Goal: Task Accomplishment & Management: Manage account settings

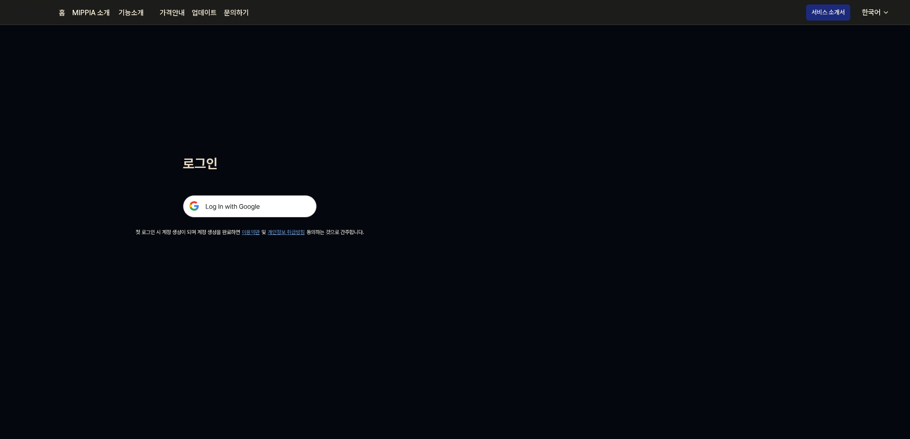
click at [223, 207] on img at bounding box center [250, 206] width 134 height 22
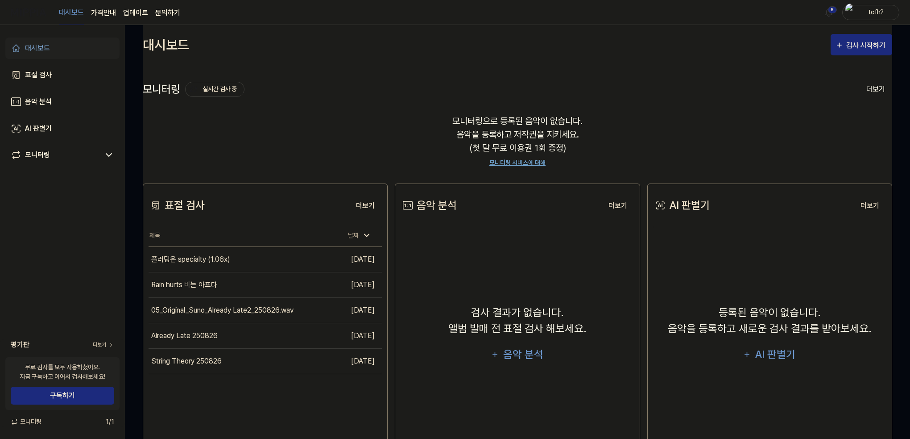
click at [186, 144] on div "모니터링으로 등록된 음악이 없습니다. 음악을 등록하고 저작권을 지키세요. (첫 달 무료 이용권 1회 증정) 모니터링 서비스에 대해" at bounding box center [518, 141] width 750 height 75
click at [187, 262] on div "플러팅은 specialty (1.06x)" at bounding box center [190, 259] width 79 height 11
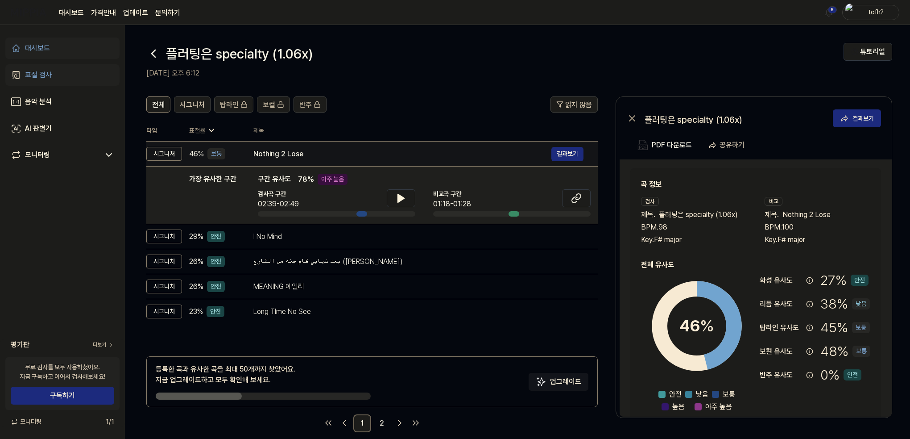
click at [316, 155] on div "Nothing 2 Lose" at bounding box center [402, 154] width 298 height 11
click at [559, 157] on button "결과보기" at bounding box center [568, 154] width 32 height 14
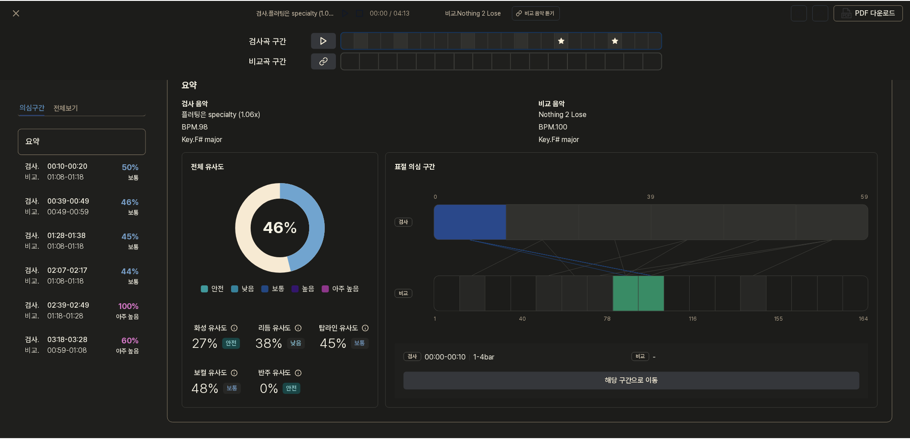
scroll to position [36, 0]
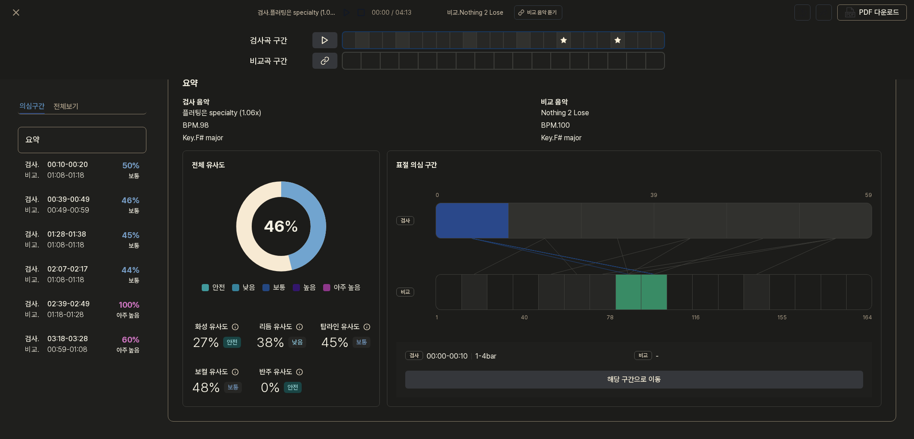
click at [318, 344] on div "화성 유사도 27 % 안전 리듬 유사도 38 % 낮음 탑라인 유사도 45 % 보통 보컬 유사도 48 % 보통 반주 유사도 0 % 안전" at bounding box center [281, 359] width 178 height 76
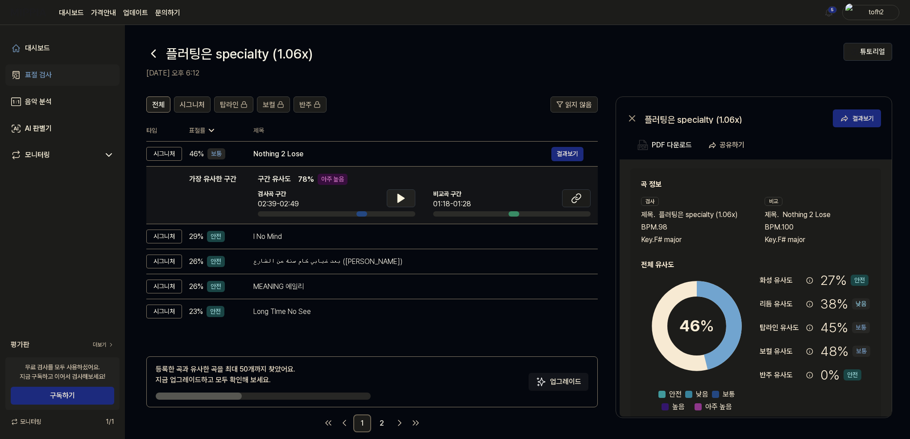
click at [393, 194] on button at bounding box center [401, 198] width 29 height 18
click at [571, 196] on icon at bounding box center [576, 198] width 11 height 11
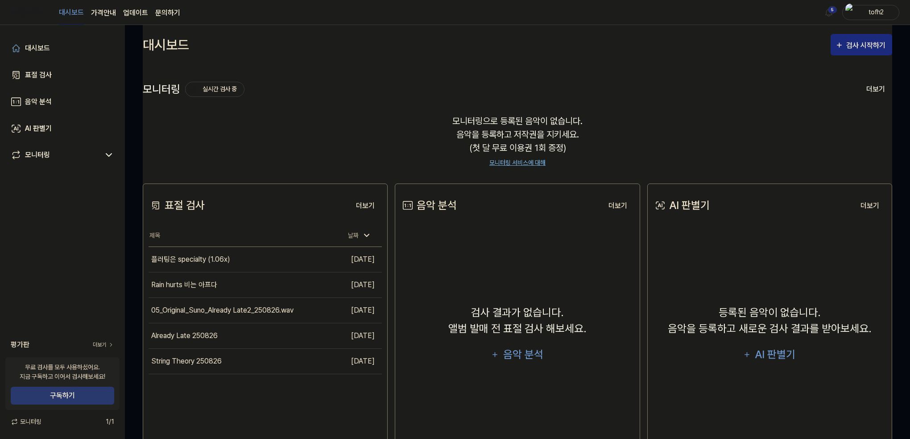
click at [69, 392] on button "구독하기" at bounding box center [63, 395] width 104 height 18
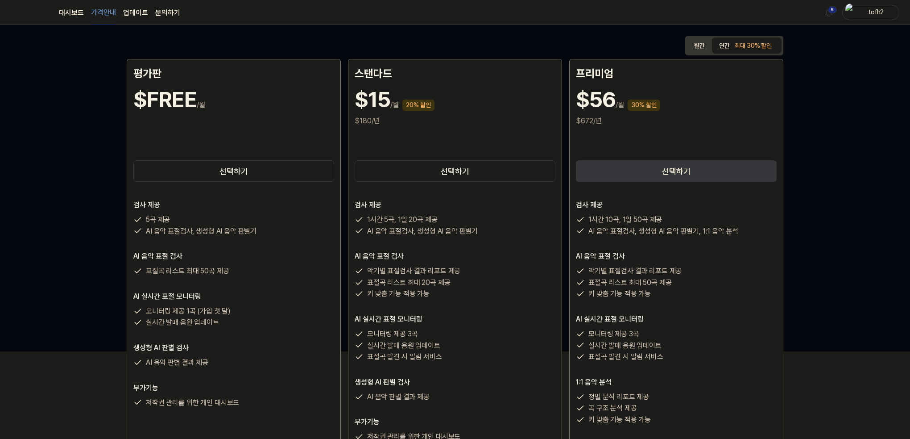
scroll to position [89, 0]
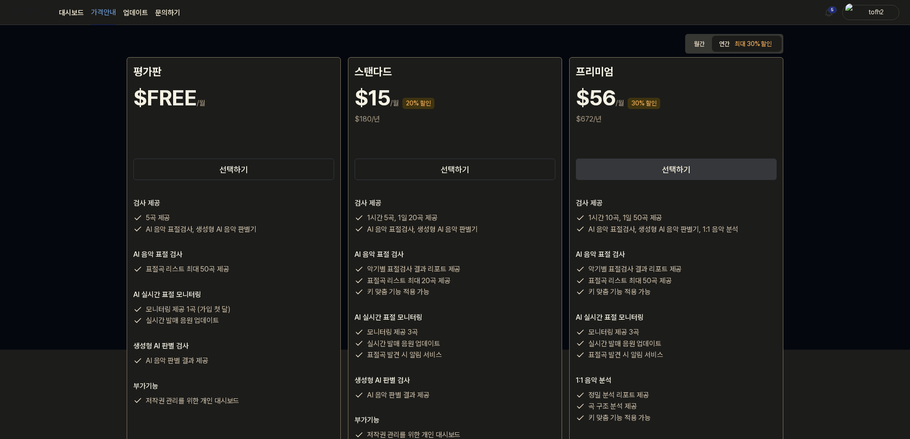
click at [746, 45] on div "최대 30% 할인" at bounding box center [753, 43] width 42 height 13
click at [700, 41] on button "월간" at bounding box center [699, 44] width 25 height 17
click at [729, 40] on button "연간 최대 30% 할인" at bounding box center [747, 44] width 70 height 18
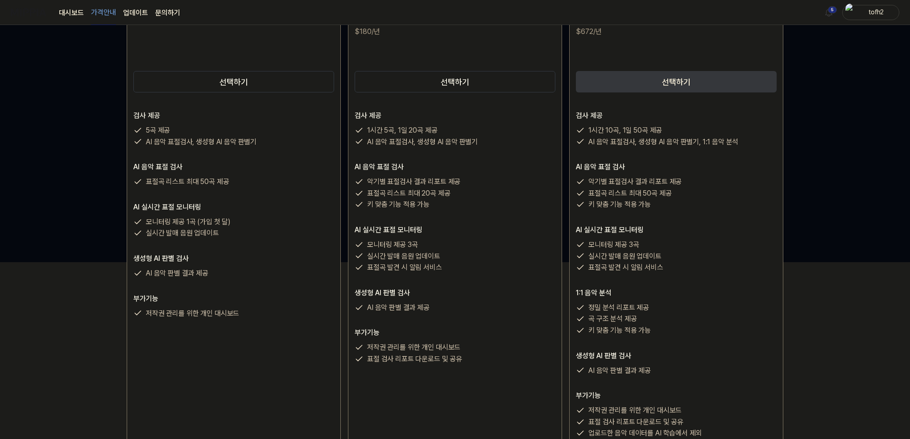
scroll to position [178, 0]
drag, startPoint x: 369, startPoint y: 144, endPoint x: 474, endPoint y: 143, distance: 104.9
click at [474, 143] on p "AI 음악 표절검사, 생성형 AI 음악 판별기" at bounding box center [422, 140] width 111 height 12
drag, startPoint x: 368, startPoint y: 191, endPoint x: 444, endPoint y: 204, distance: 77.5
click at [444, 204] on div "악기별 표절검사 결과 리포트 제공 표절곡 리스트 최대 20곡 제공 키 맞춤 기능 적용 가능" at bounding box center [455, 191] width 201 height 34
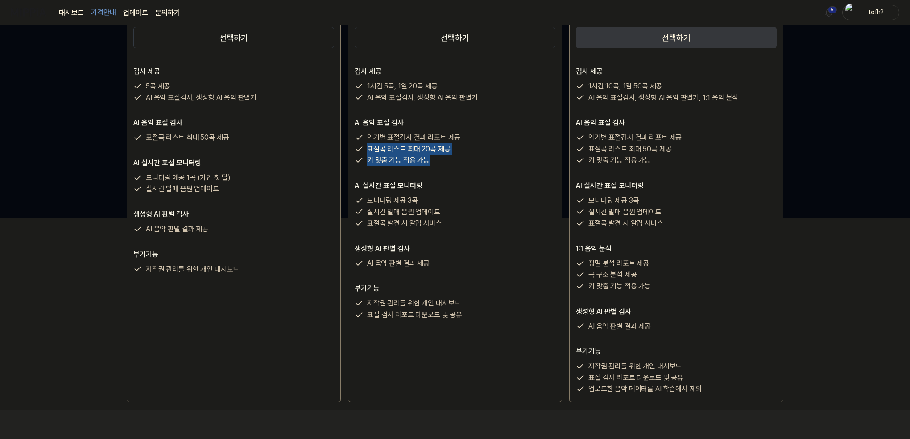
scroll to position [223, 0]
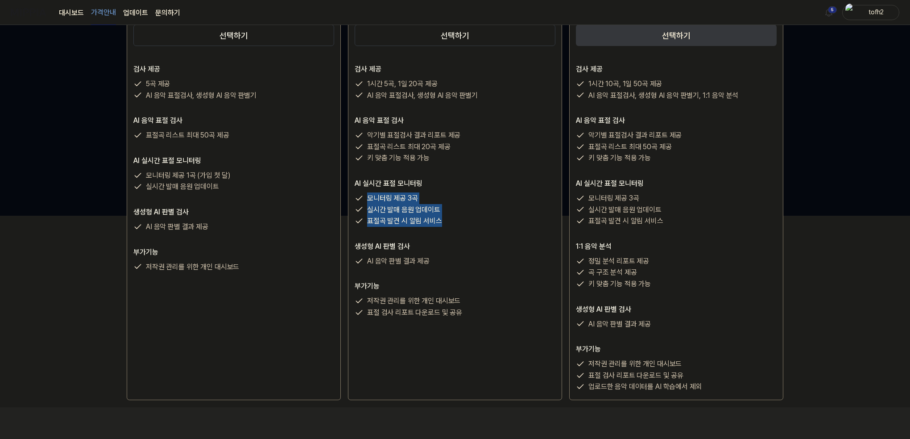
drag, startPoint x: 368, startPoint y: 200, endPoint x: 439, endPoint y: 221, distance: 73.6
click at [439, 221] on div "모니터링 제공 3곡 실시간 발매 음원 업데이트 표절곡 발견 시 알림 서비스" at bounding box center [455, 209] width 201 height 34
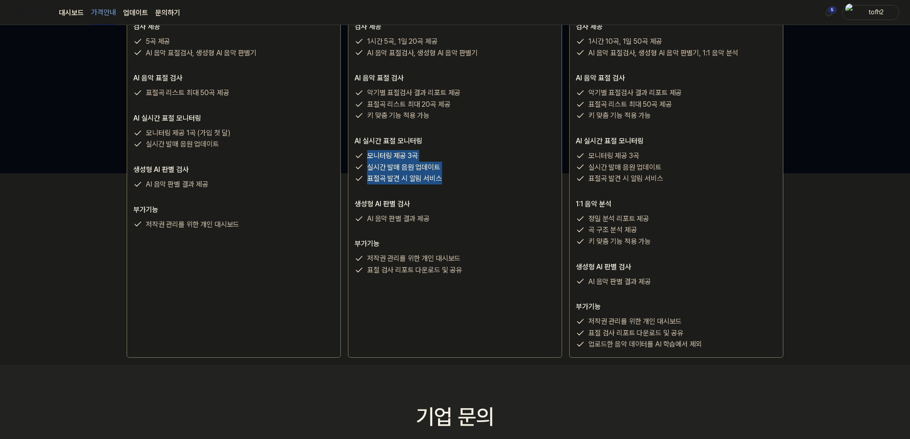
scroll to position [268, 0]
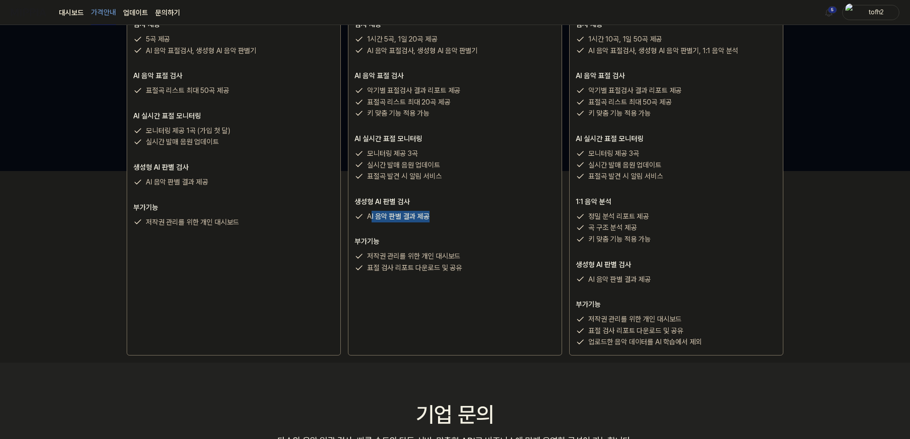
drag, startPoint x: 369, startPoint y: 213, endPoint x: 444, endPoint y: 217, distance: 74.6
click at [444, 217] on div "AI 음악 판별 결과 제공" at bounding box center [455, 217] width 201 height 12
drag, startPoint x: 365, startPoint y: 255, endPoint x: 461, endPoint y: 267, distance: 96.6
click at [461, 267] on div "저작권 관리를 위한 개인 대시보드 표절 검사 리포트 다운로드 및 공유" at bounding box center [455, 261] width 201 height 23
click at [383, 290] on div "스탠다드 $15 /월 20% 할인 $180/년 선택하기 검사 제공 1시간 5곡, 1일 20곡 제공 AI 음악 표절검사, 생성형 AI 음악 판별…" at bounding box center [455, 117] width 214 height 477
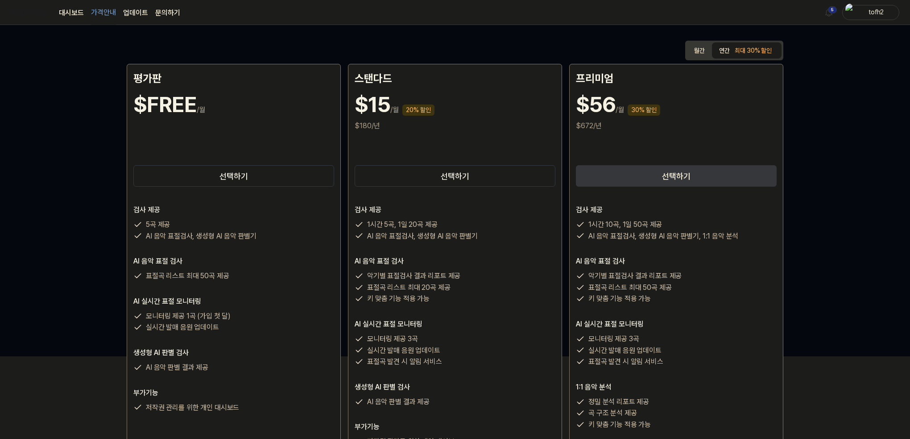
scroll to position [45, 0]
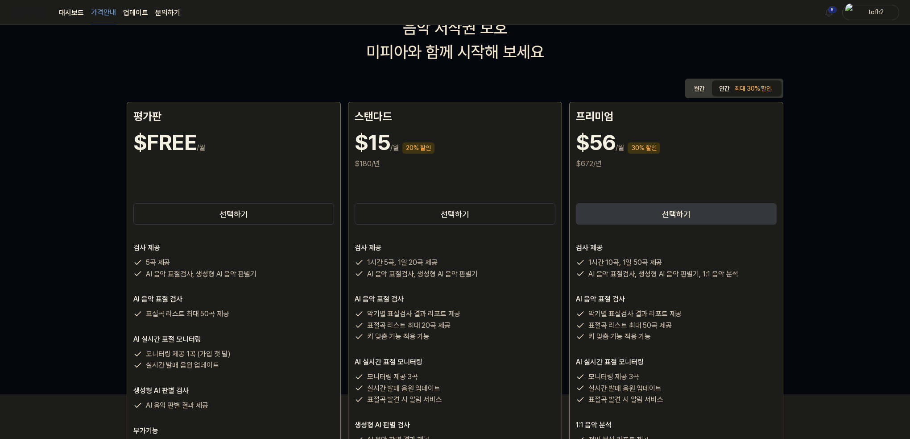
click at [875, 12] on div "tofh2" at bounding box center [876, 12] width 35 height 10
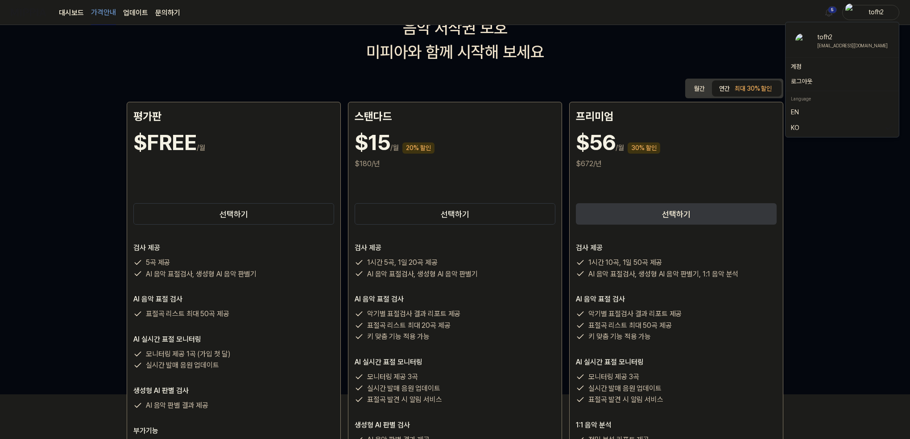
click at [826, 80] on button "로그아웃" at bounding box center [842, 81] width 103 height 9
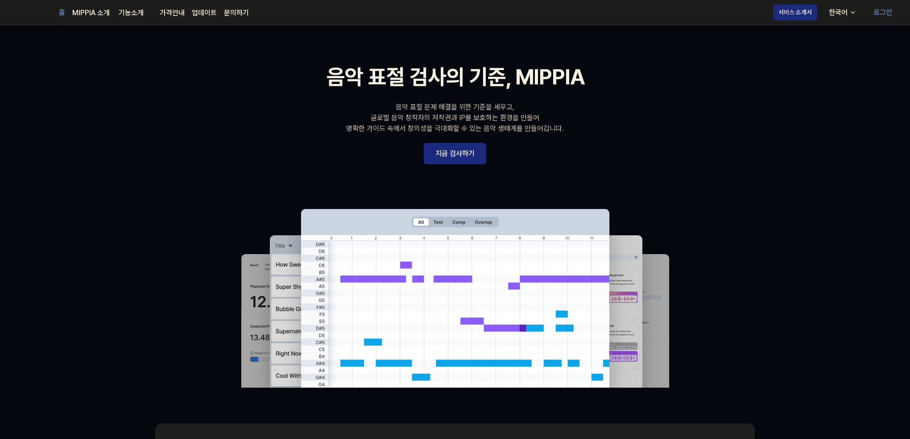
click at [884, 10] on link "로그인" at bounding box center [883, 12] width 33 height 25
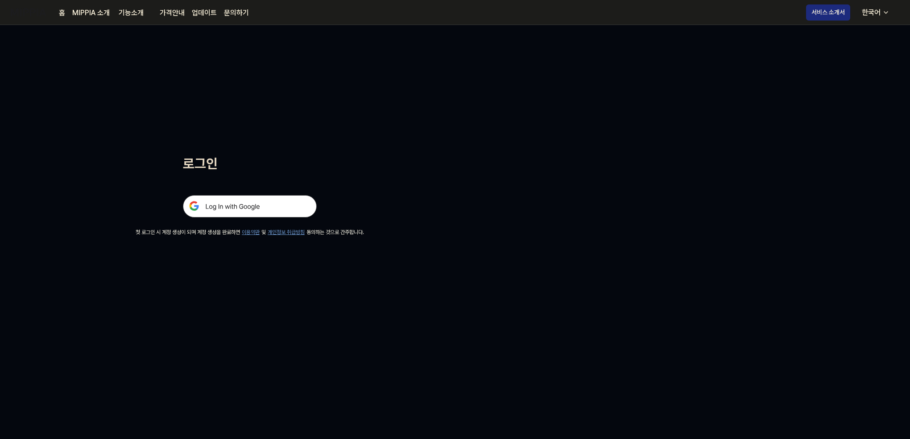
click at [261, 203] on img at bounding box center [250, 206] width 134 height 22
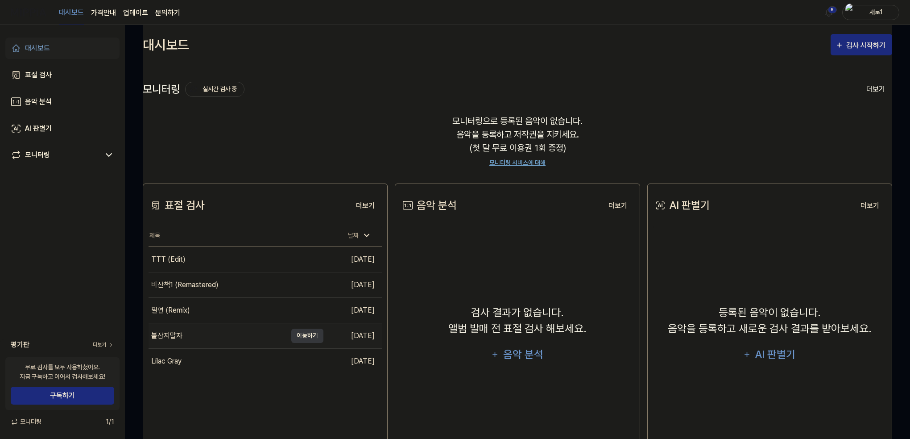
click at [205, 330] on div "붙잡지말자" at bounding box center [218, 335] width 138 height 25
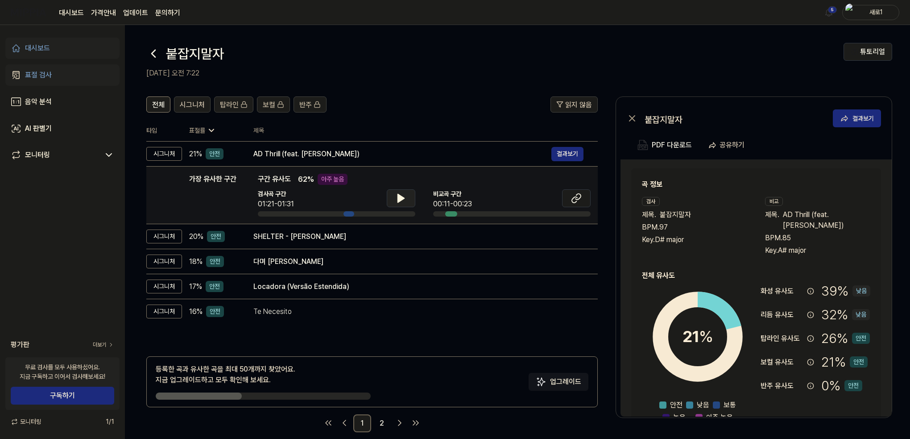
click at [404, 199] on icon at bounding box center [401, 198] width 11 height 11
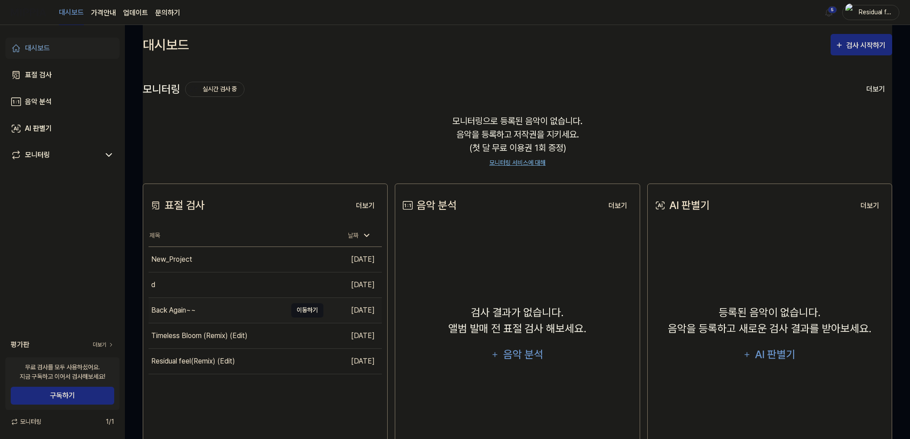
click at [302, 307] on button "이동하기" at bounding box center [307, 310] width 32 height 14
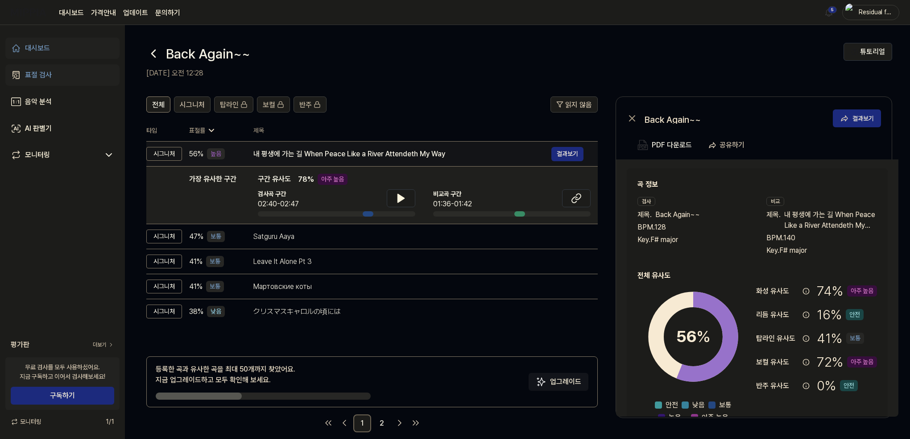
click at [295, 155] on div "내 평생에 가는 길 When Peace Like a River Attendeth My Way" at bounding box center [402, 154] width 298 height 11
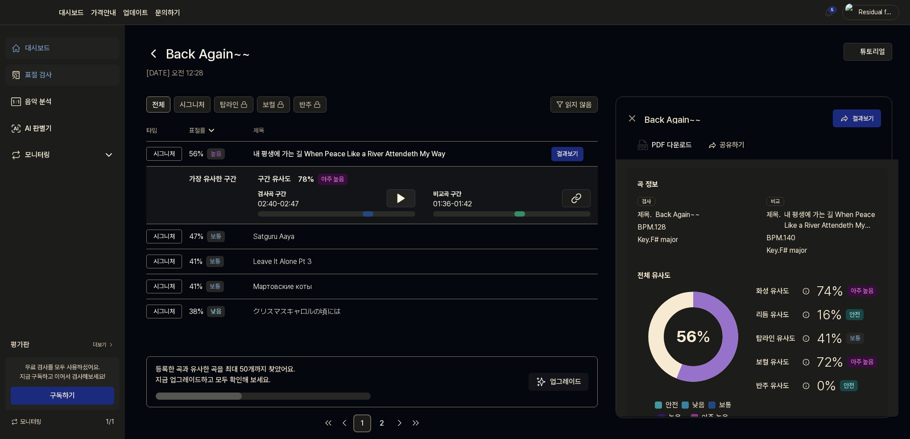
click at [402, 201] on icon at bounding box center [401, 198] width 11 height 11
click at [577, 195] on icon at bounding box center [578, 197] width 5 height 6
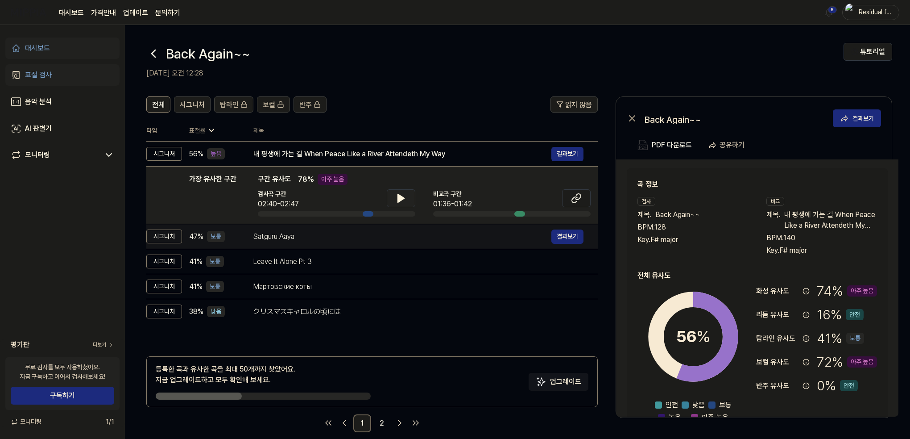
click at [299, 243] on div "Satguru Aaya 결과보기" at bounding box center [418, 236] width 330 height 14
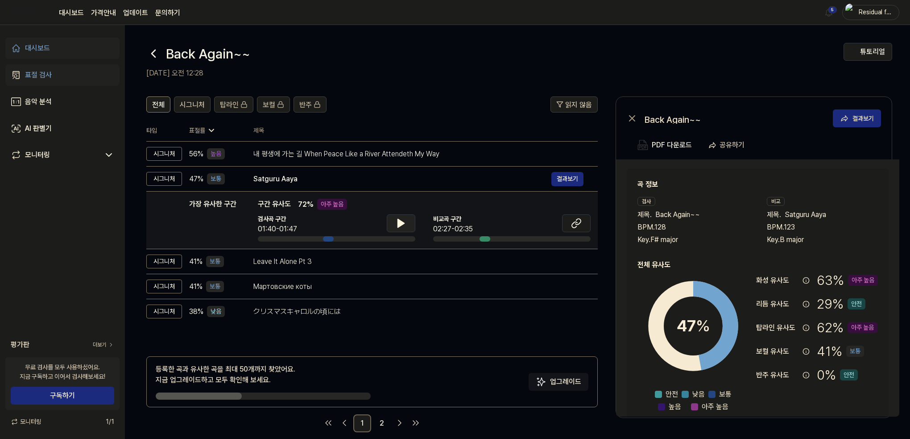
click at [410, 222] on button at bounding box center [401, 223] width 29 height 18
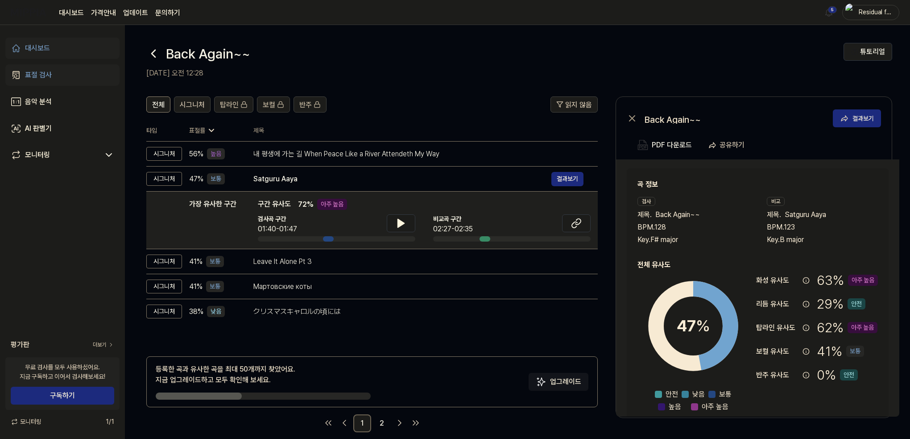
click at [404, 220] on icon at bounding box center [401, 223] width 11 height 11
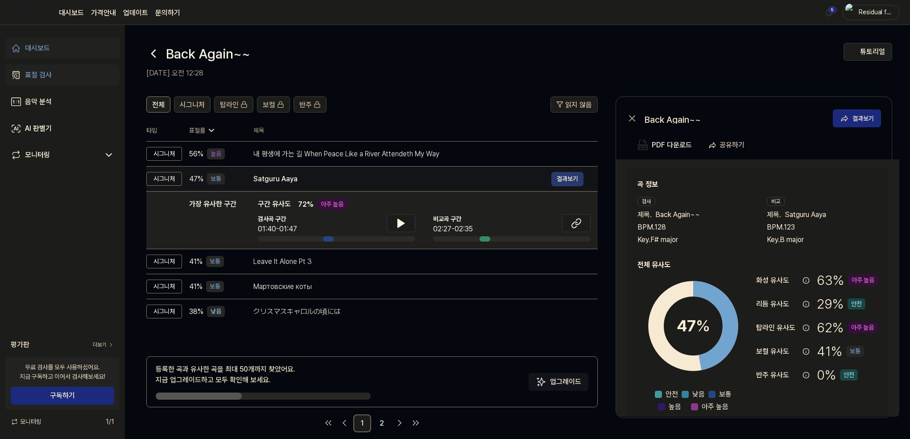
click at [564, 181] on button "결과보기" at bounding box center [568, 179] width 32 height 14
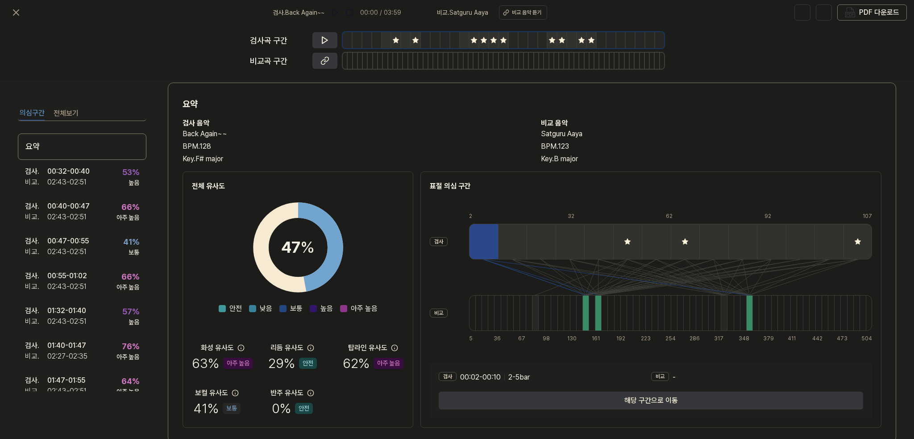
scroll to position [36, 0]
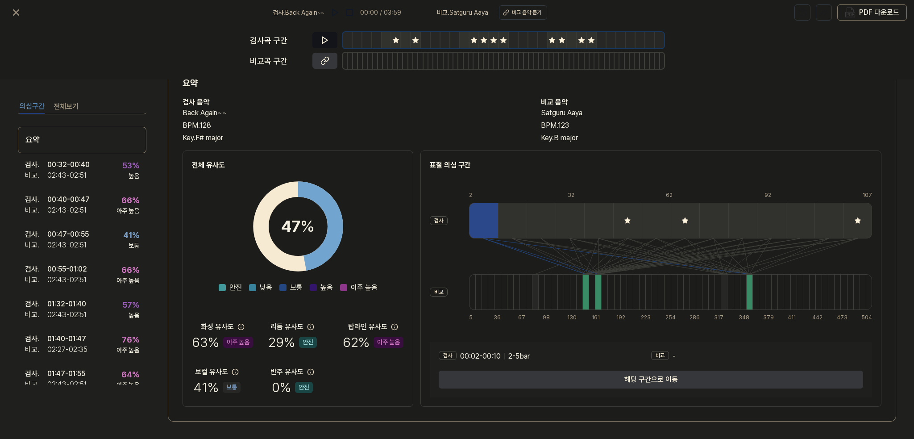
click at [327, 37] on icon at bounding box center [324, 40] width 9 height 9
click at [323, 73] on div "검사곡 구간 비교곡 구간" at bounding box center [457, 52] width 414 height 54
click at [319, 64] on button at bounding box center [324, 61] width 25 height 16
click at [111, 42] on div "검사곡 구간 비교곡 구간" at bounding box center [457, 52] width 914 height 54
click at [90, 337] on div "검사 . 01:40 - 01:47 비교 . 02:27 - 02:35 76 % 아주 높음" at bounding box center [82, 344] width 129 height 35
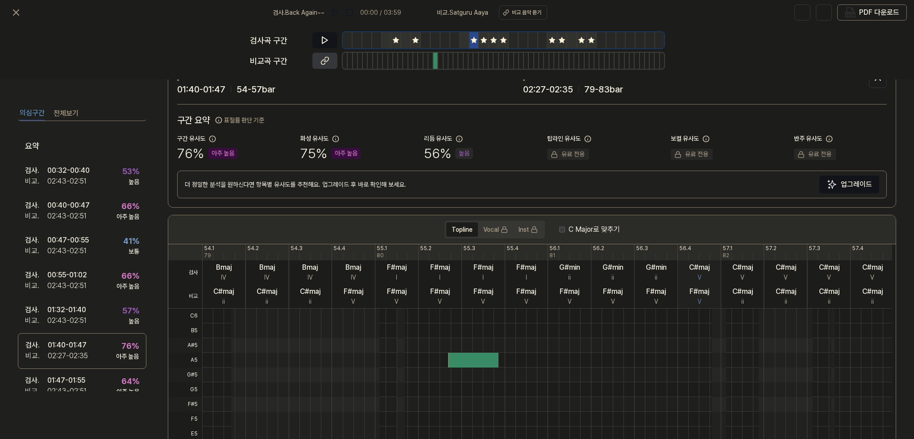
click at [327, 38] on icon at bounding box center [324, 40] width 9 height 9
click at [327, 38] on icon at bounding box center [326, 40] width 1 height 6
click at [330, 55] on button at bounding box center [324, 61] width 25 height 16
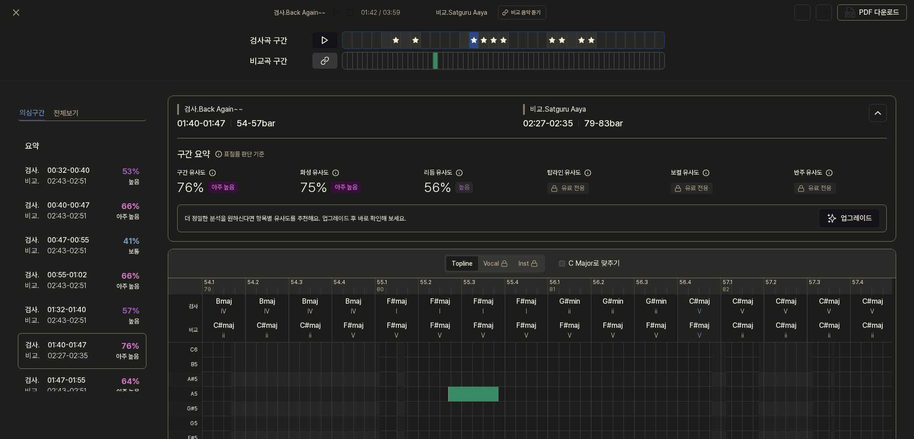
scroll to position [0, 0]
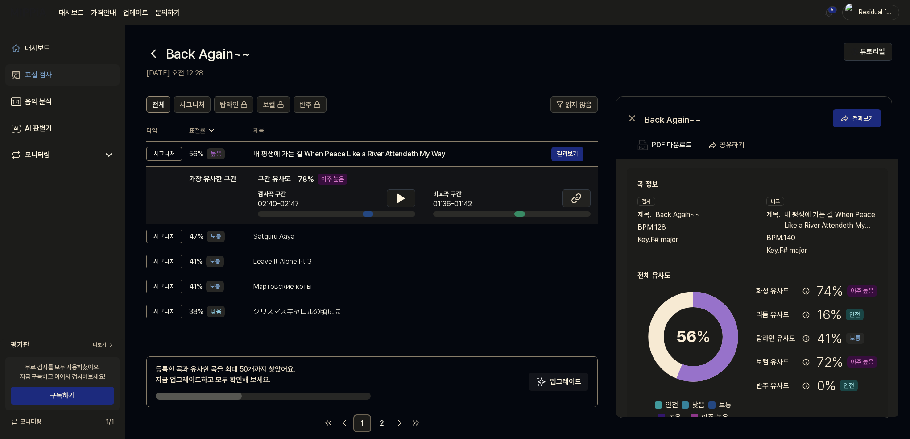
click at [576, 192] on button at bounding box center [576, 198] width 29 height 18
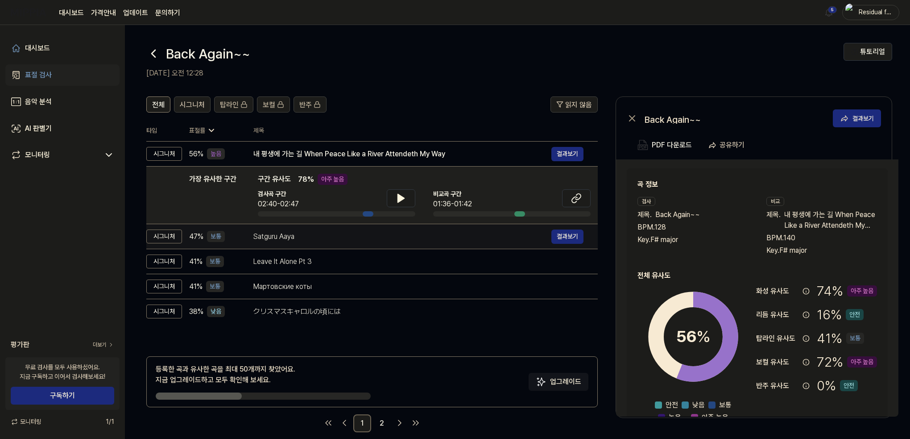
click at [270, 239] on div "Satguru Aaya" at bounding box center [402, 236] width 298 height 11
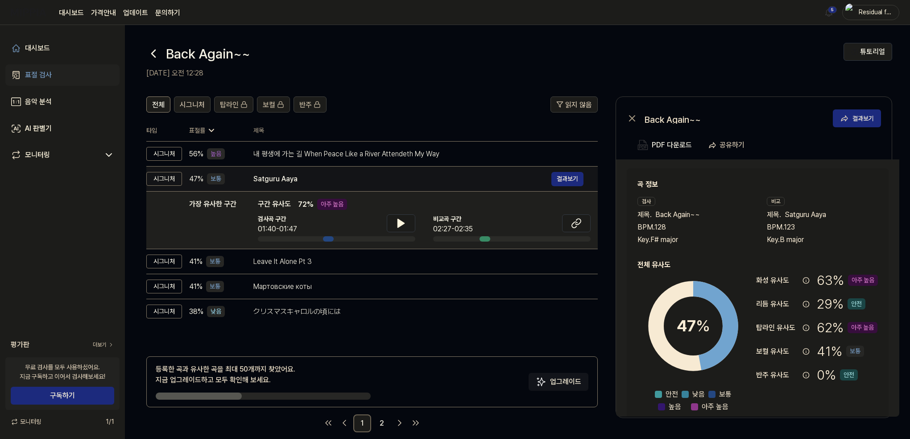
click at [300, 178] on div "Satguru Aaya" at bounding box center [402, 179] width 298 height 11
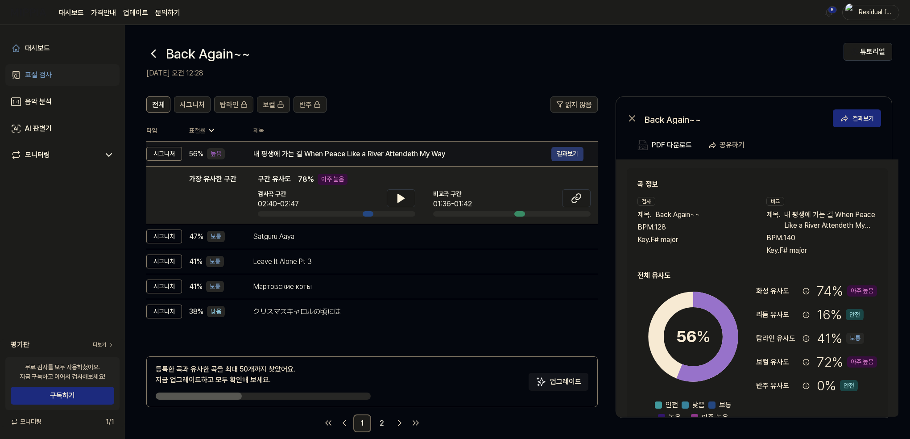
click at [567, 156] on button "결과보기" at bounding box center [568, 154] width 32 height 14
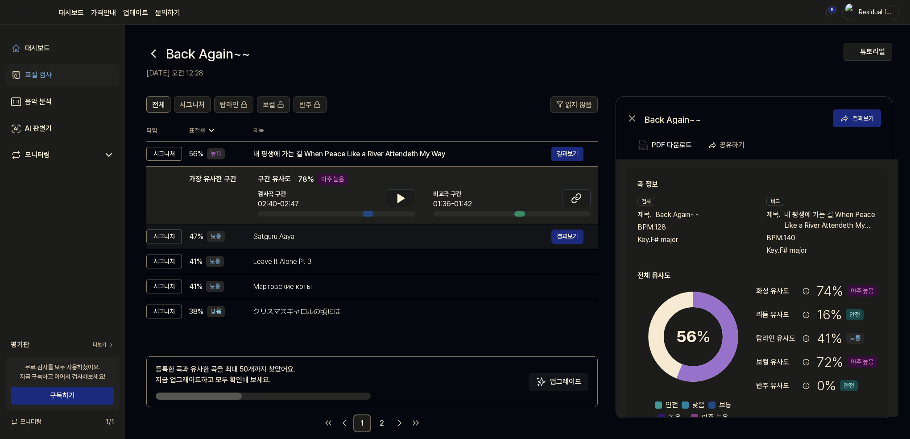
click at [305, 232] on div "Satguru Aaya" at bounding box center [402, 236] width 298 height 11
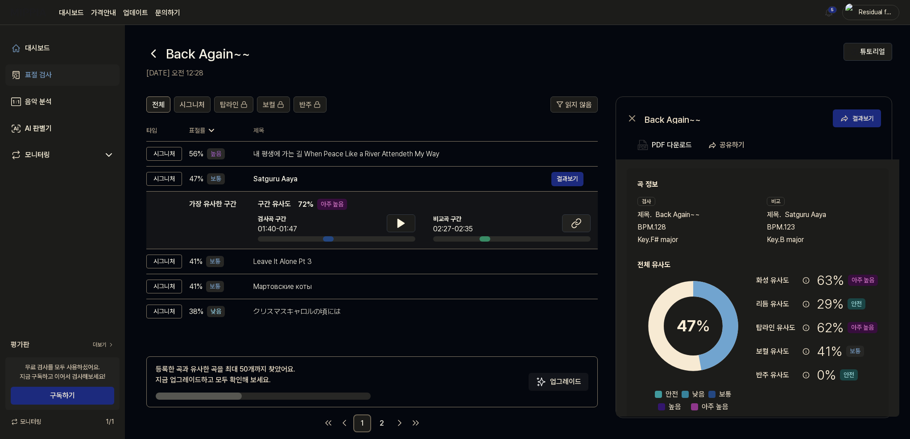
click at [579, 226] on icon at bounding box center [576, 223] width 11 height 11
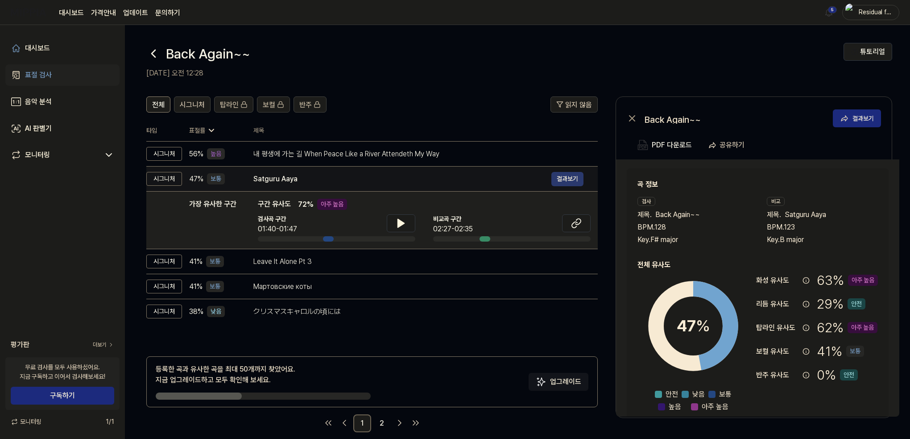
click at [573, 175] on button "결과보기" at bounding box center [568, 179] width 32 height 14
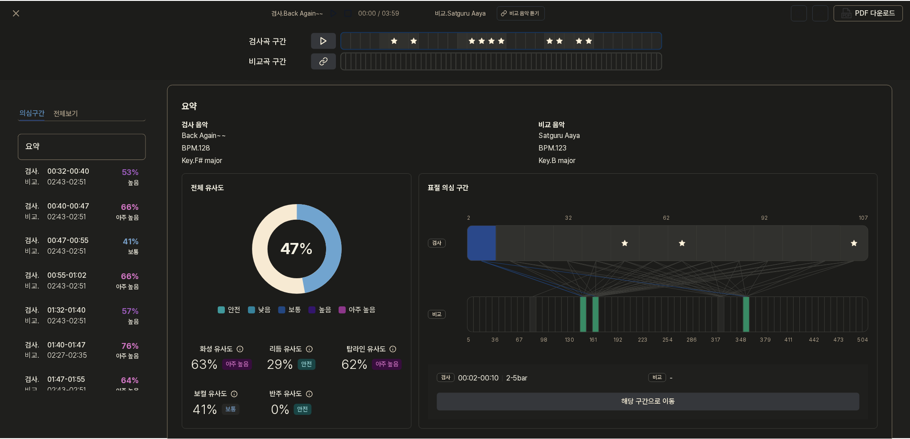
scroll to position [36, 0]
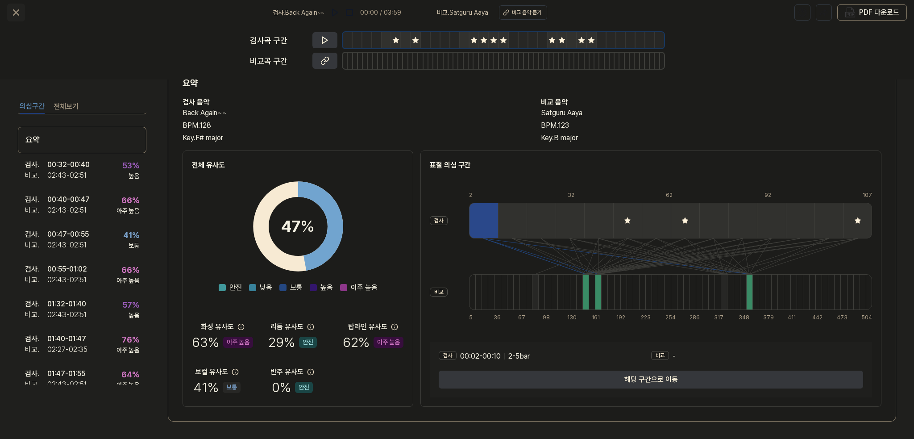
click at [17, 12] on icon at bounding box center [15, 12] width 5 height 5
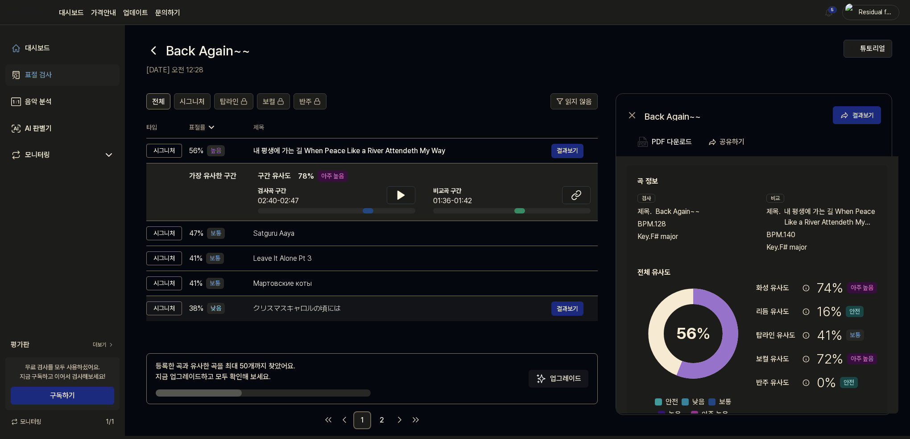
scroll to position [11, 0]
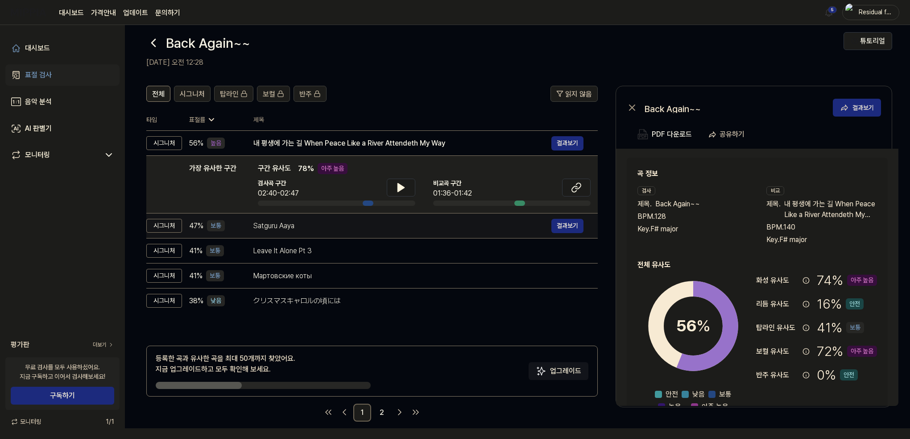
click at [261, 225] on div "Satguru Aaya" at bounding box center [402, 225] width 298 height 11
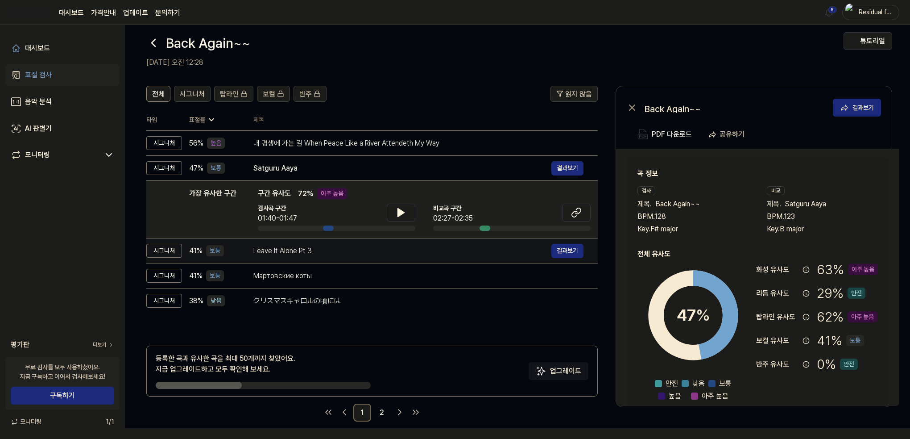
click at [277, 246] on div "Leave It Alone Pt 3" at bounding box center [402, 250] width 298 height 11
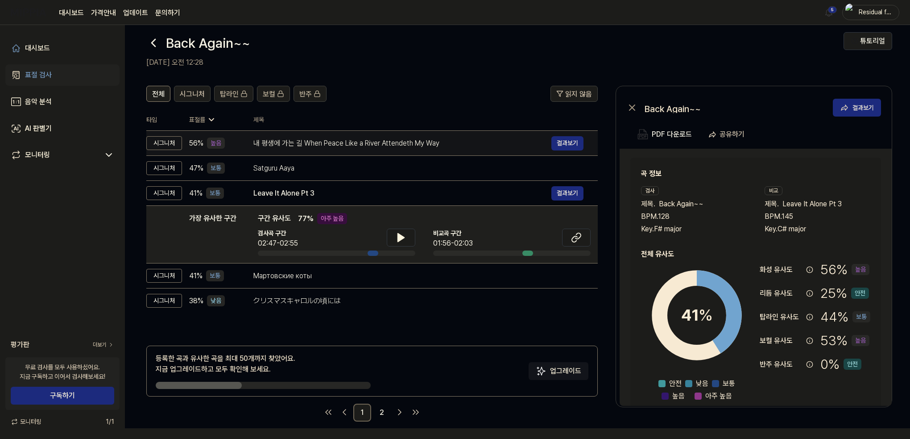
click at [264, 149] on div "내 평생에 가는 길 When Peace Like a River Attendeth My Way 결과보기" at bounding box center [418, 143] width 330 height 14
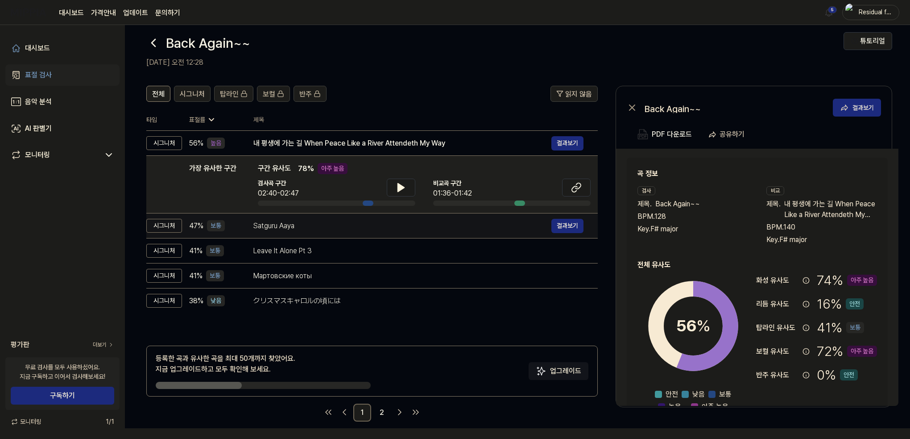
click at [315, 224] on div "Satguru Aaya" at bounding box center [402, 225] width 298 height 11
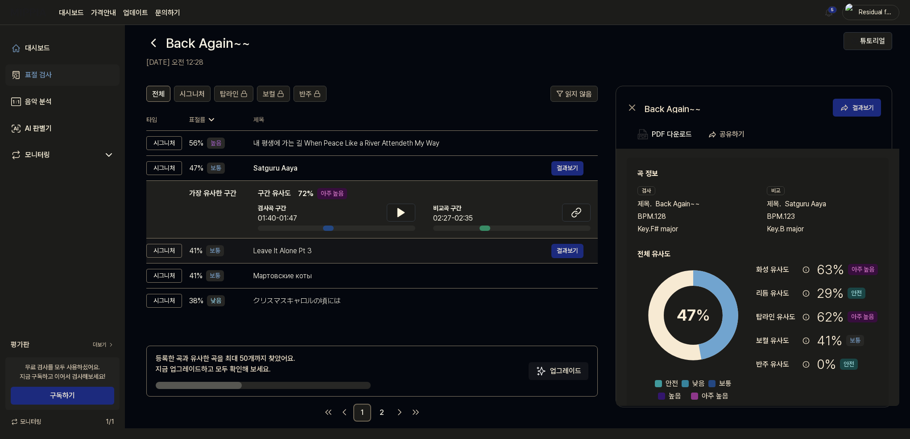
click at [307, 245] on div "Leave It Alone Pt 3" at bounding box center [402, 250] width 298 height 11
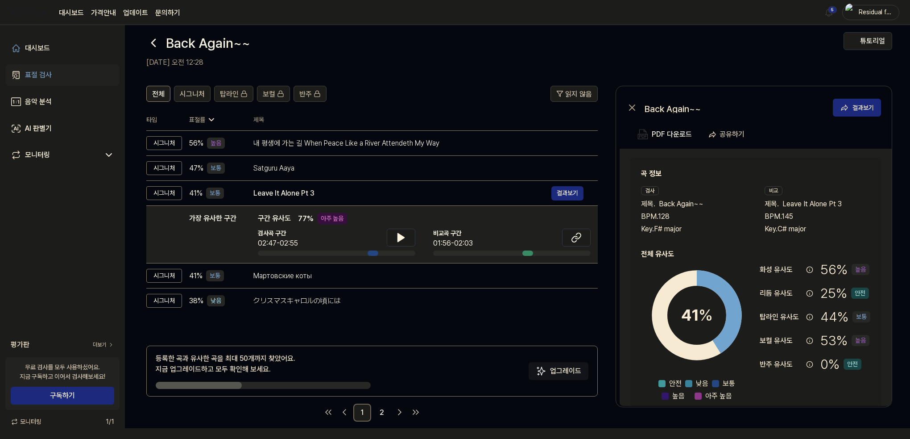
click at [853, 11] on img "button" at bounding box center [851, 13] width 11 height 18
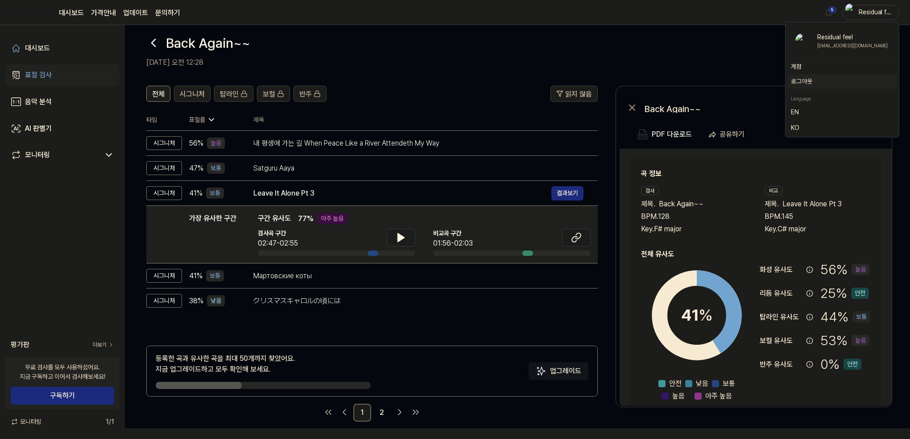
click at [834, 83] on button "로그아웃" at bounding box center [842, 81] width 103 height 9
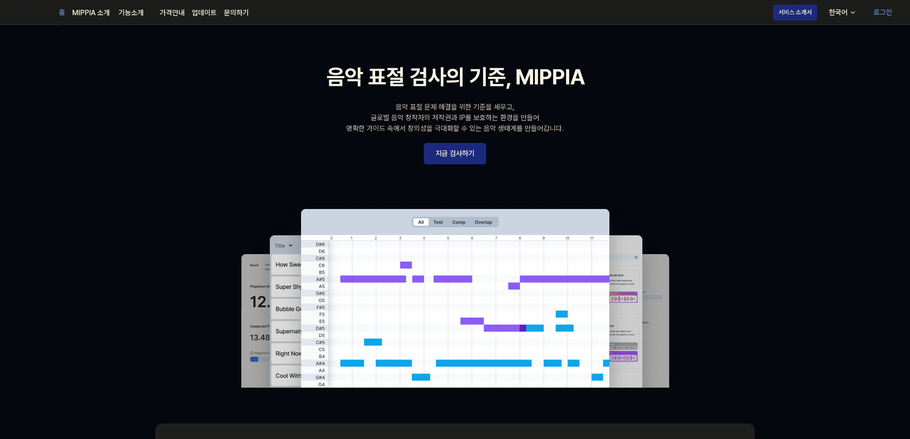
click at [885, 12] on link "로그인" at bounding box center [883, 12] width 33 height 25
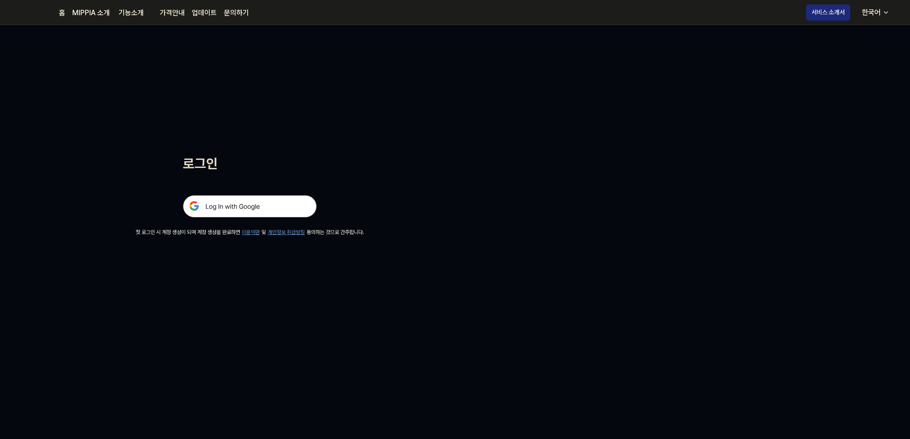
click at [214, 213] on img at bounding box center [250, 206] width 134 height 22
click at [274, 199] on img at bounding box center [250, 206] width 134 height 22
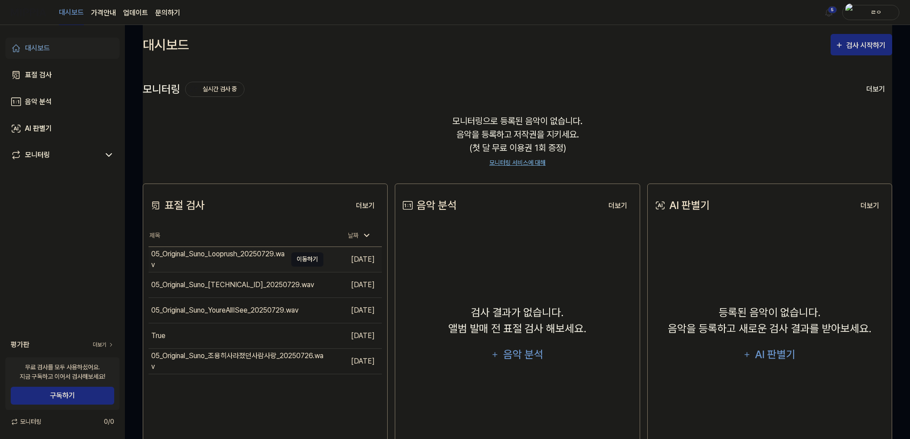
click at [306, 263] on button "이동하기" at bounding box center [307, 259] width 32 height 14
click at [313, 279] on button "이동하기" at bounding box center [307, 285] width 32 height 14
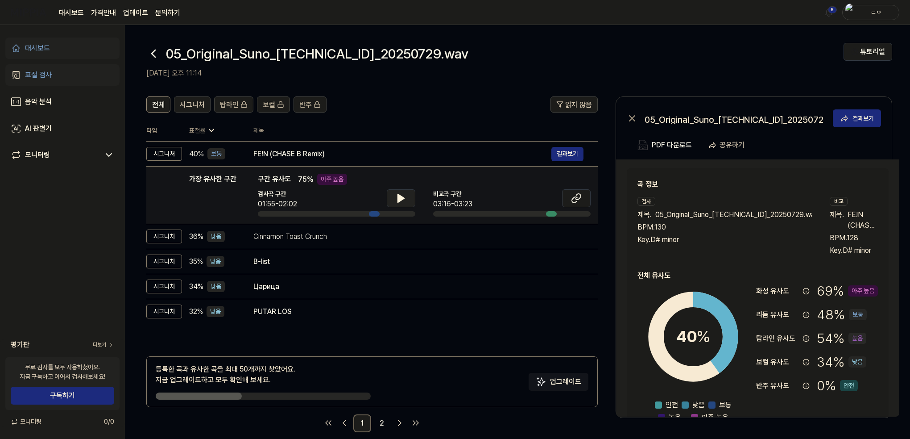
click at [404, 199] on icon at bounding box center [401, 198] width 11 height 11
click at [396, 196] on icon at bounding box center [401, 198] width 11 height 11
click at [583, 197] on button at bounding box center [576, 198] width 29 height 18
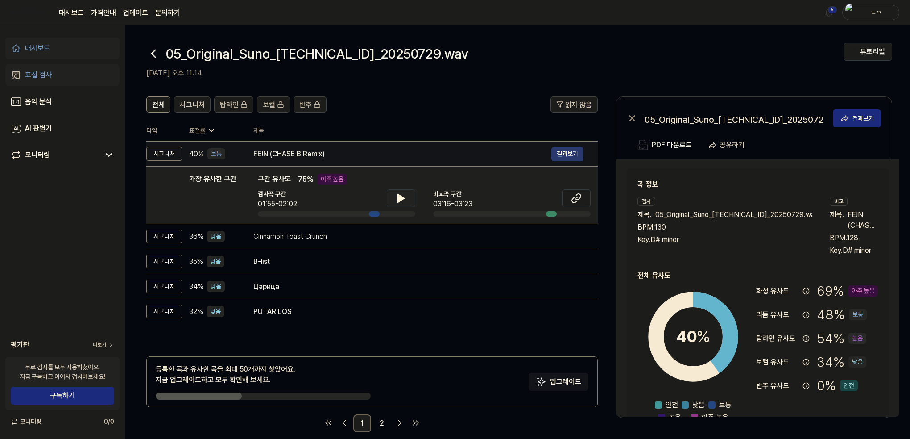
click at [562, 150] on button "결과보기" at bounding box center [568, 154] width 32 height 14
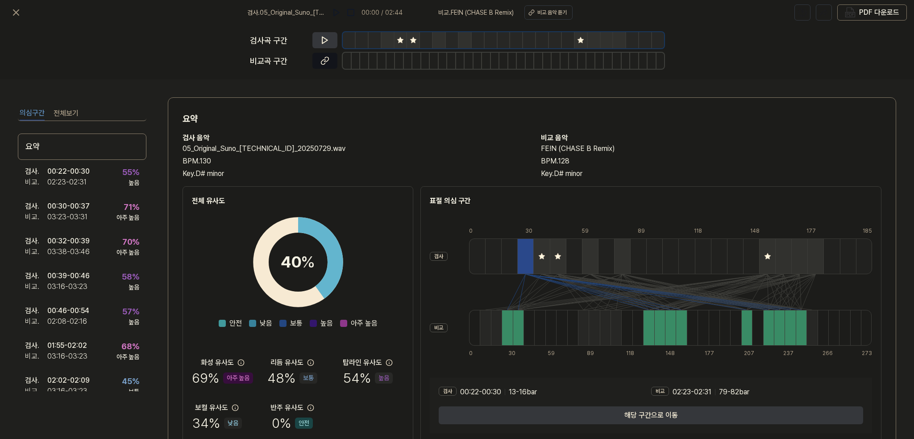
click at [324, 58] on icon at bounding box center [324, 60] width 9 height 9
click at [320, 62] on icon at bounding box center [324, 60] width 9 height 9
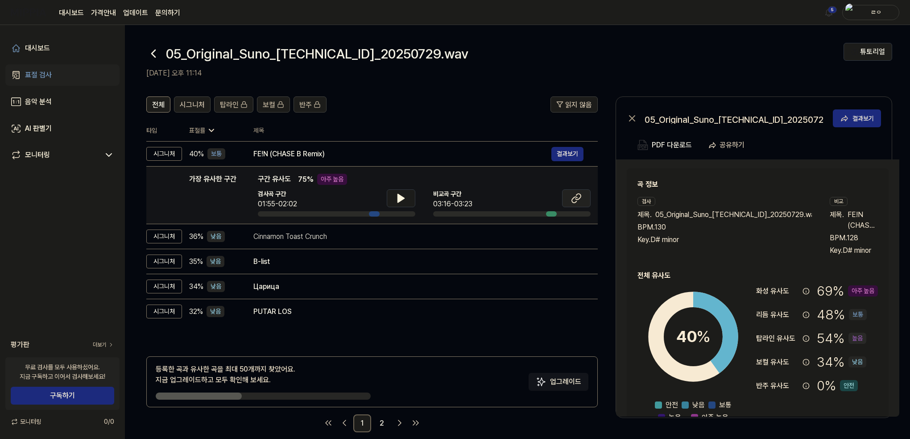
click at [580, 199] on icon at bounding box center [576, 198] width 11 height 11
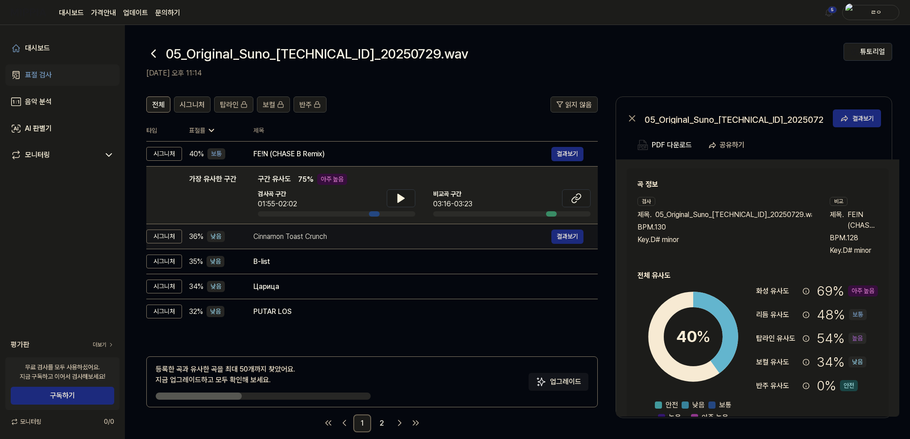
click at [346, 237] on div "Cinnamon Toast Crunch" at bounding box center [402, 236] width 298 height 11
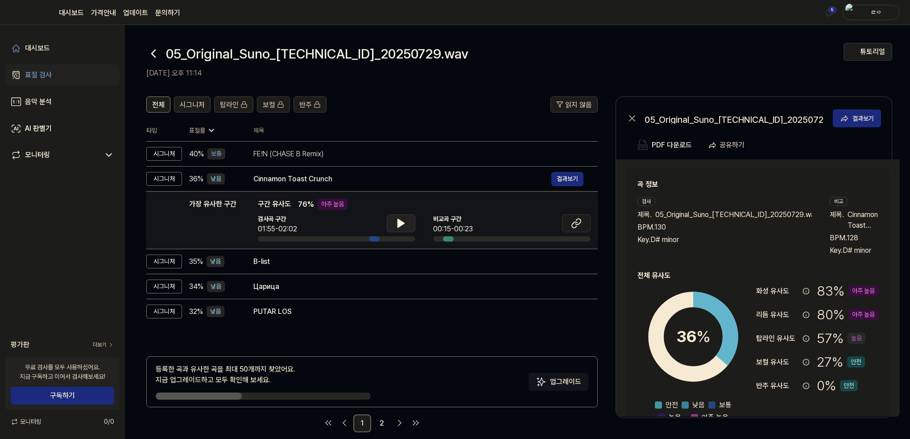
click at [396, 226] on icon at bounding box center [401, 223] width 11 height 11
click at [398, 226] on icon at bounding box center [399, 223] width 2 height 7
click at [573, 225] on icon at bounding box center [576, 223] width 11 height 11
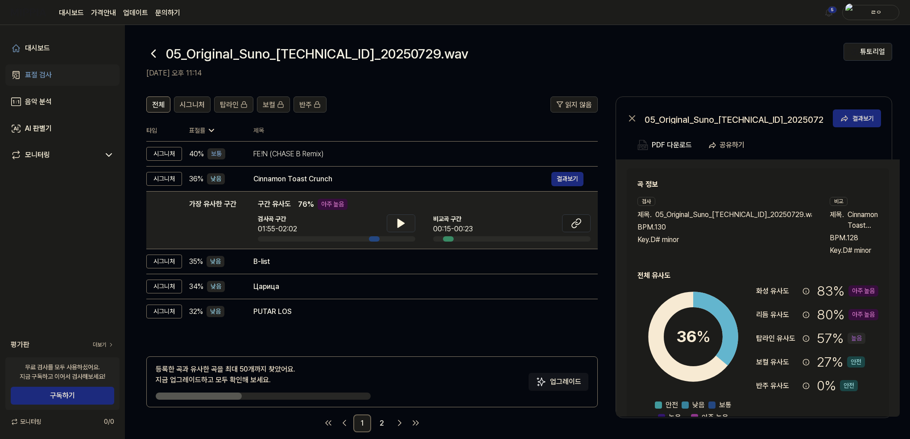
click at [411, 111] on header "전체 시그니처 탑라인 보컬 반주 읽지 않음" at bounding box center [372, 107] width 452 height 23
click at [66, 388] on button "구독하기" at bounding box center [63, 395] width 104 height 18
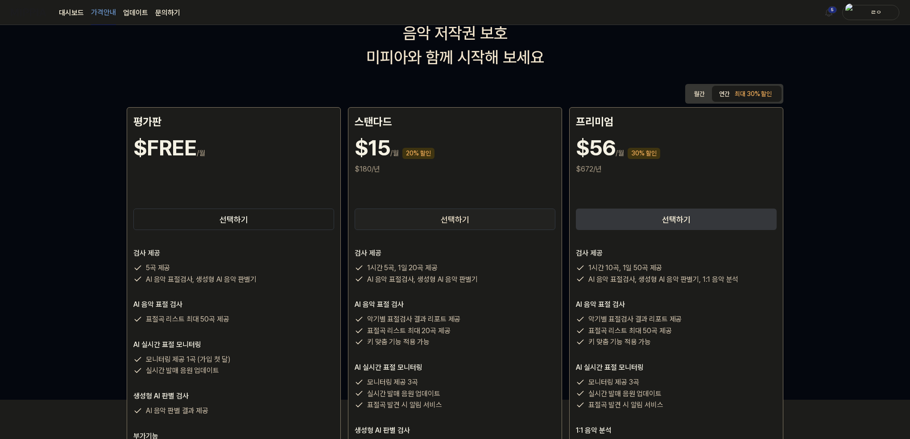
scroll to position [45, 0]
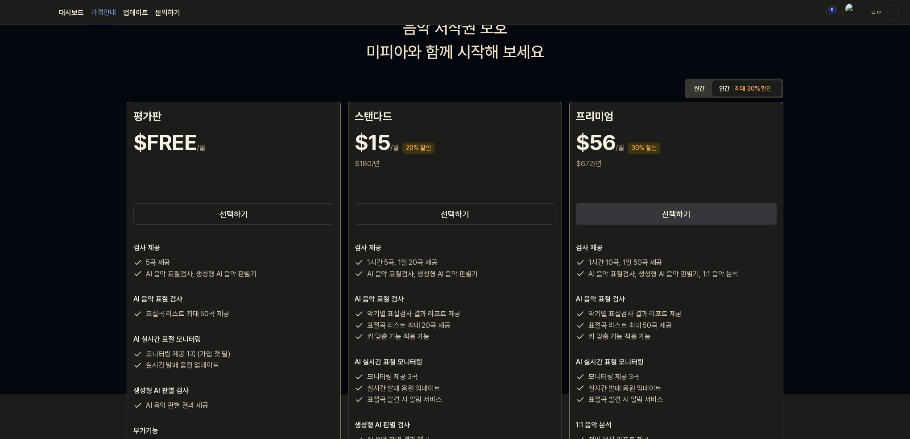
click at [367, 137] on h1 "$15" at bounding box center [373, 142] width 36 height 32
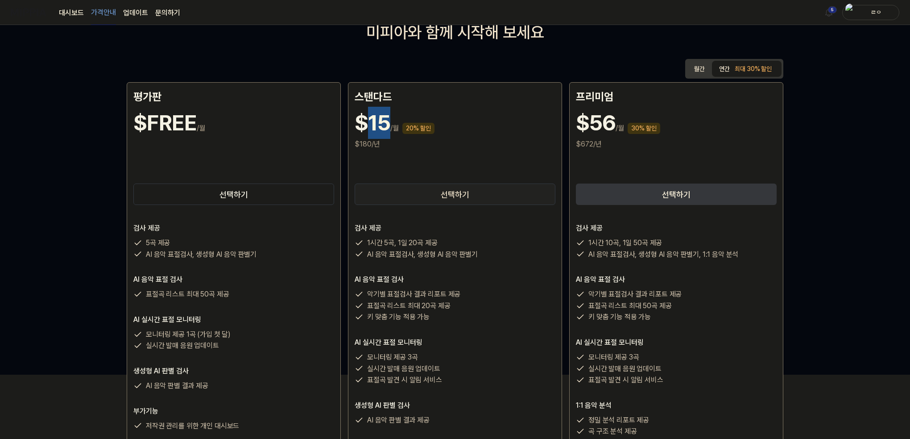
scroll to position [134, 0]
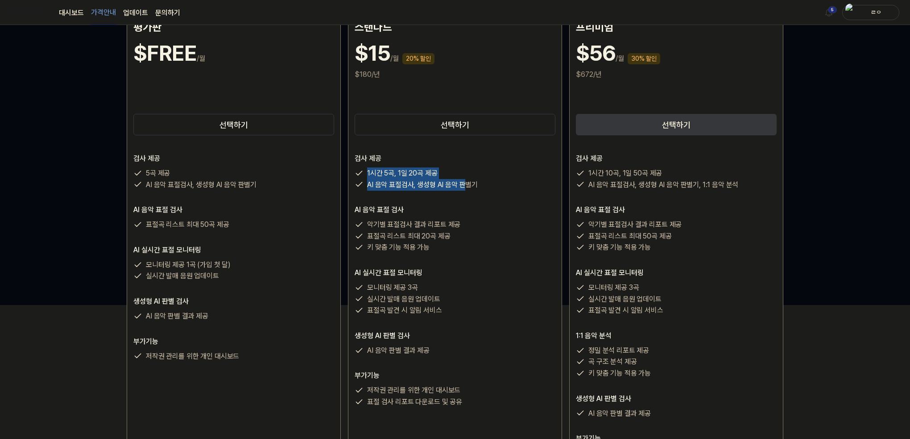
drag, startPoint x: 365, startPoint y: 171, endPoint x: 462, endPoint y: 183, distance: 98.0
click at [462, 183] on div "1시간 5곡, 1일 20곡 제공 AI 음악 표절검사, 생성형 AI 음악 판별기" at bounding box center [455, 178] width 201 height 23
click at [444, 192] on div "검사 제공 1시간 5곡, 1일 20곡 제공 AI 음악 표절검사, 생성형 AI 음악 판별기 AI 음악 표절 검사 악기별 표절검사 결과 리포트 제…" at bounding box center [455, 280] width 201 height 254
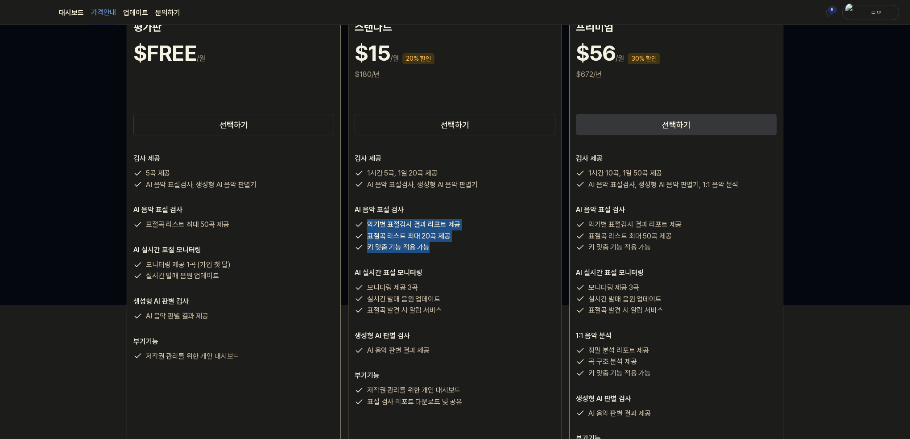
drag, startPoint x: 364, startPoint y: 225, endPoint x: 432, endPoint y: 246, distance: 72.0
click at [432, 246] on div "악기별 표절검사 결과 리포트 제공 표절곡 리스트 최대 20곡 제공 키 맞춤 기능 적용 가능" at bounding box center [455, 236] width 201 height 34
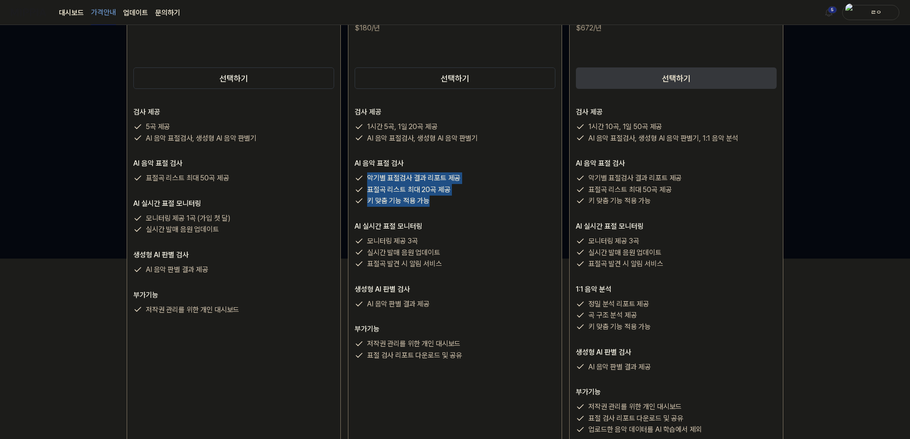
scroll to position [178, 0]
click at [87, 152] on div "음악 저작권 보호 미피아와 함께 시작해 보세요 월간 연간 최대 30% 할인 평가판 $FREE /월 선택하기 검사 제공 5곡 제공 AI 음악 표…" at bounding box center [455, 53] width 910 height 414
click at [55, 260] on html "대시보드 가격안내 업데이트 문의하기 5 ㄹㅇ 음악 저작권 보호 미피아와 함께 시작해 보세요 월간 연간 최대 30% 할인 평가판 $FREE /월…" at bounding box center [455, 41] width 910 height 439
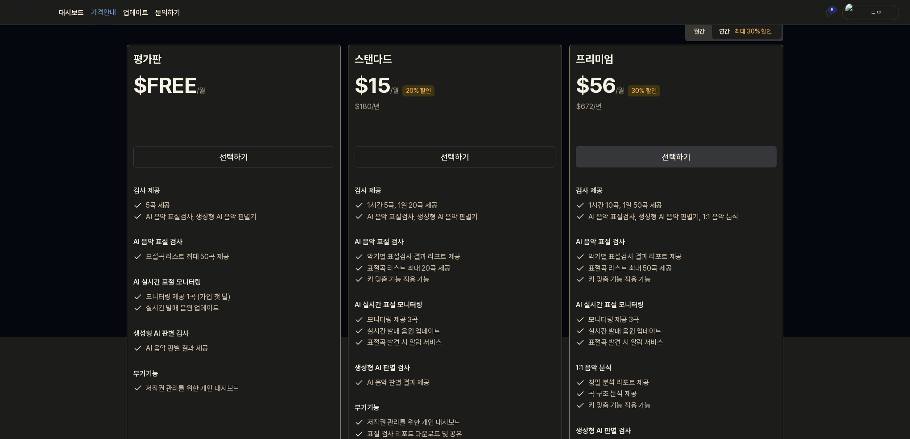
scroll to position [0, 0]
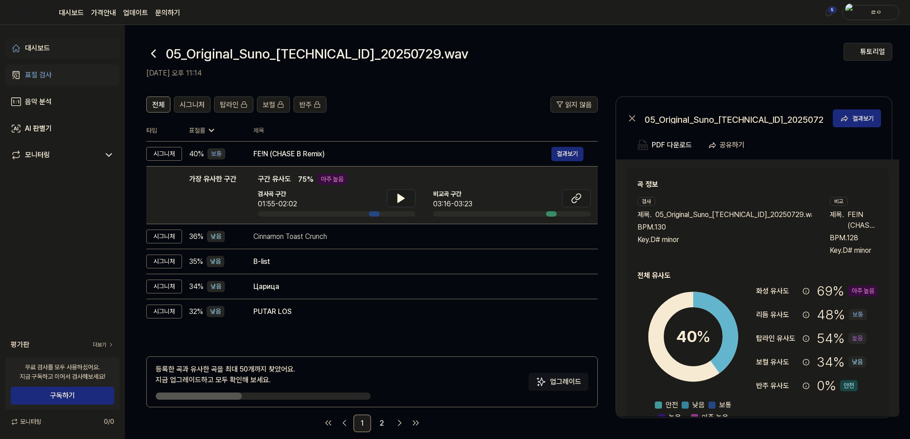
click at [46, 45] on div "대시보드" at bounding box center [37, 48] width 25 height 11
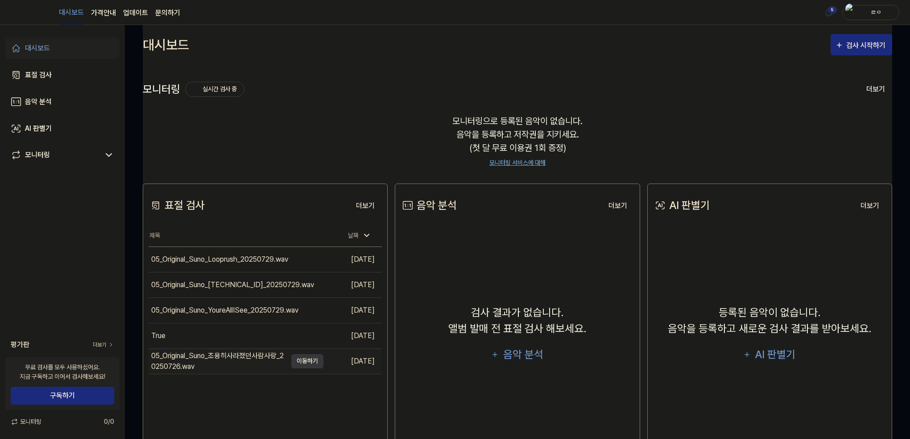
click at [262, 361] on div "05_Original_Suno_조용히사라졌던사람사랑_20250726.wav" at bounding box center [219, 360] width 136 height 21
click at [193, 335] on div "True" at bounding box center [218, 335] width 138 height 25
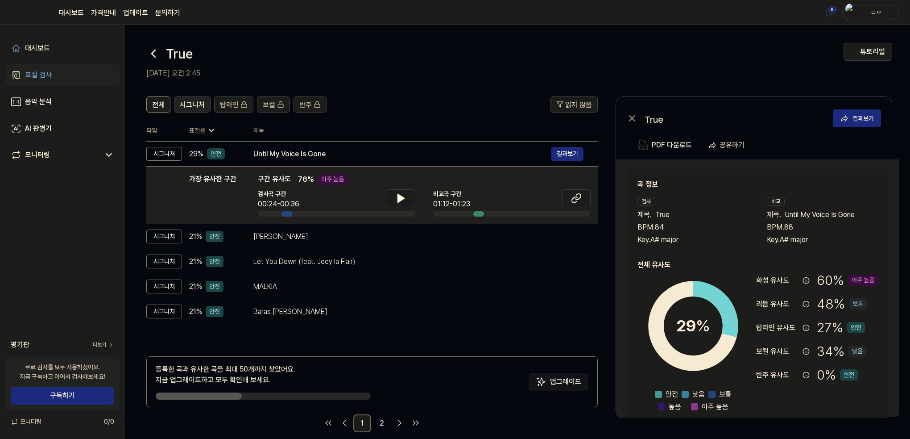
click at [191, 108] on span "시그니처" at bounding box center [192, 105] width 25 height 11
click at [158, 105] on span "전체" at bounding box center [158, 105] width 12 height 11
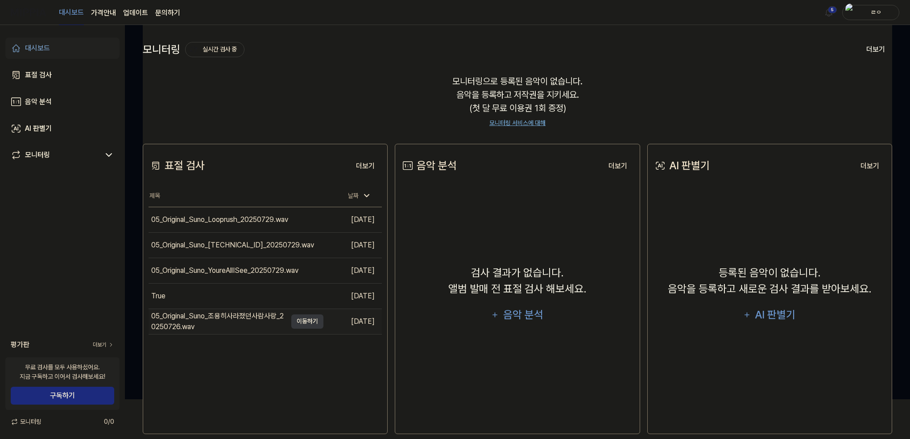
scroll to position [45, 0]
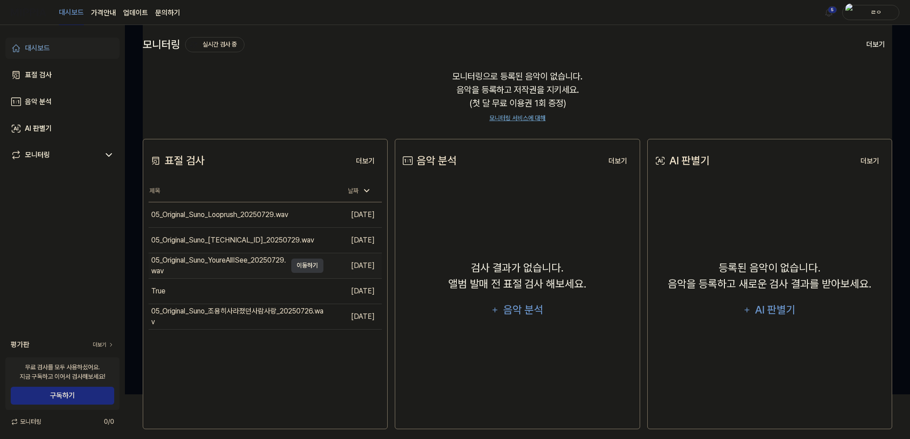
click at [228, 264] on div "05_Original_Suno_YoureAllISee_20250729.wav" at bounding box center [219, 265] width 136 height 21
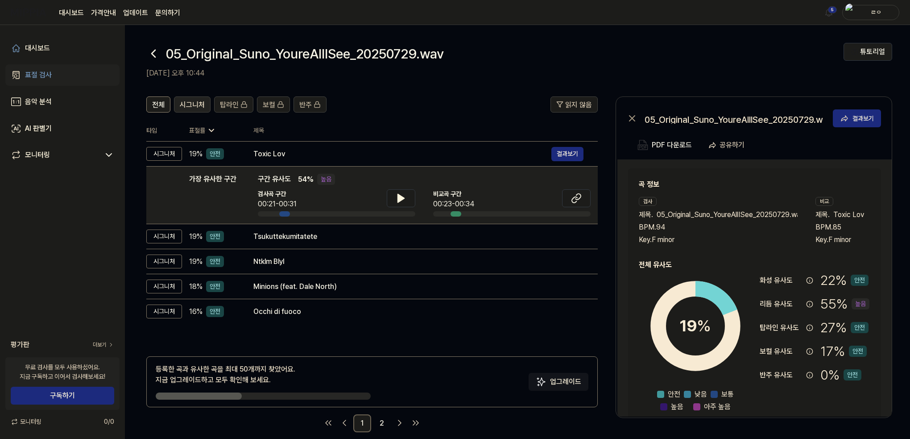
click at [188, 112] on button "시그니처" at bounding box center [192, 104] width 37 height 16
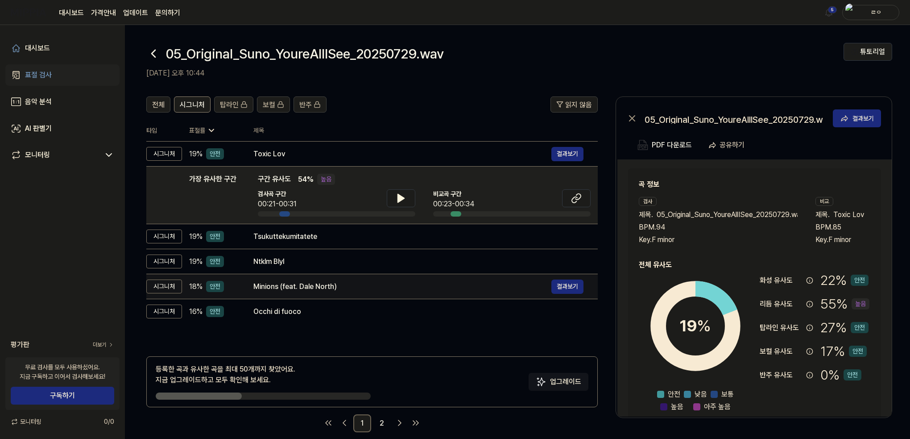
scroll to position [45, 0]
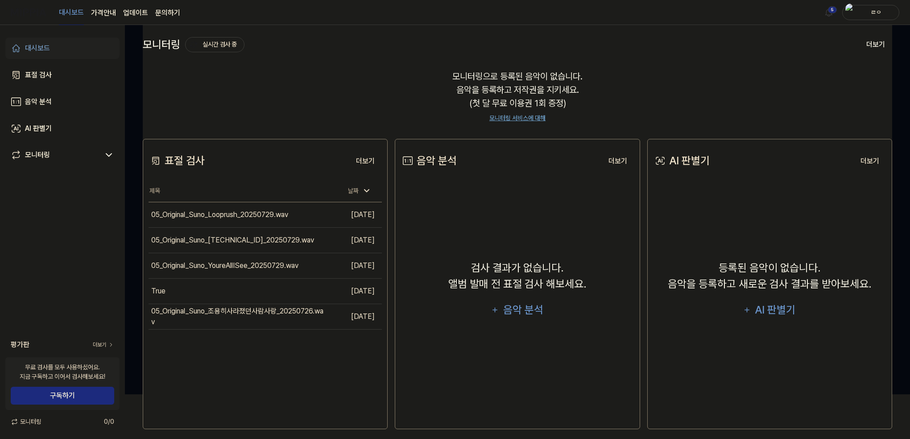
click at [51, 48] on link "대시보드" at bounding box center [62, 47] width 114 height 21
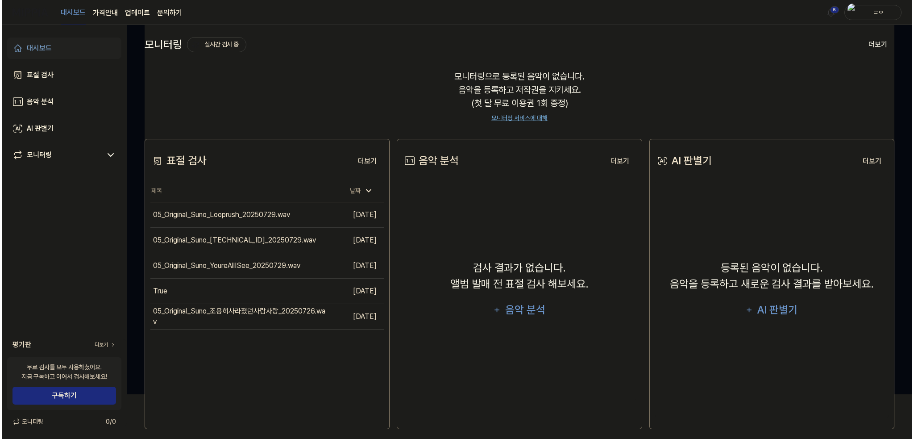
scroll to position [0, 0]
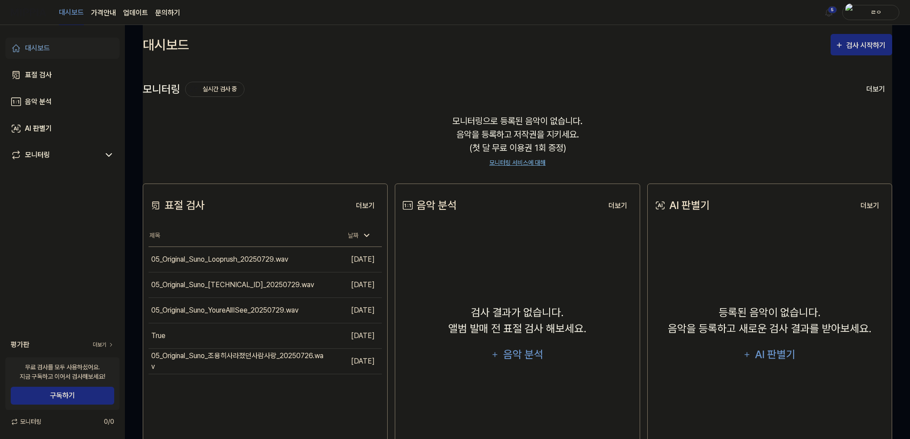
click at [137, 14] on link "업데이트" at bounding box center [135, 13] width 25 height 11
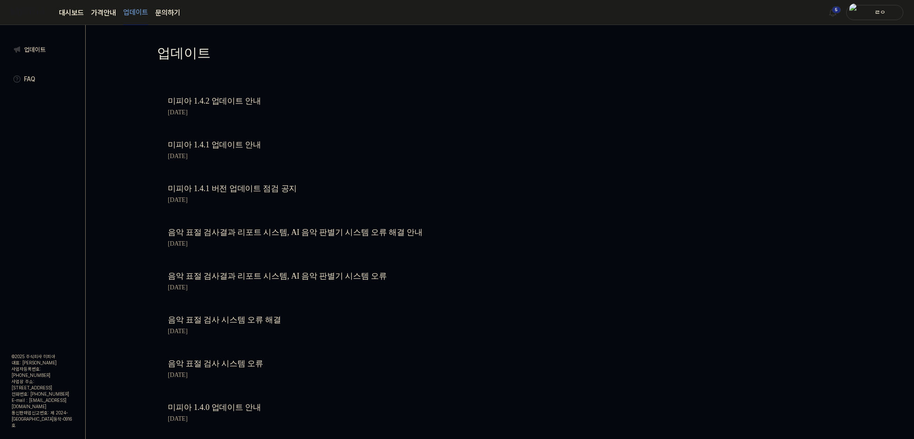
click at [209, 103] on link "미피아 1.4.2 업데이트 안내" at bounding box center [319, 101] width 303 height 13
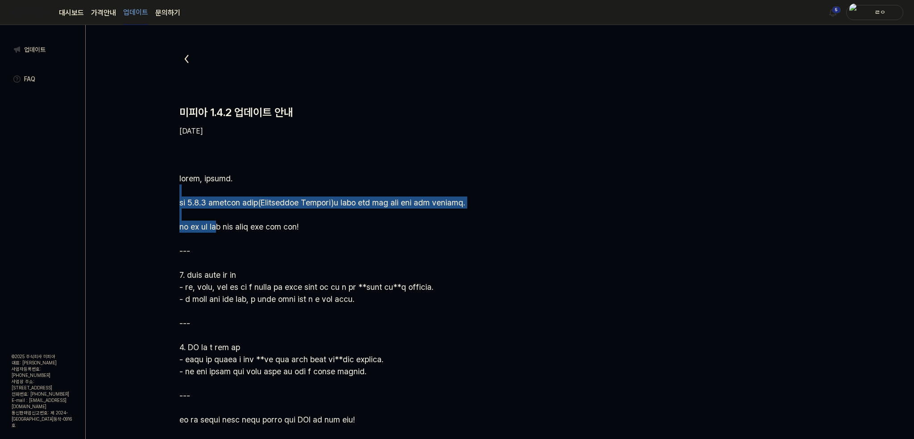
drag, startPoint x: 194, startPoint y: 190, endPoint x: 242, endPoint y: 222, distance: 57.7
click at [242, 222] on div at bounding box center [499, 334] width 641 height 325
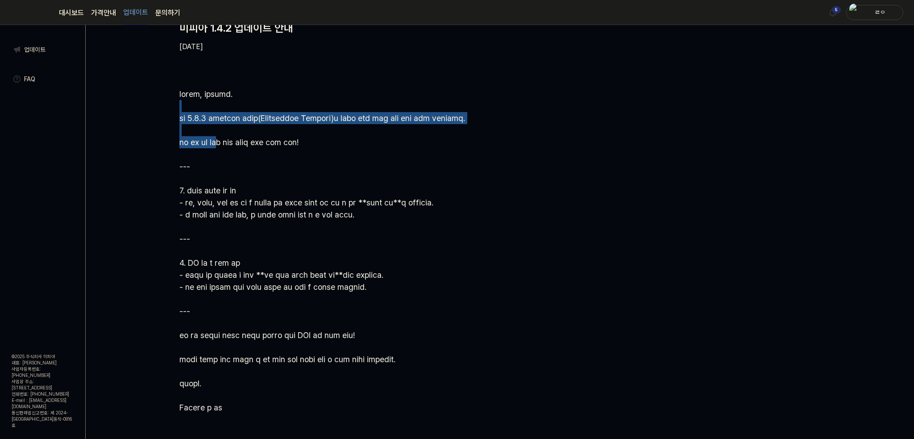
scroll to position [102, 0]
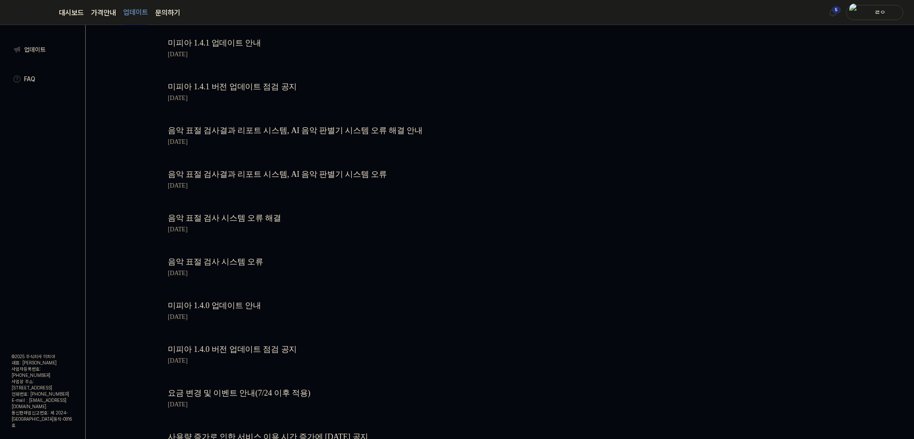
click at [36, 76] on link "FAQ" at bounding box center [42, 79] width 73 height 21
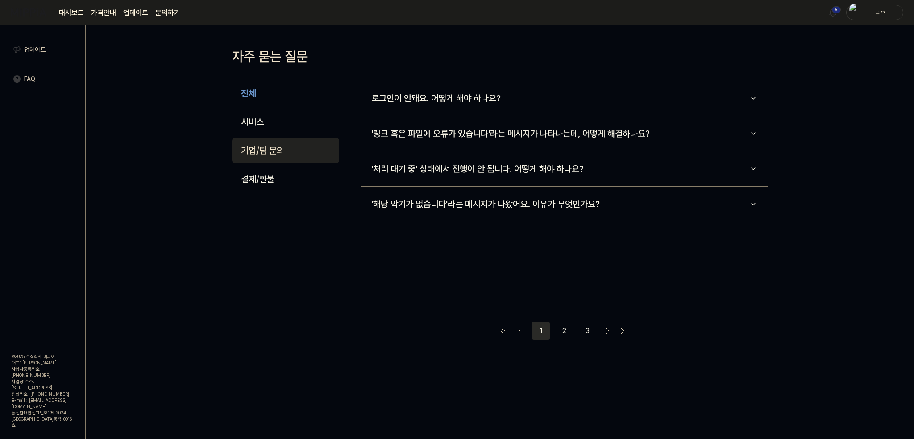
click at [262, 141] on button "기업/팀 문의" at bounding box center [285, 150] width 107 height 25
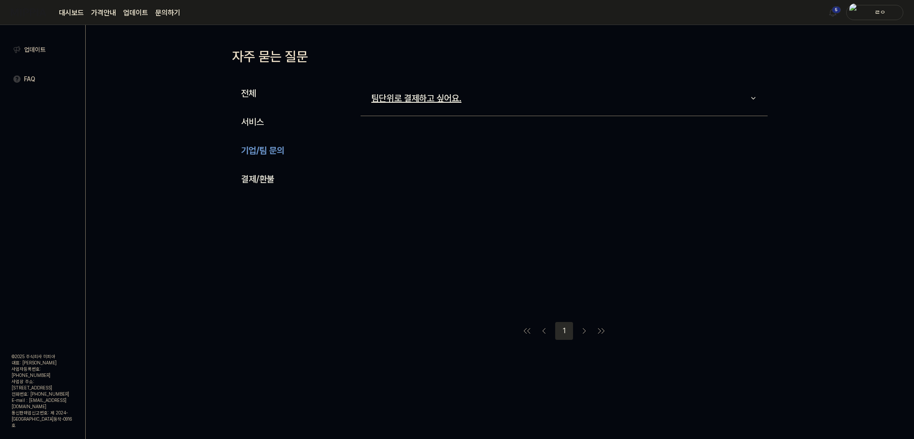
click at [425, 86] on button "팀단위로 결제하고 싶어요." at bounding box center [564, 98] width 407 height 28
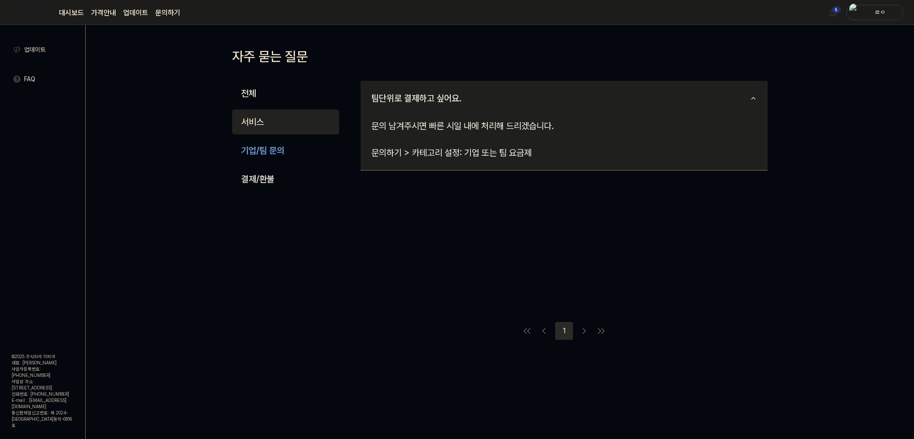
click at [278, 115] on button "서비스" at bounding box center [285, 121] width 107 height 25
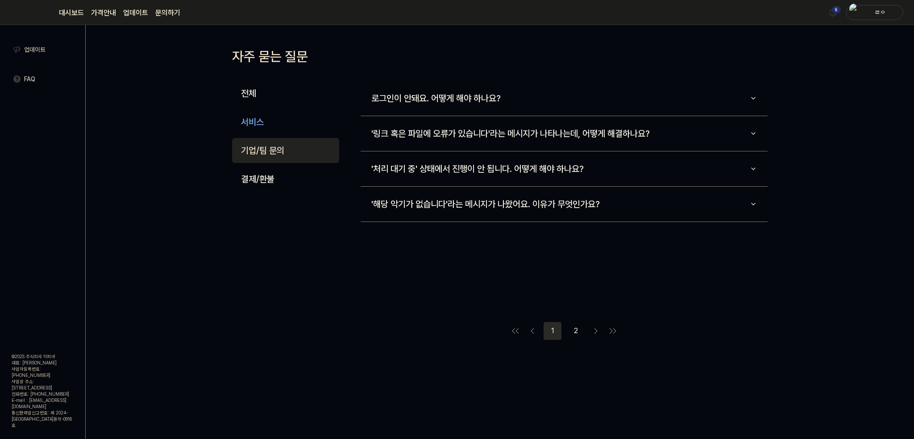
click at [281, 142] on button "기업/팀 문의" at bounding box center [285, 150] width 107 height 25
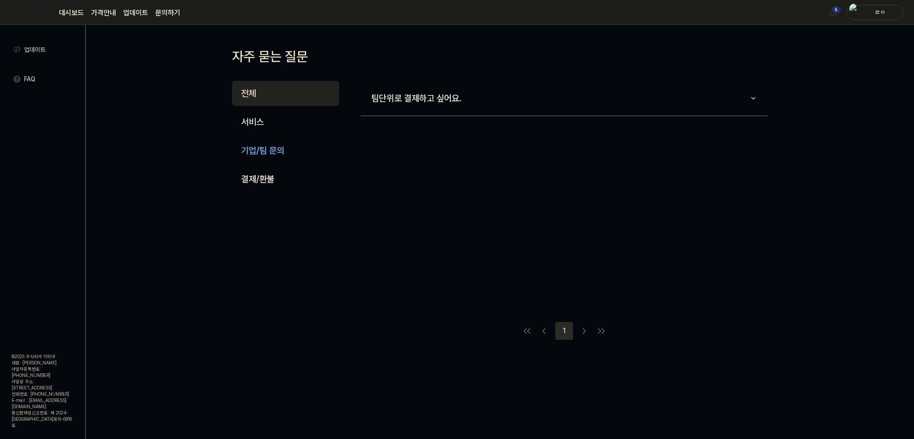
click at [245, 99] on button "전체" at bounding box center [285, 93] width 107 height 25
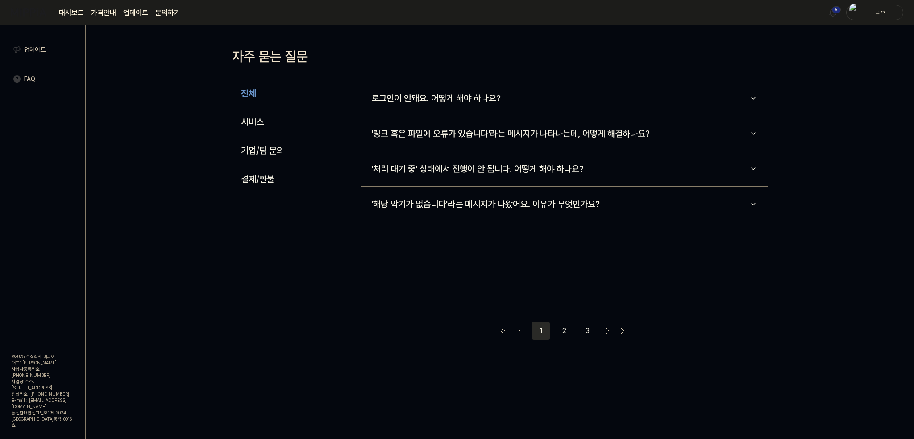
click at [43, 53] on link "업데이트" at bounding box center [42, 49] width 73 height 21
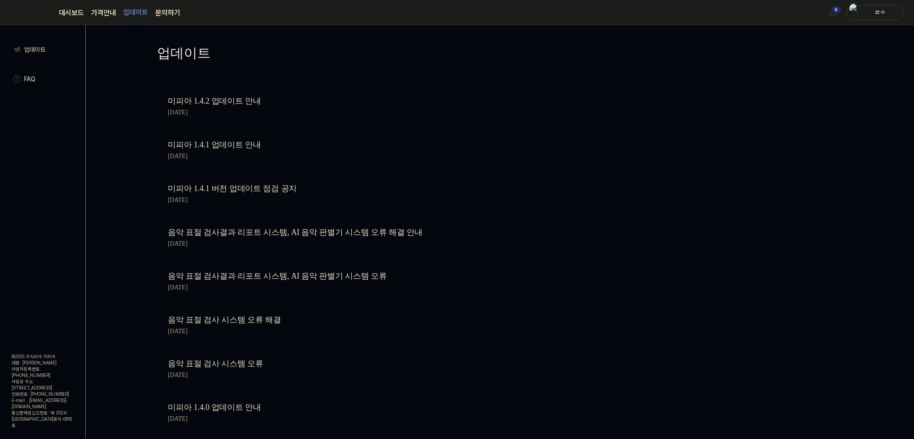
click at [70, 7] on div "대시보드 가격안내 업데이트 문의하기" at bounding box center [119, 12] width 121 height 25
click at [72, 9] on link "대시보드" at bounding box center [71, 13] width 25 height 11
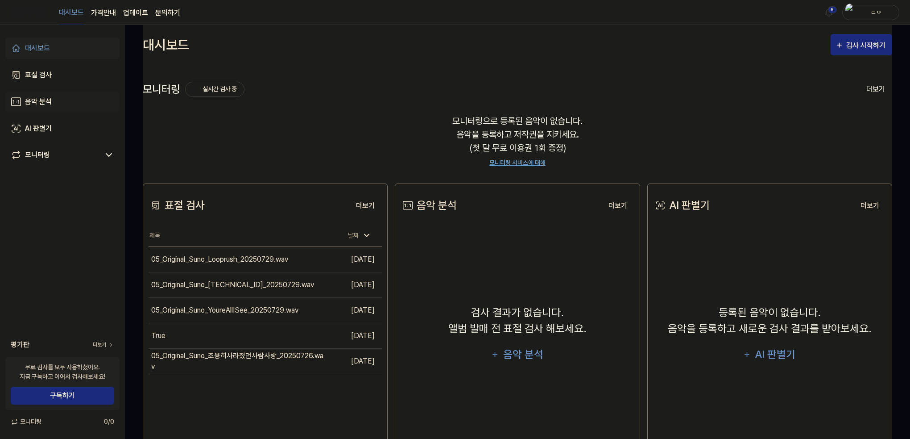
click at [55, 104] on link "음악 분석" at bounding box center [62, 101] width 114 height 21
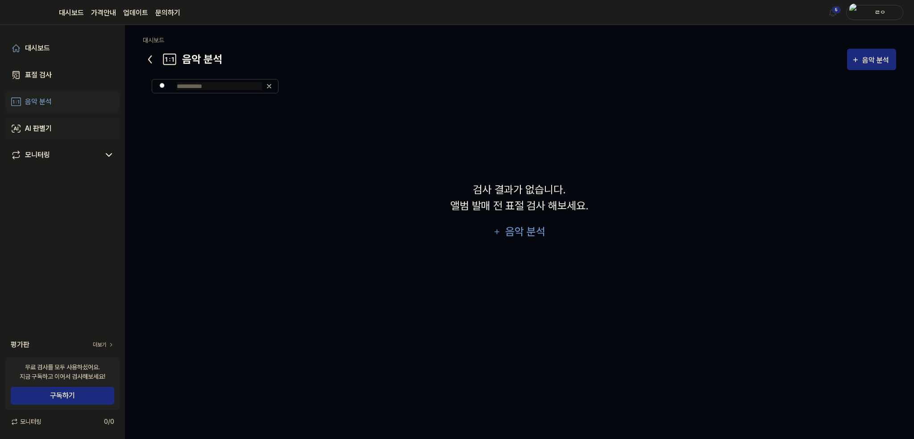
click at [57, 124] on link "AI 판별기" at bounding box center [62, 128] width 114 height 21
click at [55, 149] on link "모니터링" at bounding box center [55, 154] width 89 height 11
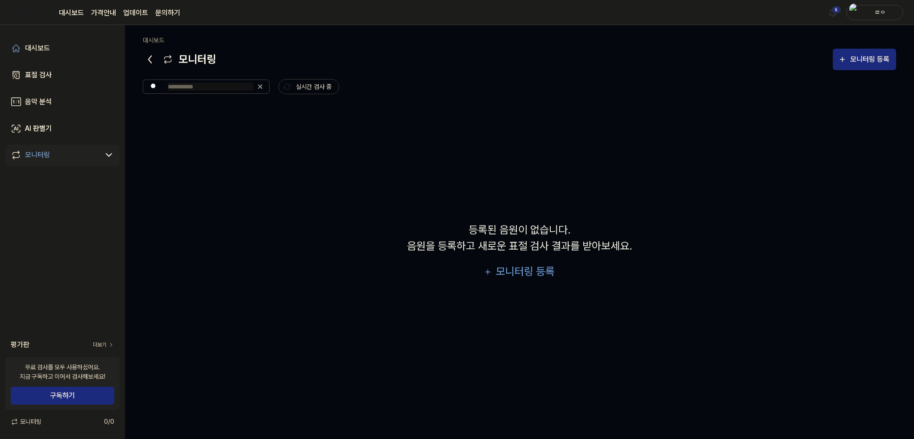
click at [137, 10] on link "업데이트" at bounding box center [135, 13] width 25 height 11
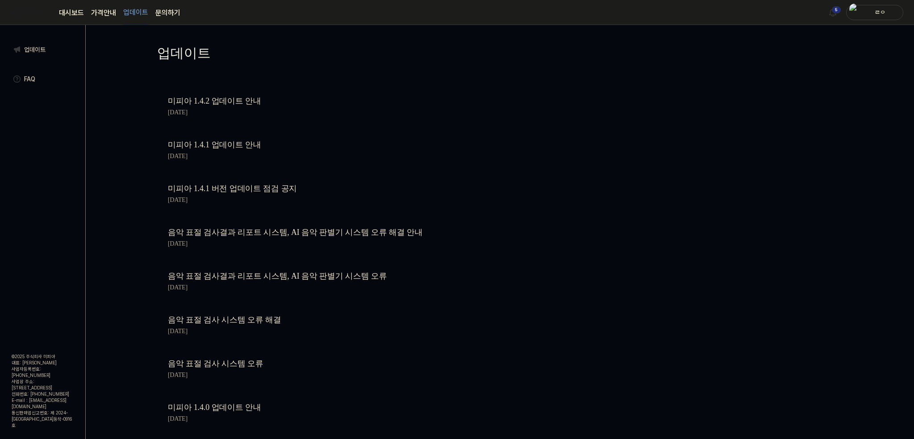
click at [104, 14] on page\) "가격안내" at bounding box center [103, 13] width 25 height 11
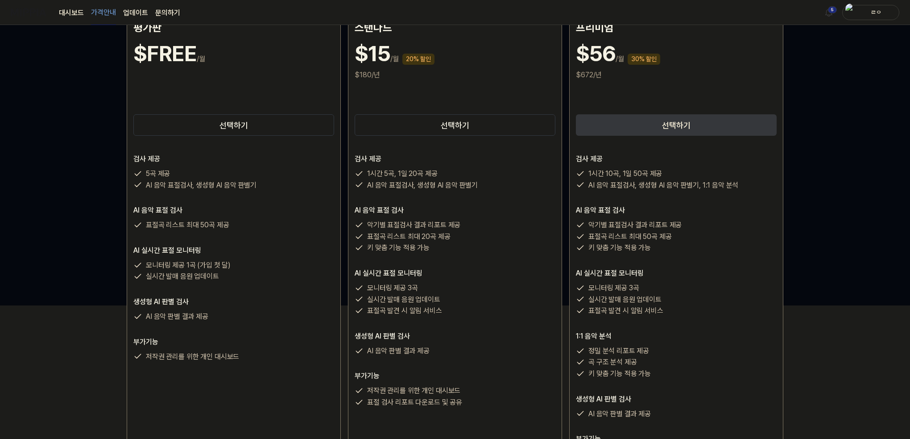
scroll to position [134, 0]
drag, startPoint x: 393, startPoint y: 179, endPoint x: 461, endPoint y: 187, distance: 68.7
click at [461, 187] on div "1시간 5곡, 1일 20곡 제공 AI 음악 표절검사, 생성형 AI 음악 판별기" at bounding box center [455, 178] width 201 height 23
drag, startPoint x: 394, startPoint y: 230, endPoint x: 463, endPoint y: 237, distance: 68.7
click at [463, 237] on div "악기별 표절검사 결과 리포트 제공 표절곡 리스트 최대 20곡 제공 키 맞춤 기능 적용 가능" at bounding box center [455, 236] width 201 height 34
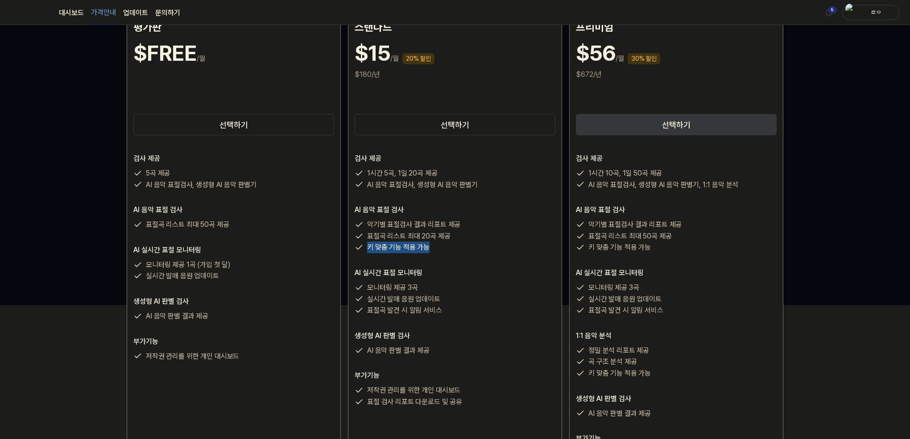
drag, startPoint x: 423, startPoint y: 251, endPoint x: 451, endPoint y: 249, distance: 28.2
click at [451, 249] on div "키 맞춤 기능 적용 가능" at bounding box center [455, 247] width 201 height 12
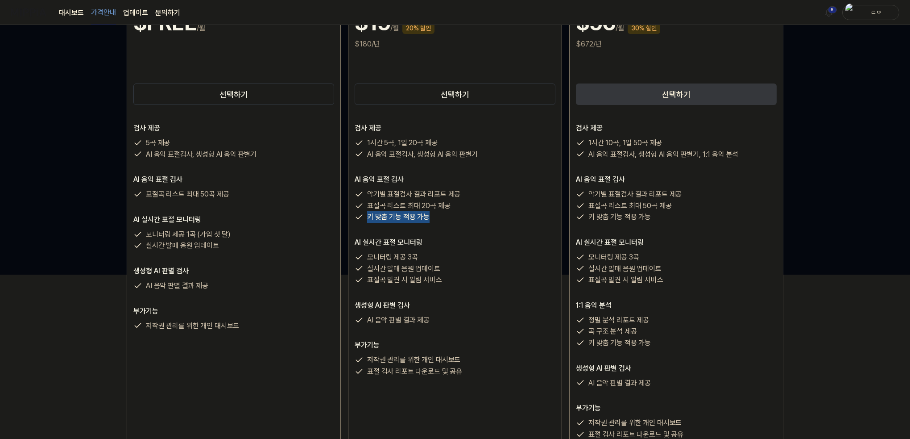
scroll to position [268, 0]
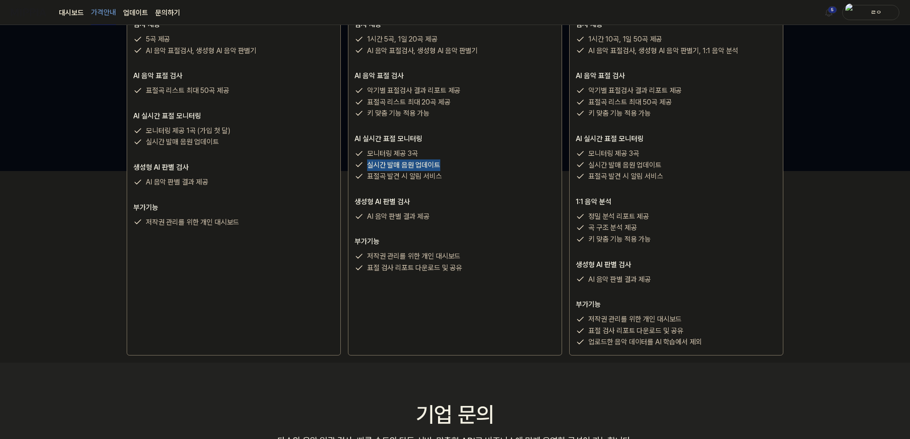
drag, startPoint x: 368, startPoint y: 162, endPoint x: 437, endPoint y: 163, distance: 69.6
click at [437, 163] on p "실시간 발매 음원 업데이트" at bounding box center [403, 165] width 73 height 12
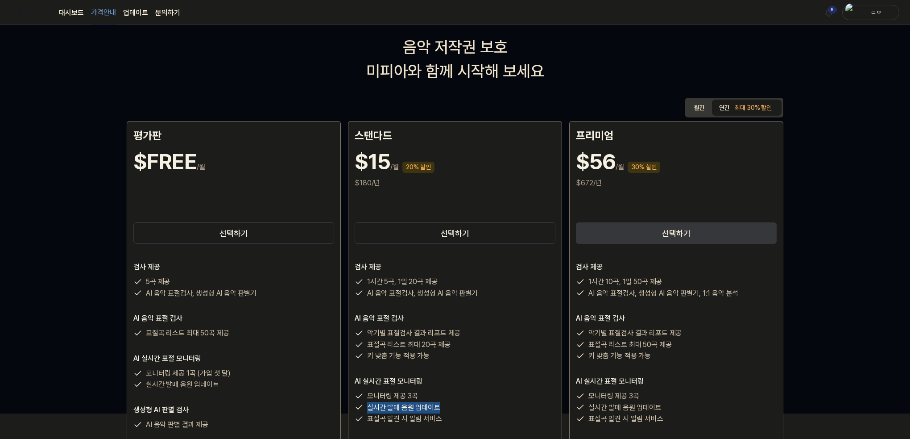
scroll to position [0, 0]
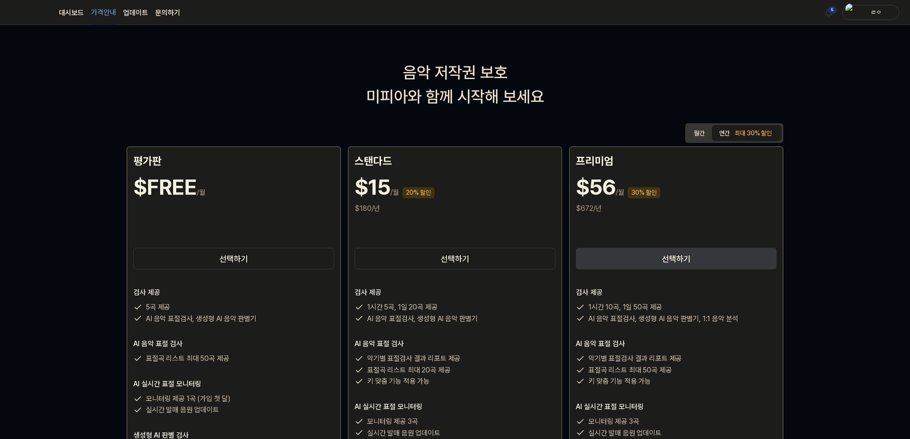
click at [737, 133] on div "최대 30% 할인" at bounding box center [753, 133] width 42 height 13
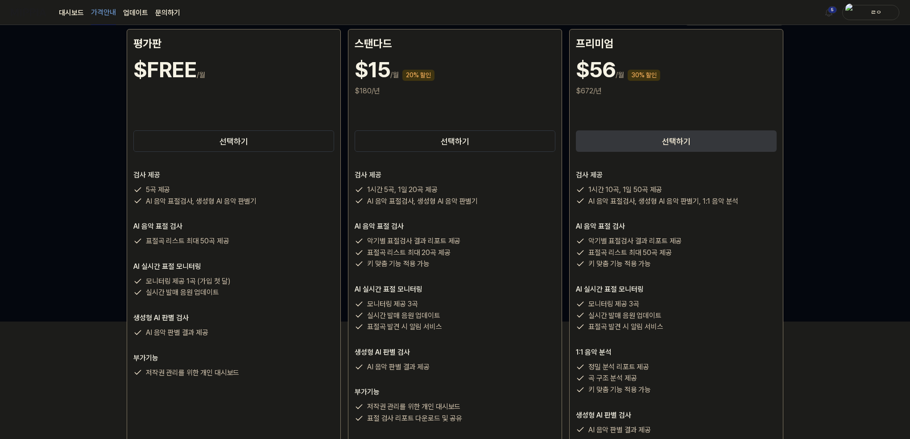
scroll to position [89, 0]
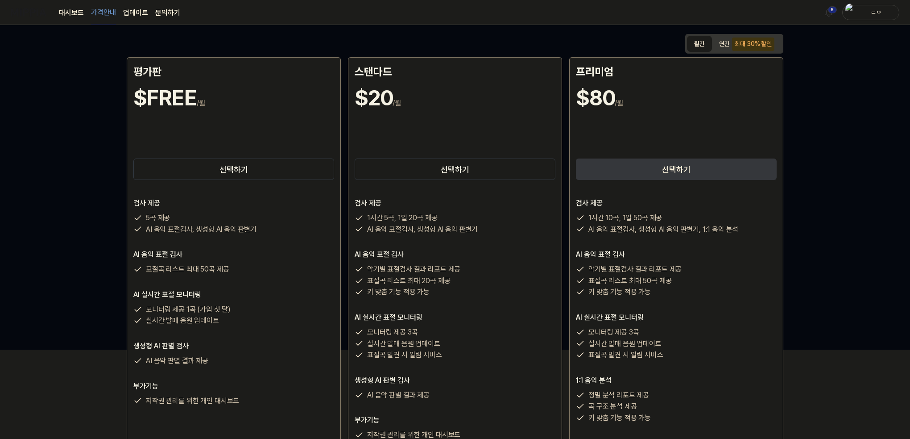
click at [700, 42] on button "월간" at bounding box center [699, 44] width 25 height 16
click at [744, 46] on div "최대 30% 할인" at bounding box center [753, 43] width 42 height 13
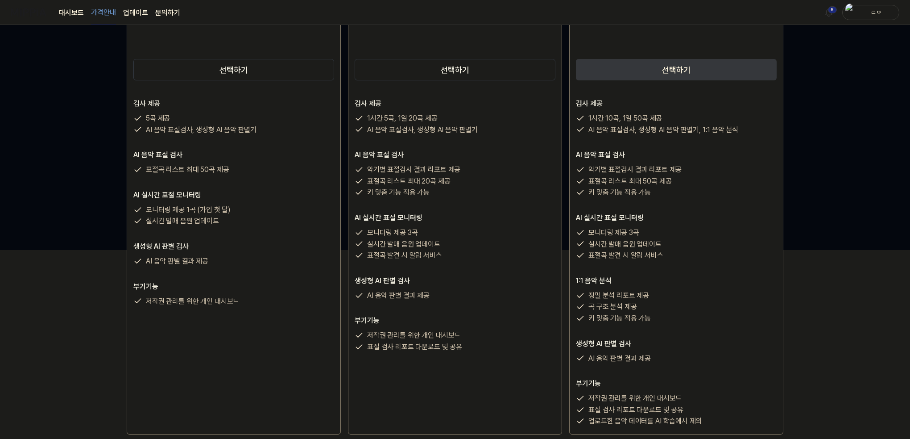
scroll to position [178, 0]
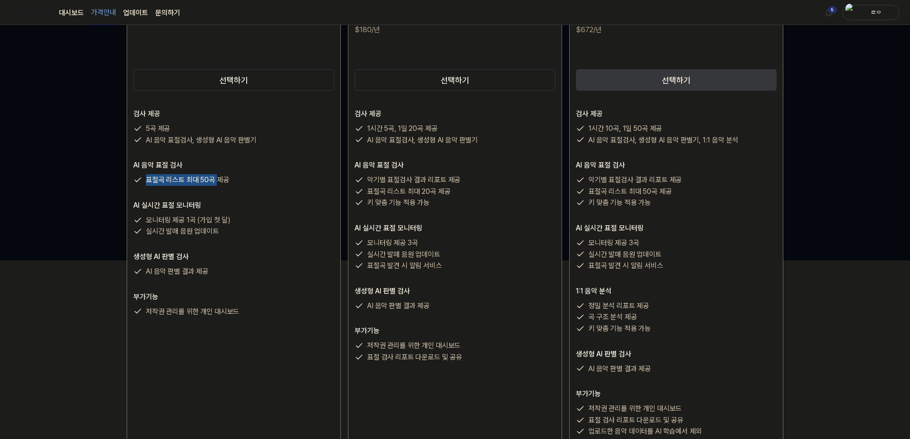
drag, startPoint x: 147, startPoint y: 183, endPoint x: 218, endPoint y: 187, distance: 70.6
click at [218, 187] on div "검사 제공 5곡 제공 AI 음악 표절검사, 생성형 AI 음악 판별기 AI 음악 표절 검사 표절곡 리스트 최대 50곡 제공 AI 실시간 표절 모…" at bounding box center [233, 212] width 201 height 208
click at [171, 232] on p "실시간 발매 음원 업데이트" at bounding box center [182, 231] width 73 height 12
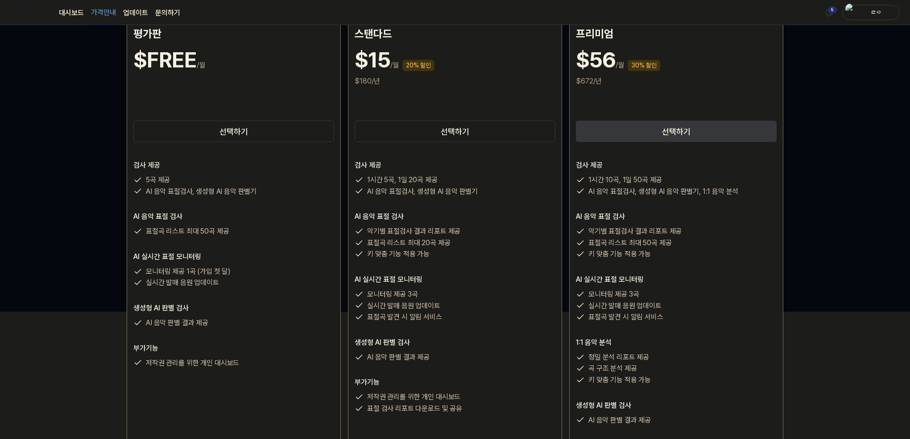
scroll to position [134, 0]
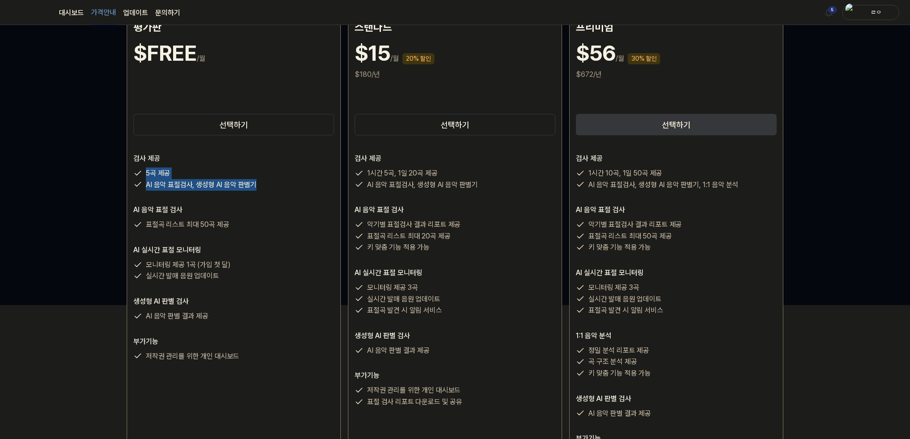
drag, startPoint x: 147, startPoint y: 172, endPoint x: 255, endPoint y: 188, distance: 109.7
click at [255, 188] on div "5곡 제공 AI 음악 표절검사, 생성형 AI 음악 판별기" at bounding box center [233, 178] width 201 height 23
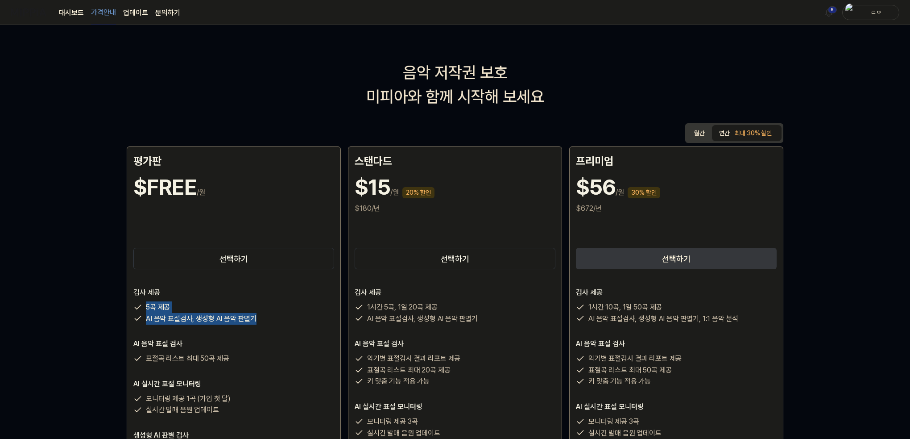
click at [63, 14] on link "대시보드" at bounding box center [71, 13] width 25 height 11
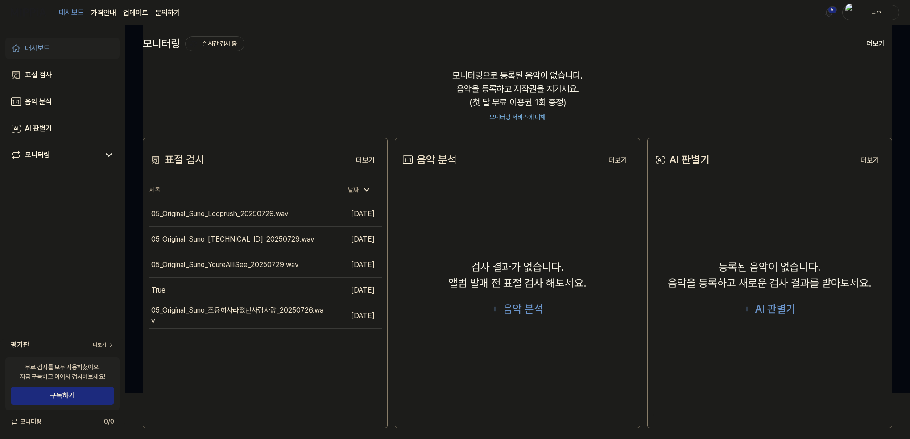
scroll to position [52, 0]
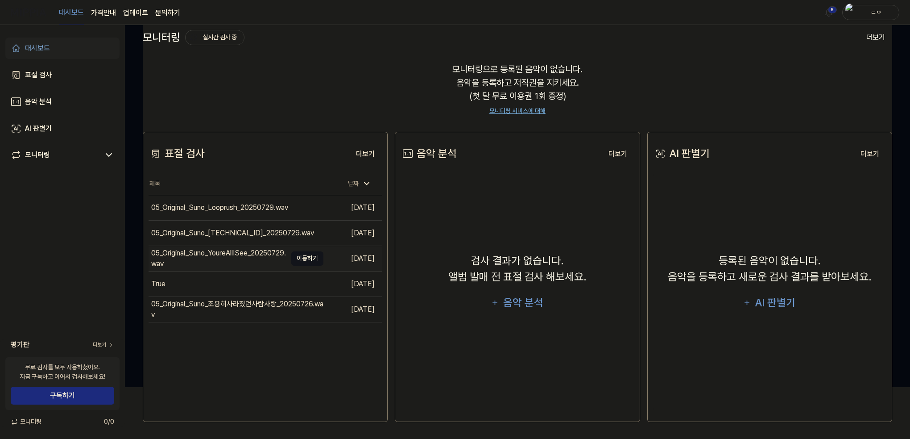
click at [305, 256] on button "이동하기" at bounding box center [307, 258] width 32 height 14
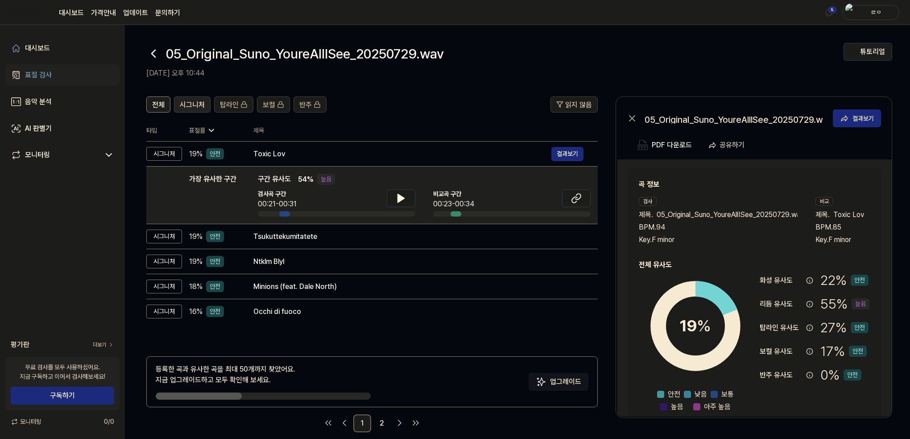
click at [195, 108] on span "시그니처" at bounding box center [192, 105] width 25 height 11
click at [164, 102] on span "전체" at bounding box center [158, 105] width 12 height 11
click at [200, 104] on span "시그니처" at bounding box center [192, 105] width 25 height 11
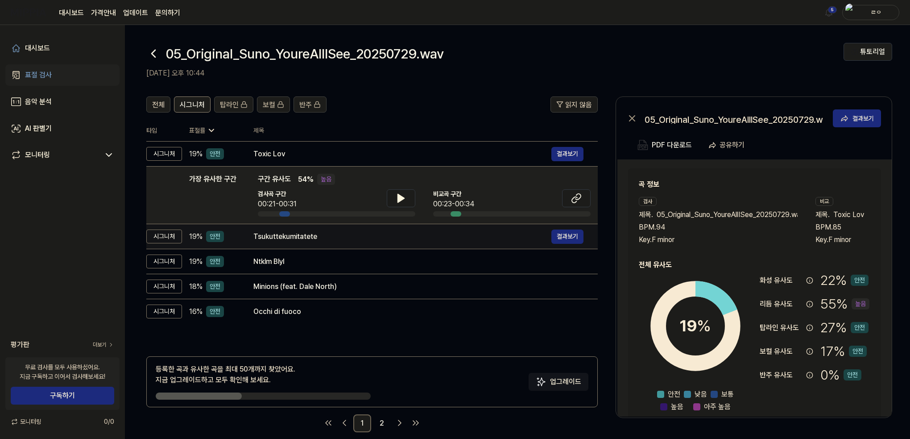
click at [304, 243] on td "Tsukuttekumitatete 결과보기" at bounding box center [418, 236] width 359 height 25
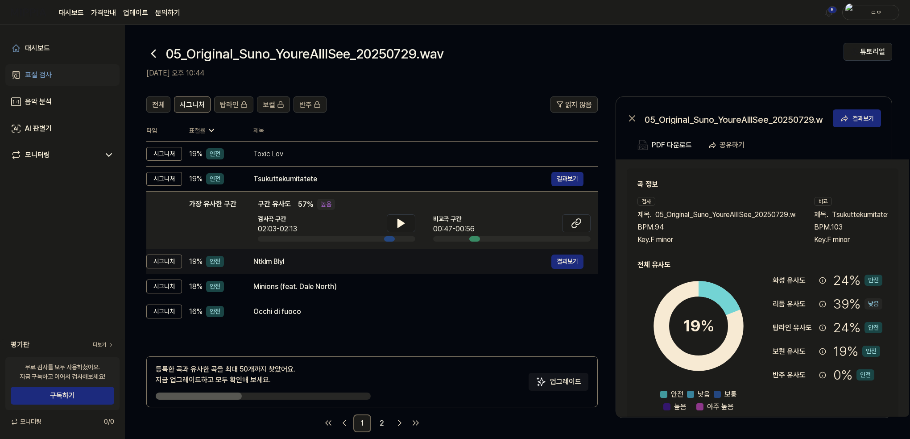
click at [301, 256] on div "Ntklm Blyl" at bounding box center [402, 261] width 298 height 11
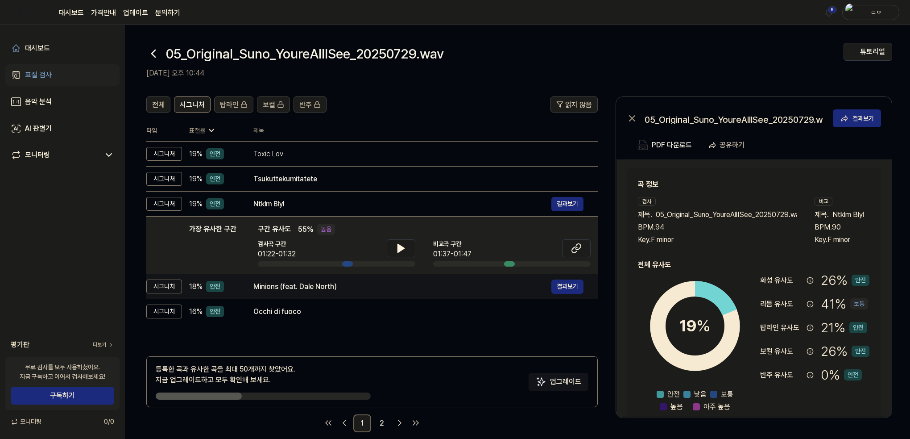
click at [300, 279] on div "Minions (feat. Dale North) 결과보기" at bounding box center [418, 286] width 330 height 14
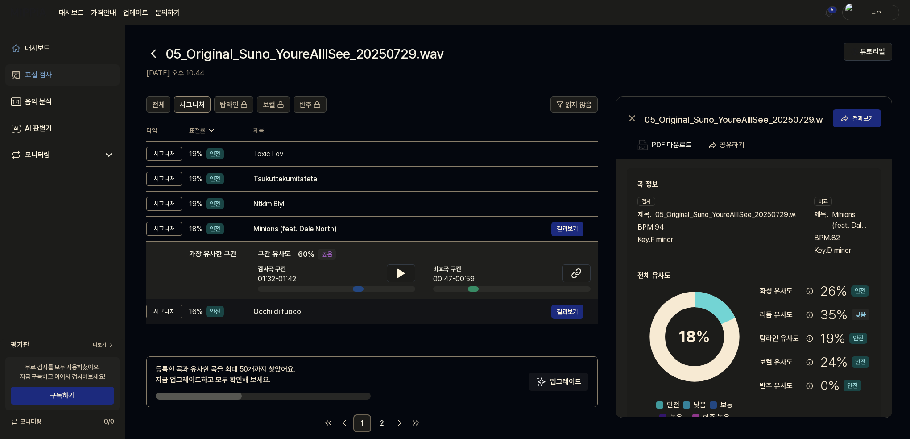
click at [301, 308] on div "Occhi di fuoco" at bounding box center [402, 311] width 298 height 11
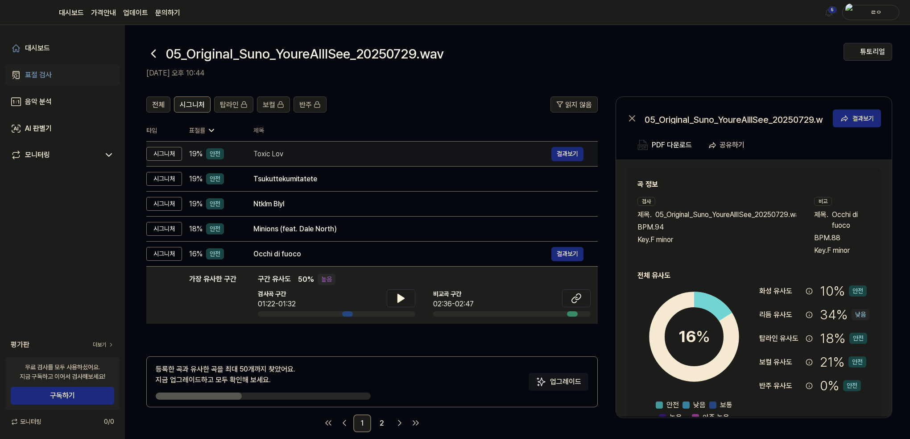
click at [295, 153] on div "Toxic Lov" at bounding box center [402, 154] width 298 height 11
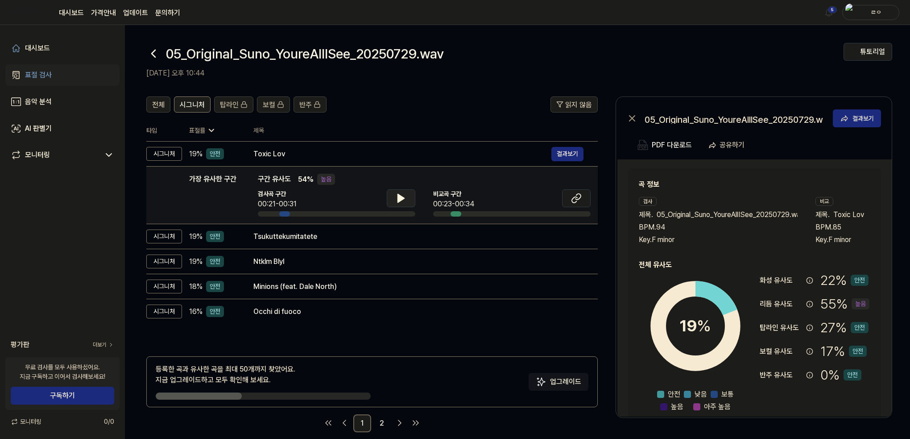
click at [405, 196] on icon at bounding box center [401, 198] width 11 height 11
click at [402, 196] on icon at bounding box center [403, 198] width 2 height 7
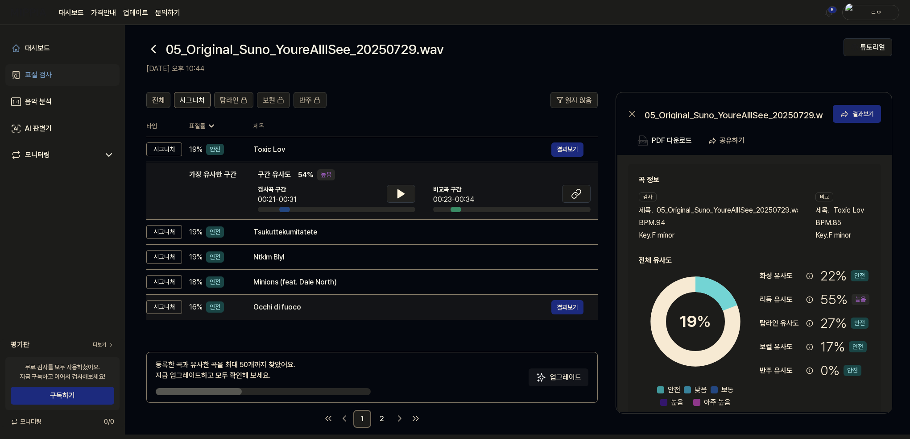
scroll to position [11, 0]
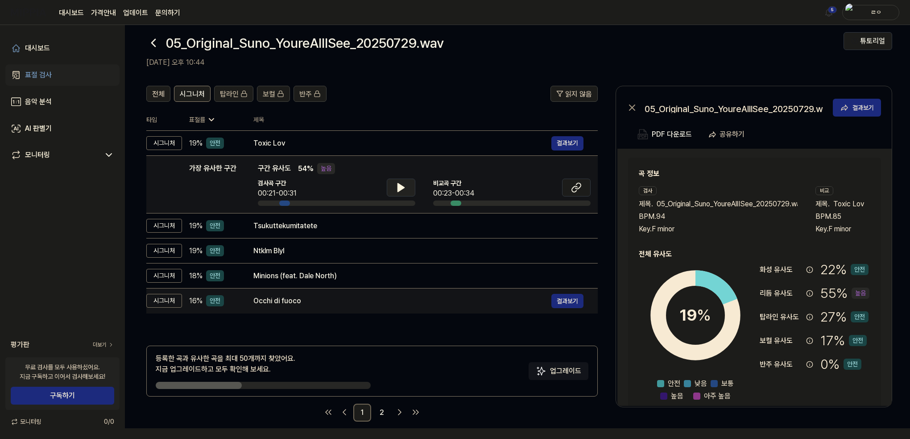
click at [309, 298] on div "Occhi di fuoco" at bounding box center [402, 300] width 298 height 11
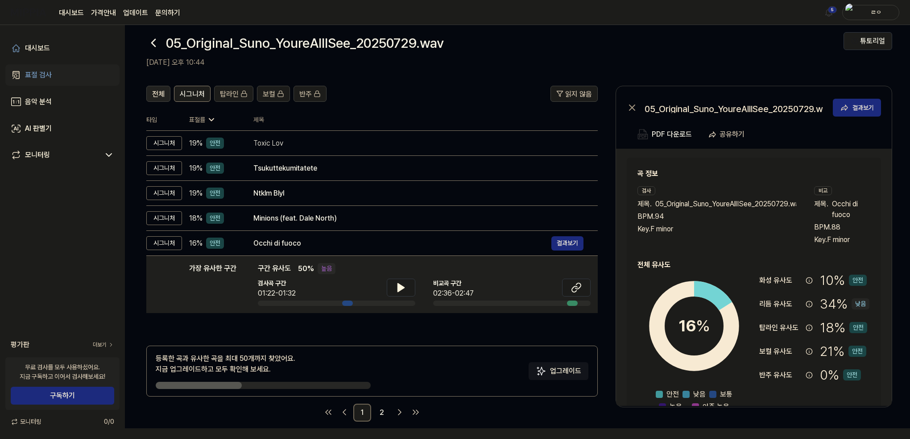
click at [155, 87] on button "전체" at bounding box center [158, 94] width 24 height 16
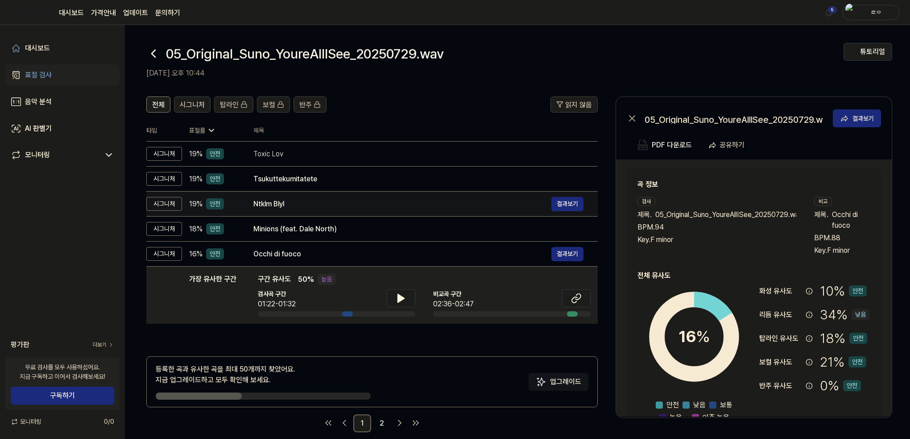
scroll to position [0, 0]
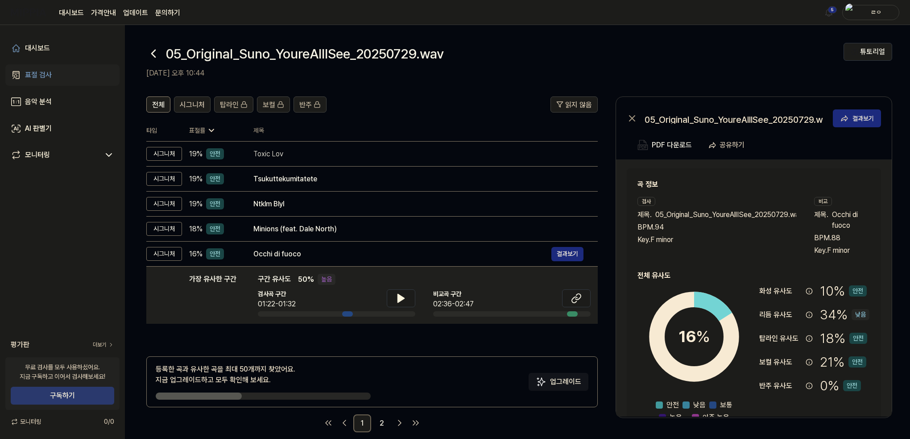
click at [77, 390] on button "구독하기" at bounding box center [63, 395] width 104 height 18
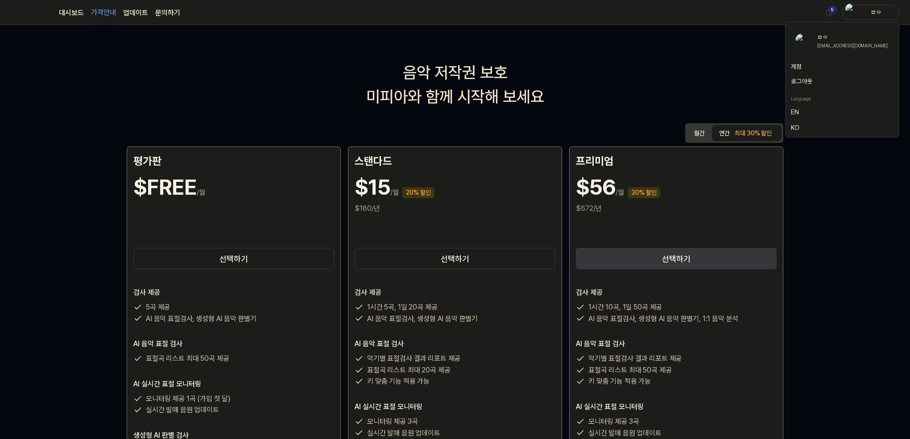
click at [882, 12] on div "ㄹㅇ" at bounding box center [876, 12] width 35 height 10
click at [817, 82] on button "로그아웃" at bounding box center [842, 81] width 103 height 9
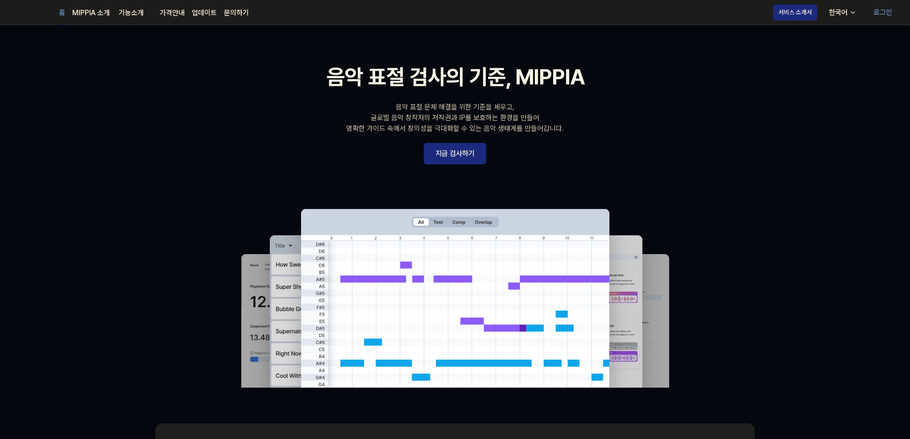
click at [884, 16] on link "로그인" at bounding box center [883, 12] width 33 height 25
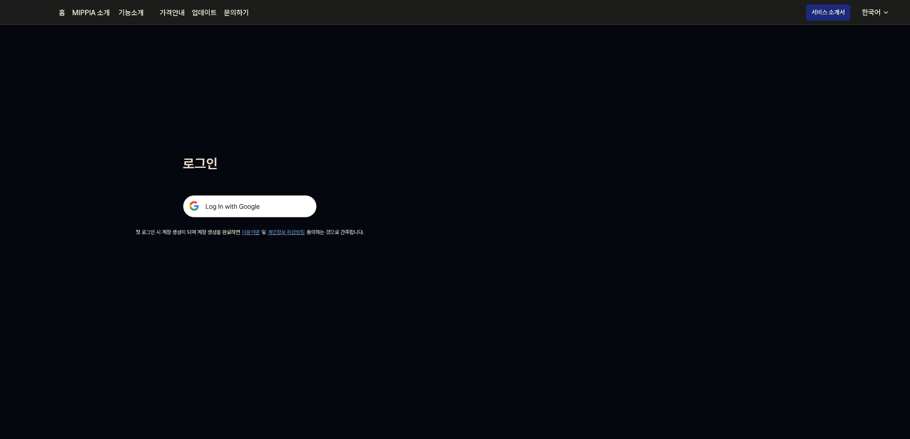
click at [264, 194] on div at bounding box center [250, 196] width 134 height 44
click at [264, 205] on img at bounding box center [250, 206] width 134 height 22
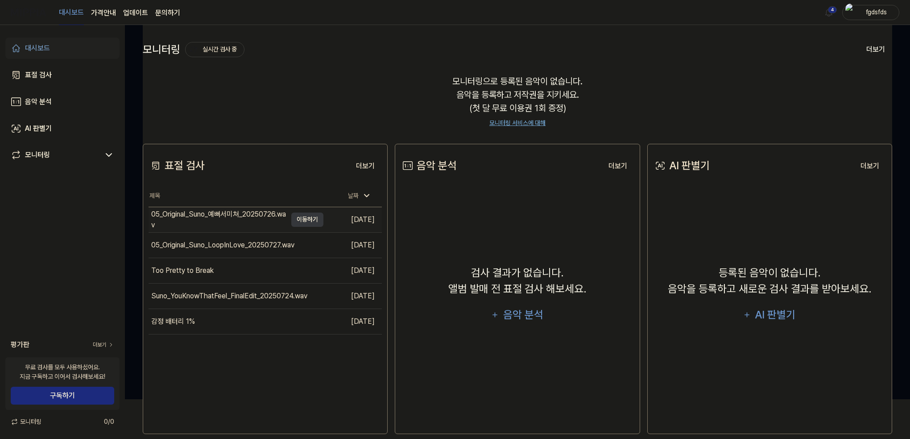
scroll to position [52, 0]
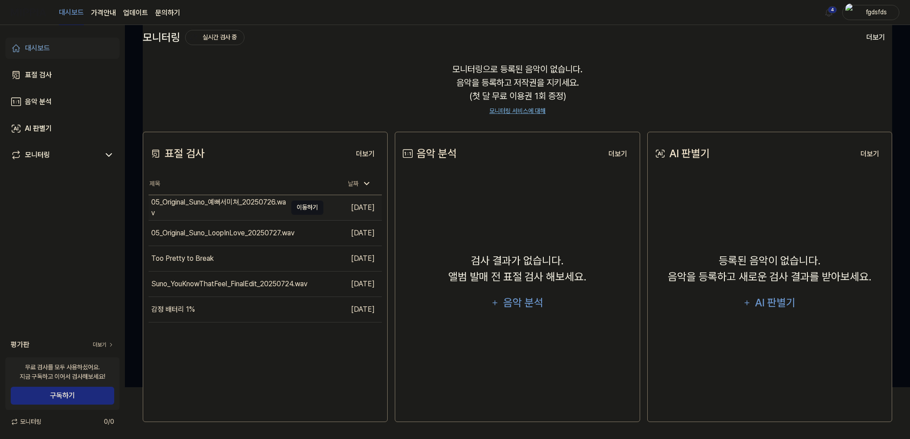
click at [308, 208] on button "이동하기" at bounding box center [307, 207] width 32 height 14
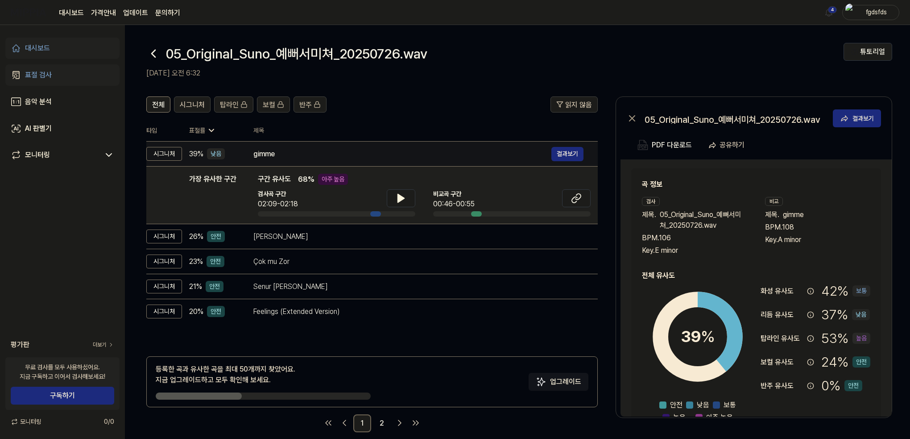
click at [336, 158] on div "gimme" at bounding box center [402, 154] width 298 height 11
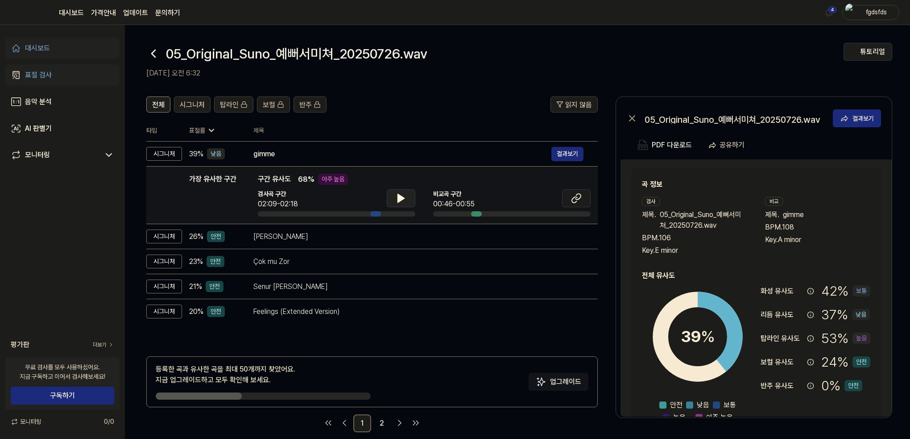
click at [402, 194] on icon at bounding box center [401, 198] width 11 height 11
click at [400, 195] on icon at bounding box center [399, 198] width 2 height 7
click at [580, 195] on icon at bounding box center [576, 198] width 11 height 11
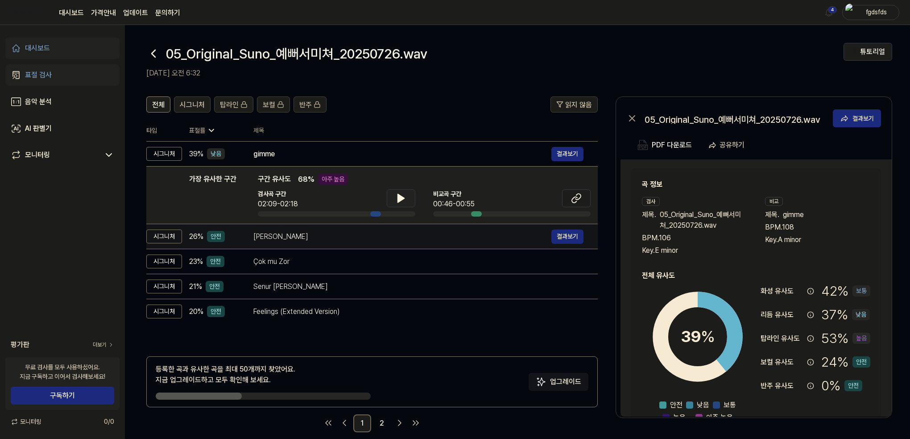
click at [299, 240] on div "[PERSON_NAME]" at bounding box center [402, 236] width 298 height 11
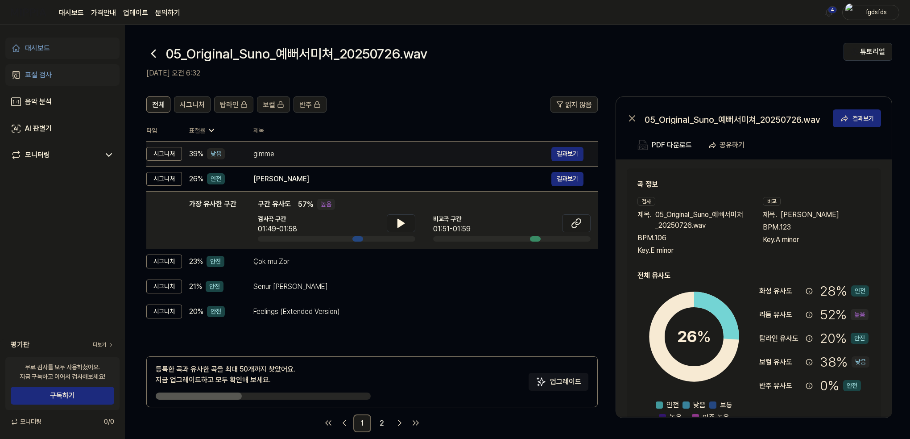
click at [295, 151] on div "gimme" at bounding box center [402, 154] width 298 height 11
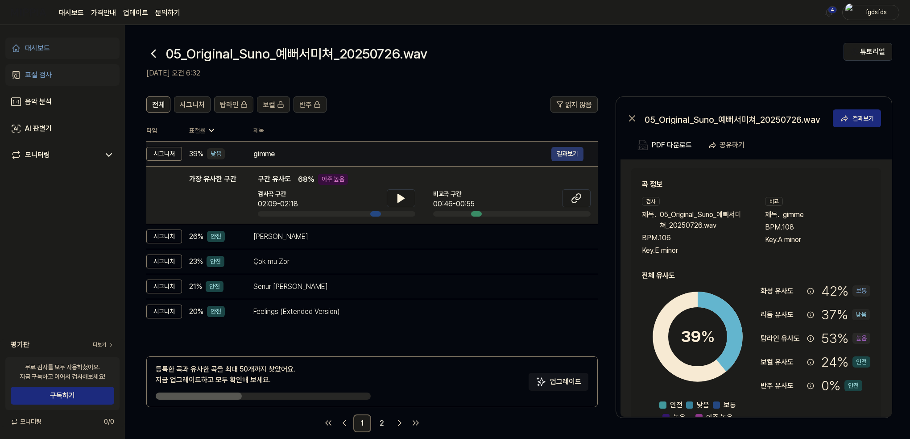
click at [568, 151] on button "결과보기" at bounding box center [568, 154] width 32 height 14
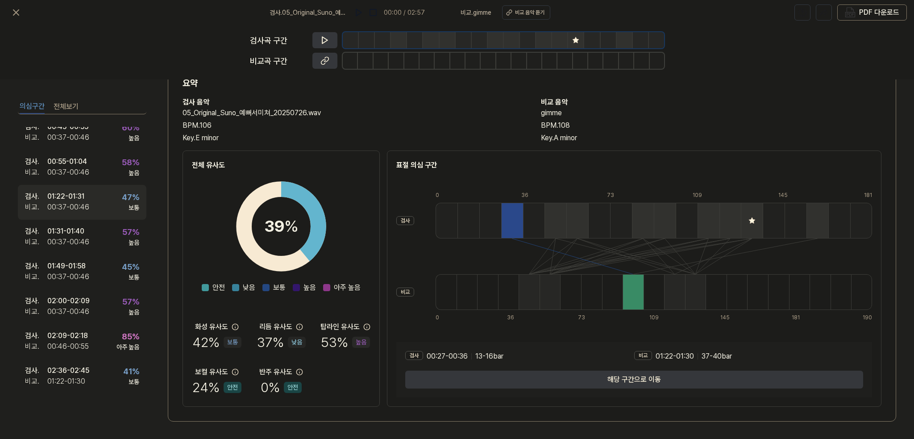
scroll to position [82, 0]
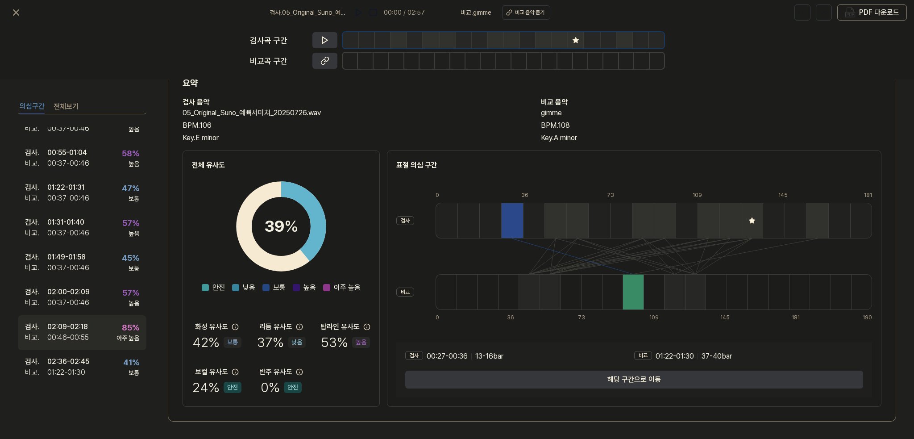
click at [107, 330] on div "검사 . 02:09 - 02:18 비교 . 00:46 - 00:55 85 % 아주 높음" at bounding box center [82, 332] width 129 height 35
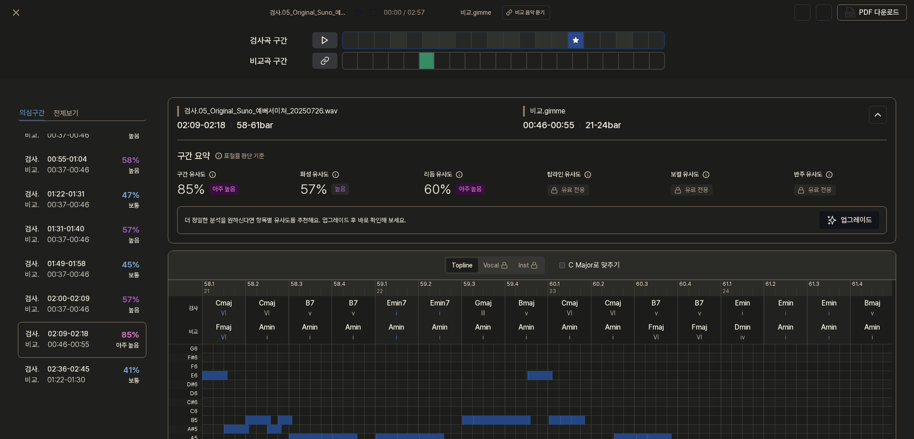
scroll to position [0, 0]
click at [324, 41] on icon at bounding box center [324, 40] width 9 height 9
click at [325, 58] on icon at bounding box center [326, 59] width 4 height 5
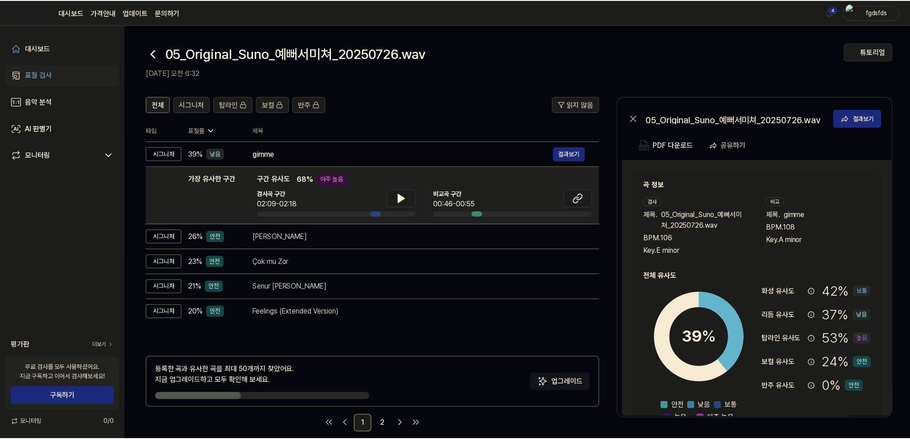
scroll to position [52, 0]
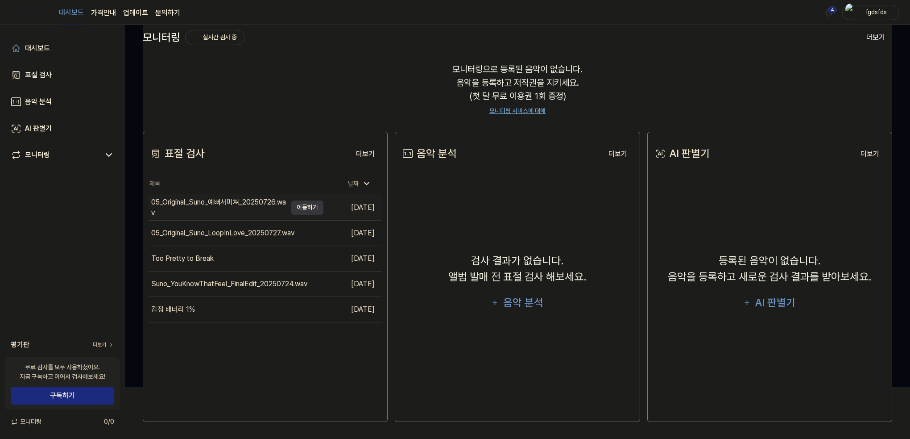
click at [230, 207] on div "05_Original_Suno_예뻐서미쳐_20250726.wav" at bounding box center [219, 207] width 136 height 21
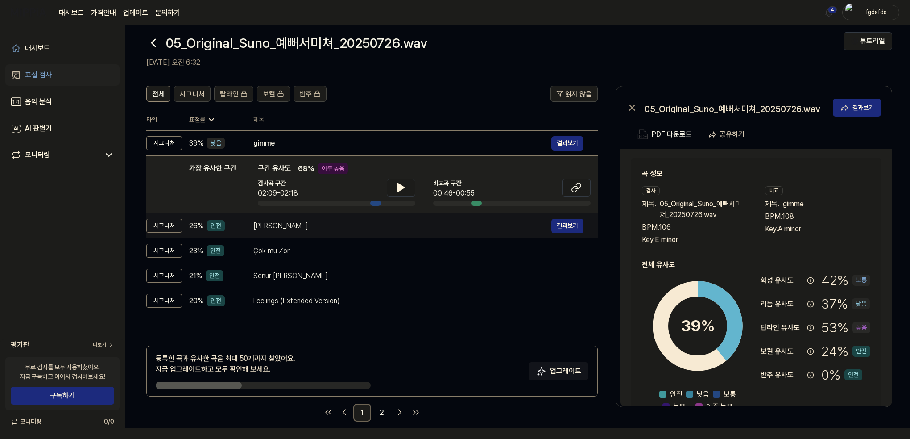
click at [321, 230] on div "Subok Lang" at bounding box center [402, 225] width 298 height 11
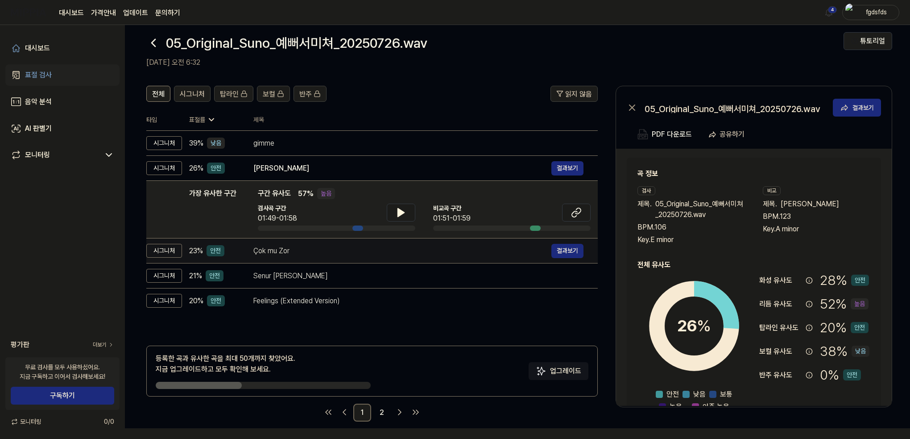
click at [320, 249] on div "Çok mu Zor" at bounding box center [402, 250] width 298 height 11
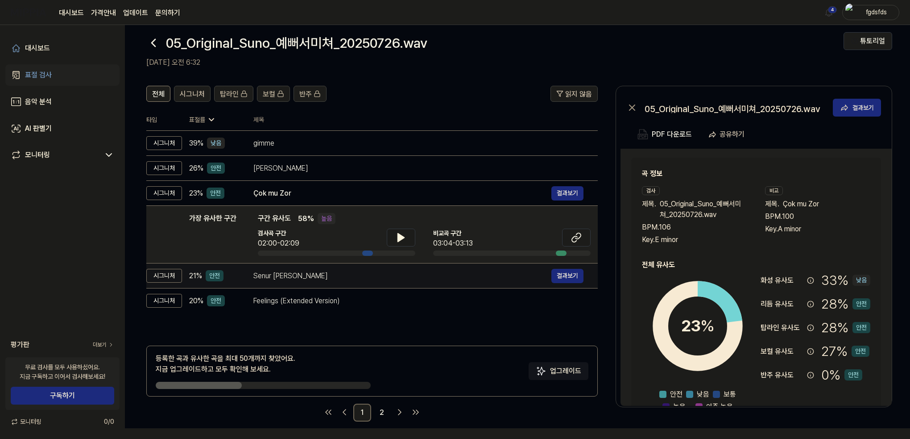
click at [323, 265] on td "Senur Dan Kari 결과보기" at bounding box center [418, 275] width 359 height 25
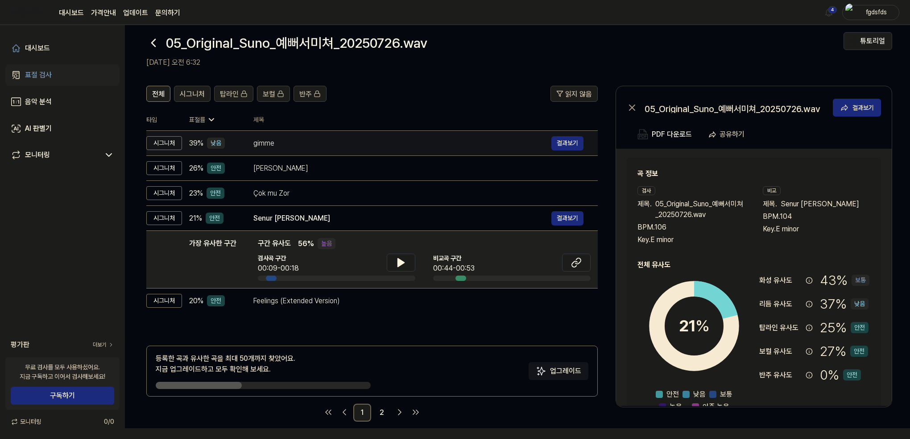
click at [289, 147] on div "gimme" at bounding box center [402, 143] width 298 height 11
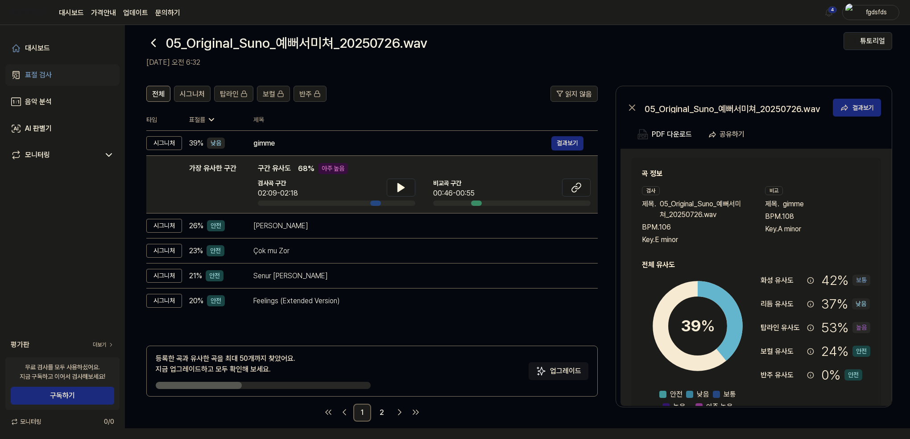
click at [318, 82] on div "전체 시그니처 탑라인 보컬 반주 읽지 않음 전체 시그니처 탑라인 보컬 반주 타입 표절률 제목 표절률 읽지 않음 시그니처 39 % 낮음 gimm…" at bounding box center [517, 258] width 785 height 362
click at [412, 100] on header "전체 시그니처 탑라인 보컬 반주 읽지 않음" at bounding box center [372, 97] width 452 height 23
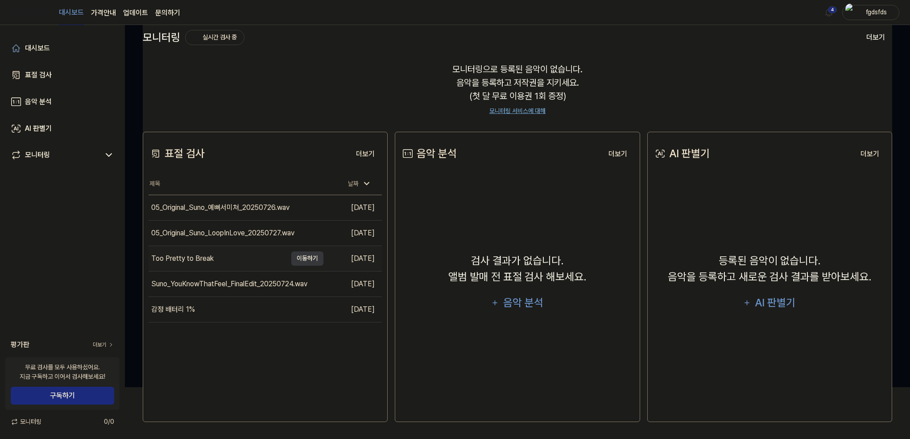
click at [252, 261] on div "Too Pretty to Break" at bounding box center [218, 258] width 138 height 25
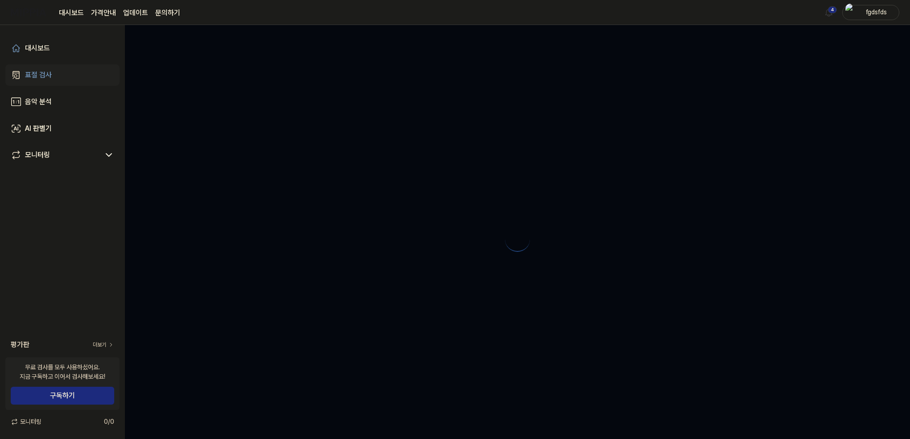
scroll to position [0, 0]
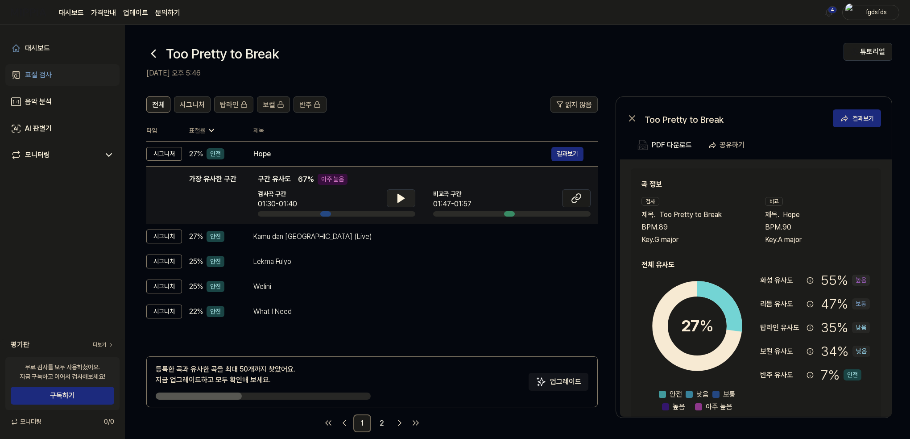
click at [404, 197] on icon at bounding box center [401, 198] width 11 height 11
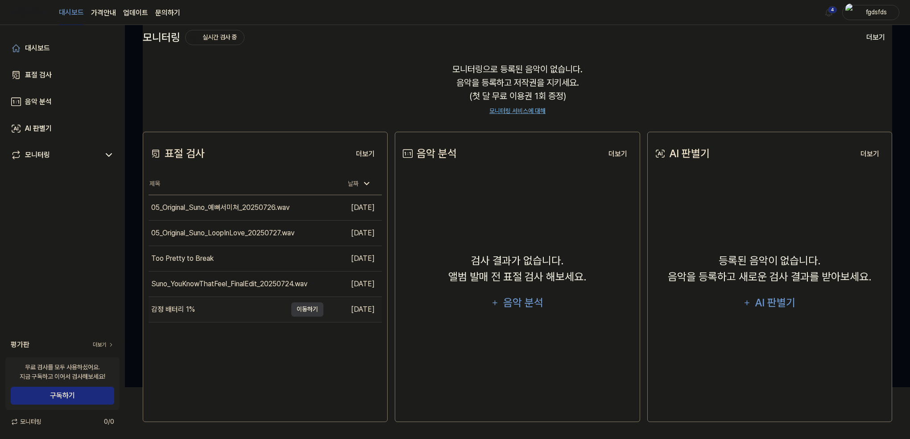
click at [249, 316] on div "감정 배터리 1%" at bounding box center [218, 309] width 138 height 25
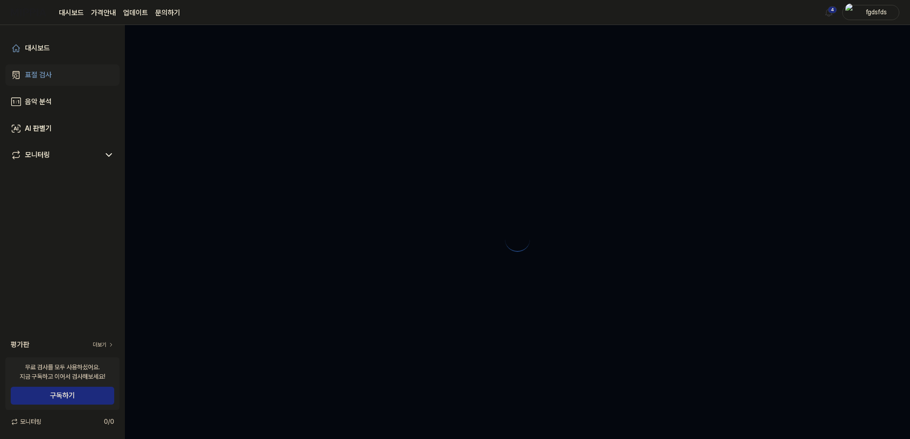
scroll to position [0, 0]
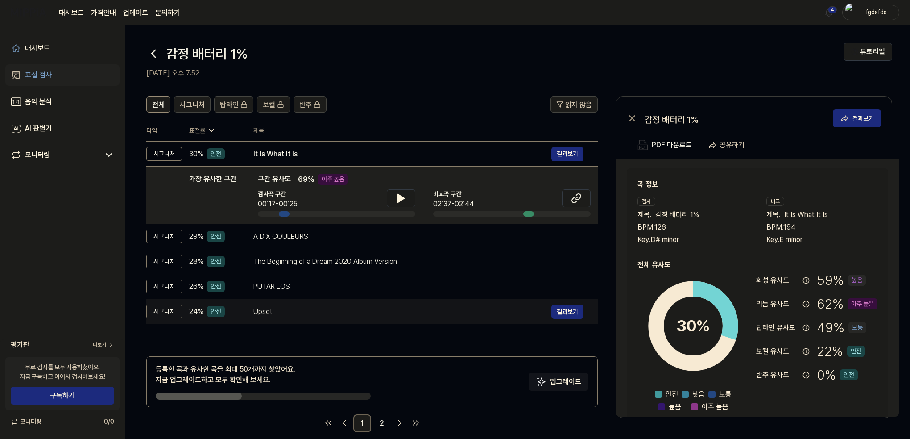
drag, startPoint x: 349, startPoint y: 320, endPoint x: 340, endPoint y: 318, distance: 8.8
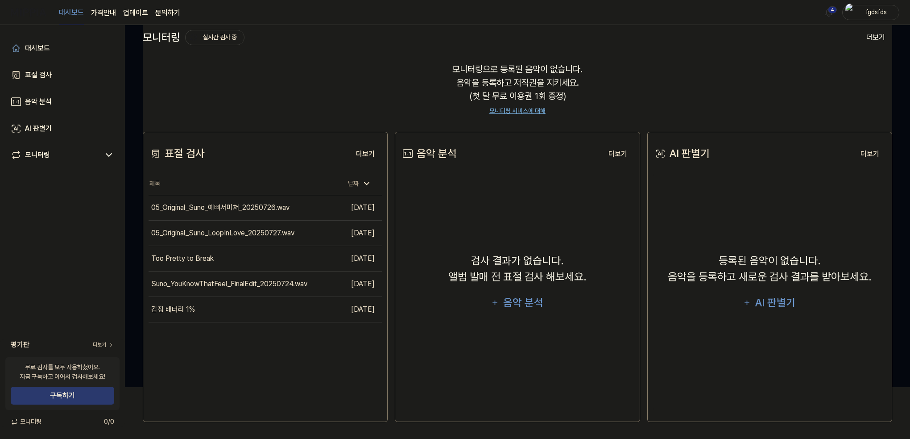
click at [66, 400] on button "구독하기" at bounding box center [63, 395] width 104 height 18
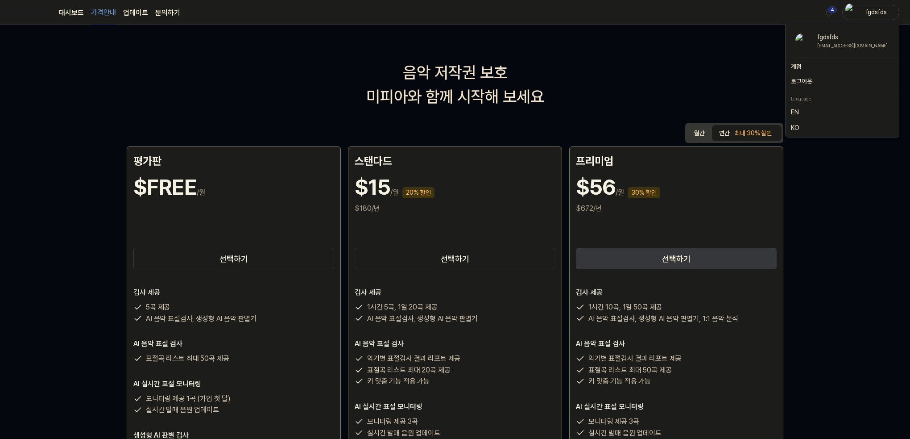
click at [867, 9] on div "fgdsfds" at bounding box center [876, 12] width 35 height 10
click at [830, 47] on div "[EMAIL_ADDRESS][DOMAIN_NAME]" at bounding box center [852, 45] width 71 height 7
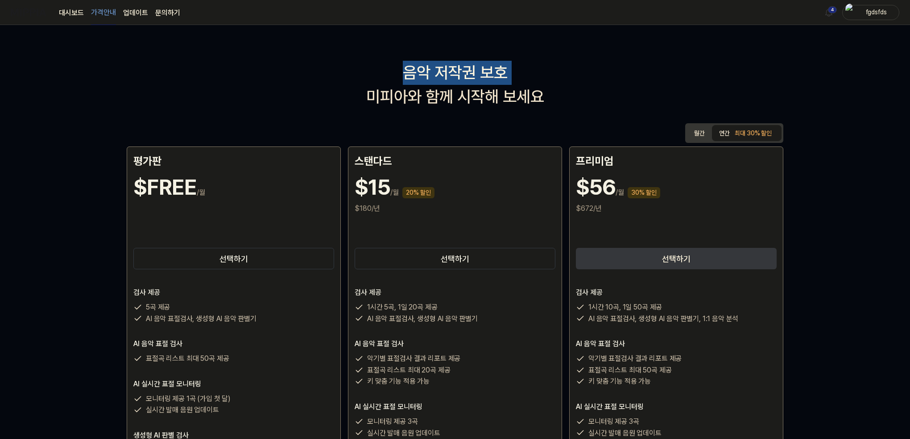
click at [830, 47] on div "음악 저작권 보호 미피아와 함께 시작해 보세요 월간 연간 최대 30% 할인 평가판 $FREE /월 선택하기 검사 제공 5곡 제공 AI 음악 표…" at bounding box center [455, 232] width 910 height 414
click at [873, 13] on div "fgdsfds" at bounding box center [876, 12] width 35 height 10
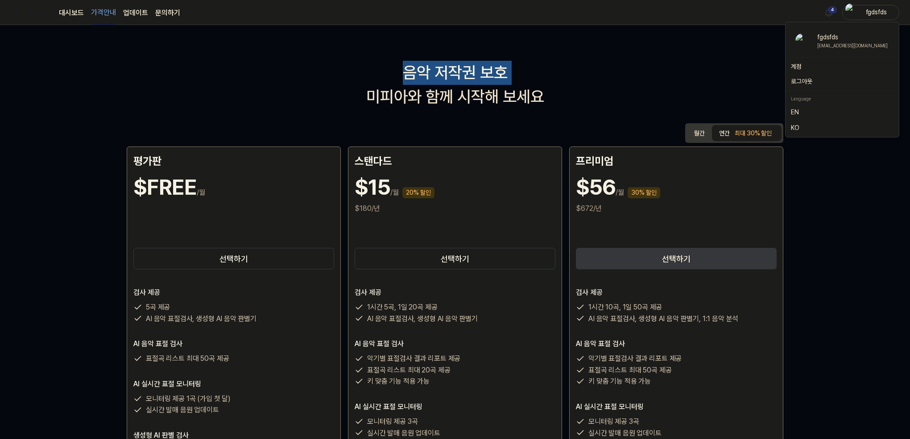
click at [832, 83] on button "로그아웃" at bounding box center [842, 81] width 103 height 9
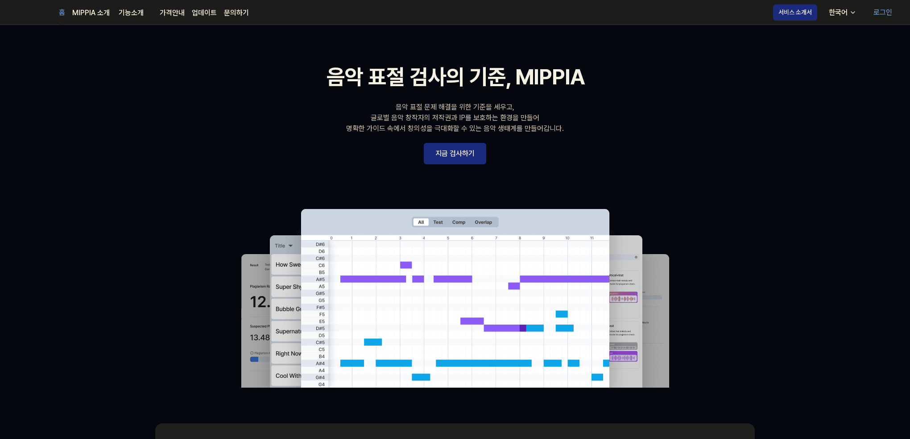
click at [480, 151] on link "지금 검사하기" at bounding box center [455, 153] width 62 height 21
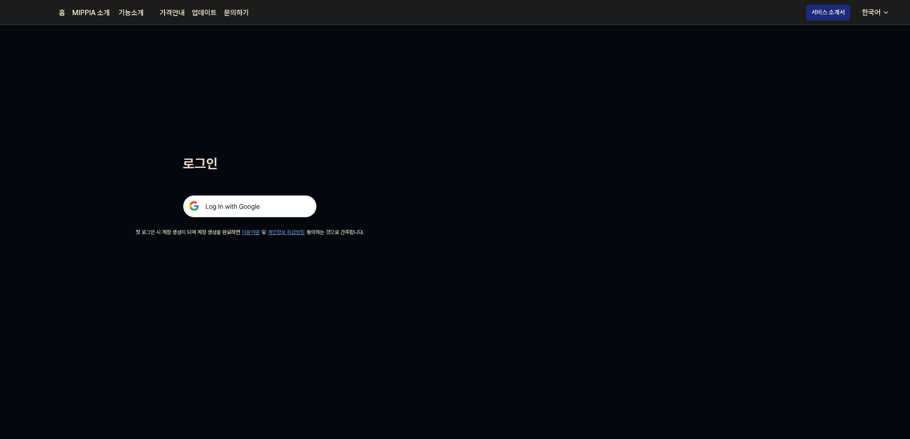
click at [876, 8] on div "한국어" at bounding box center [871, 12] width 22 height 11
drag, startPoint x: 453, startPoint y: 173, endPoint x: 348, endPoint y: 191, distance: 106.8
click at [450, 174] on div "로그인 첫 로그인 시 계정 생성이 되며 계정 생성을 완료하면 이용약관 및 개인정보 취급방침 동의하는 것으로 간주합니다." at bounding box center [250, 130] width 500 height 211
click at [261, 207] on img at bounding box center [250, 206] width 134 height 22
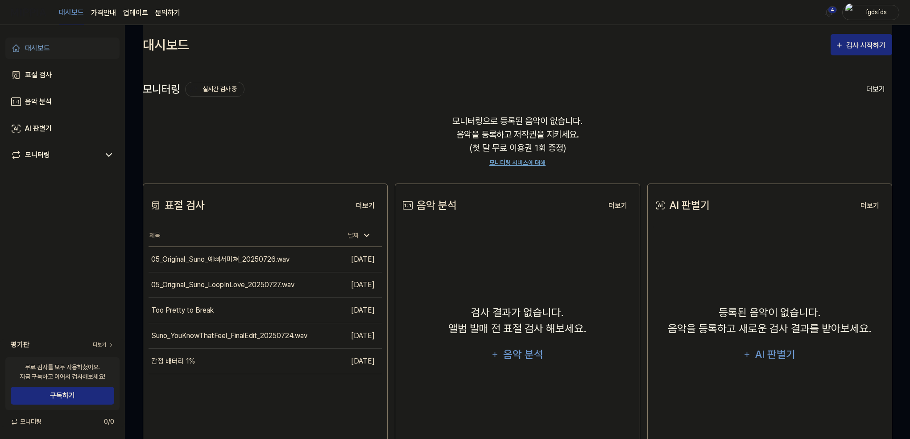
click at [872, 11] on div "fgdsfds" at bounding box center [876, 12] width 35 height 10
click at [797, 62] on link "계정" at bounding box center [842, 66] width 103 height 9
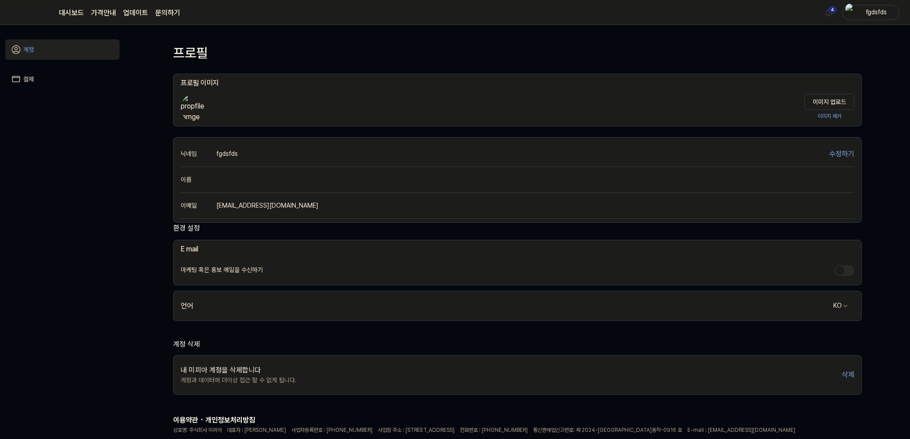
click at [267, 156] on div "닉네임 fgdsfds 수정하기" at bounding box center [518, 154] width 674 height 26
click at [842, 149] on button "수정하기" at bounding box center [842, 154] width 25 height 11
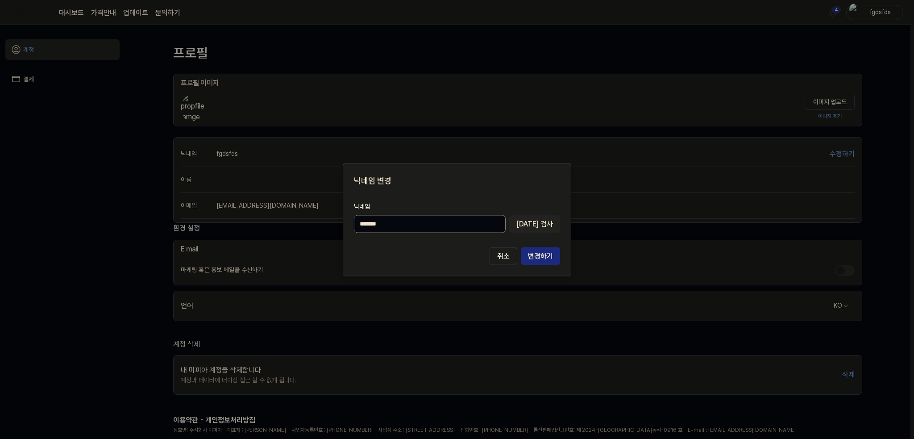
click at [421, 220] on input "*******" at bounding box center [430, 224] width 152 height 18
click at [425, 220] on input "*******" at bounding box center [430, 224] width 152 height 18
type input "****"
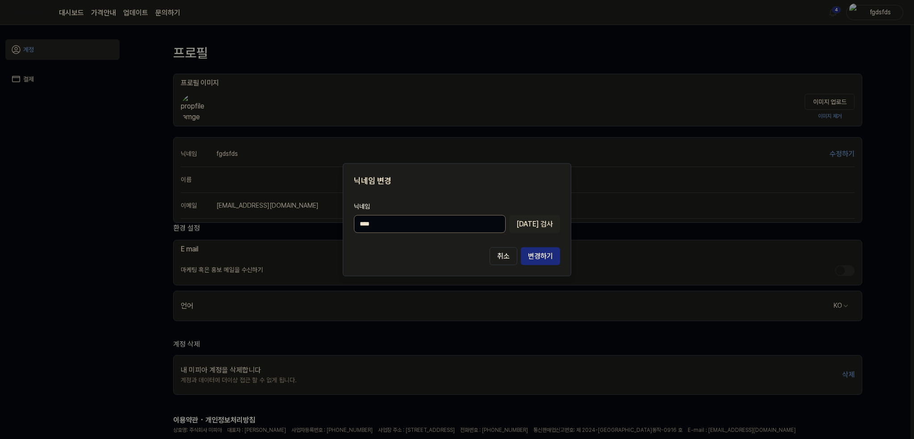
click at [541, 231] on button "[DATE] 검사" at bounding box center [534, 224] width 51 height 18
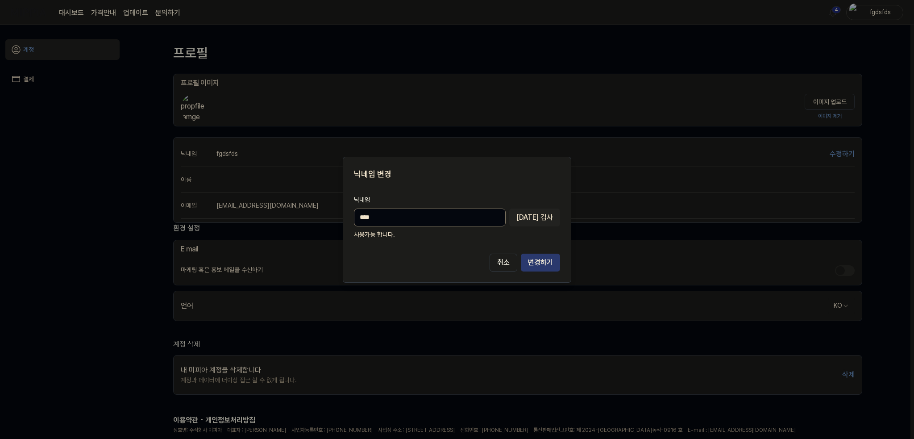
click at [544, 260] on button "변경하기" at bounding box center [540, 262] width 39 height 18
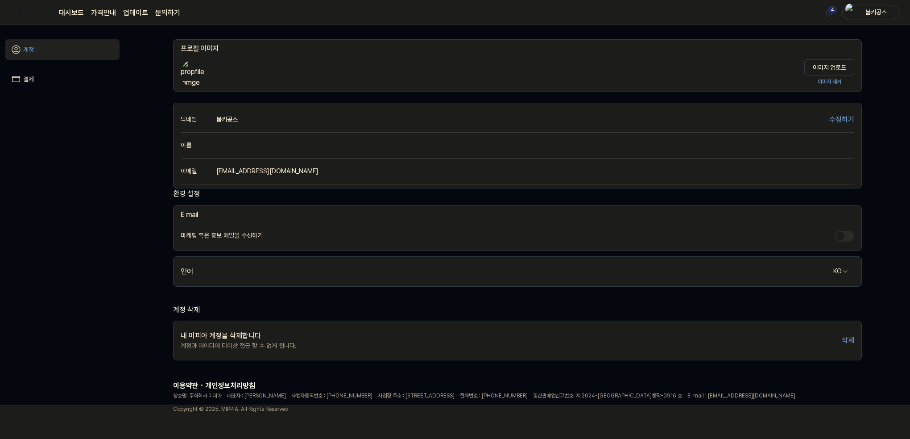
scroll to position [37, 0]
click at [66, 77] on link "결제" at bounding box center [62, 79] width 114 height 21
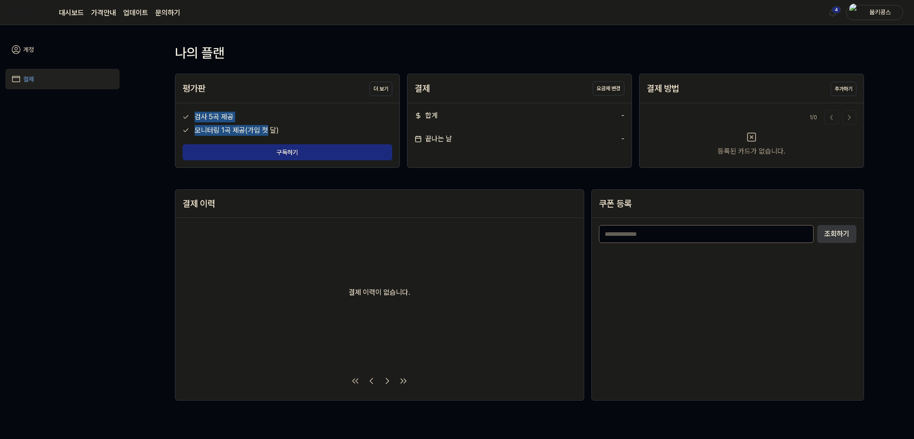
drag, startPoint x: 196, startPoint y: 115, endPoint x: 266, endPoint y: 124, distance: 70.7
click at [266, 124] on div "검사 5곡 제공 모니터링 1곡 제공(가입 첫 달) 구독하기" at bounding box center [287, 135] width 224 height 64
click at [36, 47] on link "계정" at bounding box center [62, 49] width 114 height 21
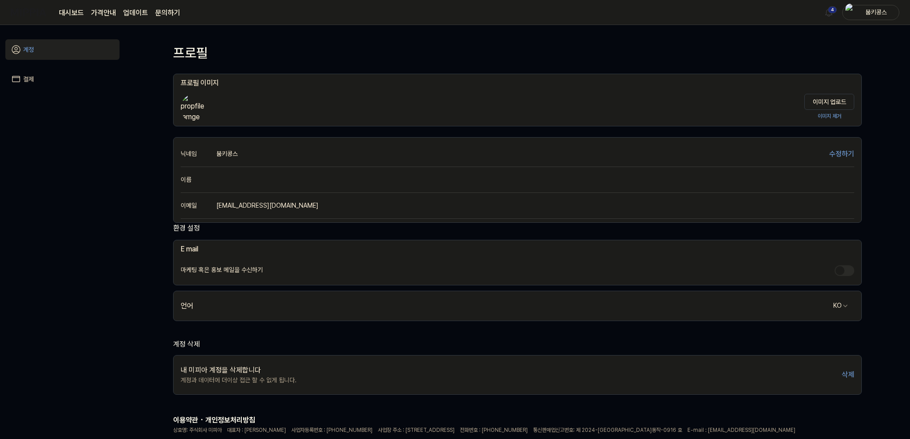
click at [52, 76] on link "결제" at bounding box center [62, 79] width 114 height 21
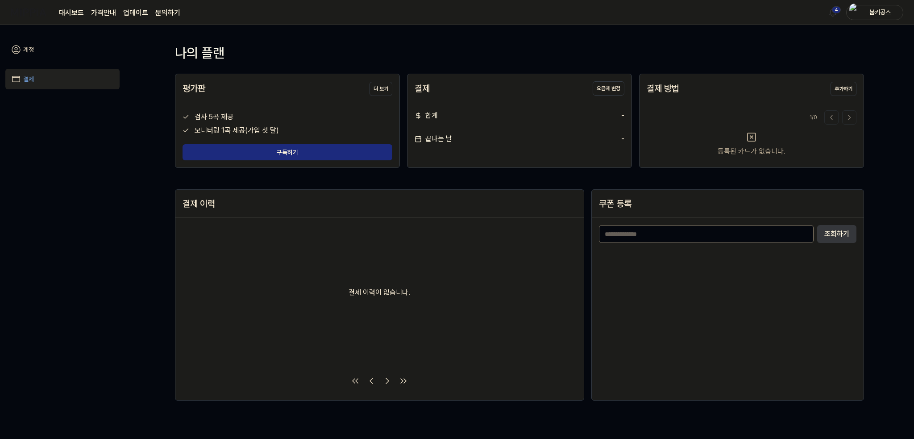
click at [71, 11] on link "대시보드" at bounding box center [71, 13] width 25 height 11
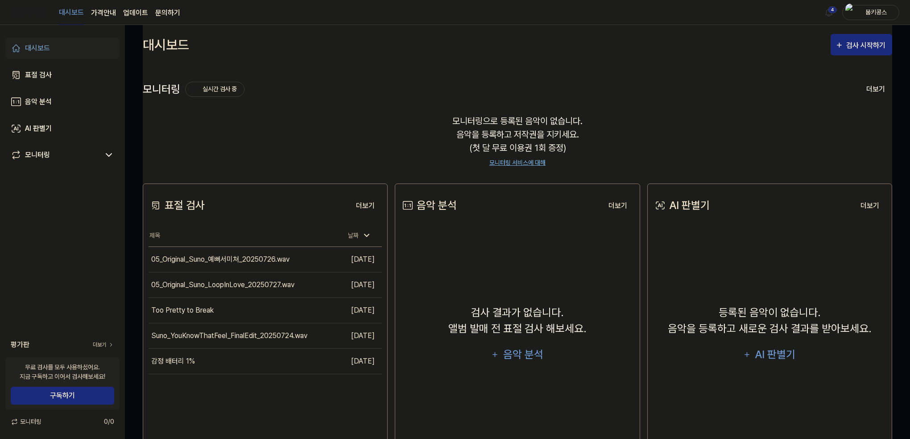
click at [107, 10] on page\) "가격안내" at bounding box center [103, 13] width 25 height 11
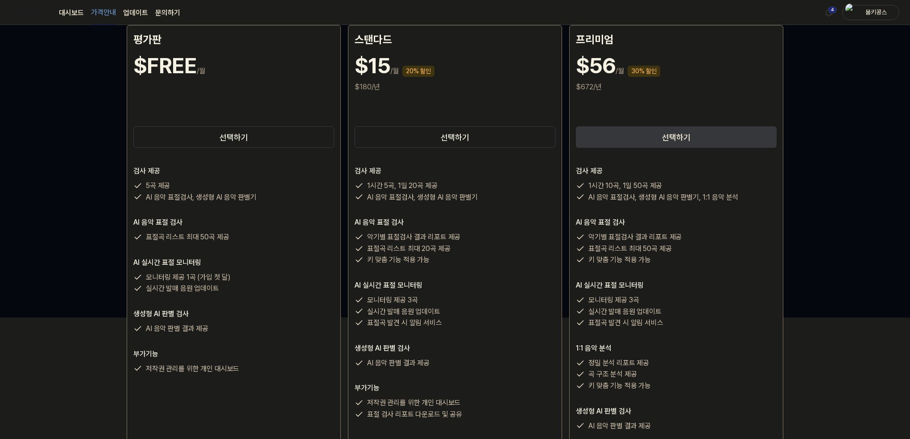
scroll to position [134, 0]
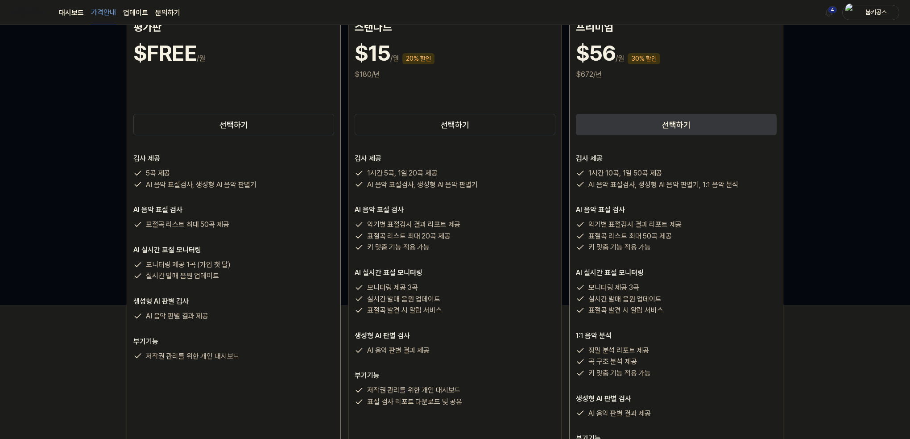
click at [153, 228] on p "표절곡 리스트 최대 50곡 제공" at bounding box center [187, 225] width 83 height 12
click at [383, 225] on p "악기별 표절검사 결과 리포트 제공" at bounding box center [413, 225] width 93 height 12
drag, startPoint x: 369, startPoint y: 226, endPoint x: 421, endPoint y: 236, distance: 52.7
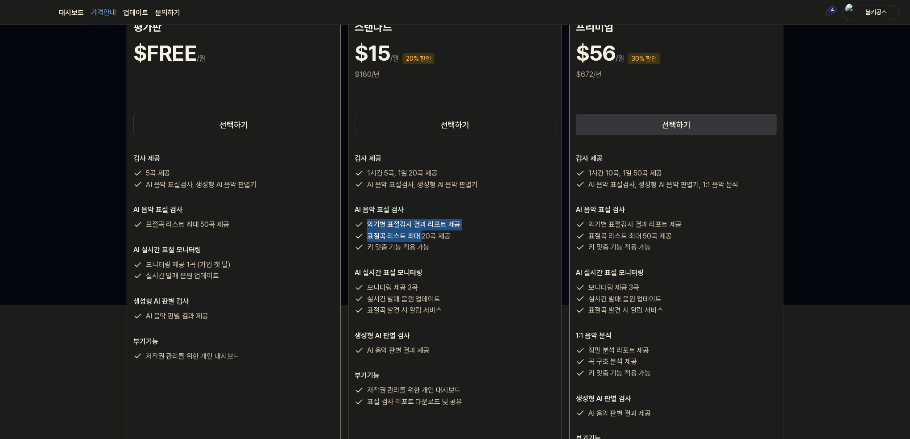
click at [421, 236] on div "악기별 표절검사 결과 리포트 제공 표절곡 리스트 최대 20곡 제공 키 맞춤 기능 적용 가능" at bounding box center [455, 236] width 201 height 34
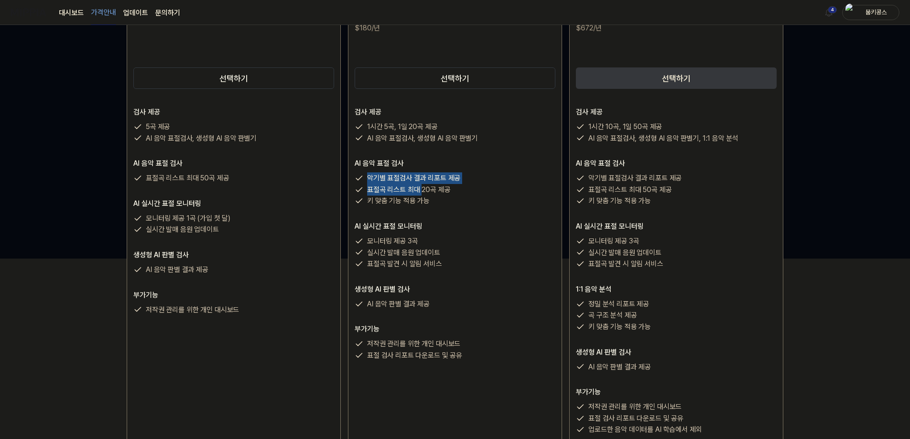
scroll to position [178, 0]
click at [417, 199] on p "키 맞춤 기능 적용 가능" at bounding box center [398, 203] width 62 height 12
drag, startPoint x: 365, startPoint y: 191, endPoint x: 459, endPoint y: 192, distance: 94.2
click at [459, 192] on div "표절곡 리스트 최대 20곡 제공" at bounding box center [455, 192] width 201 height 12
drag, startPoint x: 144, startPoint y: 182, endPoint x: 227, endPoint y: 179, distance: 82.6
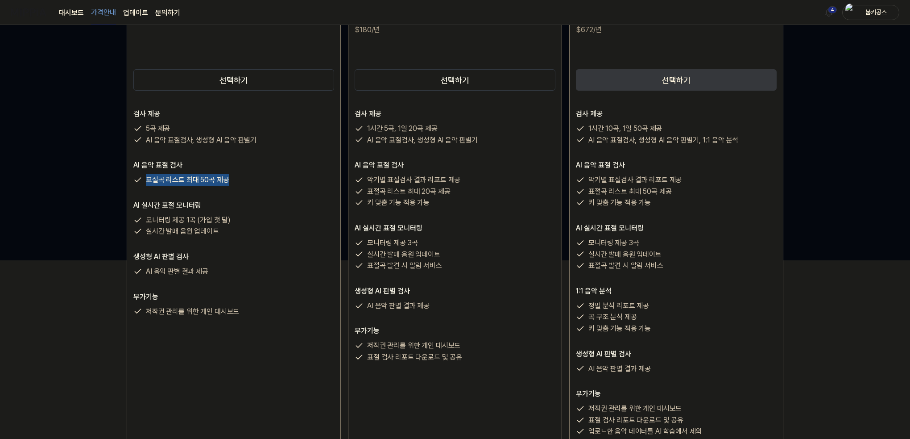
click at [227, 179] on div "표절곡 리스트 최대 50곡 제공" at bounding box center [233, 180] width 201 height 12
click at [227, 179] on p "표절곡 리스트 최대 50곡 제공" at bounding box center [187, 180] width 83 height 12
drag, startPoint x: 362, startPoint y: 191, endPoint x: 464, endPoint y: 191, distance: 101.7
click at [464, 191] on div "표절곡 리스트 최대 20곡 제공" at bounding box center [455, 192] width 201 height 12
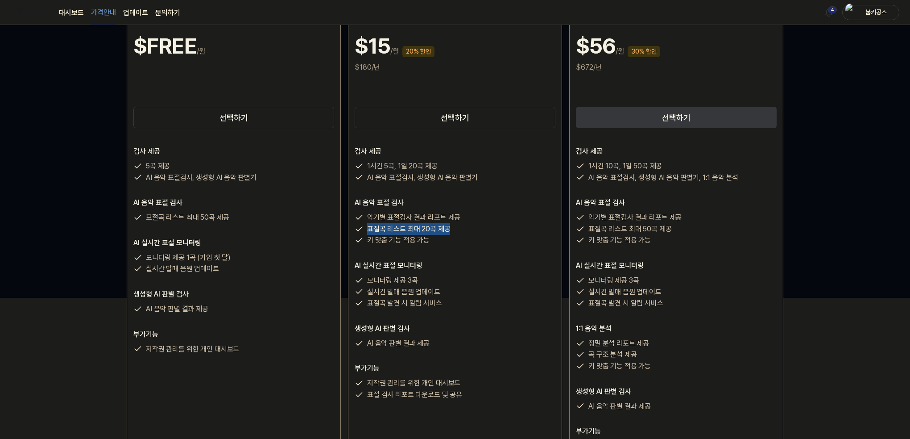
scroll to position [45, 0]
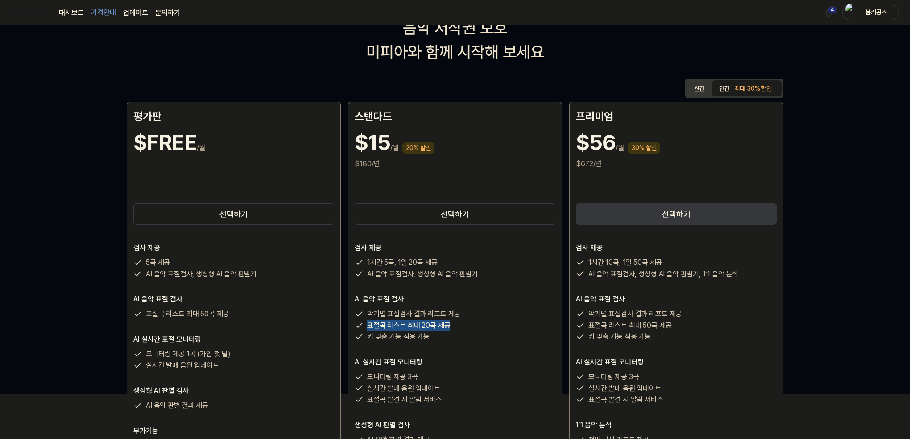
click at [723, 87] on button "연간 최대 30% 할인" at bounding box center [747, 88] width 70 height 16
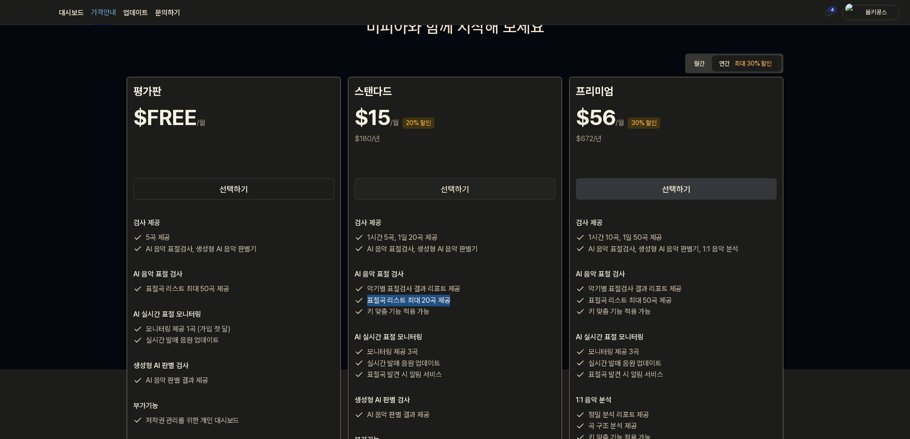
scroll to position [134, 0]
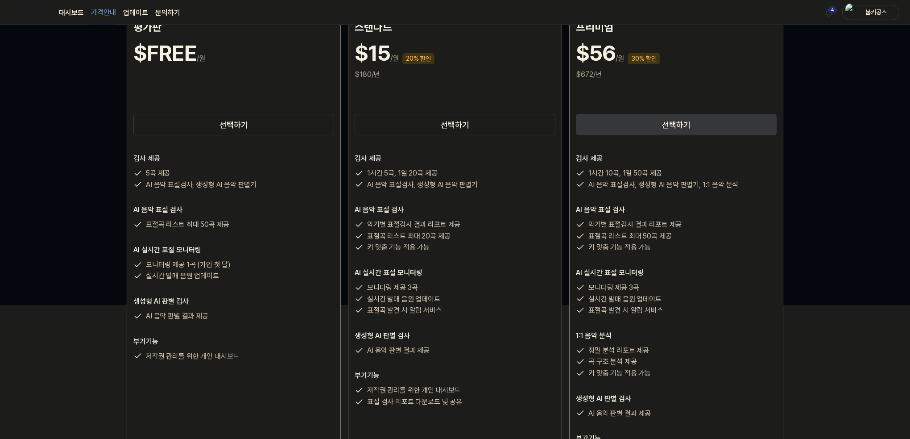
click at [374, 242] on p "키 맞춤 기능 적용 가능" at bounding box center [398, 247] width 62 height 12
drag, startPoint x: 369, startPoint y: 237, endPoint x: 477, endPoint y: 236, distance: 107.1
click at [477, 236] on div "표절곡 리스트 최대 20곡 제공" at bounding box center [455, 236] width 201 height 12
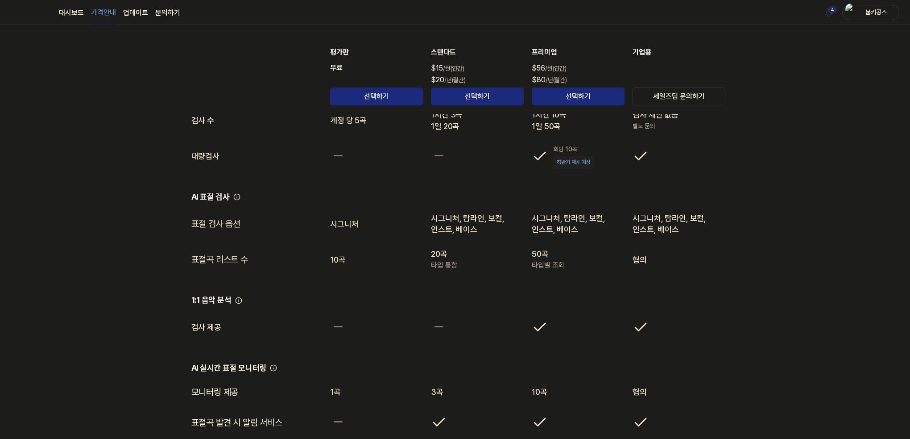
scroll to position [937, 0]
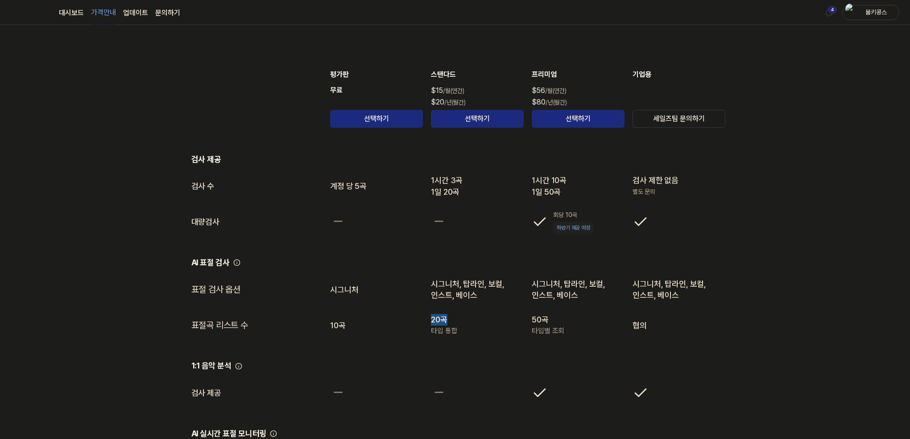
drag, startPoint x: 430, startPoint y: 320, endPoint x: 447, endPoint y: 320, distance: 16.5
click at [447, 320] on table "평가판 무료 선택하기 스탠다드 $15 /월(연간) $20 /년(월간) 선택하기 프리미엄 $56 /월(연간) $80 /년(월간) 선택하기 기업용…" at bounding box center [455, 444] width 556 height 812
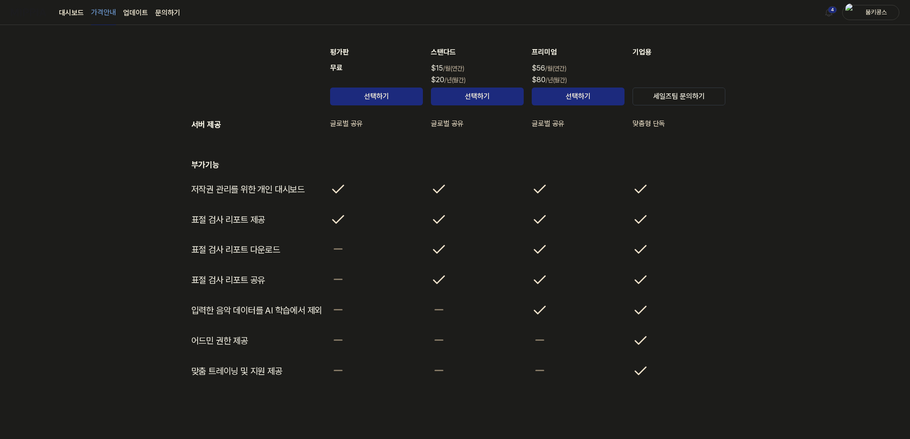
scroll to position [1402, 0]
drag, startPoint x: 195, startPoint y: 311, endPoint x: 322, endPoint y: 311, distance: 126.7
click at [322, 311] on td "입력한 음악 데이터를 AI 학습에서 제외" at bounding box center [253, 310] width 139 height 30
click at [244, 313] on td "입력한 음악 데이터를 AI 학습에서 제외" at bounding box center [253, 310] width 139 height 30
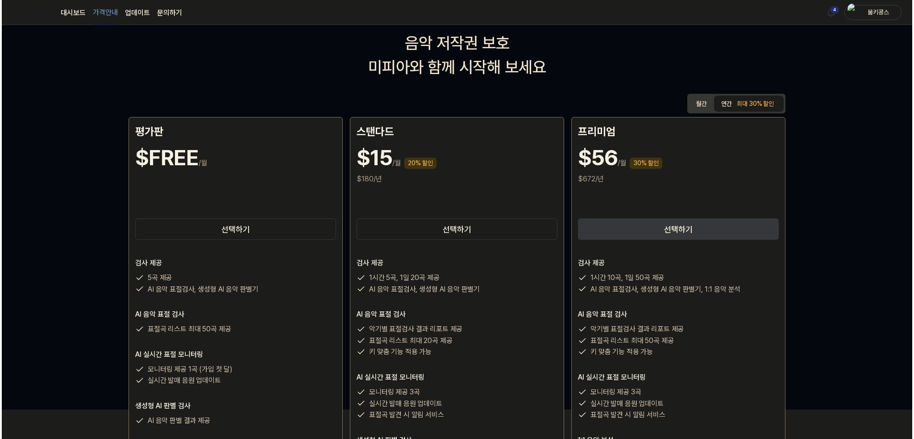
scroll to position [0, 0]
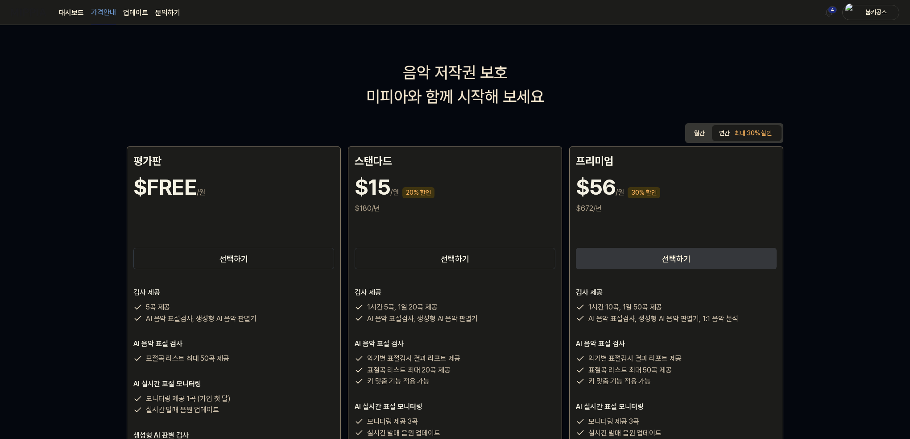
click at [730, 129] on button "연간 최대 30% 할인" at bounding box center [747, 133] width 70 height 16
click at [473, 253] on button "선택하기" at bounding box center [455, 258] width 201 height 21
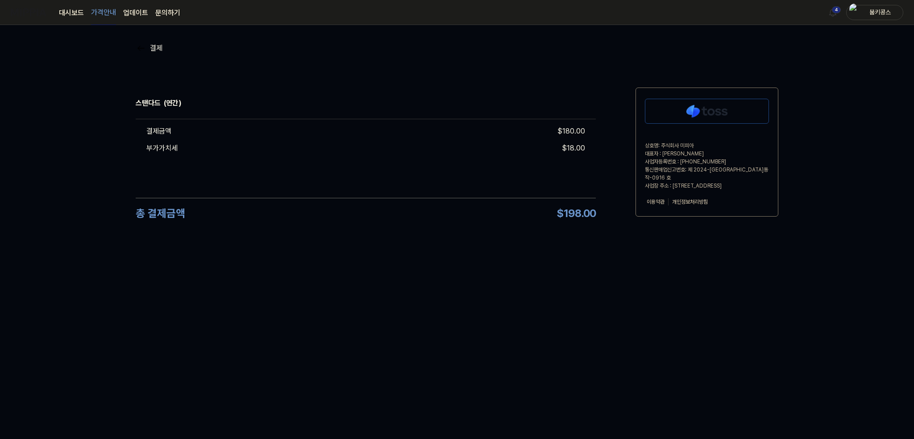
click at [209, 238] on div "결제 스탠다드 (연간) 결제금액 $ 180.00 부가가치세 $ 18.00 총 결제금액 $ 198.00 상호명: 주식회사 미피아 대표자 : 오찬…" at bounding box center [457, 153] width 643 height 257
click at [419, 208] on div "총 결제금액 $ 198.00" at bounding box center [366, 213] width 460 height 30
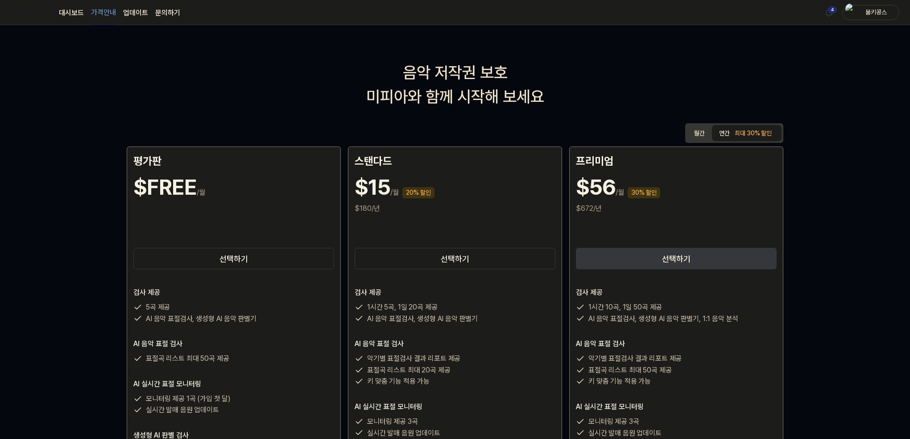
click at [134, 16] on link "업데이트" at bounding box center [135, 13] width 25 height 11
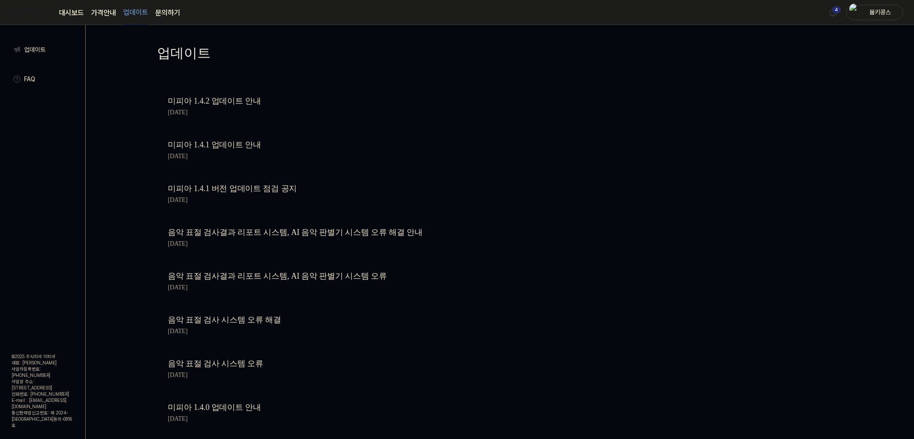
click at [173, 279] on link "음악 표절 검사결과 리포트 시스템, AI 음악 판별기 시스템 오류" at bounding box center [319, 276] width 303 height 13
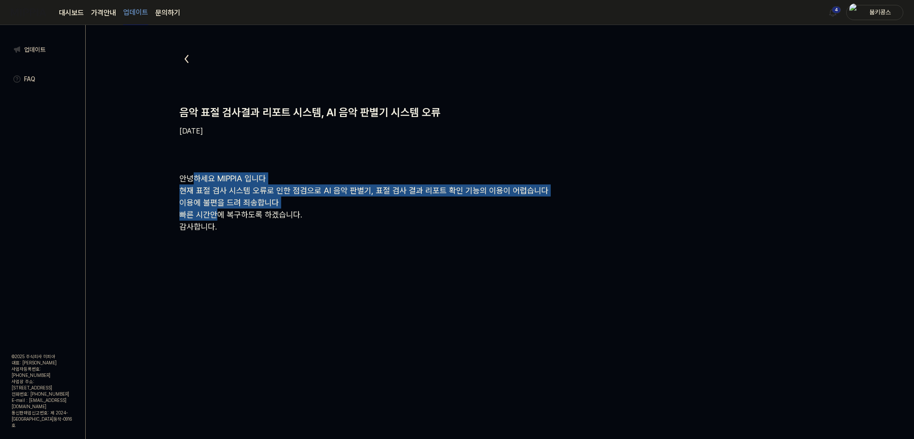
drag, startPoint x: 194, startPoint y: 172, endPoint x: 211, endPoint y: 209, distance: 41.1
click at [212, 208] on div "안녕하세요 MIPPIA 입니다 현재 표절 검사 시스템 오류로 인한 점검으로 AI 음악 판별기, 표절 검사 결과 리포트 확인 기능의 이용이 어렵…" at bounding box center [499, 202] width 641 height 60
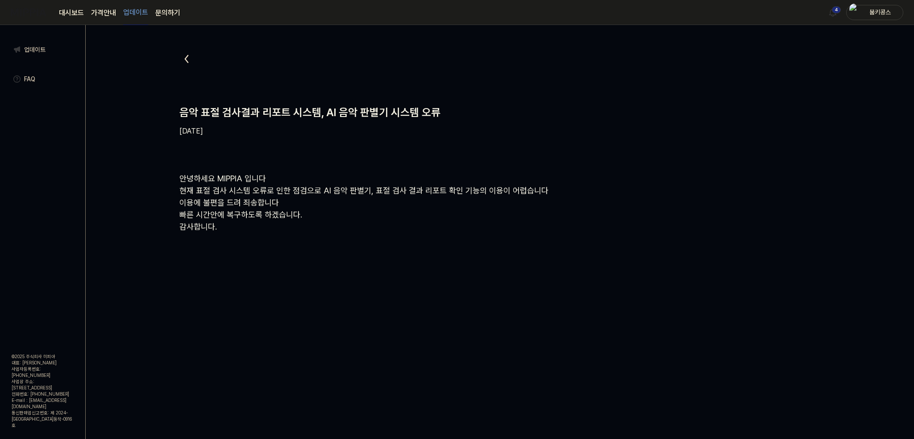
click at [141, 235] on div "음악 표절 검사결과 리포트 시스템, AI 음악 판별기 시스템 오류 2025.07.19. 안녕하세요 MIPPIA 입니다 현재 표절 검사 시스템 …" at bounding box center [500, 150] width 828 height 250
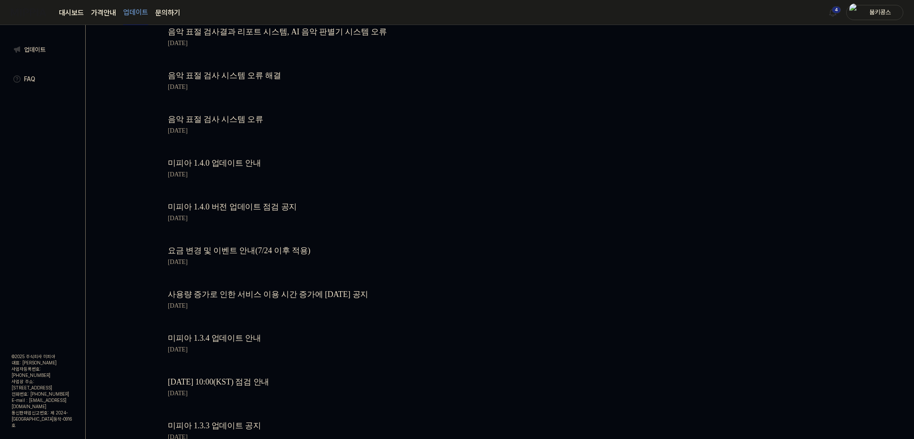
scroll to position [312, 0]
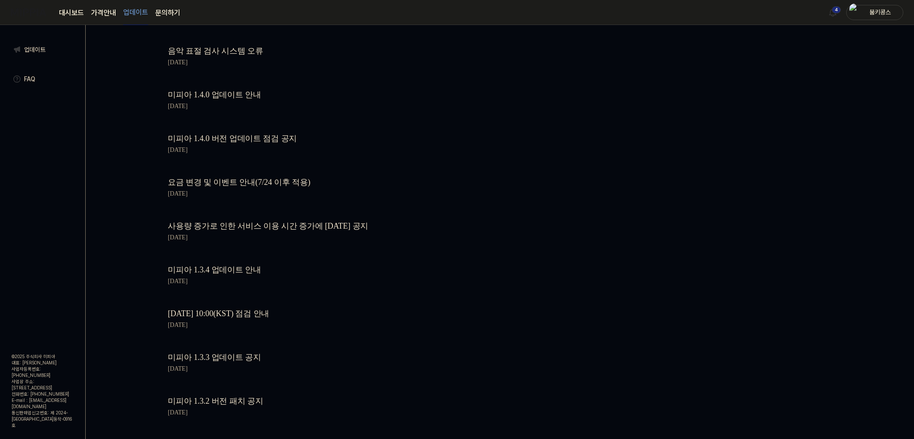
click at [219, 180] on link "요금 변경 및 이벤트 안내(7/24 이후 적용)" at bounding box center [319, 182] width 303 height 13
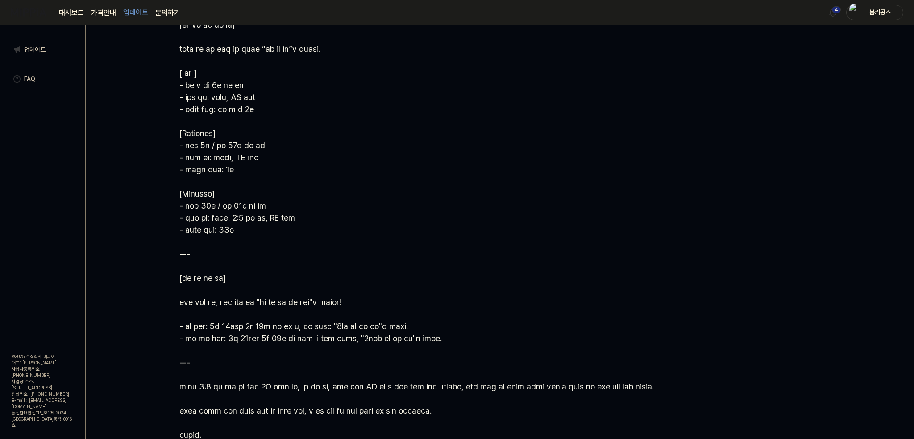
scroll to position [253, 0]
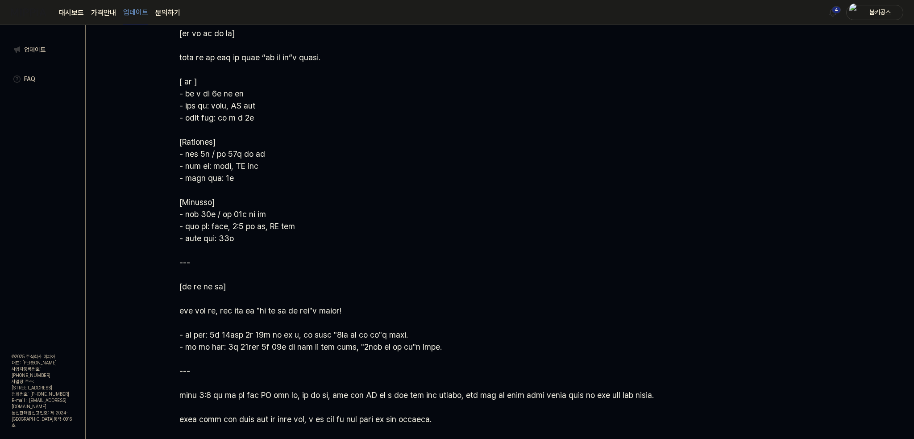
click at [327, 180] on div at bounding box center [499, 196] width 641 height 554
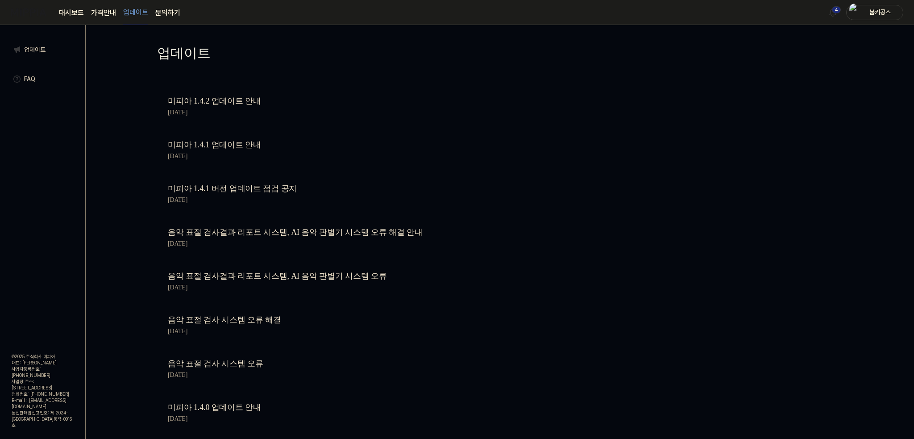
click at [99, 13] on page\) "가격안내" at bounding box center [103, 13] width 25 height 11
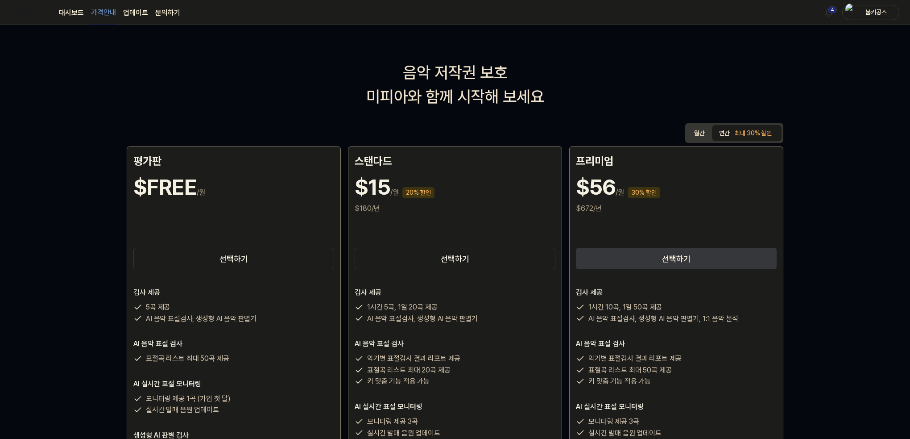
click at [62, 17] on link "대시보드" at bounding box center [71, 13] width 25 height 11
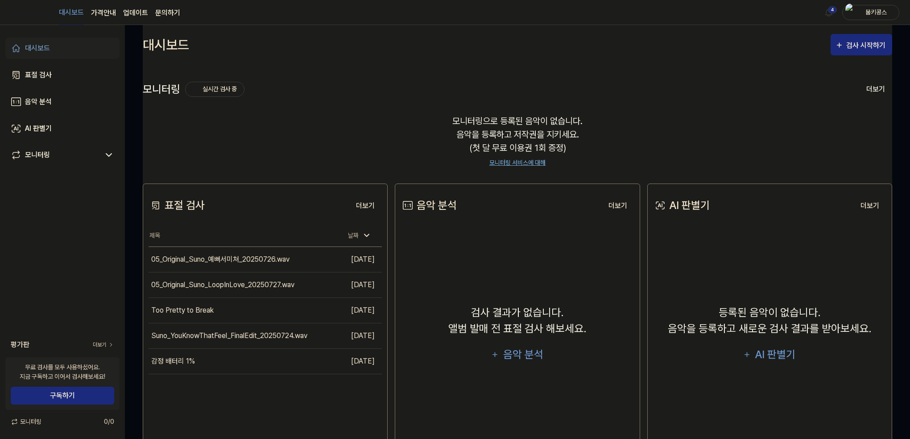
click at [88, 16] on div "대시보드 가격안내 업데이트 문의하기" at bounding box center [119, 12] width 121 height 25
click at [102, 16] on page\) "가격안내" at bounding box center [103, 13] width 25 height 11
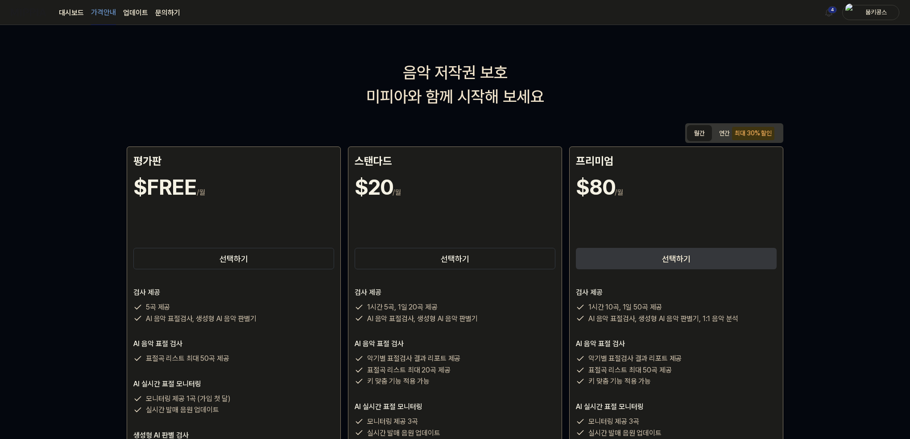
click at [696, 136] on button "월간" at bounding box center [699, 133] width 25 height 16
click at [735, 136] on div "최대 30% 할인" at bounding box center [753, 133] width 42 height 13
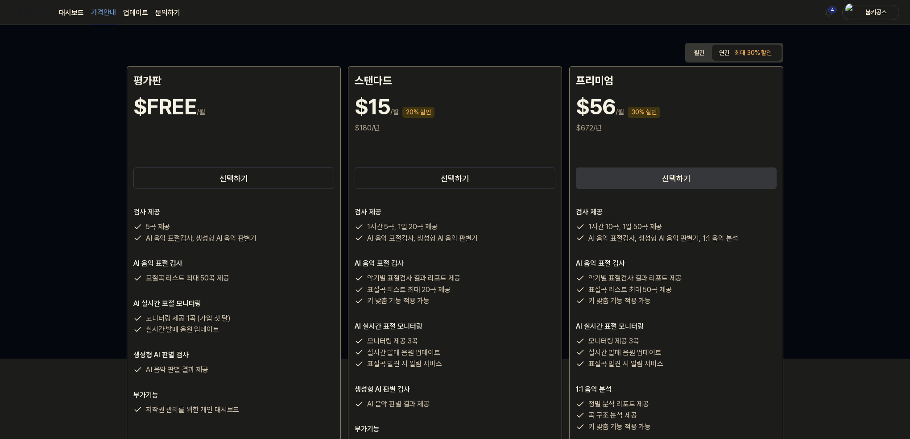
scroll to position [89, 0]
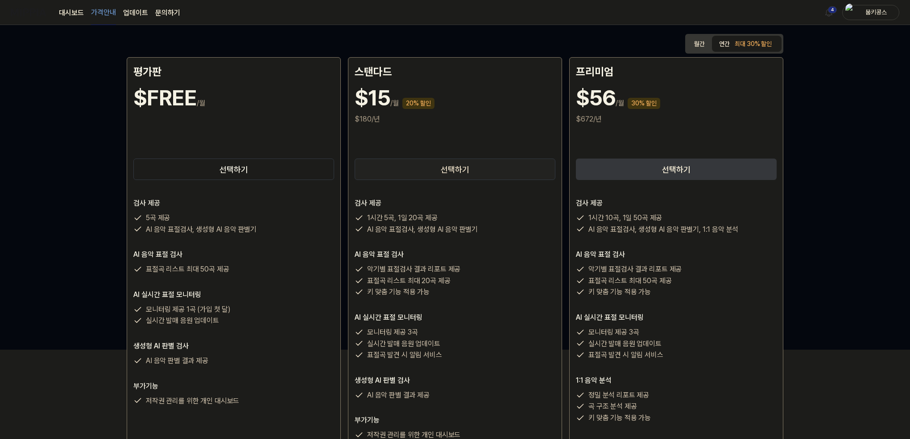
click at [477, 172] on button "선택하기" at bounding box center [455, 168] width 201 height 21
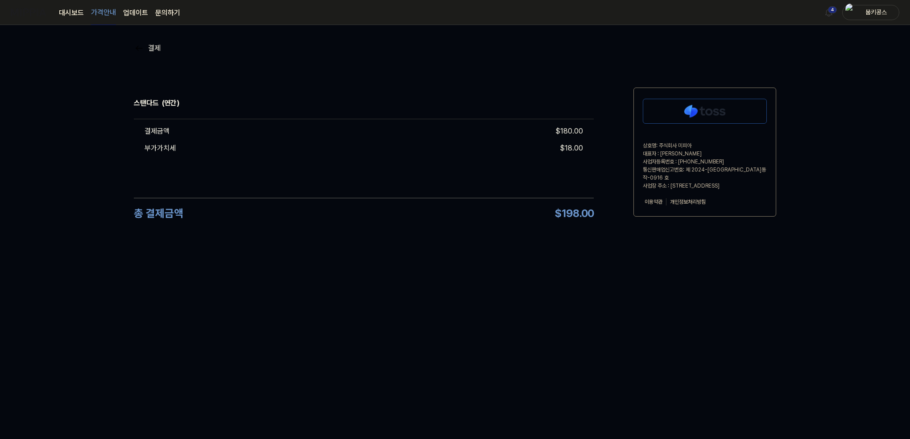
scroll to position [0, 0]
drag, startPoint x: 514, startPoint y: 137, endPoint x: 594, endPoint y: 128, distance: 81.4
click at [591, 140] on div "결제금액 $ 180.00 부가가치세 $ 18.00" at bounding box center [366, 158] width 460 height 79
click at [512, 217] on div "총 결제금액 $ 198.00" at bounding box center [366, 213] width 460 height 30
drag, startPoint x: 537, startPoint y: 216, endPoint x: 573, endPoint y: 218, distance: 36.2
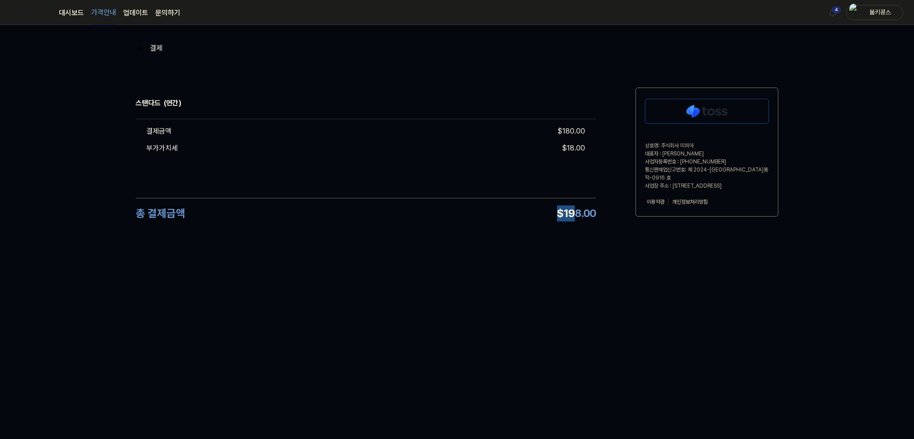
click at [573, 218] on div "총 결제금액 $ 198.00" at bounding box center [366, 213] width 460 height 30
drag, startPoint x: 172, startPoint y: 261, endPoint x: 410, endPoint y: 389, distance: 269.3
click at [350, 415] on div "결제 스탠다드 (연간) 결제금액 $ 180.00 부가가치세 $ 18.00 총 결제금액 $ 198.00 상호명: 주식회사 미피아 대표자 : 오찬…" at bounding box center [457, 232] width 914 height 414
click at [687, 117] on img at bounding box center [706, 111] width 123 height 24
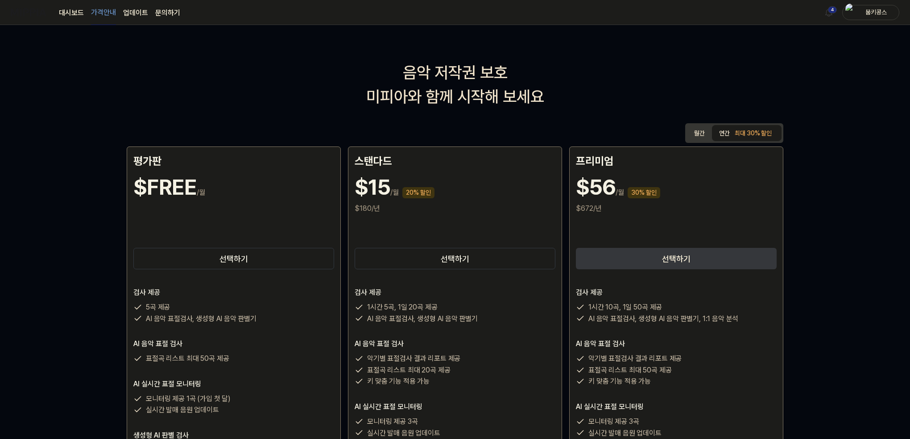
click at [726, 132] on button "연간 최대 30% 할인" at bounding box center [747, 133] width 70 height 16
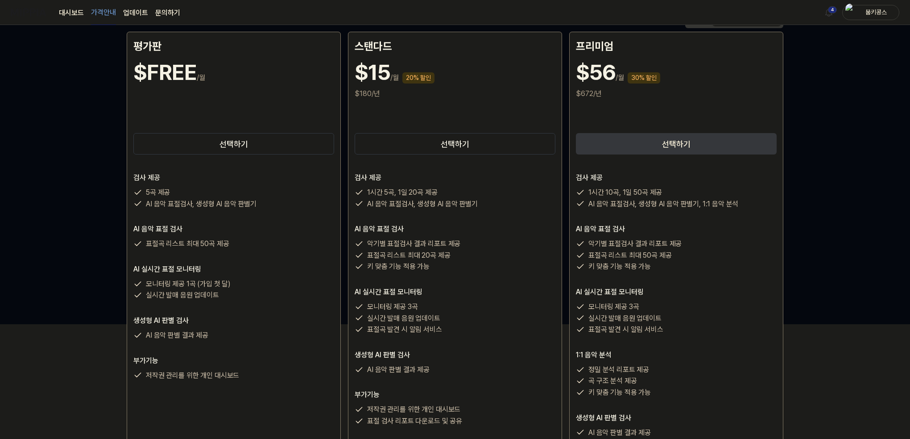
scroll to position [89, 0]
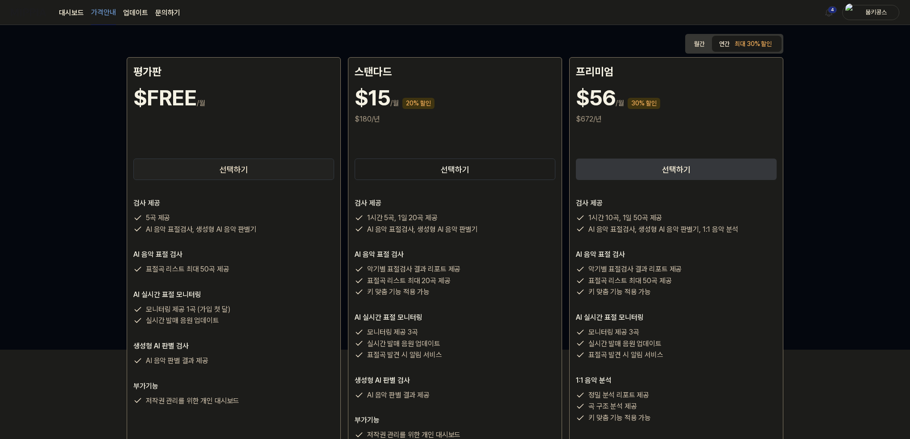
click at [245, 167] on button "선택하기" at bounding box center [233, 168] width 201 height 21
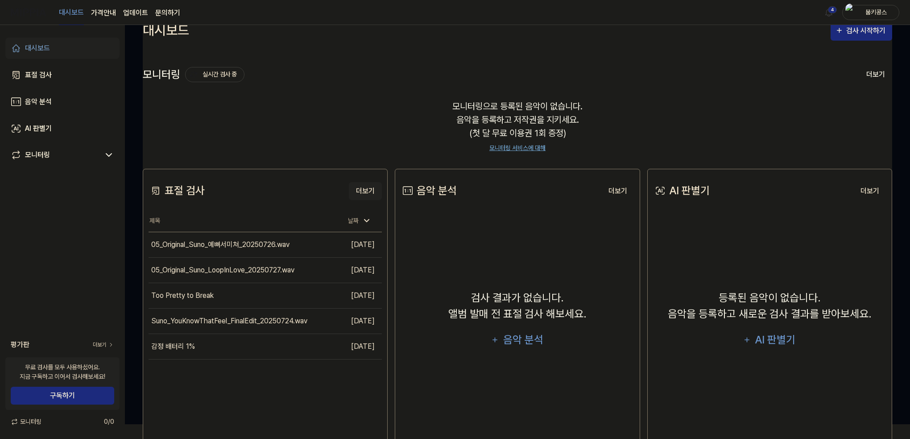
scroll to position [52, 0]
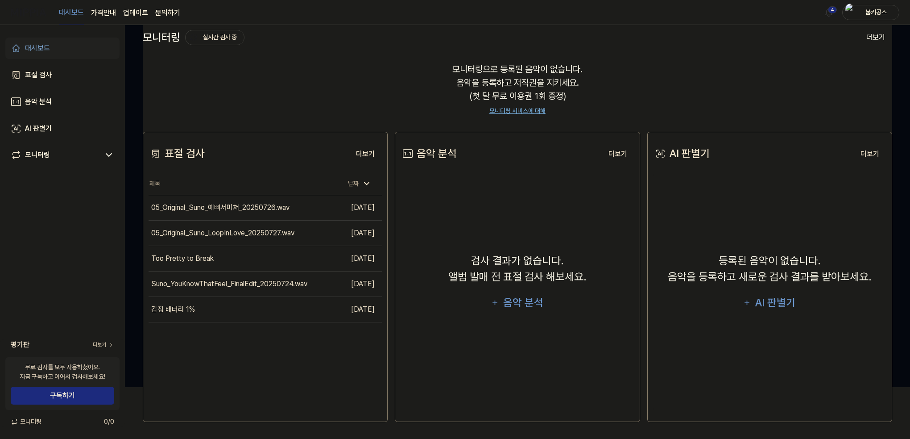
scroll to position [89, 0]
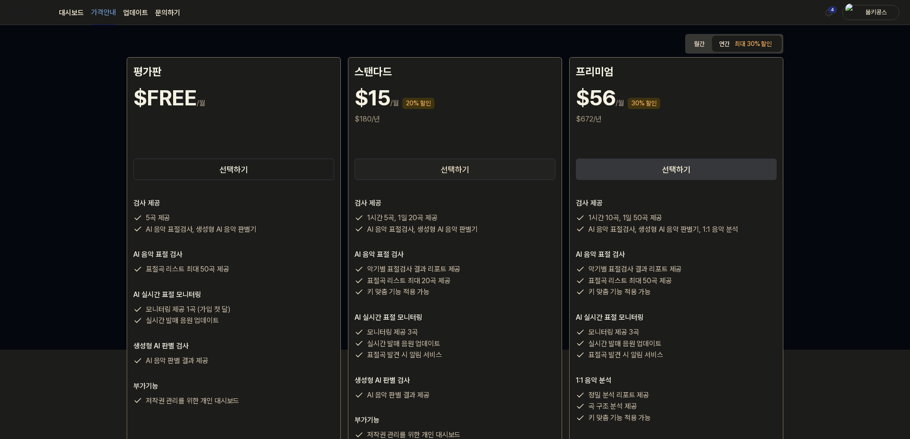
click at [435, 168] on button "선택하기" at bounding box center [455, 168] width 201 height 21
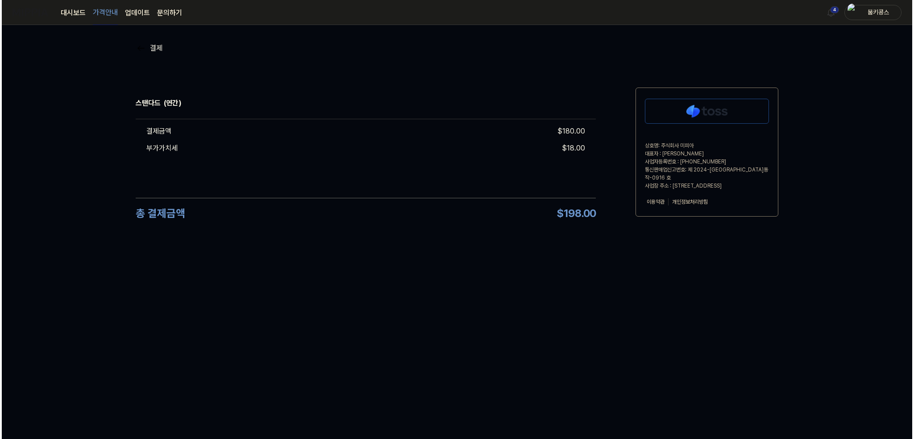
scroll to position [0, 0]
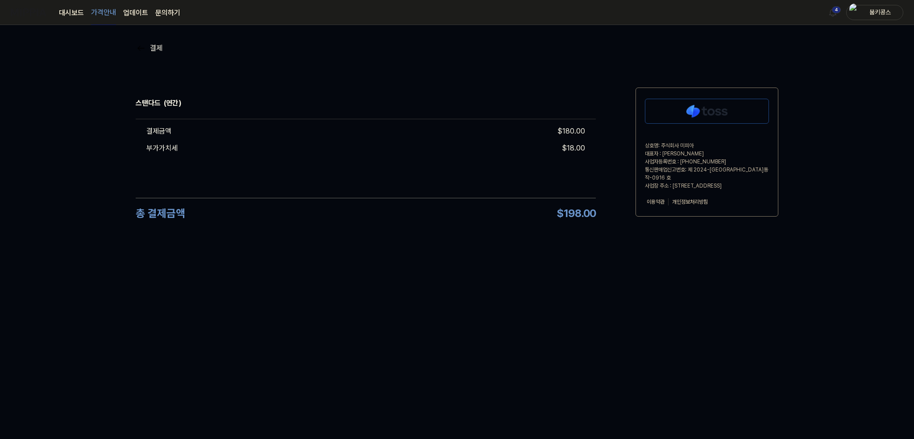
click at [547, 215] on div "총 결제금액 $ 198.00" at bounding box center [366, 213] width 460 height 30
drag, startPoint x: 554, startPoint y: 211, endPoint x: 610, endPoint y: 203, distance: 56.4
click at [592, 210] on div "$ 198.00" at bounding box center [576, 213] width 39 height 16
click at [698, 106] on img at bounding box center [706, 111] width 123 height 24
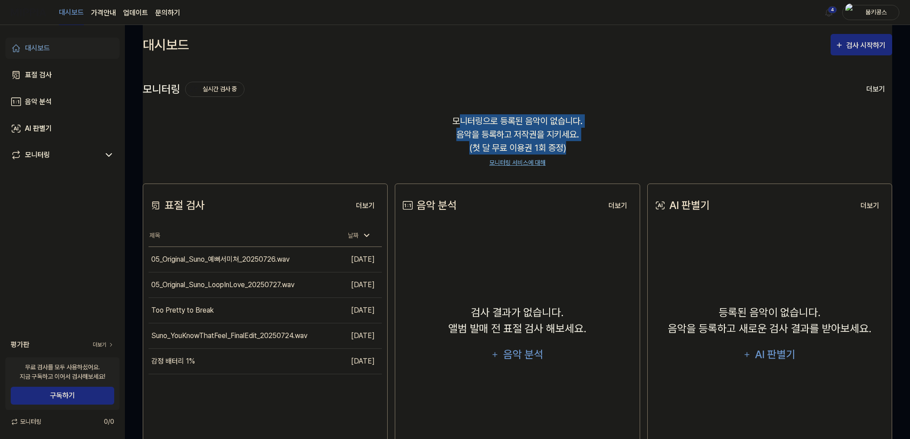
drag, startPoint x: 457, startPoint y: 121, endPoint x: 569, endPoint y: 143, distance: 114.2
click at [569, 143] on div "모니터링으로 등록된 음악이 없습니다. 음악을 등록하고 저작권을 지키세요. (첫 달 무료 이용권 1회 증정) 모니터링 서비스에 대해" at bounding box center [518, 141] width 750 height 75
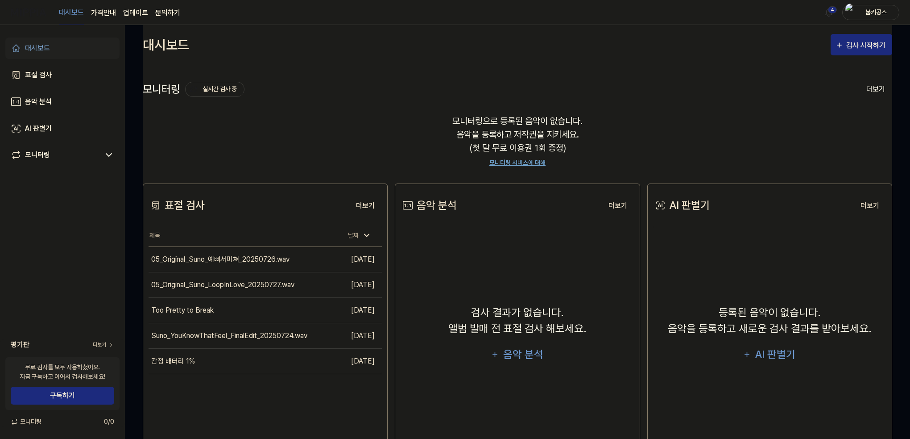
click at [494, 144] on div "모니터링으로 등록된 음악이 없습니다. 음악을 등록하고 저작권을 지키세요. (첫 달 무료 이용권 1회 증정) 모니터링 서비스에 대해" at bounding box center [518, 141] width 750 height 75
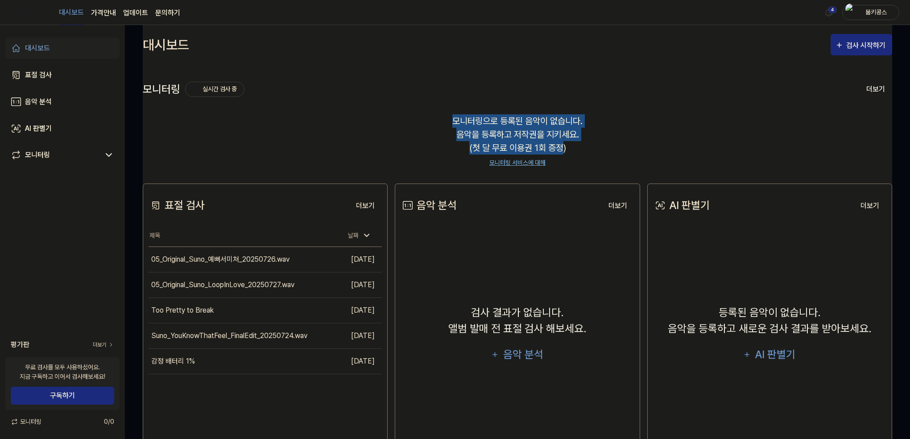
drag, startPoint x: 454, startPoint y: 121, endPoint x: 564, endPoint y: 147, distance: 113.3
click at [564, 147] on div "모니터링으로 등록된 음악이 없습니다. 음악을 등록하고 저작권을 지키세요. (첫 달 무료 이용권 1회 증정) 모니터링 서비스에 대해" at bounding box center [518, 141] width 750 height 75
click at [523, 159] on link "모니터링 서비스에 대해" at bounding box center [518, 162] width 56 height 9
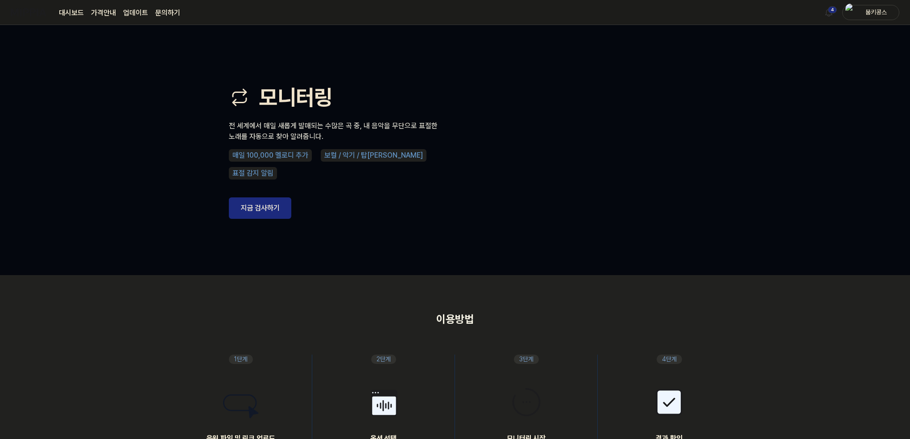
click at [266, 202] on link "지금 검사하기" at bounding box center [260, 207] width 62 height 21
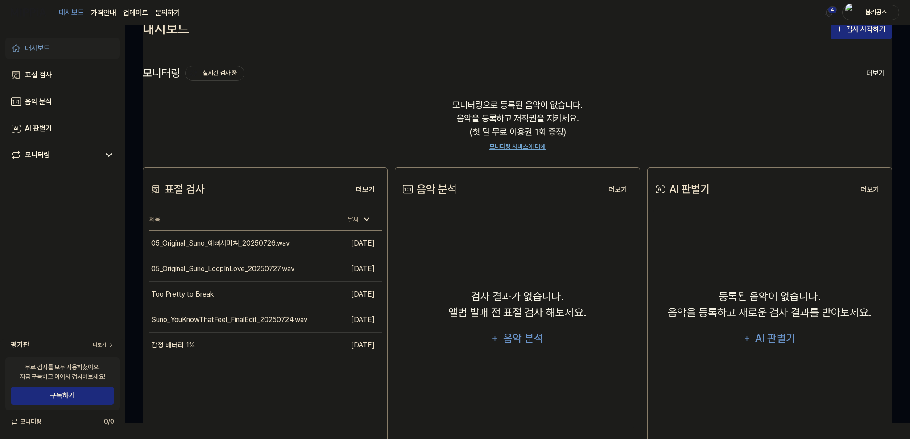
scroll to position [45, 0]
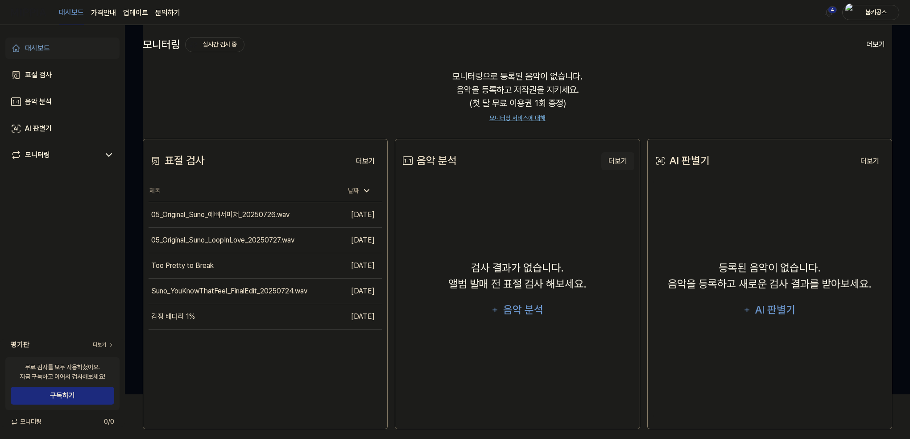
click at [622, 154] on button "더보기" at bounding box center [618, 161] width 33 height 18
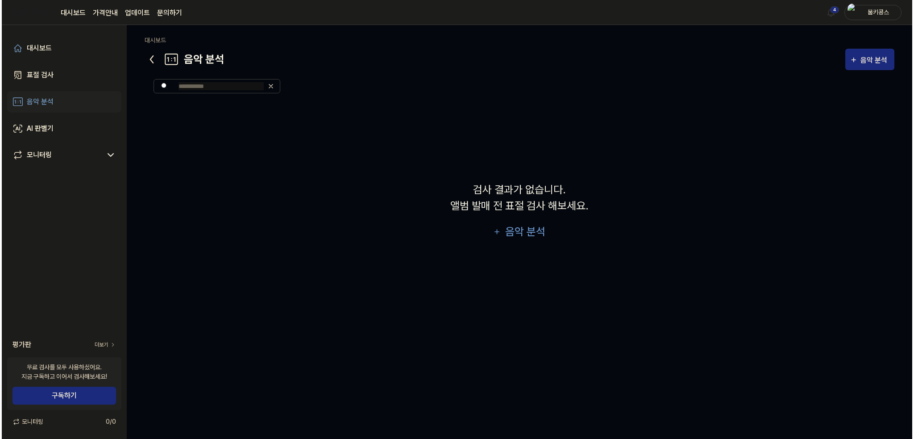
scroll to position [0, 0]
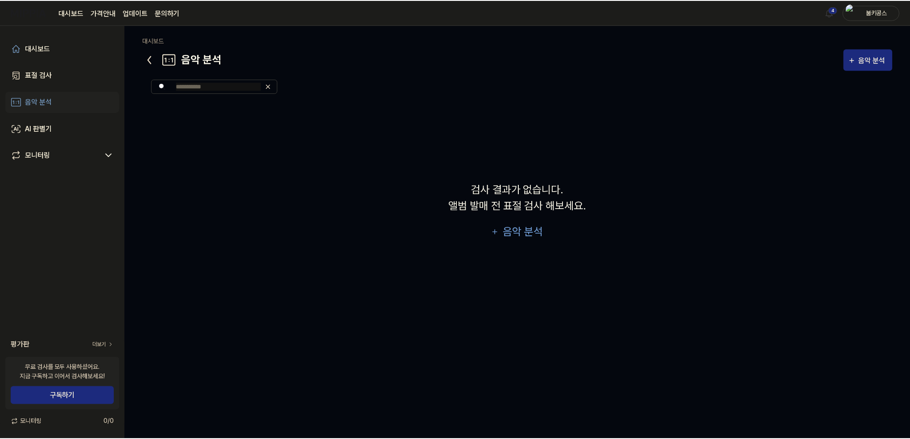
scroll to position [45, 0]
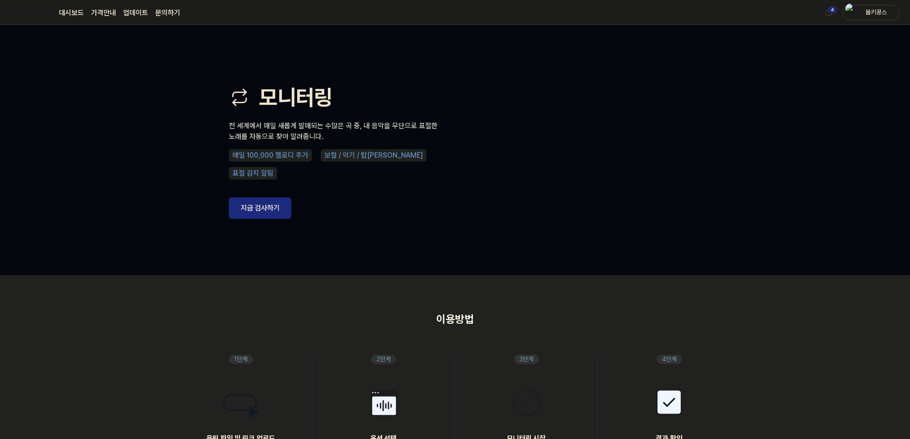
drag, startPoint x: 270, startPoint y: 323, endPoint x: 264, endPoint y: 323, distance: 5.8
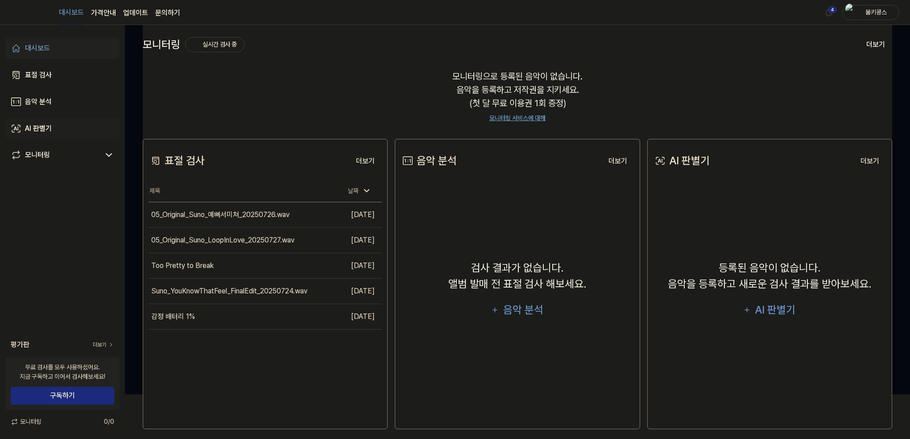
click at [54, 127] on link "AI 판별기" at bounding box center [62, 128] width 114 height 21
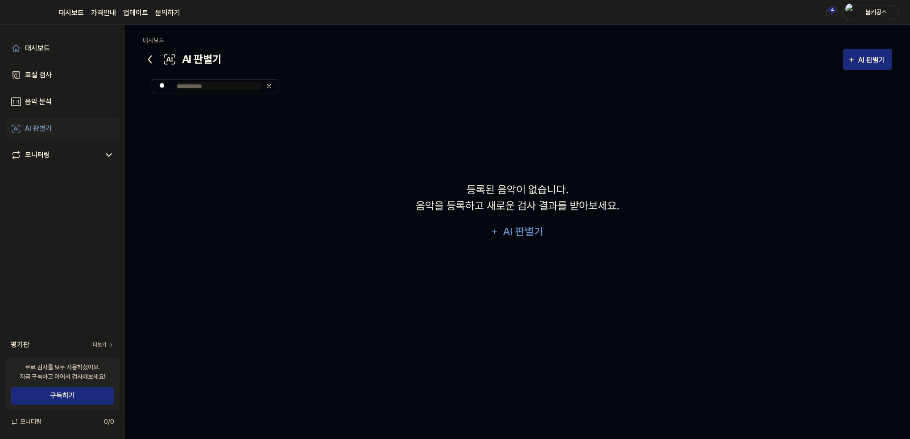
scroll to position [0, 0]
click at [68, 110] on link "음악 분석" at bounding box center [62, 101] width 114 height 21
click at [61, 100] on link "음악 분석" at bounding box center [62, 101] width 114 height 21
click at [49, 73] on div "표절 검사" at bounding box center [38, 75] width 27 height 11
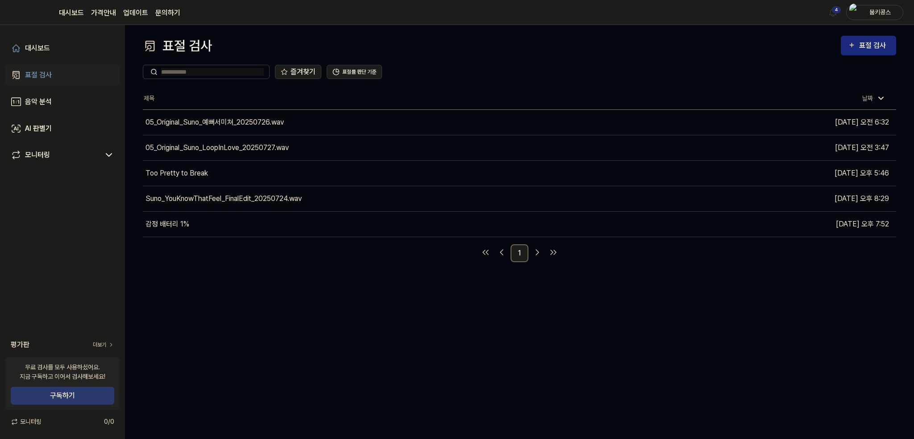
click at [57, 397] on button "구독하기" at bounding box center [63, 395] width 104 height 18
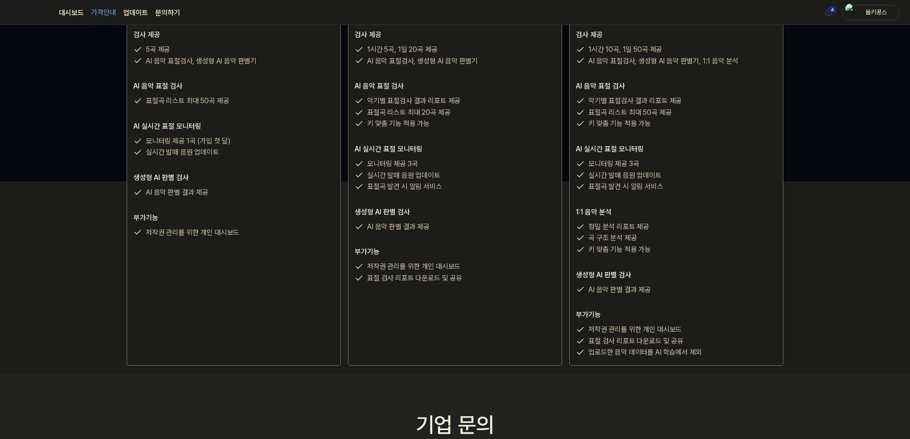
scroll to position [89, 0]
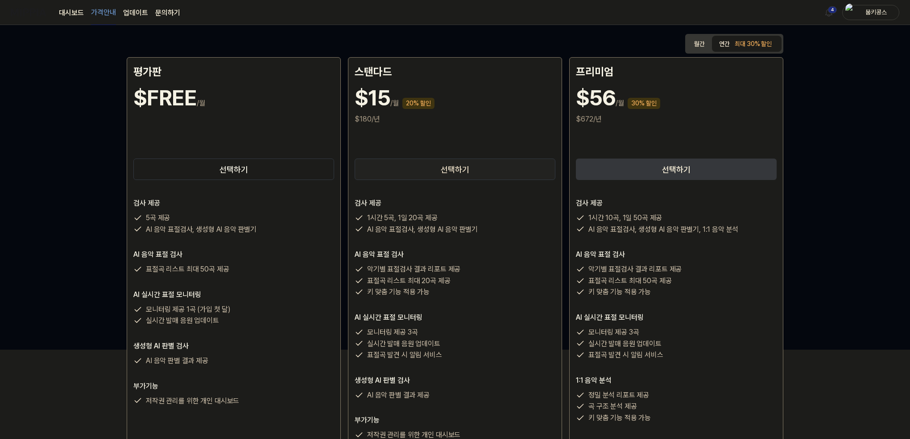
click at [425, 166] on button "선택하기" at bounding box center [455, 168] width 201 height 21
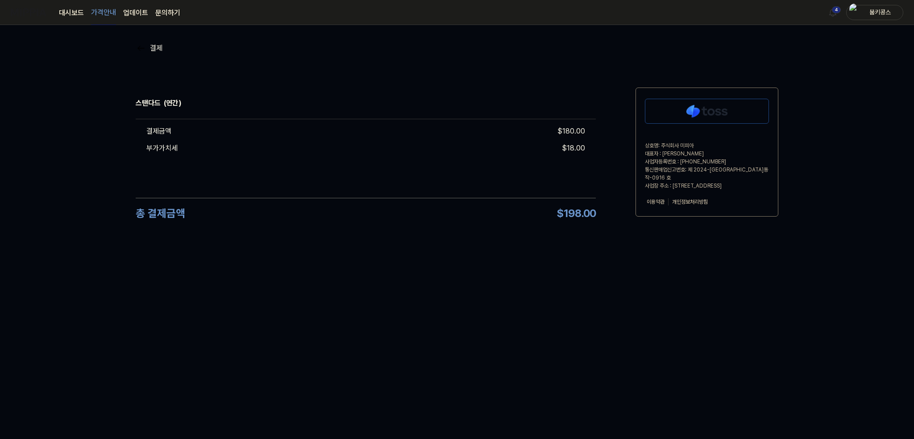
click at [690, 104] on img at bounding box center [706, 111] width 123 height 24
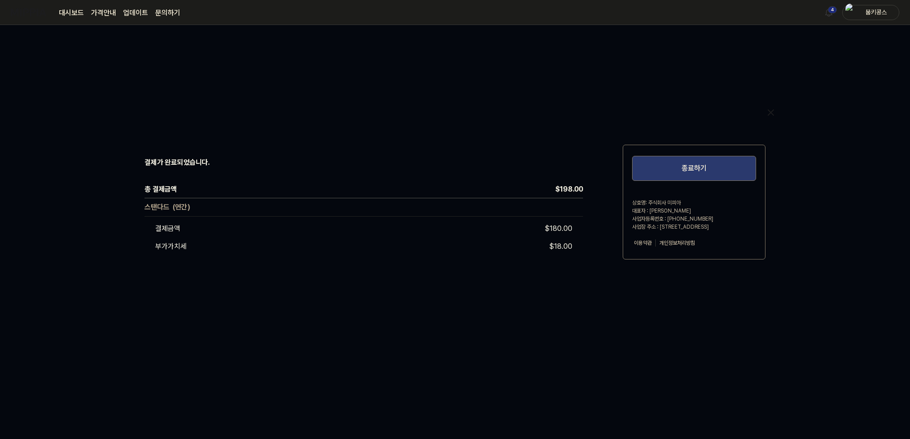
click at [700, 174] on button "종료하기" at bounding box center [694, 168] width 124 height 25
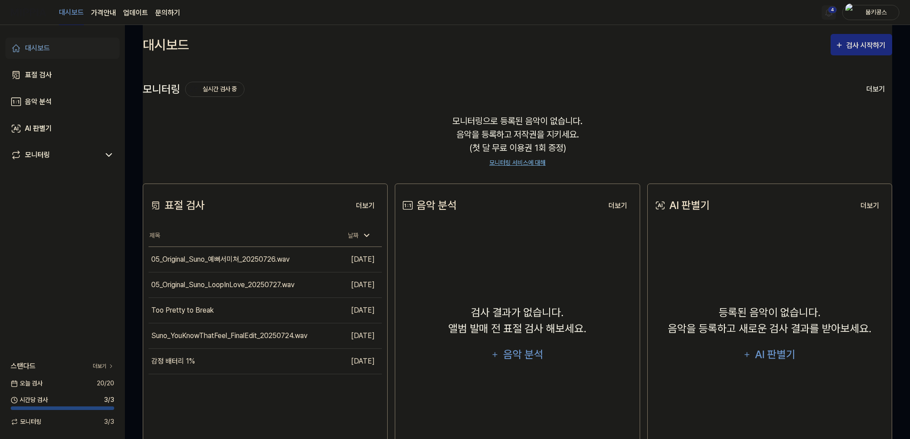
click at [832, 9] on html "대시보드 가격안내 업데이트 문의하기 4 붐키콩스 대시보드 표절 검사 음악 분석 AI 판별기 모니터링 스탠다드 더보기 오늘 검사 20 / 20 …" at bounding box center [455, 219] width 910 height 439
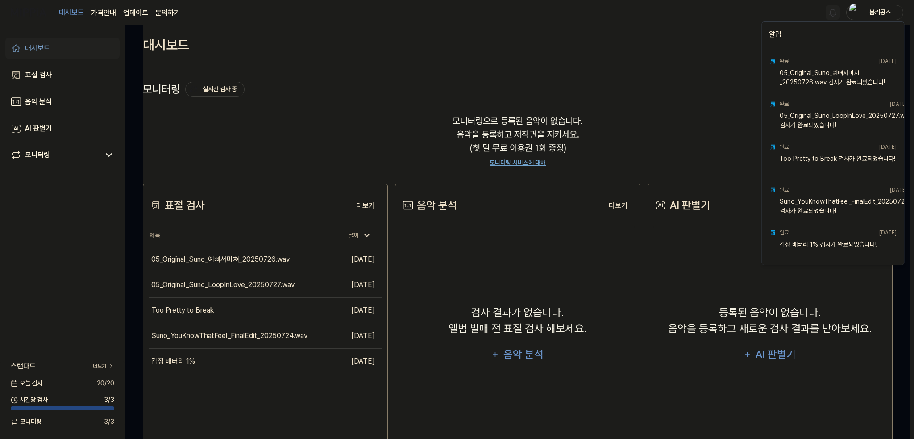
click at [875, 5] on html "대시보드 가격안내 업데이트 문의하기 붐키콩스 대시보드 표절 검사 음악 분석 AI 판별기 모니터링 스탠다드 더보기 오늘 검사 20 / 20 시간…" at bounding box center [457, 219] width 914 height 439
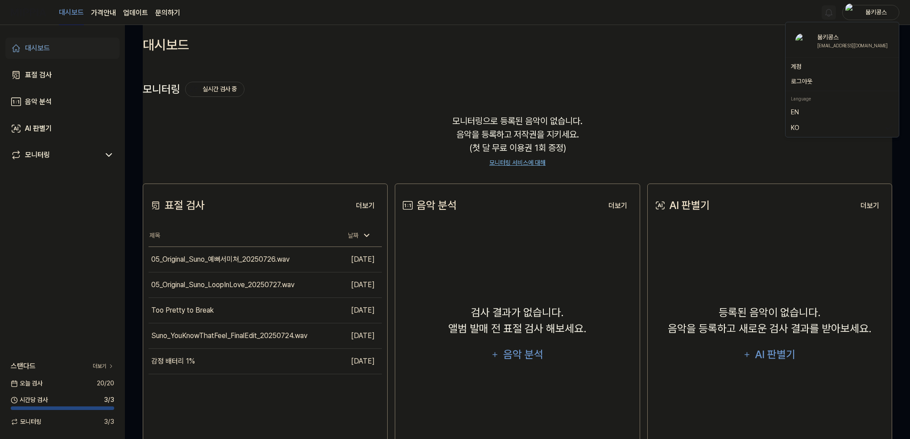
click at [875, 5] on div "붐키콩스" at bounding box center [870, 12] width 57 height 15
click at [801, 62] on link "계정" at bounding box center [842, 66] width 103 height 9
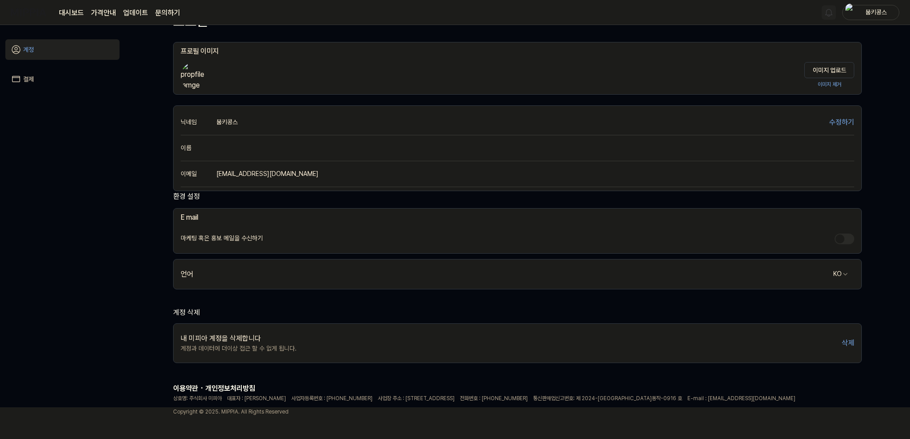
scroll to position [37, 0]
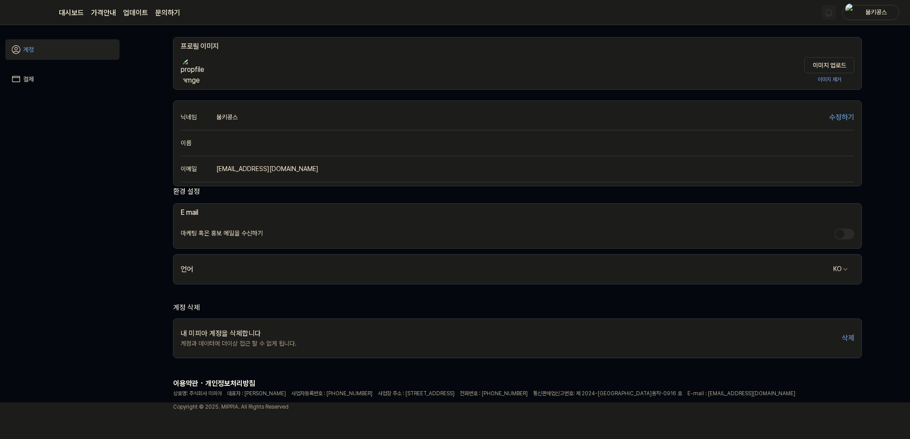
click at [50, 80] on link "결제" at bounding box center [62, 79] width 114 height 21
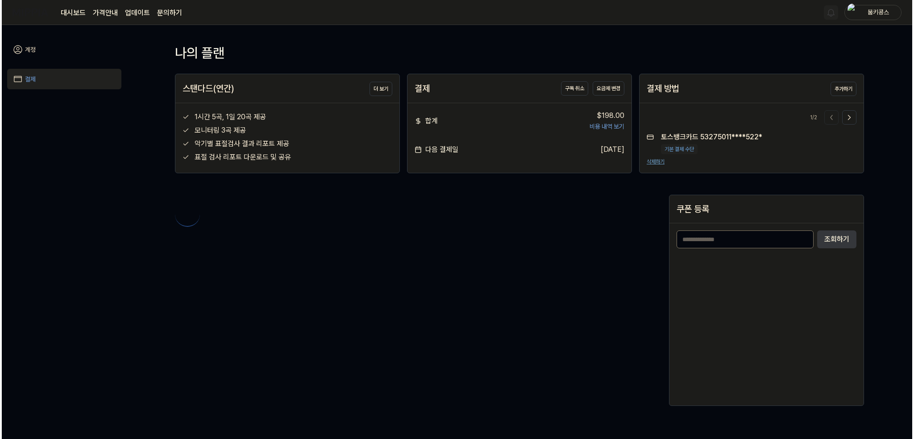
scroll to position [0, 0]
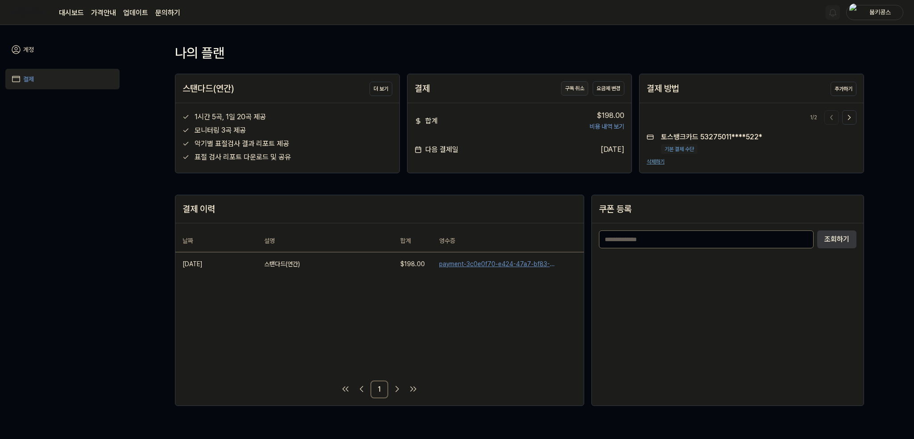
click at [576, 89] on button "구독 취소" at bounding box center [574, 88] width 27 height 14
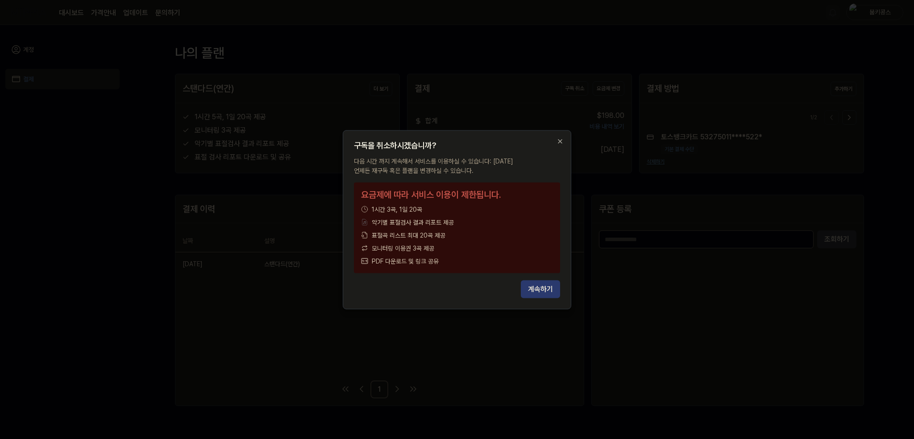
click at [545, 287] on button "계속하기" at bounding box center [540, 289] width 39 height 18
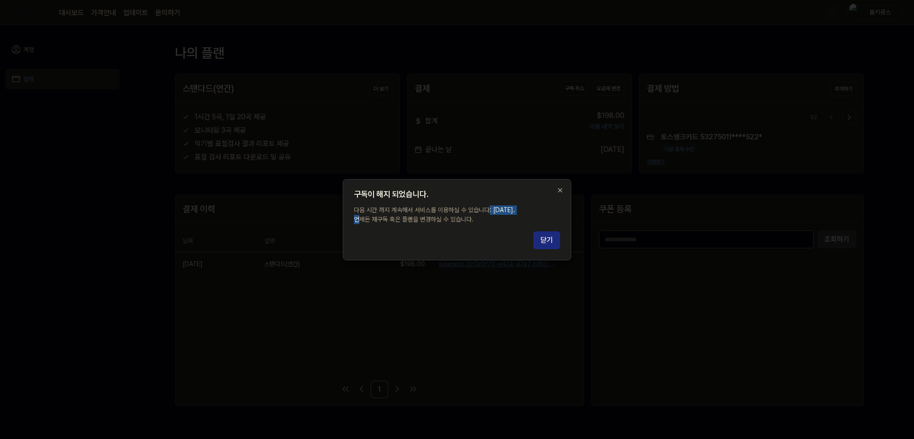
drag, startPoint x: 489, startPoint y: 211, endPoint x: 523, endPoint y: 209, distance: 34.4
click at [523, 209] on p "다음 시간 까지 계속해서 서비스를 이용하실 수 있습니다: 2026.09.01.. 언제든 재구독 혹은 플랜을 변경하실 수 있습니다." at bounding box center [457, 214] width 206 height 19
copy p ": 2026.09.01"
click at [556, 242] on button "닫기" at bounding box center [546, 240] width 27 height 18
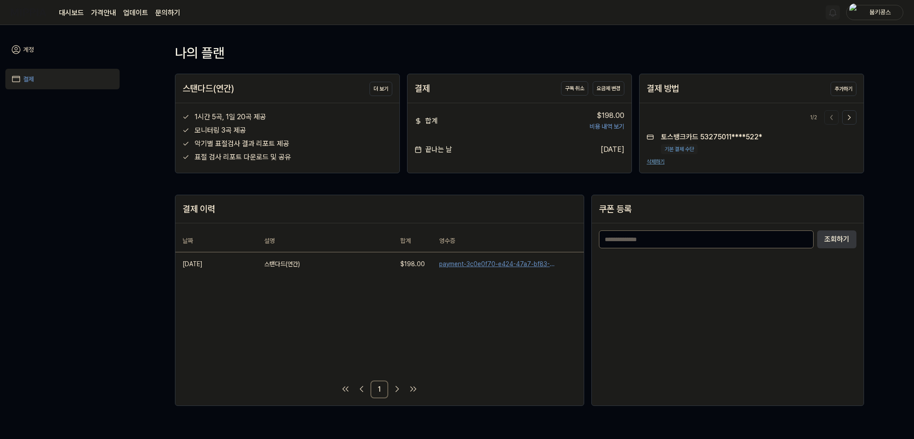
click at [654, 163] on button "삭제하기" at bounding box center [656, 162] width 18 height 8
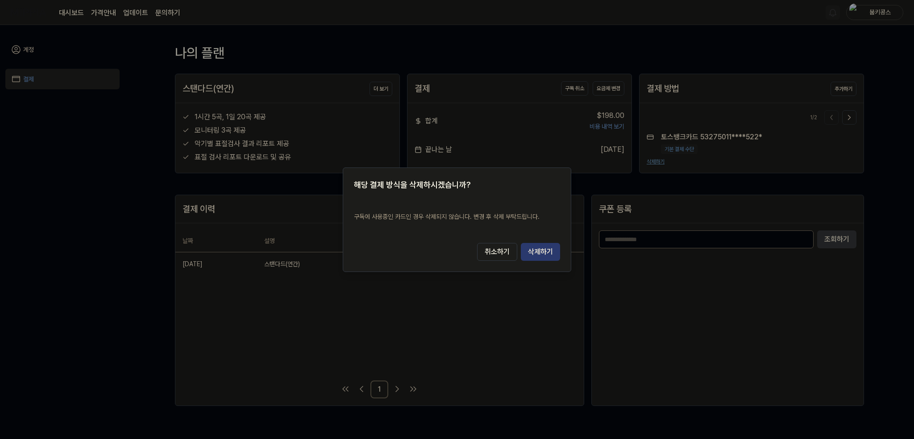
click at [539, 254] on button "삭제하기" at bounding box center [540, 252] width 39 height 18
click at [551, 252] on button "삭제하기" at bounding box center [540, 252] width 39 height 18
click at [556, 251] on button "삭제하기" at bounding box center [540, 252] width 39 height 18
click at [502, 255] on button "취소하기" at bounding box center [497, 252] width 40 height 18
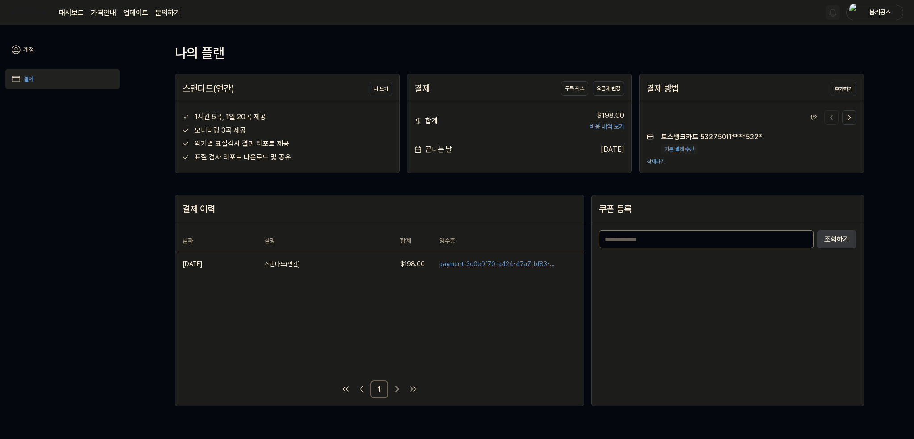
click at [541, 182] on div "나의 플랜 스탠다드(연간) 더 보기 1시간 5곡, 1일 20곡 제공 모니터링 3곡 제공 악기별 표절검사 결과 리포트 제공 표절 검사 리포트 다…" at bounding box center [519, 229] width 689 height 373
click at [575, 89] on button "구독 취소" at bounding box center [574, 88] width 27 height 14
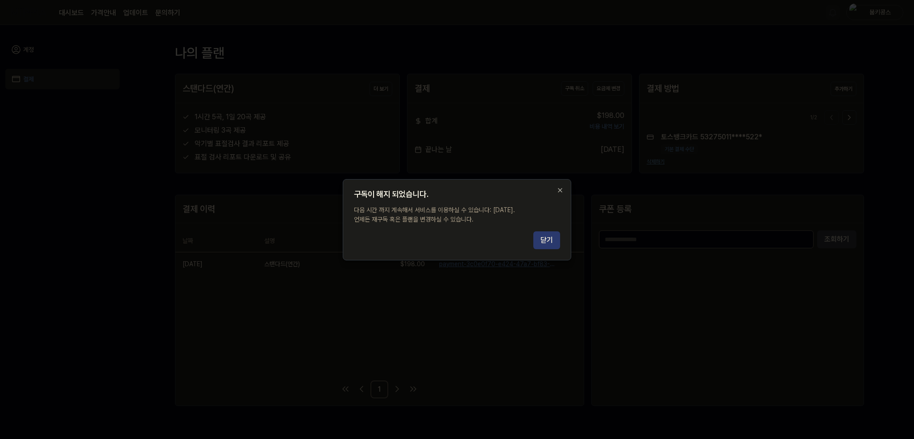
click at [543, 237] on button "닫기" at bounding box center [546, 240] width 27 height 18
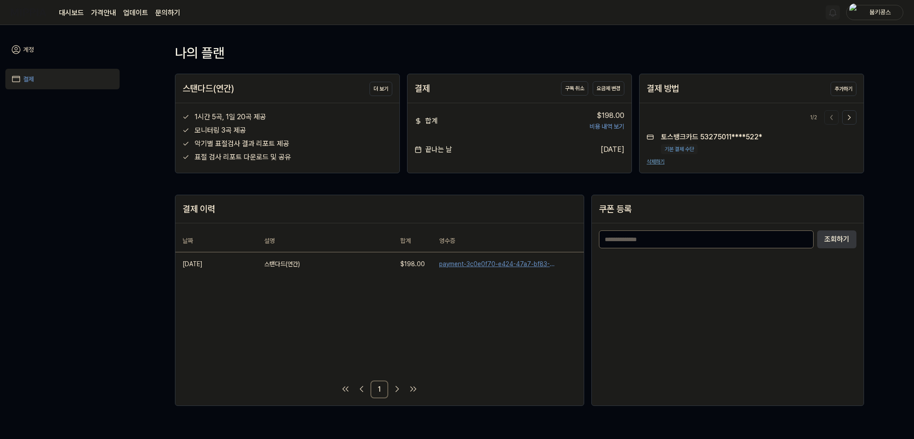
click at [548, 153] on div "끝나는 날 2026.09.01." at bounding box center [520, 149] width 210 height 11
click at [852, 119] on icon at bounding box center [849, 117] width 9 height 9
click at [828, 117] on icon at bounding box center [831, 117] width 9 height 9
click at [848, 114] on icon at bounding box center [849, 117] width 9 height 9
click at [712, 149] on button "삭제하기" at bounding box center [711, 150] width 18 height 8
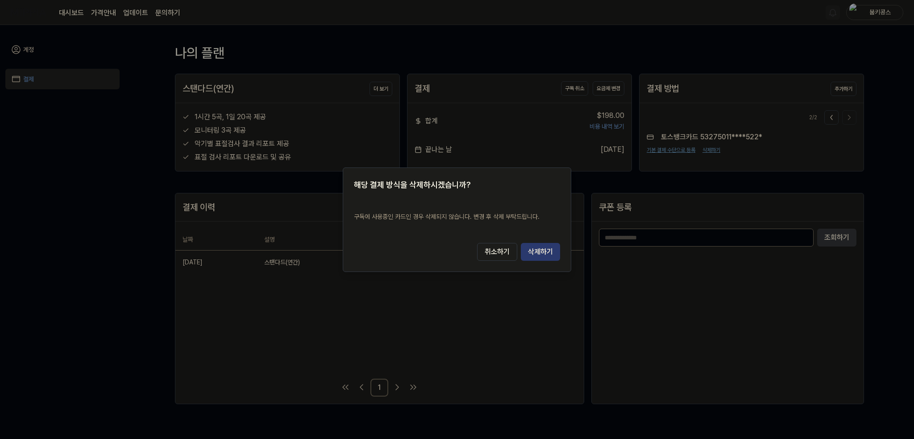
click at [543, 250] on button "삭제하기" at bounding box center [540, 252] width 39 height 18
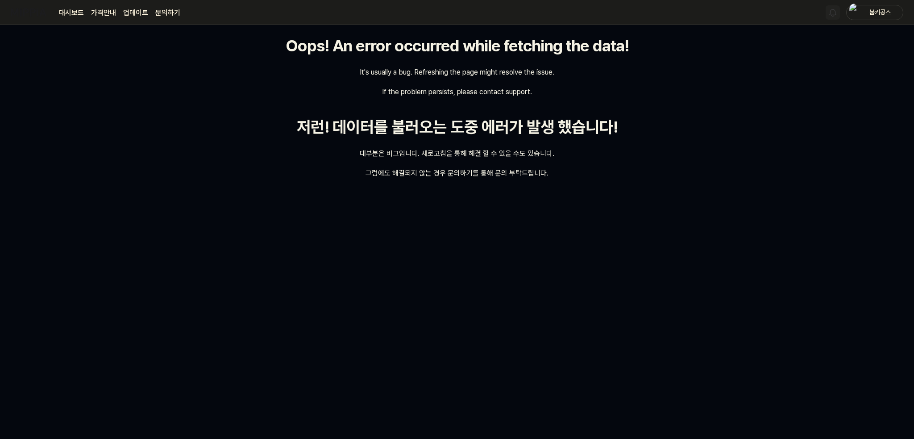
click at [615, 196] on div "Oops! An error occurred while fetching the data! It's usually a bug. Refreshing…" at bounding box center [457, 232] width 914 height 414
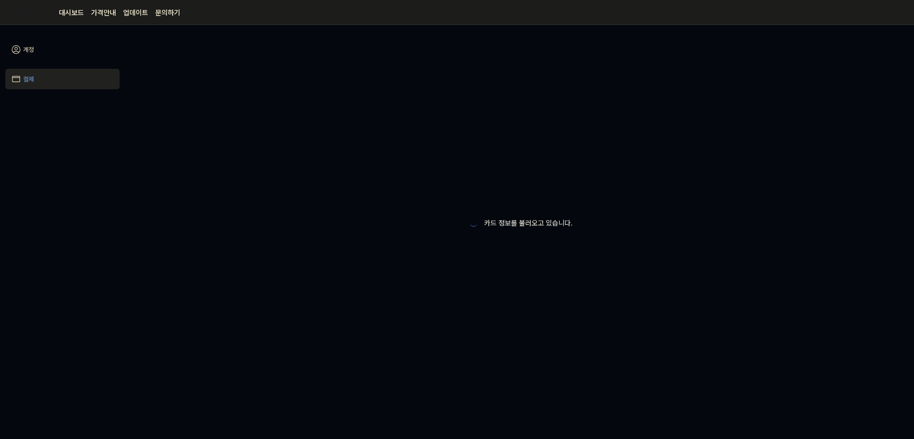
click at [31, 87] on link "결제" at bounding box center [62, 79] width 114 height 21
click at [38, 54] on link "계정" at bounding box center [62, 49] width 114 height 21
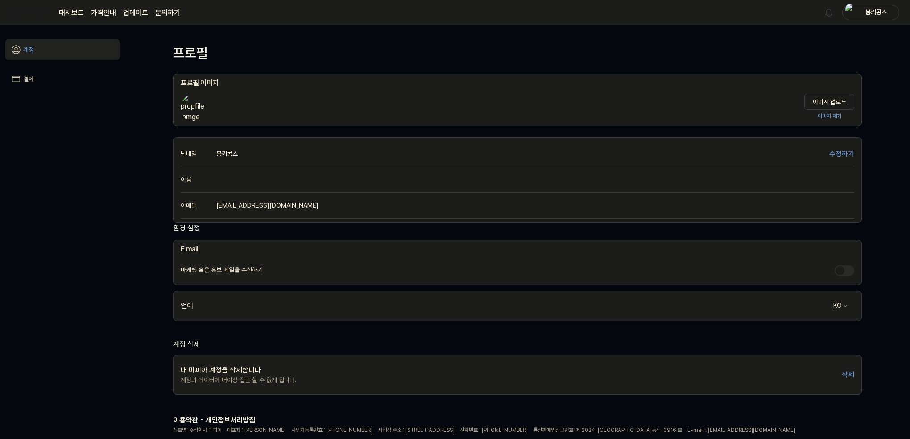
click at [42, 76] on link "결제" at bounding box center [62, 79] width 114 height 21
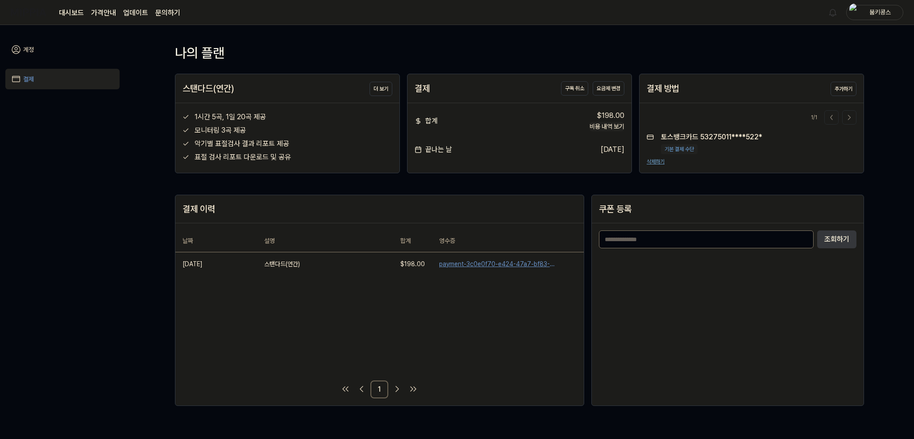
click at [589, 122] on button "비용 내역 보기" at bounding box center [606, 126] width 35 height 9
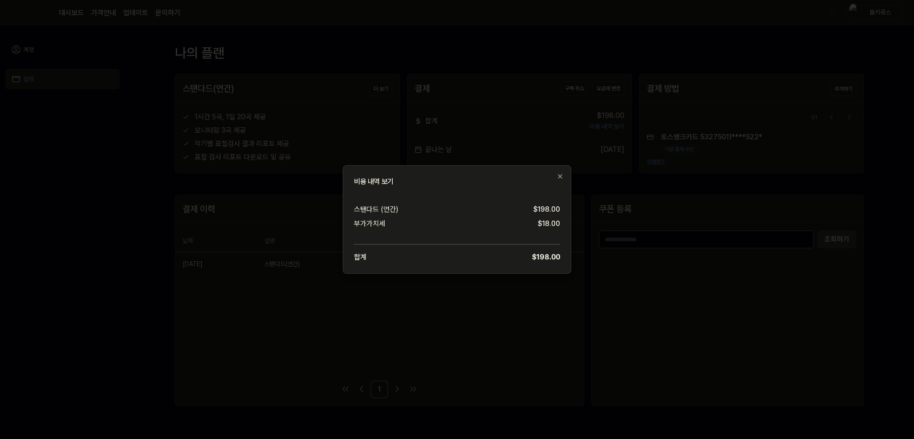
click at [575, 267] on div at bounding box center [457, 219] width 914 height 439
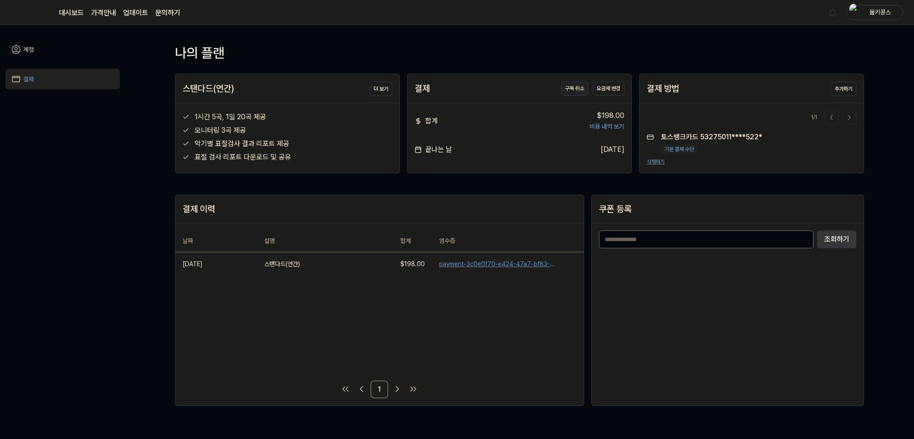
click at [570, 87] on button "구독 취소" at bounding box center [574, 88] width 27 height 14
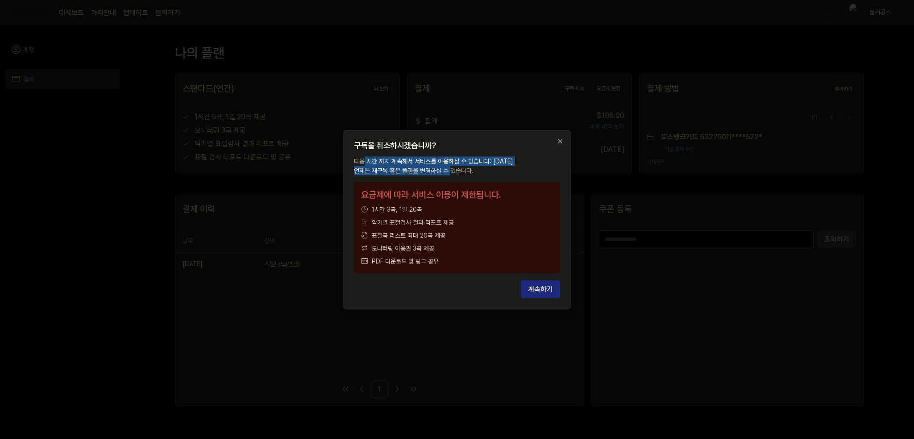
drag, startPoint x: 364, startPoint y: 165, endPoint x: 427, endPoint y: 169, distance: 63.5
click at [427, 169] on p "다음 시간 까지 계속해서 서비스를 이용하실 수 있습니다: [DATE] 언제든 재구독 혹은 플랜을 변경하실 수 있습니다." at bounding box center [457, 165] width 206 height 19
click at [544, 292] on button "계속하기" at bounding box center [540, 289] width 39 height 18
click at [558, 135] on div "구독을 취소하시겠습니까? 다음 시간 까지 계속해서 서비스를 이용하실 수 있습니다: [DATE] 언제든 재구독 혹은 플랜을 변경하실 수 있습니다…" at bounding box center [457, 219] width 228 height 179
click at [560, 141] on icon "button" at bounding box center [560, 141] width 4 height 4
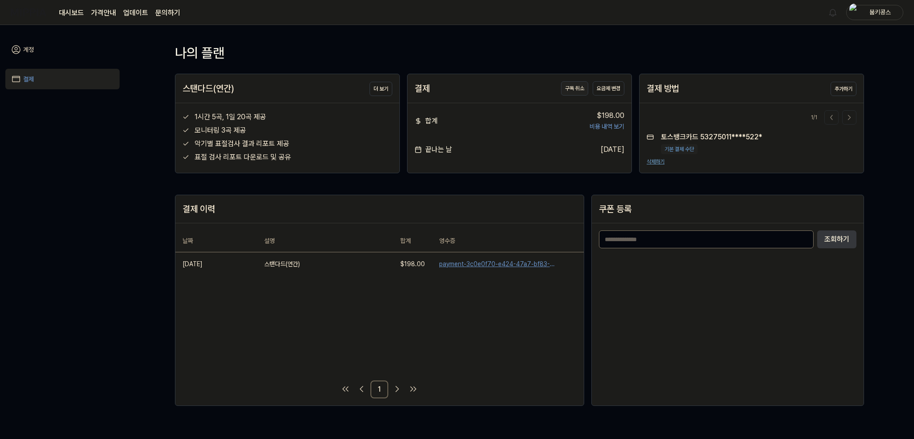
click at [572, 84] on button "구독 취소" at bounding box center [574, 88] width 27 height 14
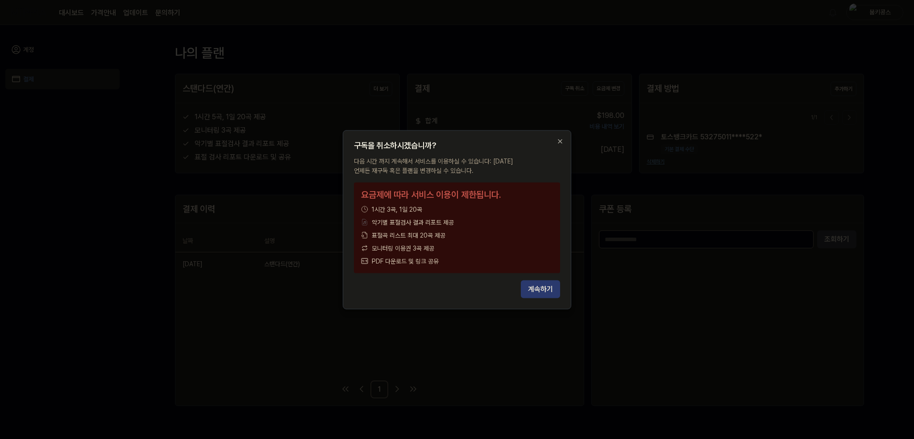
click at [535, 286] on button "계속하기" at bounding box center [540, 289] width 39 height 18
click at [539, 290] on button "계속하기" at bounding box center [540, 289] width 39 height 18
click at [540, 289] on button "계속하기" at bounding box center [540, 289] width 39 height 18
click at [561, 141] on icon "button" at bounding box center [559, 140] width 7 height 7
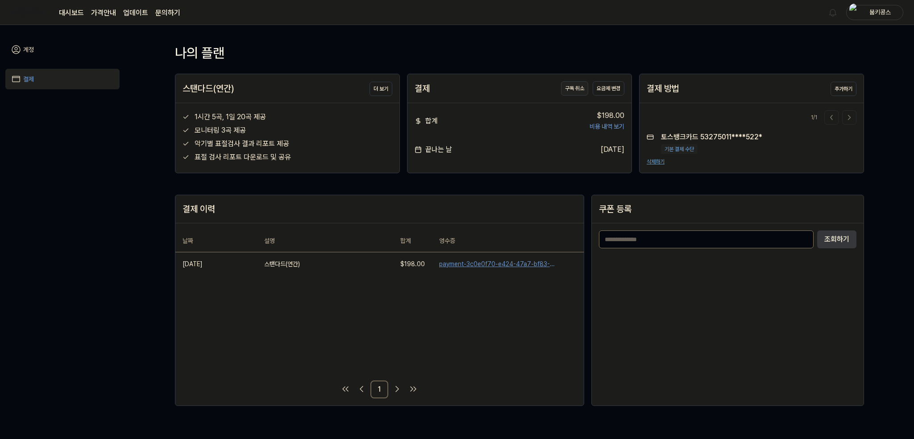
click at [577, 86] on button "구독 취소" at bounding box center [574, 88] width 27 height 14
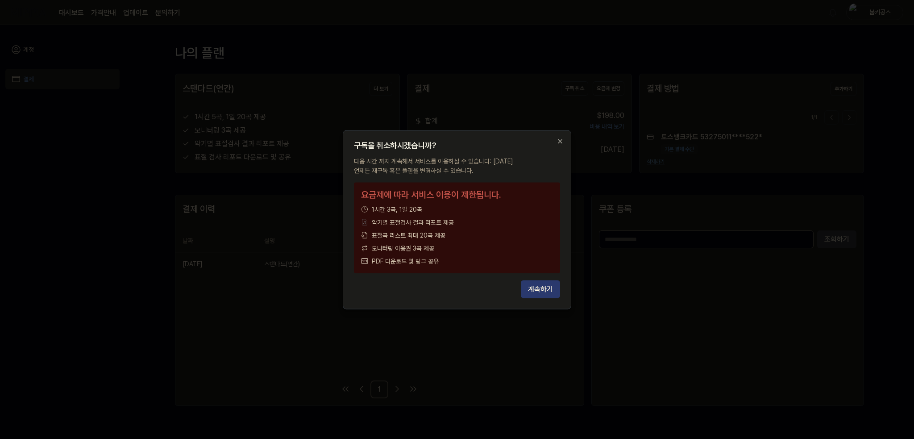
click at [541, 285] on button "계속하기" at bounding box center [540, 289] width 39 height 18
click at [556, 142] on div "구독을 취소하시겠습니까?" at bounding box center [457, 145] width 206 height 8
click at [557, 141] on icon "button" at bounding box center [559, 140] width 7 height 7
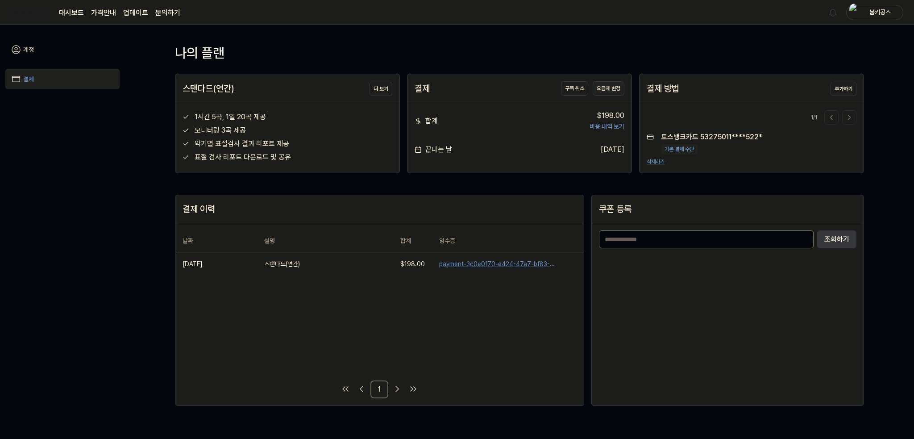
click at [603, 90] on button "요금제 변경" at bounding box center [609, 88] width 32 height 14
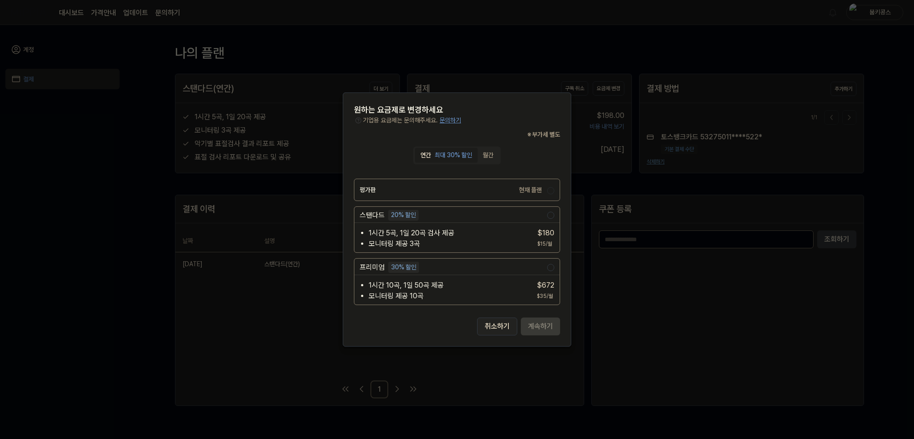
click at [493, 332] on button "취소하기" at bounding box center [497, 326] width 40 height 18
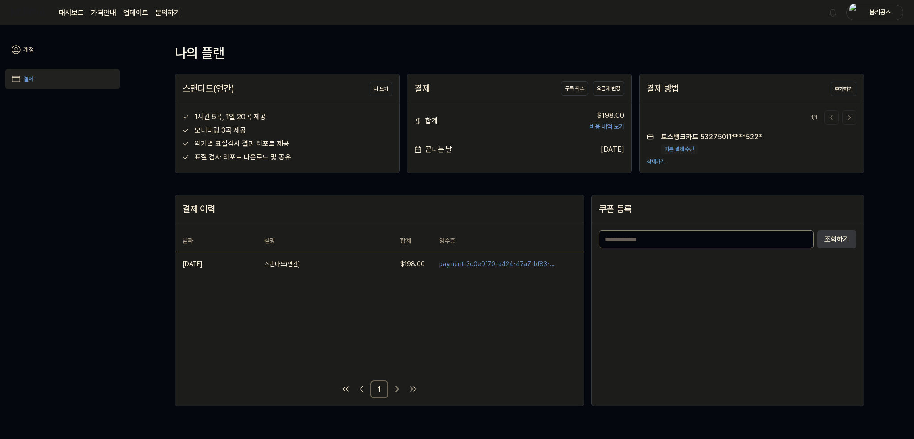
click at [35, 50] on link "계정" at bounding box center [62, 49] width 114 height 21
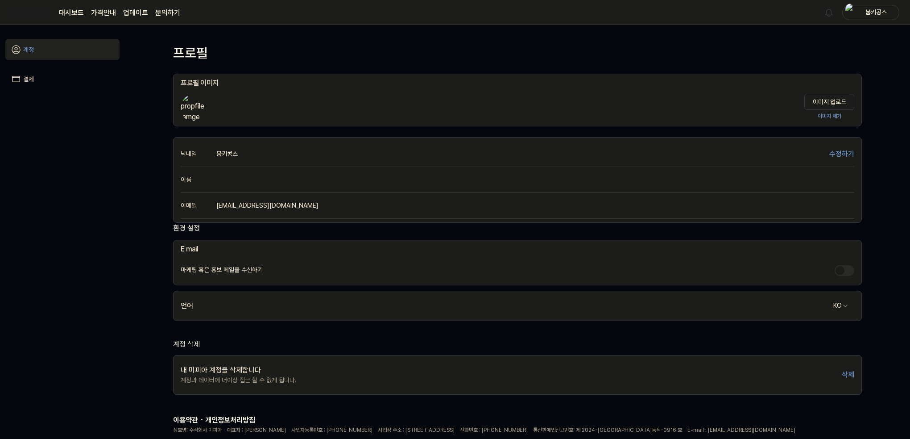
click at [80, 12] on link "대시보드" at bounding box center [71, 13] width 25 height 11
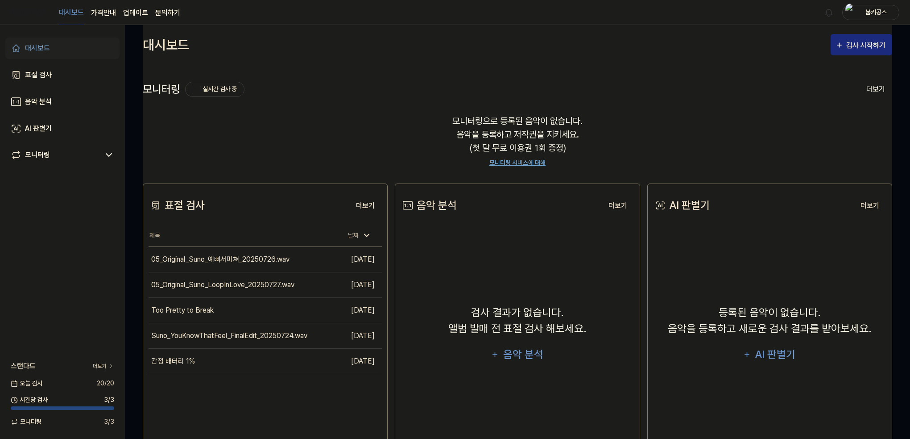
drag, startPoint x: 355, startPoint y: 106, endPoint x: 361, endPoint y: 105, distance: 5.4
click at [355, 106] on div "모니터링으로 등록된 음악이 없습니다. 음악을 등록하고 저작권을 지키세요. (첫 달 무료 이용권 1회 증정) 모니터링 서비스에 대해" at bounding box center [518, 141] width 750 height 75
click at [55, 81] on link "표절 검사" at bounding box center [62, 74] width 114 height 21
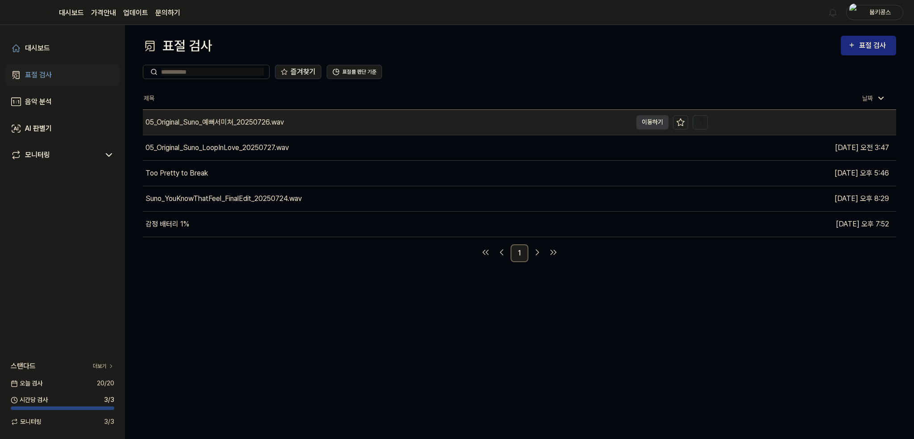
click at [268, 126] on div "05_Original_Suno_예뻐서미쳐_20250726.wav" at bounding box center [214, 122] width 138 height 11
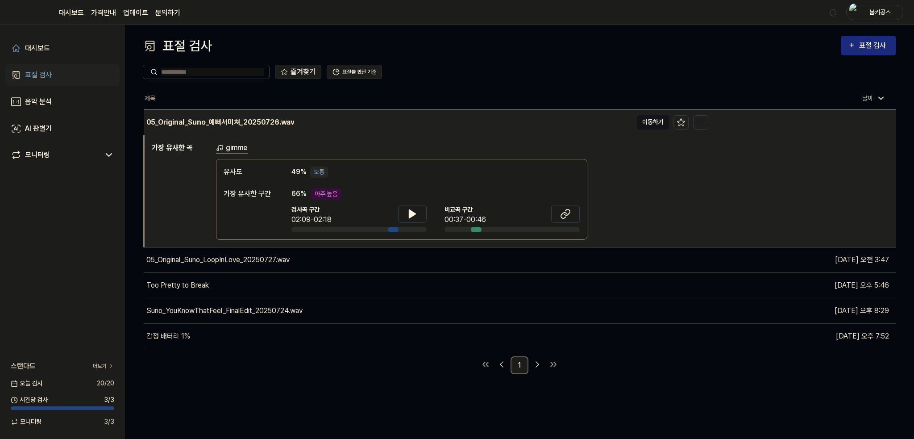
click at [644, 120] on button "이동하기" at bounding box center [653, 122] width 32 height 14
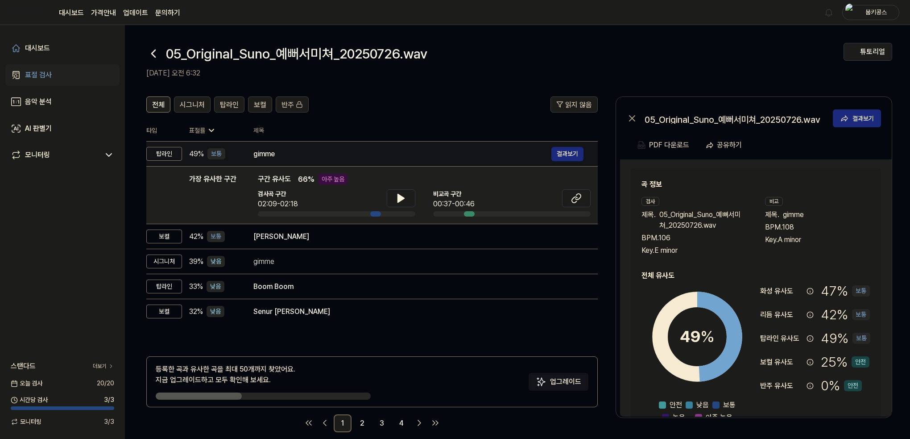
click at [336, 155] on div "gimme" at bounding box center [402, 154] width 298 height 11
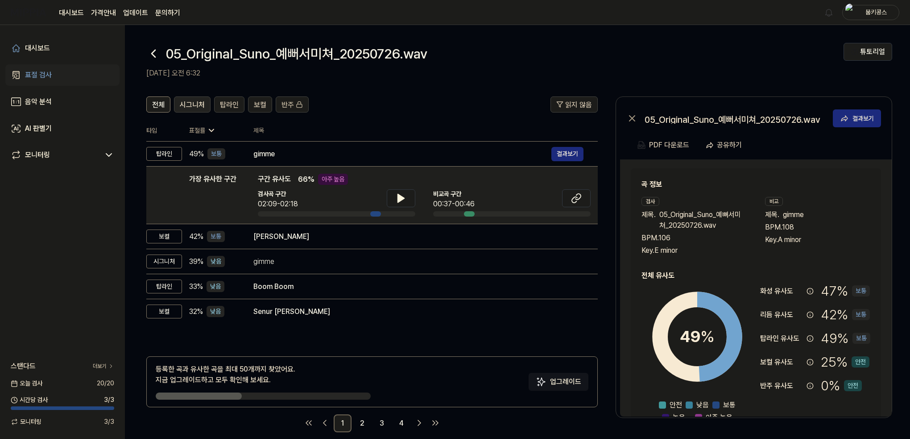
click at [200, 108] on span "시그니처" at bounding box center [192, 105] width 25 height 11
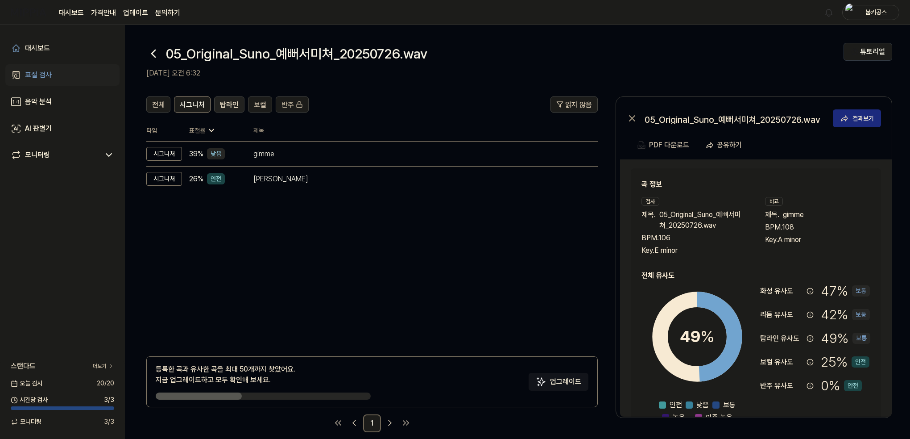
click at [223, 105] on span "탑라인" at bounding box center [229, 105] width 19 height 11
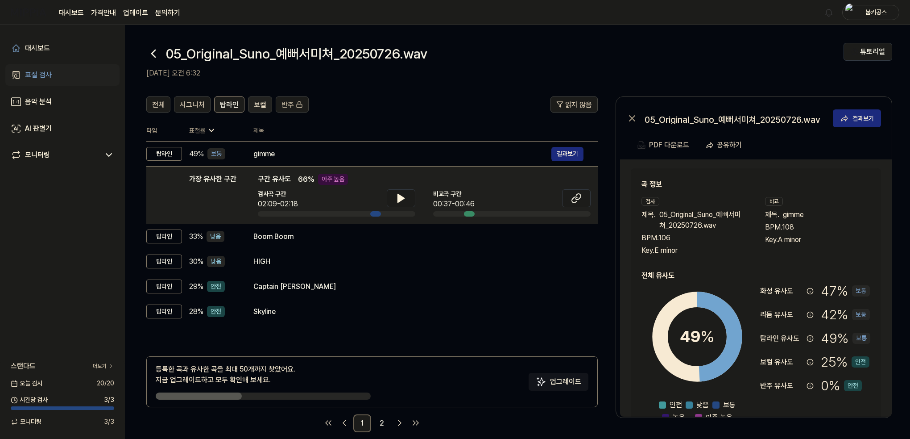
click at [254, 107] on span "보컬" at bounding box center [260, 105] width 12 height 11
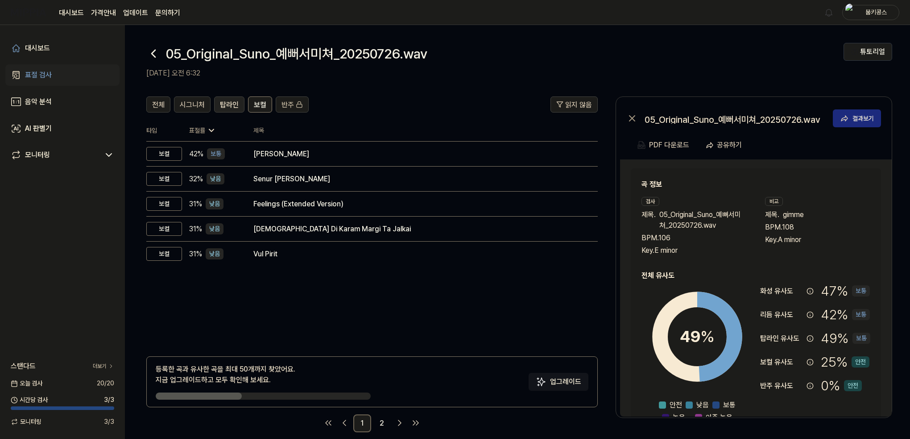
click at [229, 108] on span "탑라인" at bounding box center [229, 105] width 19 height 11
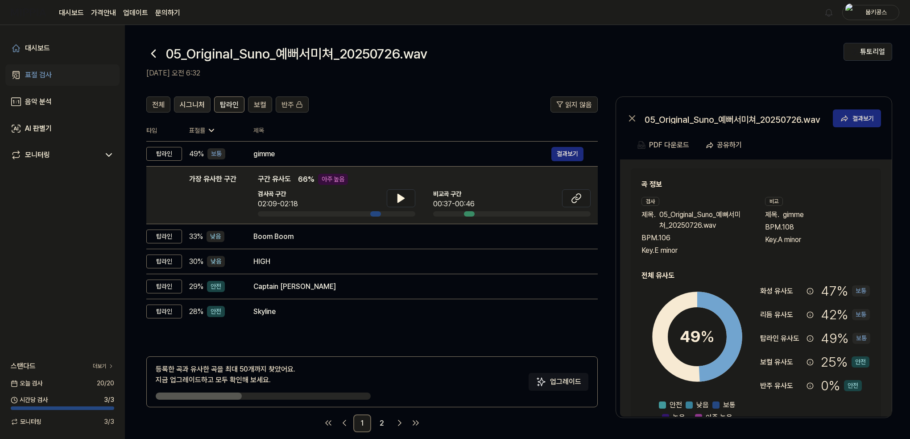
click at [188, 107] on span "시그니처" at bounding box center [192, 105] width 25 height 11
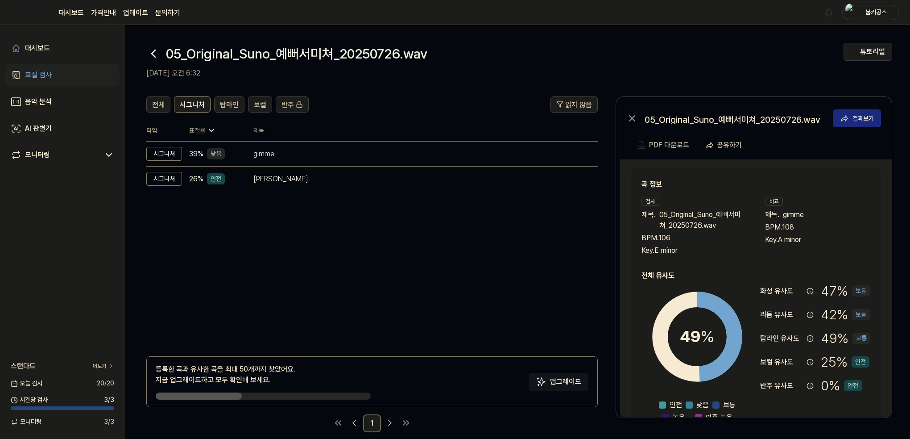
click at [169, 96] on div "전체 시그니처 탑라인 보컬 반주" at bounding box center [227, 104] width 162 height 16
click at [173, 101] on div "전체 시그니처 탑라인 보컬 반주" at bounding box center [227, 104] width 162 height 16
click at [160, 101] on span "전체" at bounding box center [158, 105] width 12 height 11
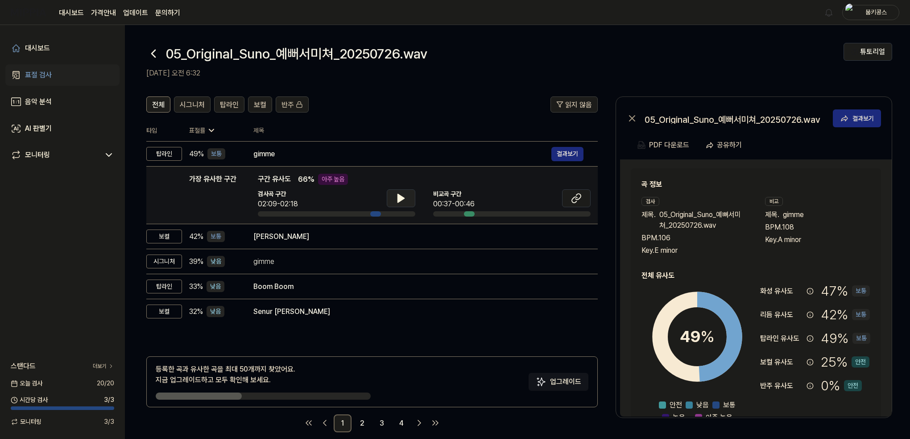
click at [411, 203] on button at bounding box center [401, 198] width 29 height 18
click at [405, 201] on icon at bounding box center [401, 198] width 11 height 11
click at [571, 203] on button at bounding box center [576, 198] width 29 height 18
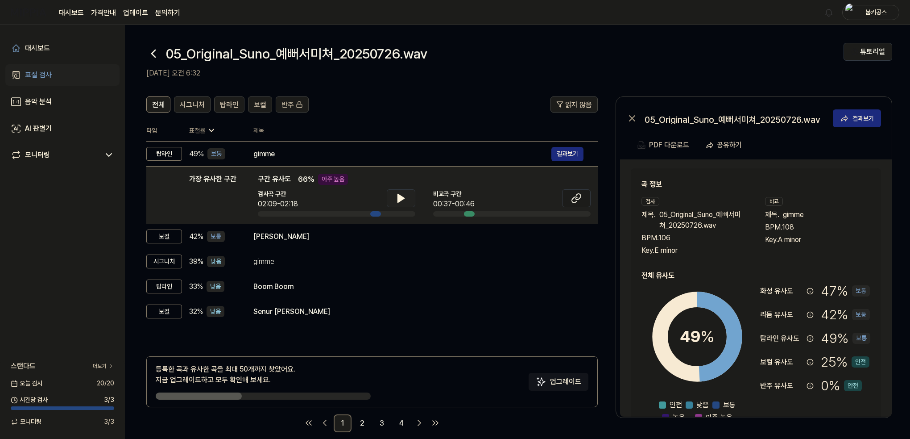
click at [68, 255] on div "대시보드 표절 검사 음악 분석 AI 판별기 모니터링 스탠다드 더보기 [DATE] 검사 20 / 20 시간당 검사 3 / 3 모니터링 3 / 3" at bounding box center [62, 232] width 125 height 414
click at [56, 46] on link "대시보드" at bounding box center [62, 47] width 114 height 21
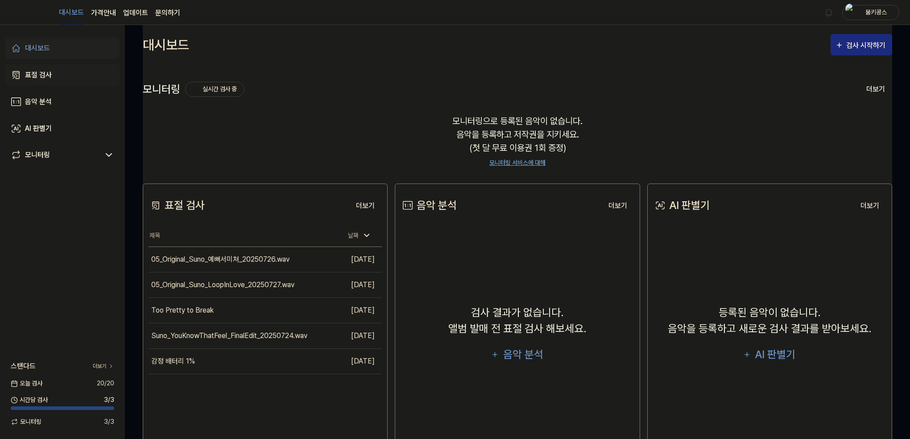
click at [71, 79] on link "표절 검사" at bounding box center [62, 74] width 114 height 21
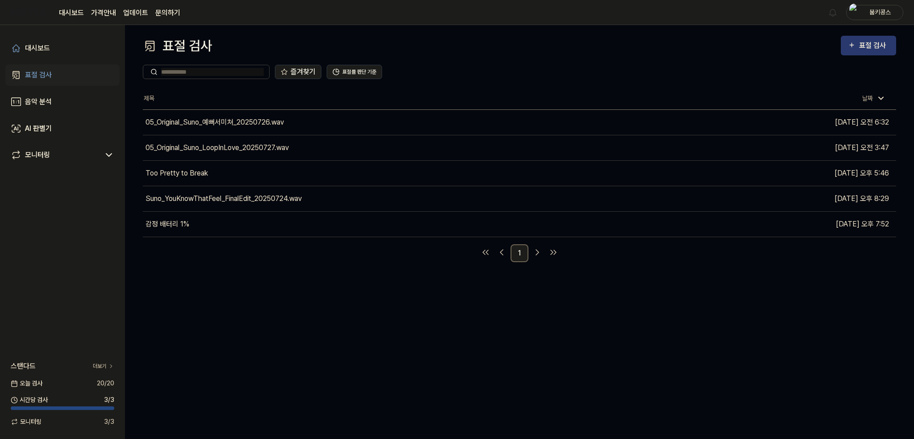
click at [873, 42] on div "표절 검사" at bounding box center [874, 46] width 30 height 12
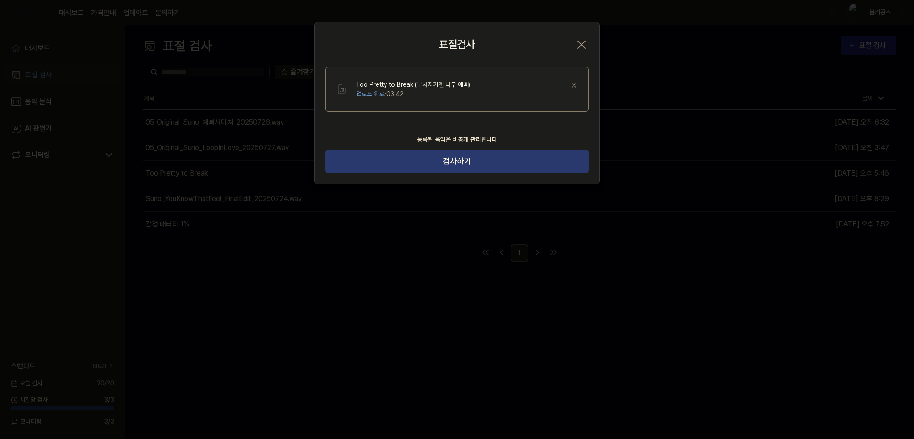
click at [430, 162] on button "검사하기" at bounding box center [456, 161] width 263 height 24
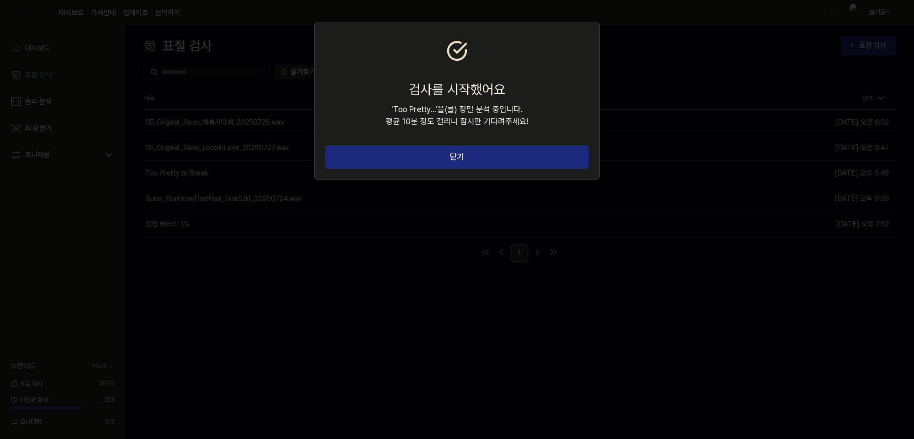
click at [430, 162] on button "닫기" at bounding box center [456, 157] width 263 height 24
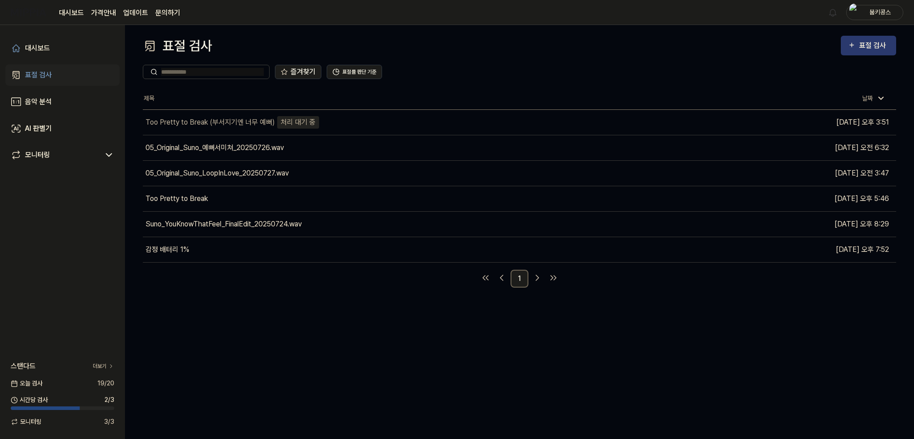
click at [859, 47] on div "표절 검사" at bounding box center [868, 46] width 41 height 12
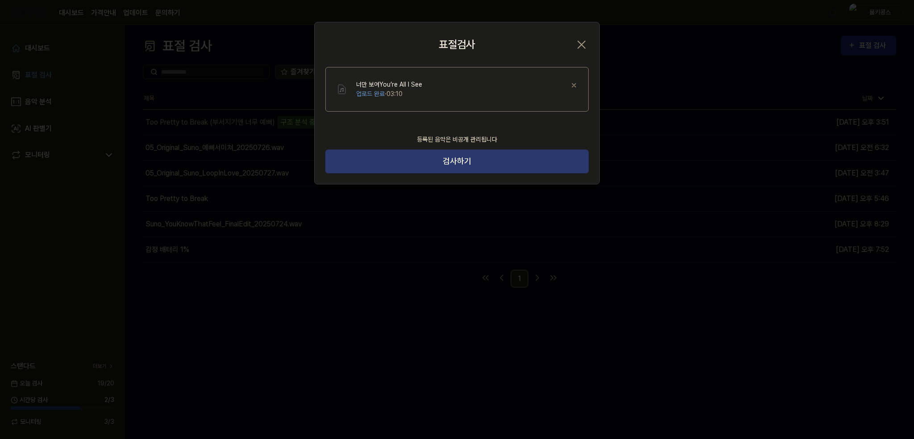
click at [460, 153] on button "검사하기" at bounding box center [456, 161] width 263 height 24
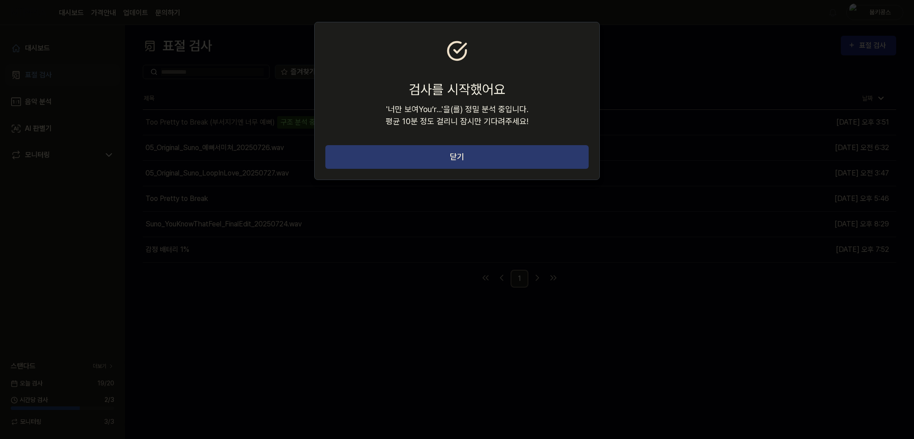
click at [480, 155] on button "닫기" at bounding box center [456, 157] width 263 height 24
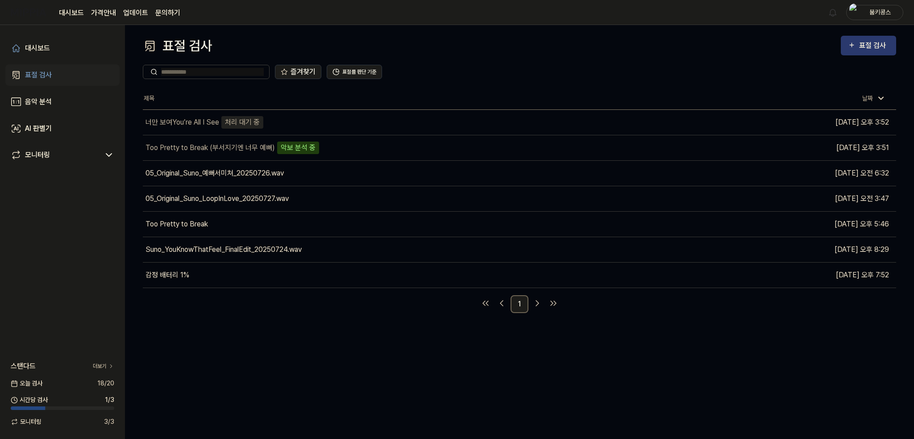
click at [857, 50] on div "표절 검사" at bounding box center [868, 46] width 41 height 12
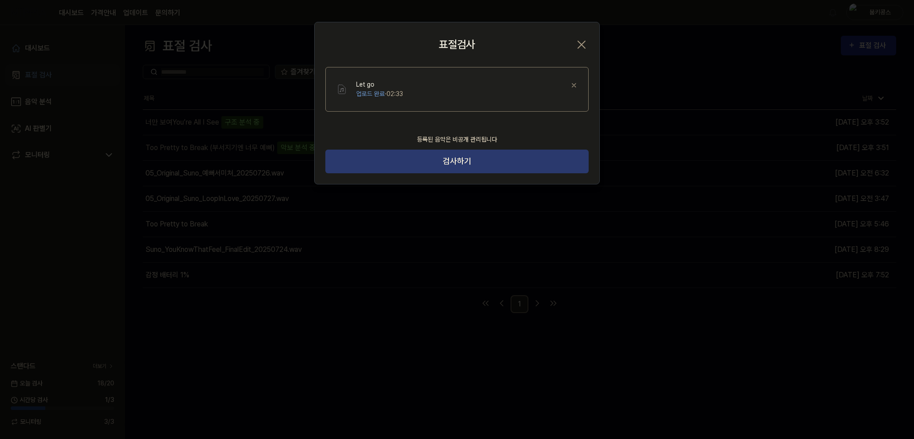
click at [461, 161] on button "검사하기" at bounding box center [456, 161] width 263 height 24
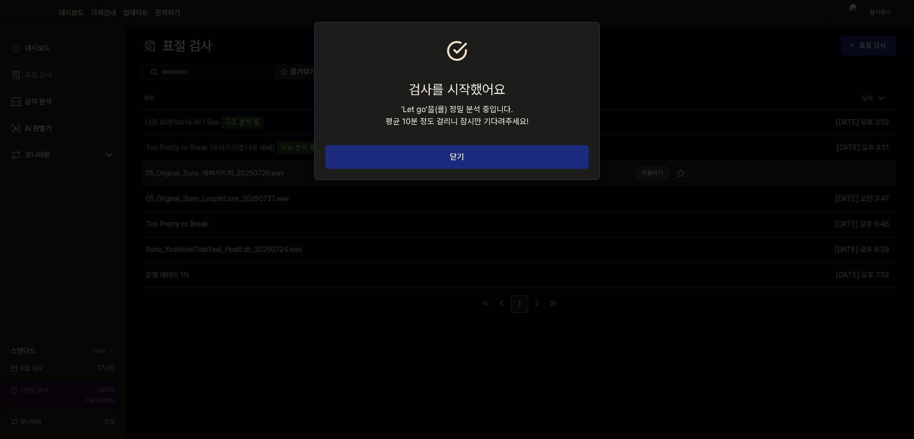
click at [468, 166] on button "닫기" at bounding box center [456, 157] width 263 height 24
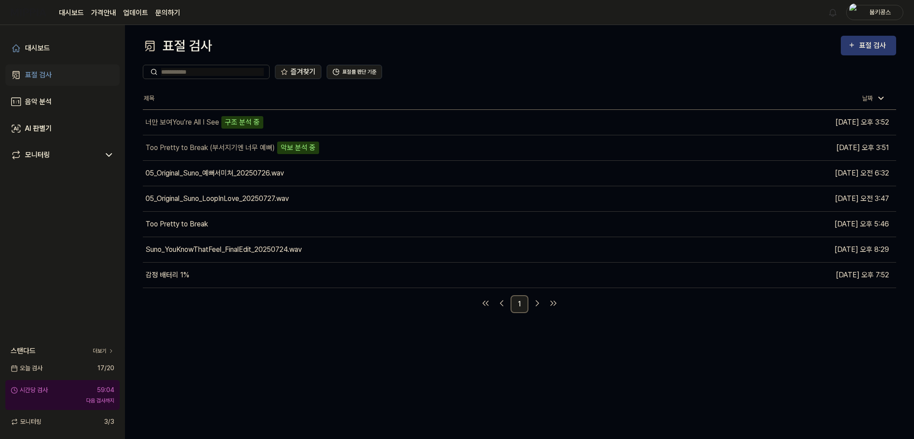
click at [880, 43] on div "표절 검사" at bounding box center [874, 46] width 30 height 12
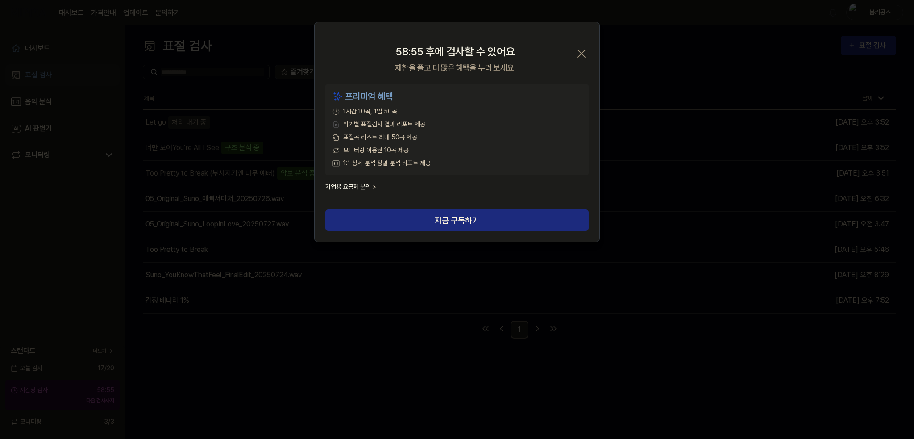
click at [582, 55] on icon "button" at bounding box center [581, 53] width 7 height 7
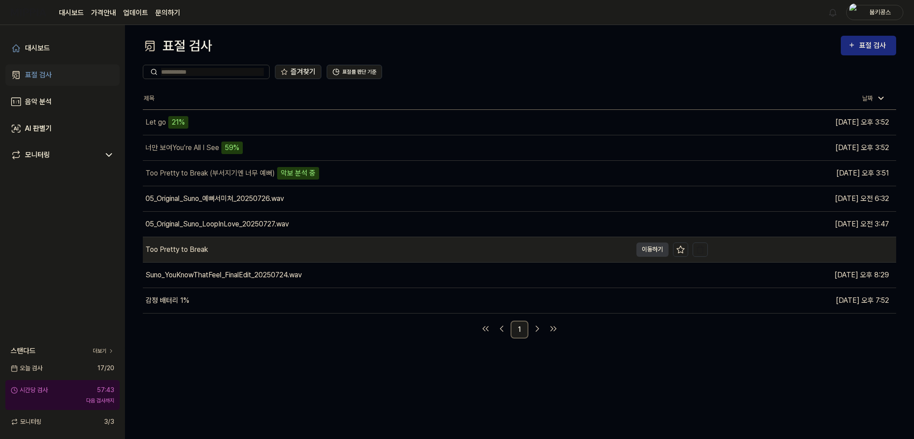
click at [211, 253] on div "Too Pretty to Break" at bounding box center [387, 249] width 489 height 25
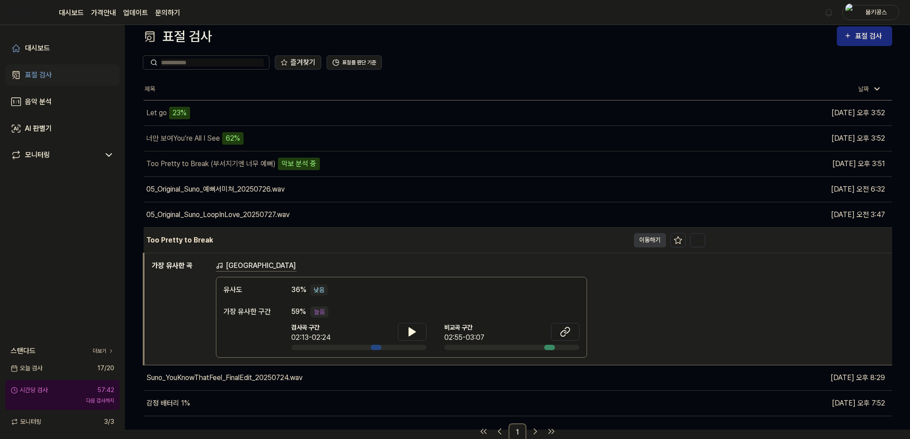
scroll to position [10, 0]
click at [640, 241] on button "이동하기" at bounding box center [650, 239] width 32 height 14
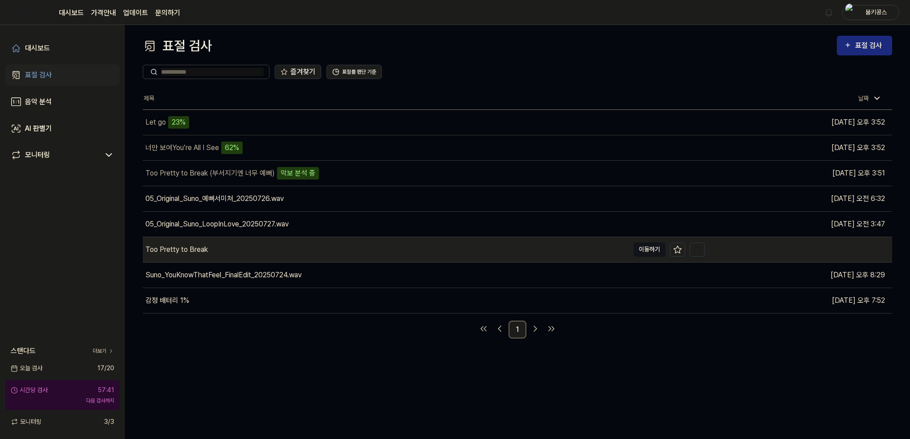
scroll to position [0, 0]
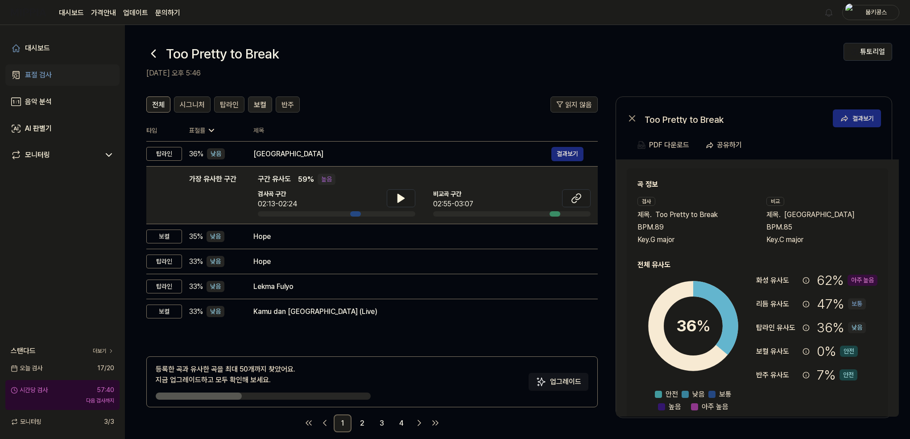
click at [263, 107] on button "보컬" at bounding box center [260, 104] width 24 height 16
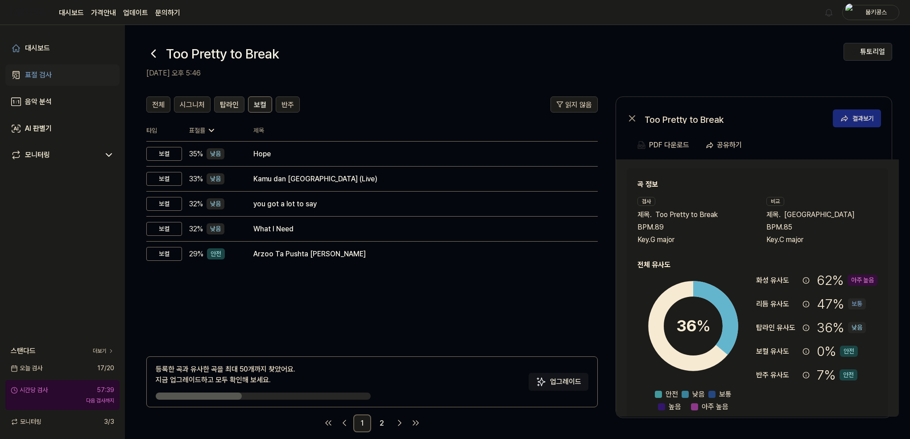
click at [220, 102] on span "탑라인" at bounding box center [229, 105] width 19 height 11
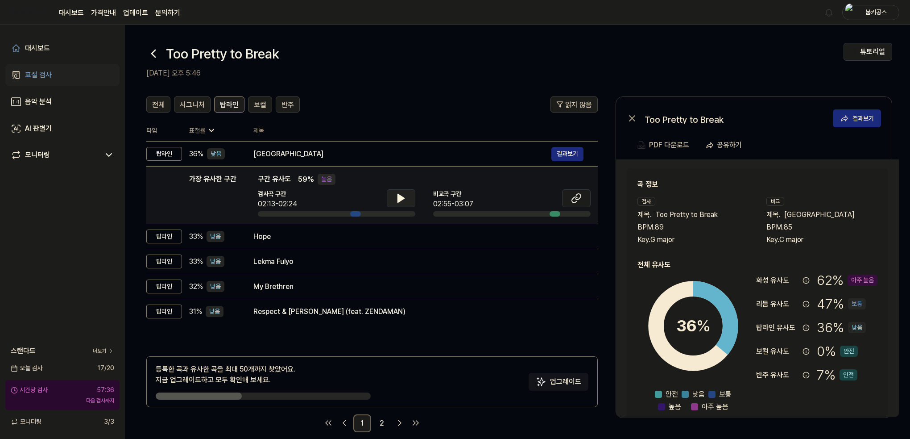
click at [408, 198] on button at bounding box center [401, 198] width 29 height 18
click at [407, 198] on button at bounding box center [401, 198] width 29 height 18
click at [582, 199] on button at bounding box center [576, 198] width 29 height 18
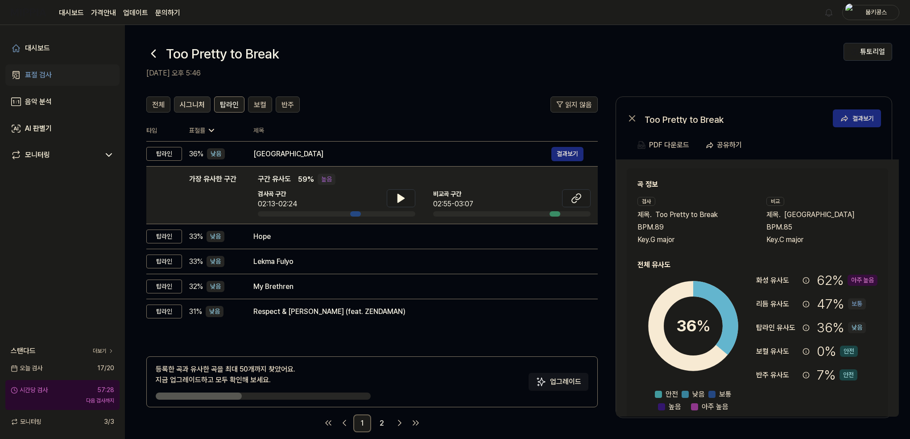
click at [189, 100] on span "시그니처" at bounding box center [192, 105] width 25 height 11
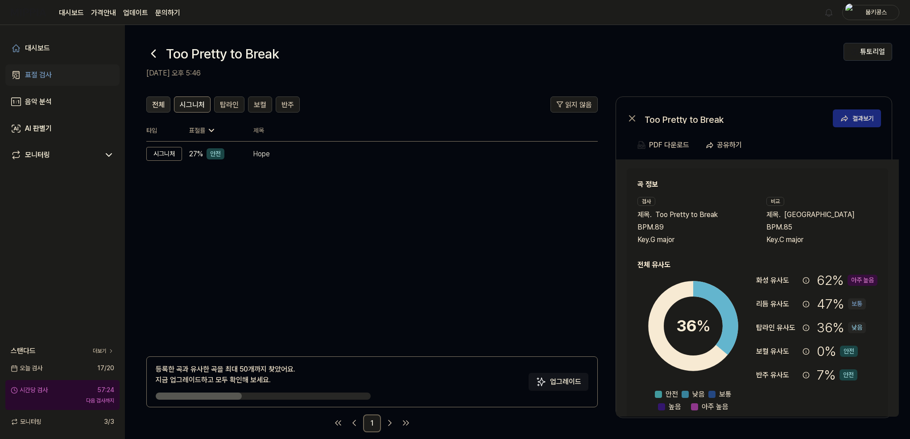
click at [159, 100] on span "전체" at bounding box center [158, 105] width 12 height 11
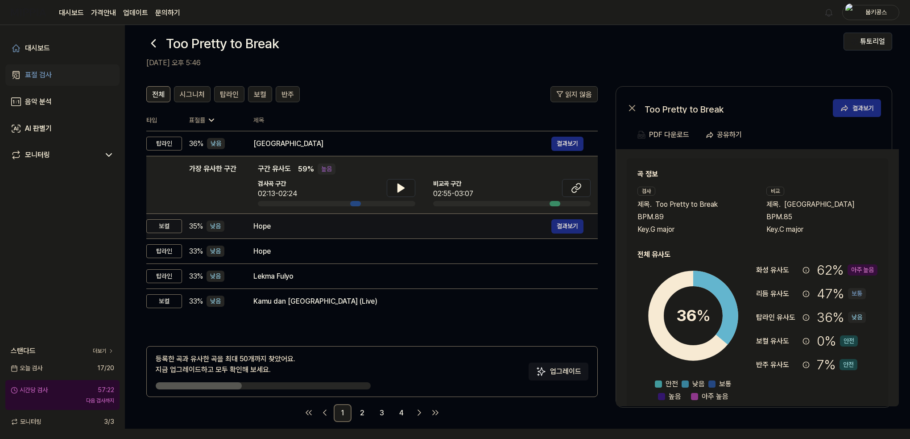
scroll to position [11, 0]
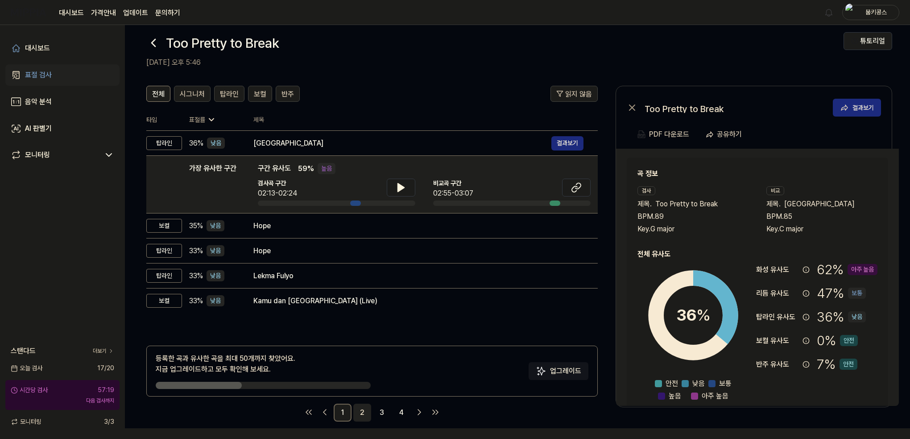
click at [361, 410] on link "2" at bounding box center [362, 412] width 18 height 18
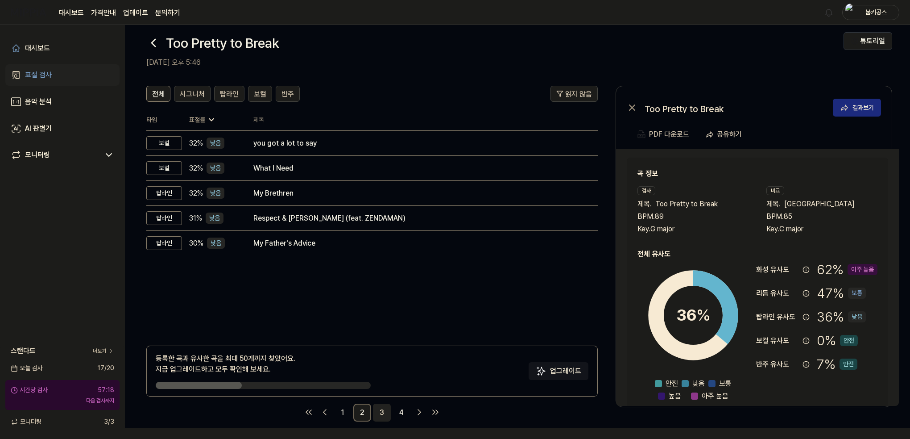
click at [382, 410] on link "3" at bounding box center [382, 412] width 18 height 18
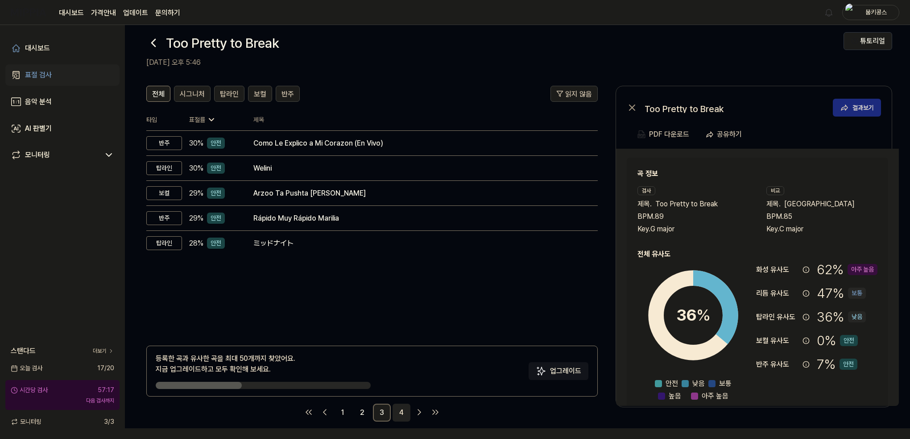
click at [409, 412] on link "4" at bounding box center [402, 412] width 18 height 18
click at [423, 411] on icon "Go to next page" at bounding box center [419, 412] width 11 height 11
click at [436, 411] on icon "Go to last page" at bounding box center [435, 412] width 11 height 11
click at [318, 414] on link "Go to previous page" at bounding box center [325, 412] width 14 height 14
click at [304, 413] on icon "Go to first page" at bounding box center [308, 412] width 11 height 11
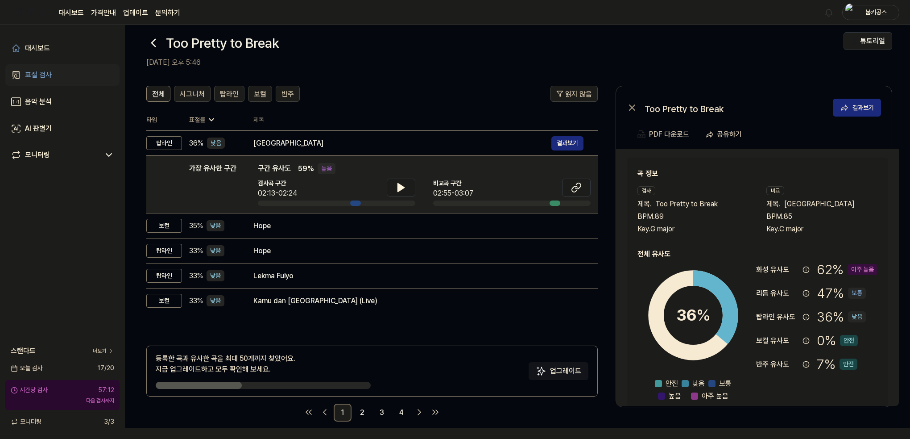
click at [210, 119] on icon at bounding box center [211, 120] width 4 height 2
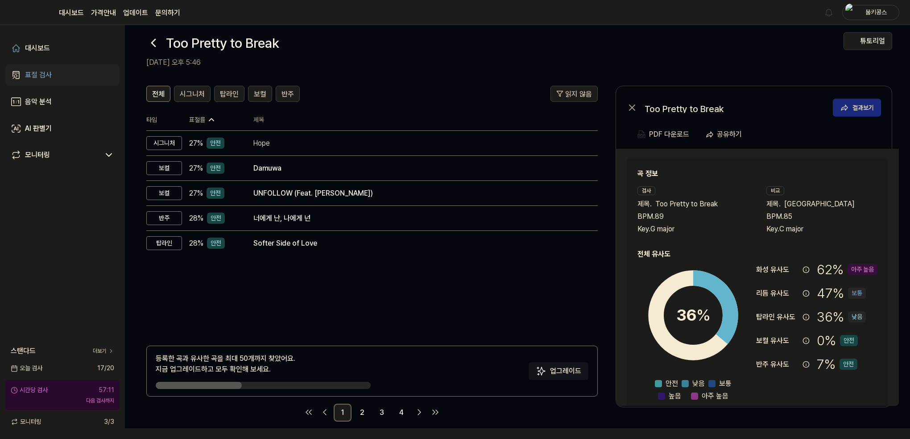
click at [210, 119] on icon at bounding box center [211, 119] width 9 height 9
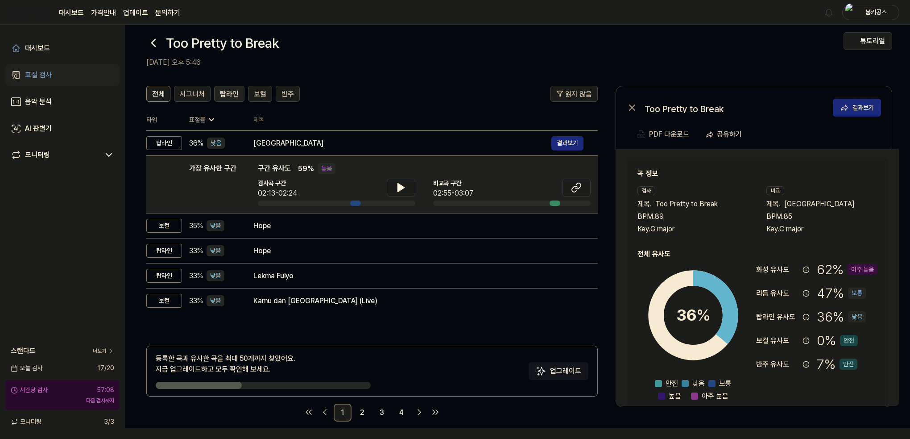
click at [232, 97] on span "탑라인" at bounding box center [229, 94] width 19 height 11
click at [401, 414] on icon "Go to next page" at bounding box center [399, 412] width 11 height 11
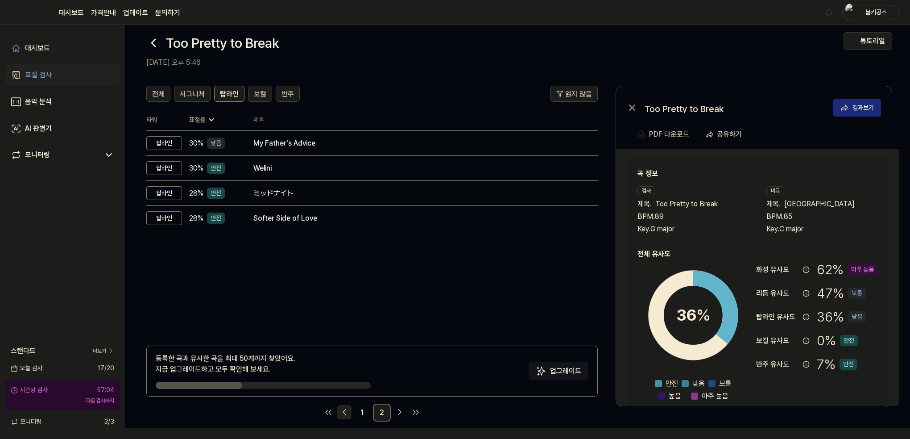
click at [346, 410] on icon "Go to previous page" at bounding box center [344, 412] width 11 height 11
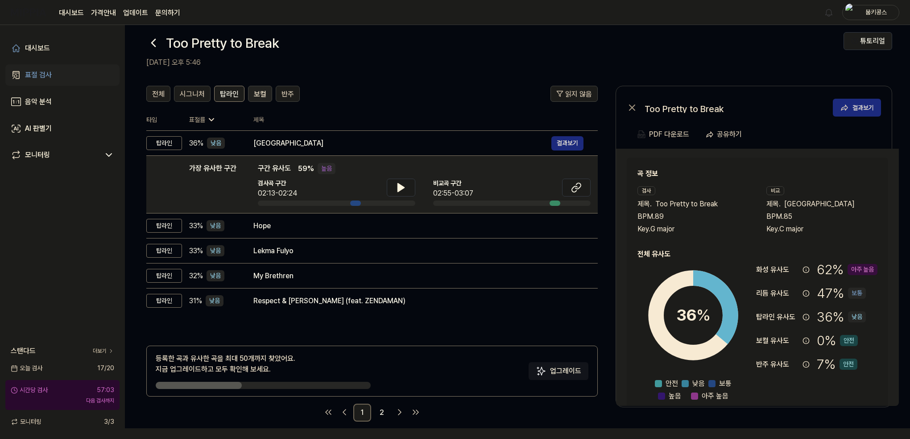
click at [256, 89] on span "보컬" at bounding box center [260, 94] width 12 height 11
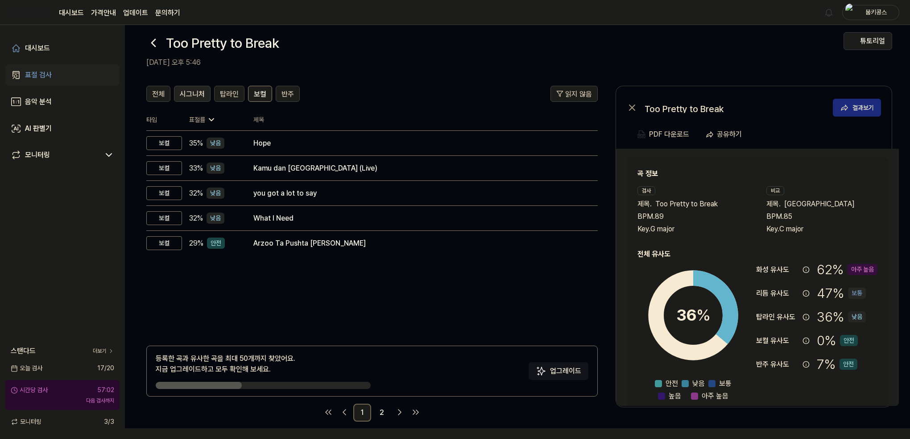
click at [190, 89] on span "시그니처" at bounding box center [192, 94] width 25 height 11
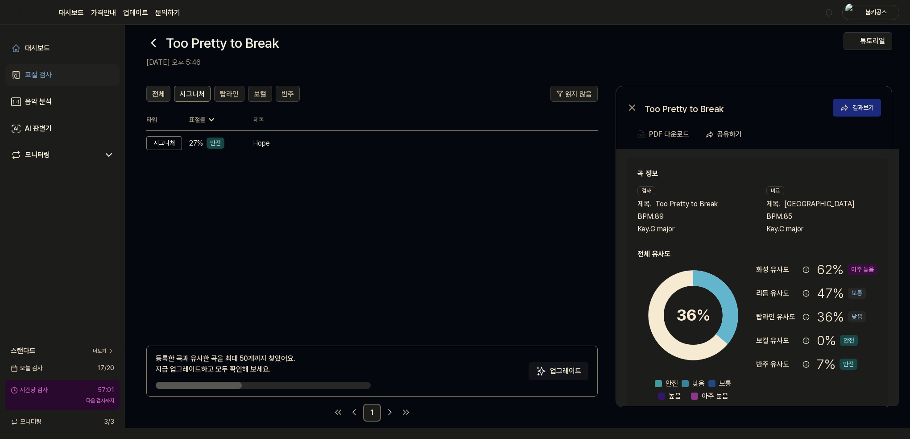
click at [160, 89] on span "전체" at bounding box center [158, 94] width 12 height 11
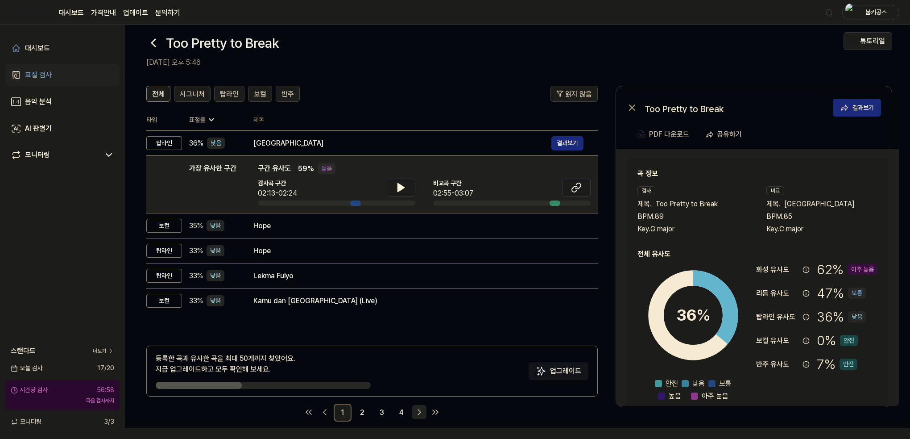
click at [424, 411] on icon "Go to next page" at bounding box center [419, 412] width 11 height 11
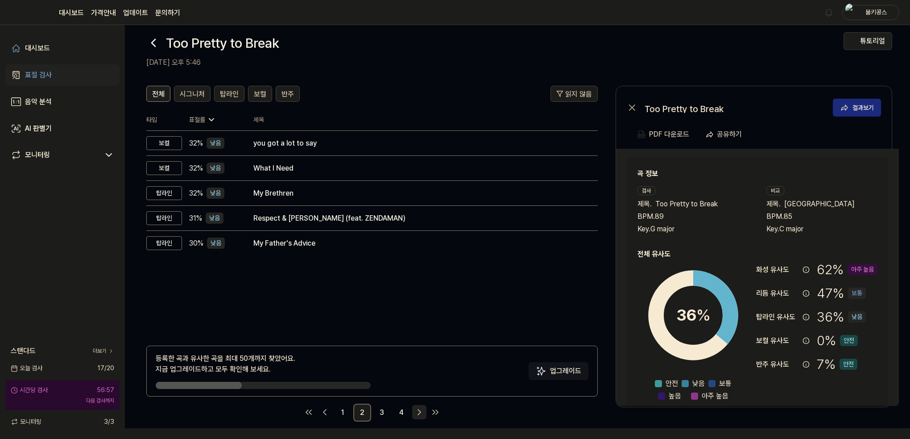
click at [423, 411] on icon "Go to next page" at bounding box center [419, 412] width 11 height 11
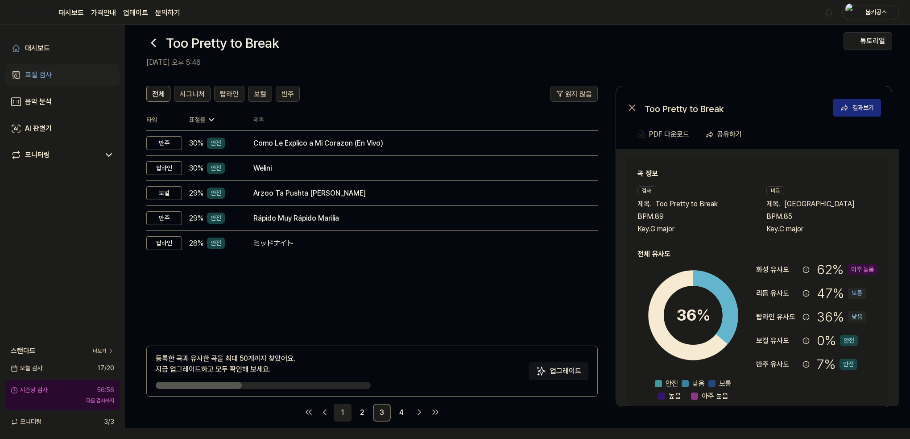
click at [343, 417] on link "1" at bounding box center [343, 412] width 18 height 18
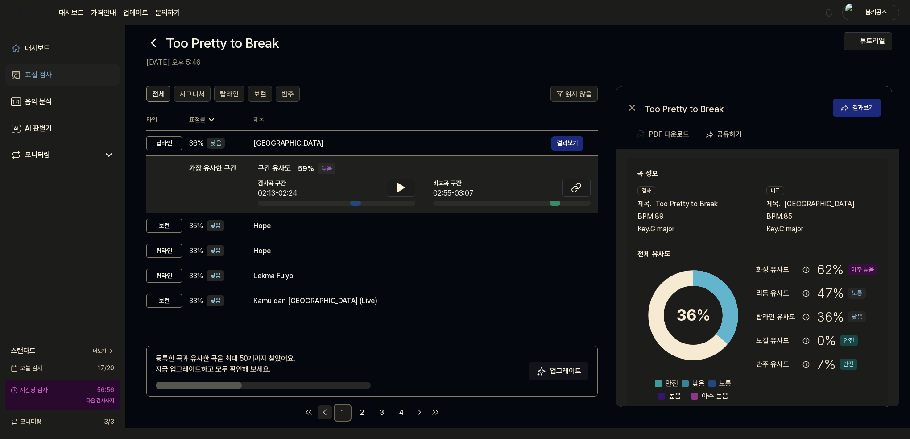
click at [323, 414] on icon "Go to previous page" at bounding box center [325, 412] width 11 height 11
click at [322, 414] on icon "Go to previous page" at bounding box center [325, 412] width 11 height 11
click at [71, 292] on div "대시보드 표절 검사 음악 분석 AI 판별기 모니터링 스탠다드 더보기 오늘 검사 17 / 20 시간당 검사 56:54 다음 검사까지 모니터링 3…" at bounding box center [62, 232] width 125 height 414
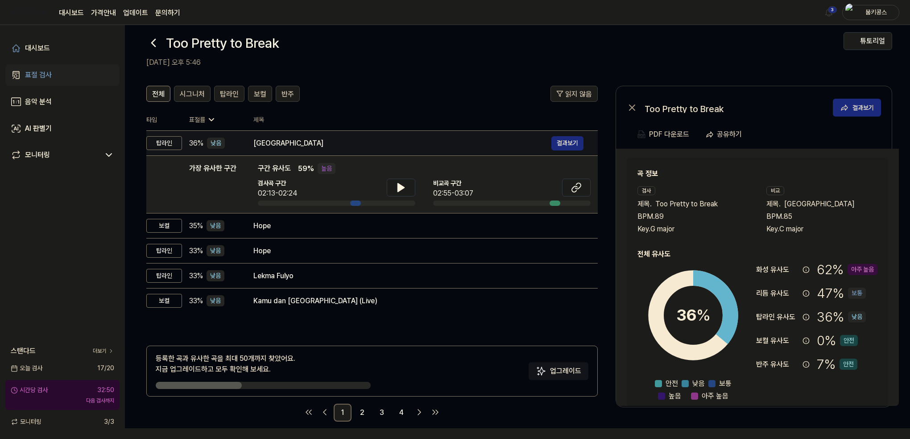
click at [315, 139] on div "Rain Street" at bounding box center [402, 143] width 298 height 11
click at [317, 141] on div "Rain Street" at bounding box center [402, 143] width 298 height 11
click at [569, 139] on button "결과보기" at bounding box center [568, 143] width 32 height 14
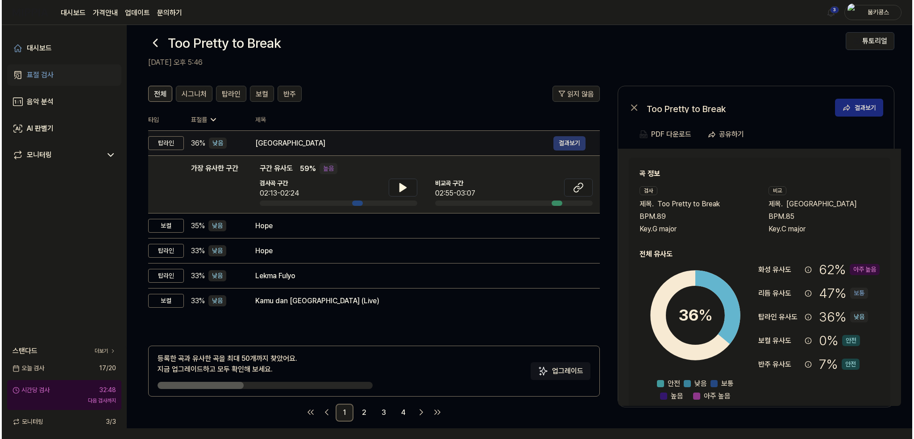
scroll to position [0, 0]
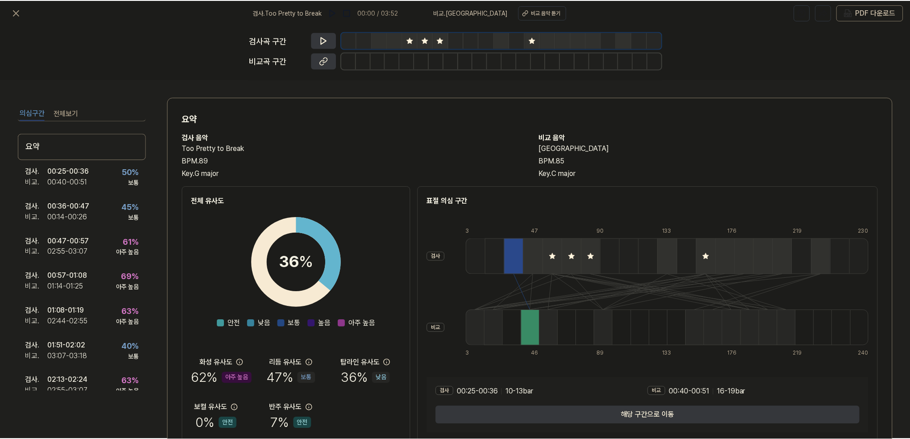
scroll to position [11, 0]
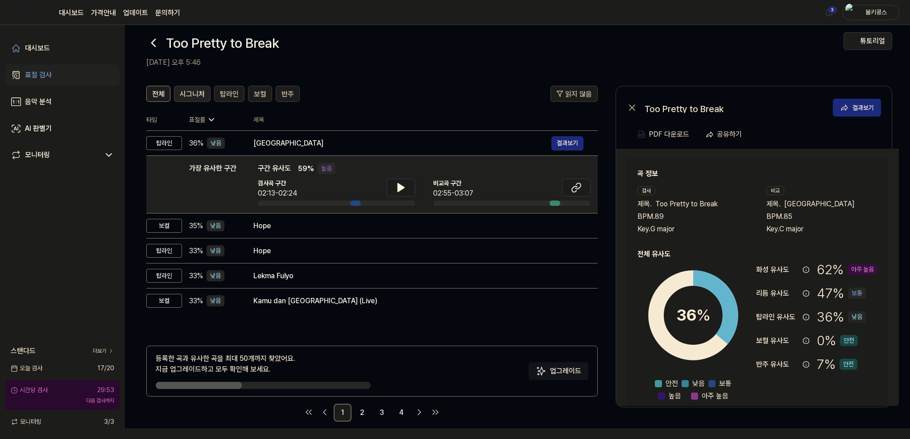
click at [189, 86] on button "시그니처" at bounding box center [192, 94] width 37 height 16
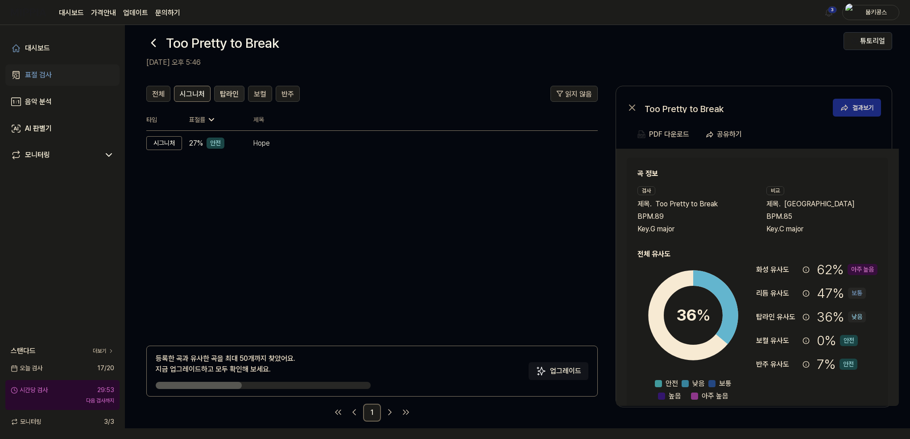
click at [220, 95] on span "탑라인" at bounding box center [229, 94] width 19 height 11
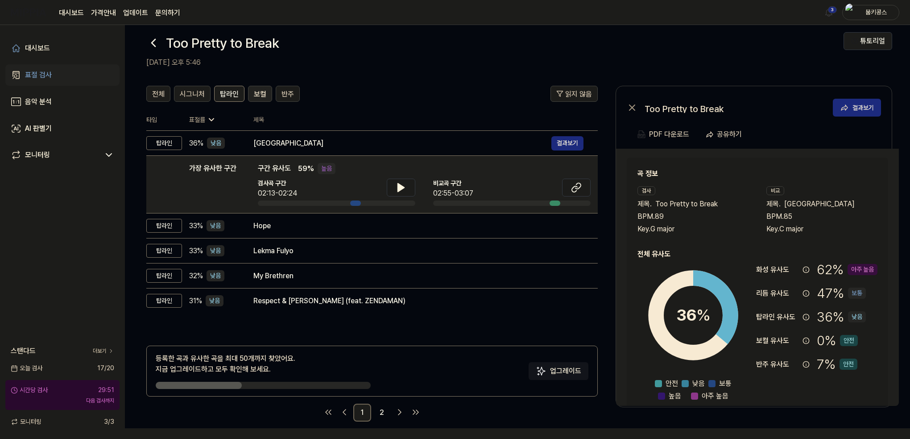
click at [254, 94] on span "보컬" at bounding box center [260, 94] width 12 height 11
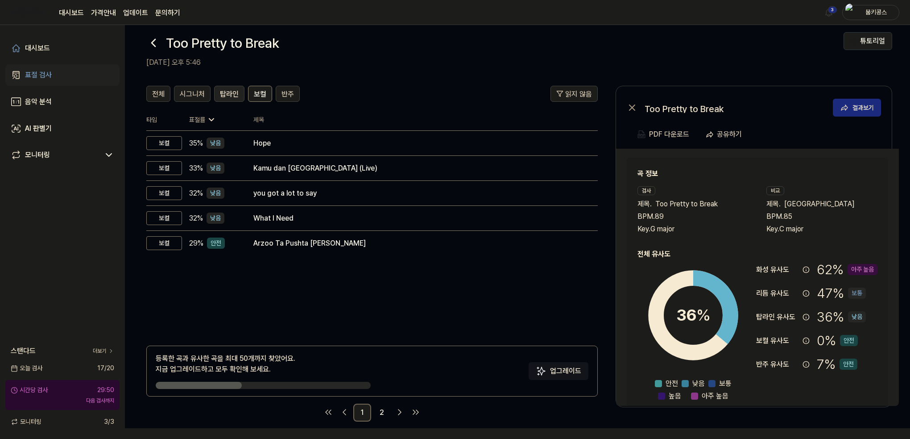
click at [214, 92] on button "탑라인" at bounding box center [229, 94] width 30 height 16
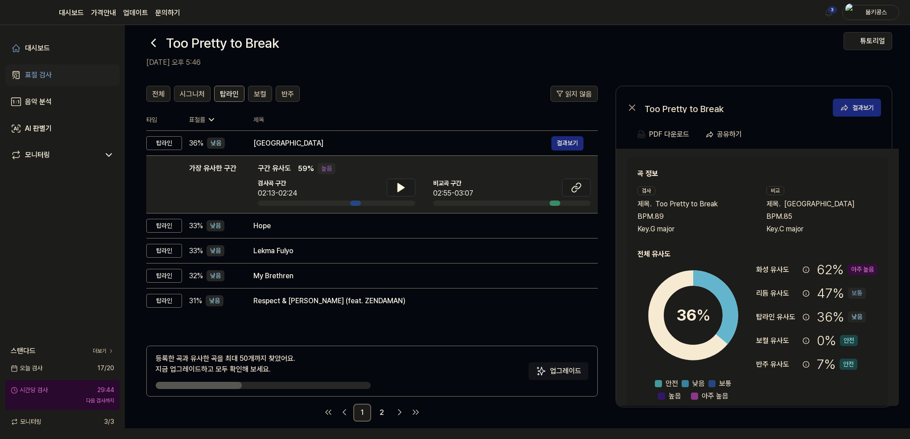
click at [205, 117] on div "표절률" at bounding box center [214, 119] width 50 height 9
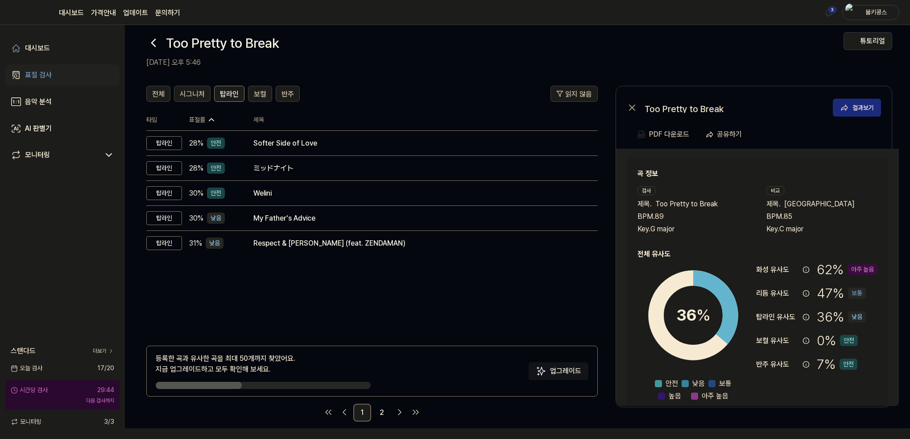
click at [205, 117] on div "표절률" at bounding box center [214, 119] width 50 height 9
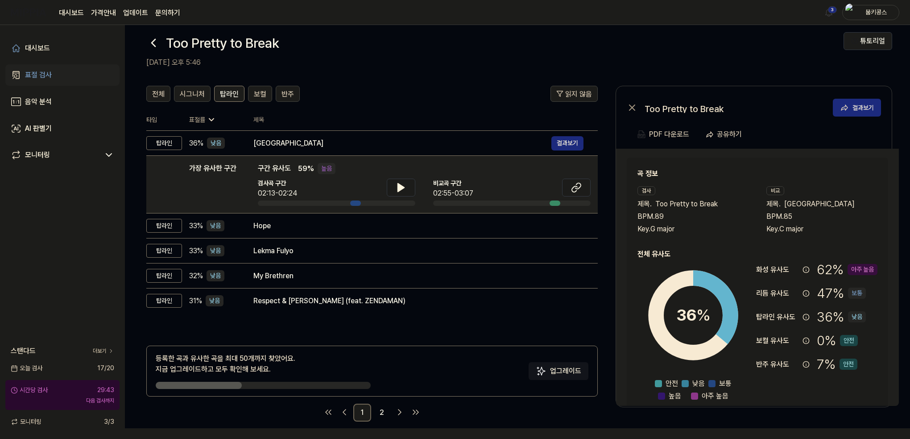
click at [203, 118] on div "표절률" at bounding box center [214, 119] width 50 height 9
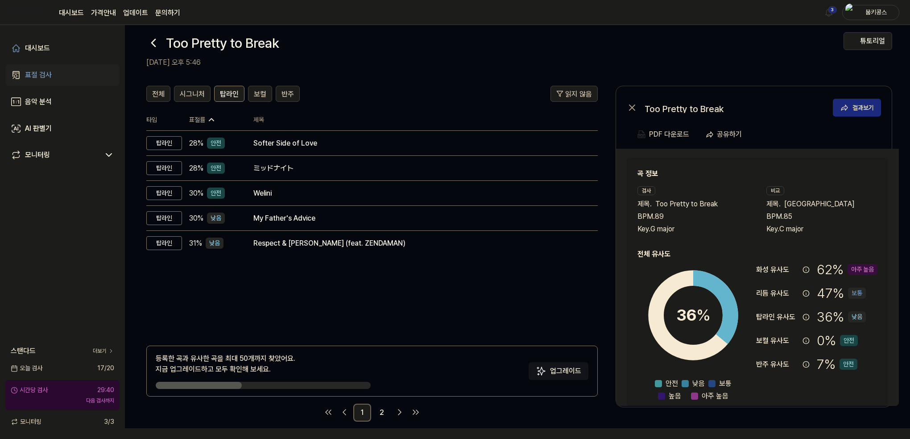
click at [203, 119] on div "표절률" at bounding box center [214, 119] width 50 height 9
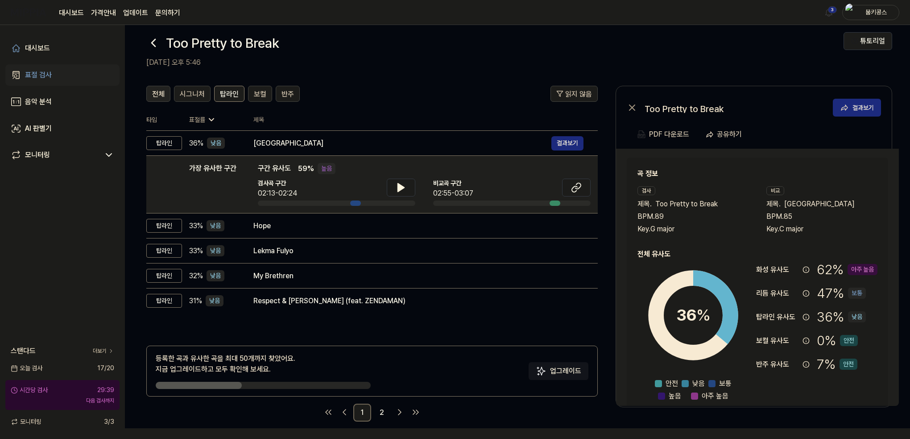
click at [166, 91] on button "전체" at bounding box center [158, 94] width 24 height 16
click at [203, 118] on div "표절률" at bounding box center [214, 119] width 50 height 9
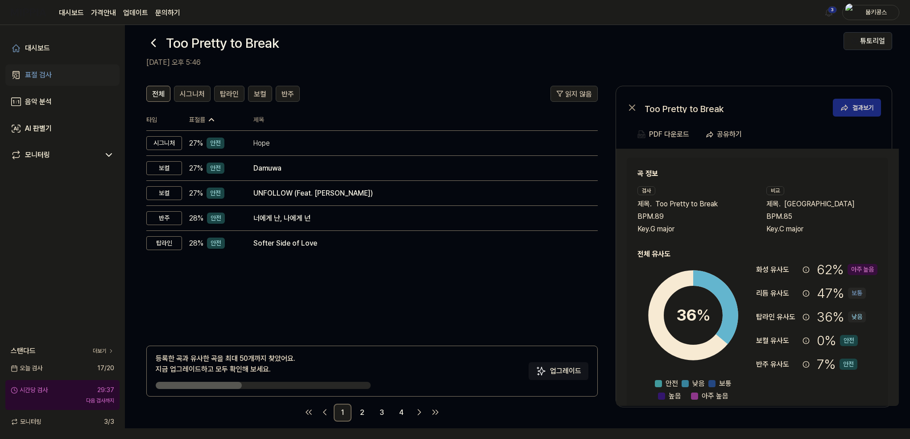
click at [203, 118] on div "표절률" at bounding box center [214, 119] width 50 height 9
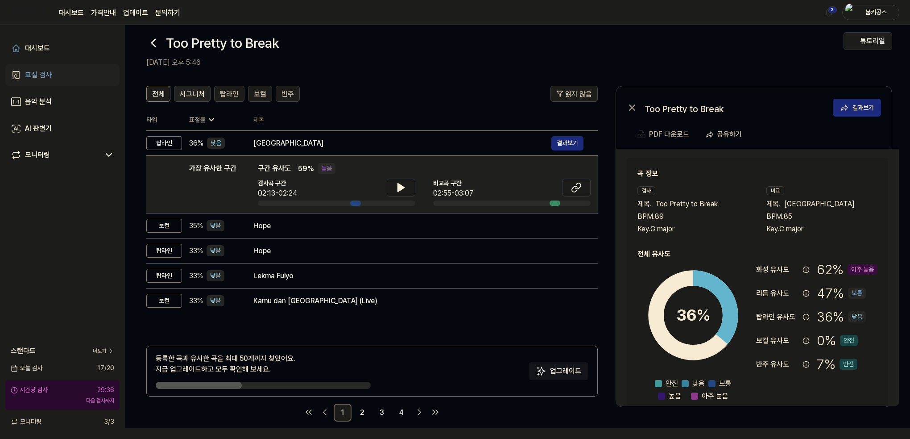
click at [189, 87] on button "시그니처" at bounding box center [192, 94] width 37 height 16
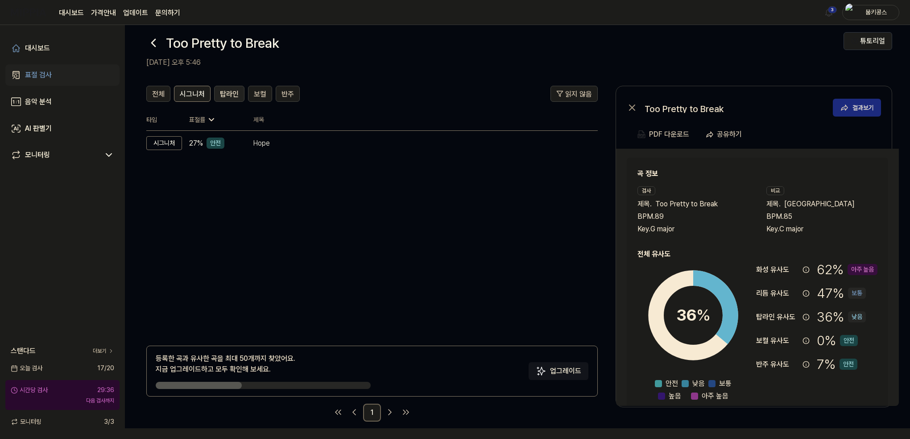
click at [228, 91] on span "탑라인" at bounding box center [229, 94] width 19 height 11
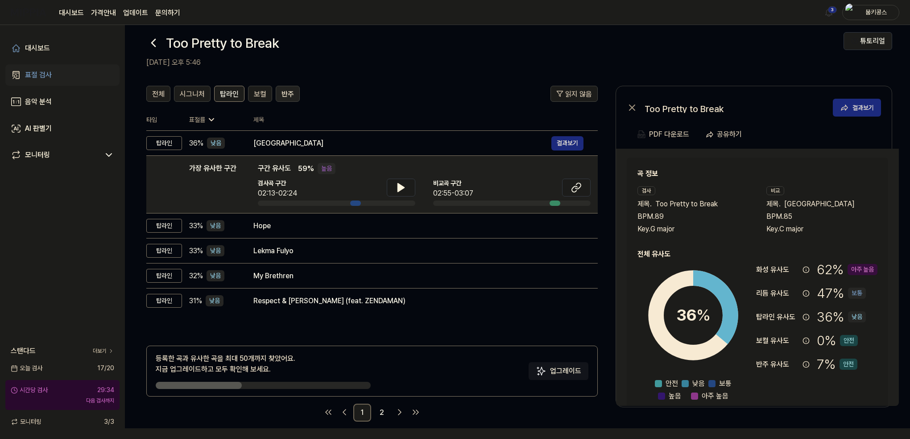
click at [286, 97] on span "반주" at bounding box center [288, 94] width 12 height 11
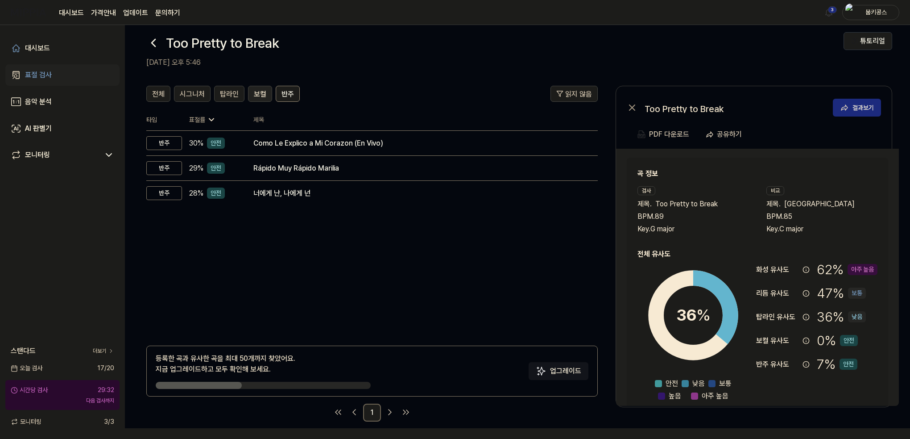
click at [265, 94] on button "보컬" at bounding box center [260, 94] width 24 height 16
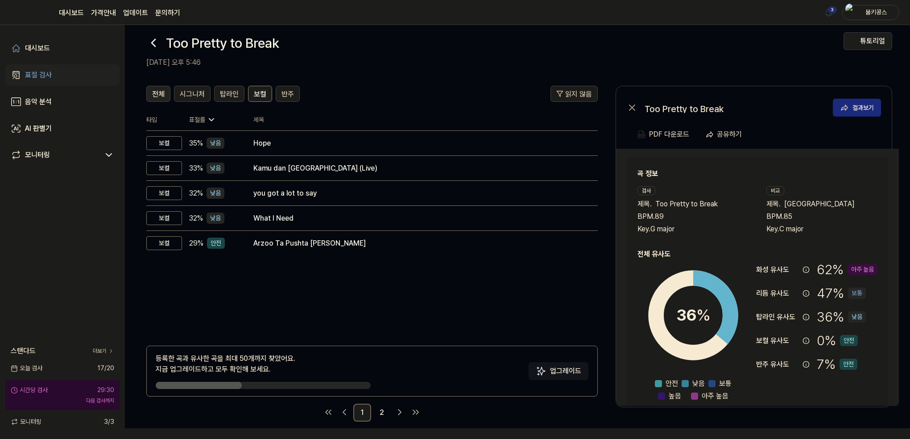
click at [159, 93] on span "전체" at bounding box center [158, 94] width 12 height 11
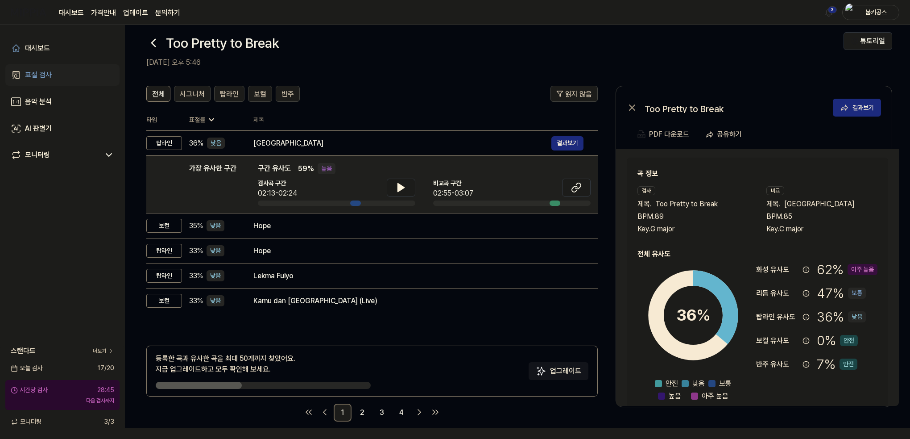
click at [151, 41] on icon at bounding box center [153, 43] width 14 height 14
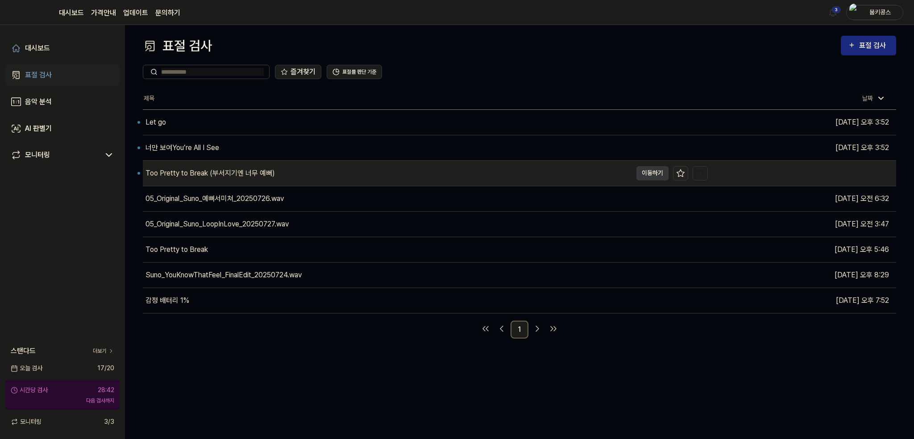
click at [681, 172] on icon at bounding box center [680, 173] width 9 height 9
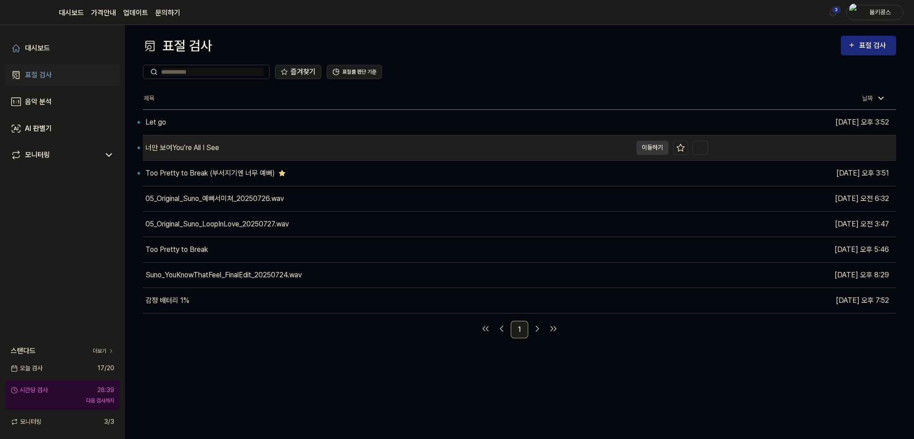
click at [271, 157] on div "너만 보여You’re All I See" at bounding box center [387, 147] width 489 height 25
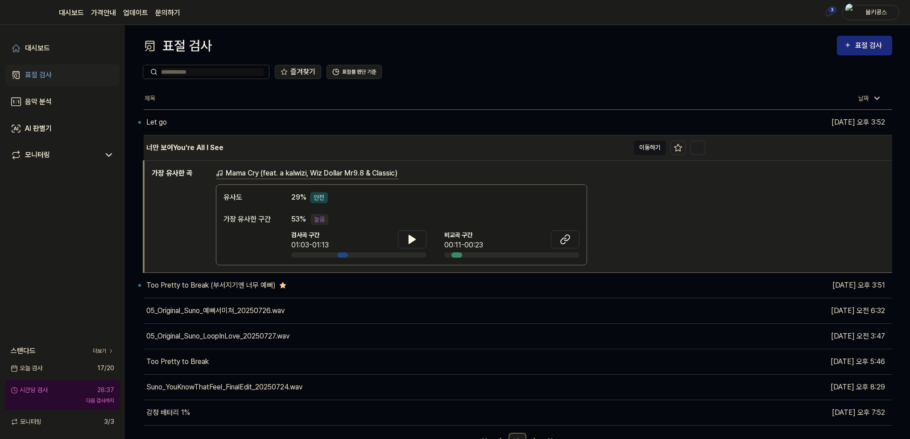
click at [643, 153] on button "이동하기" at bounding box center [650, 148] width 32 height 14
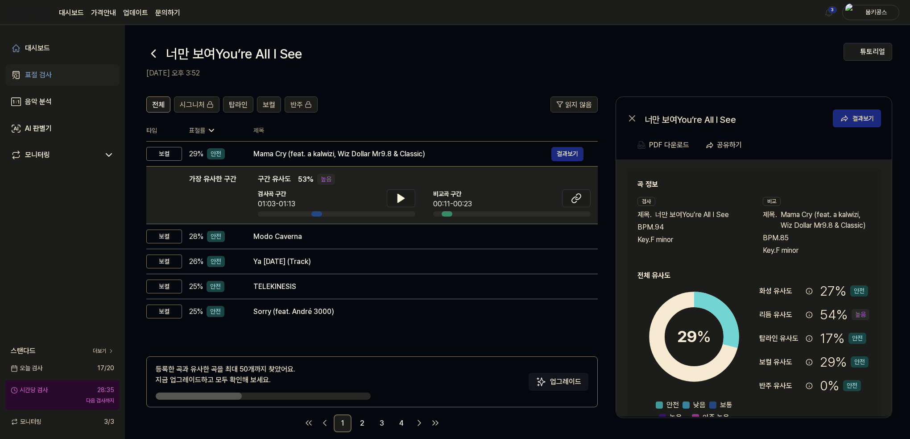
click at [207, 128] on icon at bounding box center [211, 130] width 9 height 9
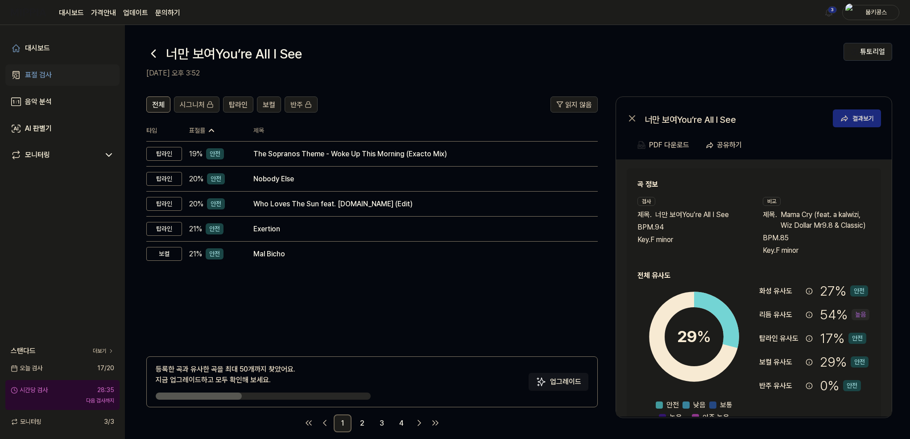
click at [207, 128] on icon at bounding box center [211, 130] width 9 height 9
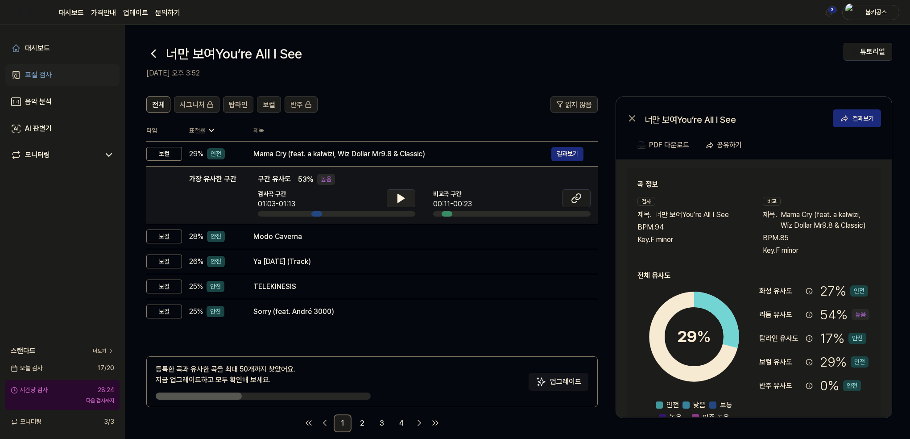
click at [405, 198] on icon at bounding box center [401, 198] width 11 height 11
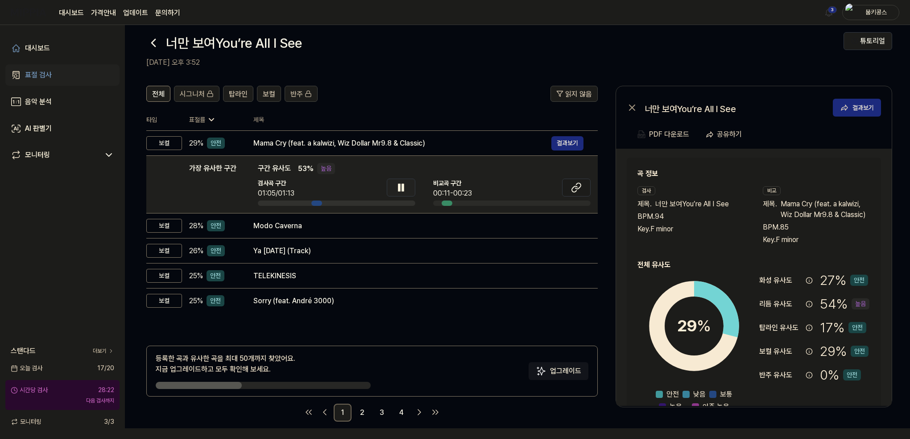
click at [397, 187] on icon at bounding box center [401, 187] width 11 height 11
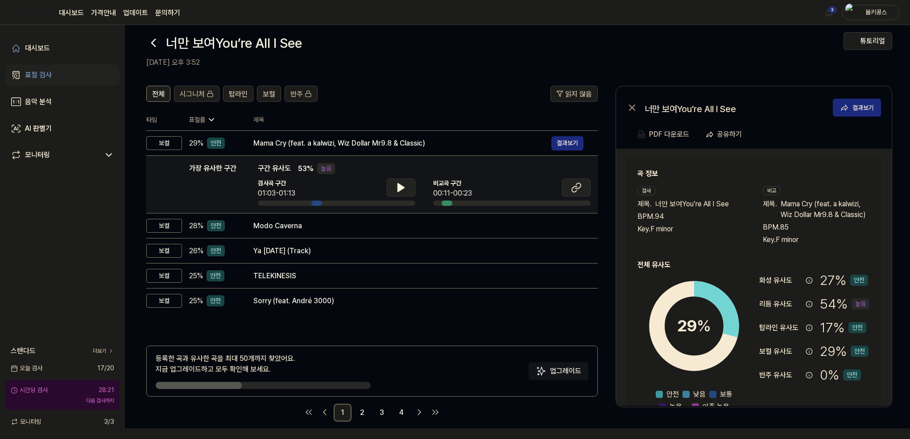
click at [576, 189] on icon at bounding box center [576, 187] width 11 height 11
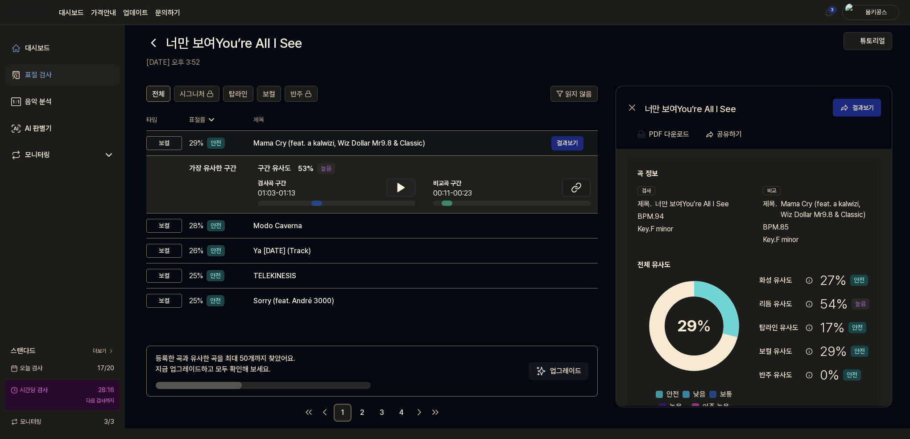
click at [250, 136] on td "Mama Cry (feat. a kalwizi, Wiz Dollar Mr9.8 & Classic) 결과보기" at bounding box center [418, 143] width 359 height 25
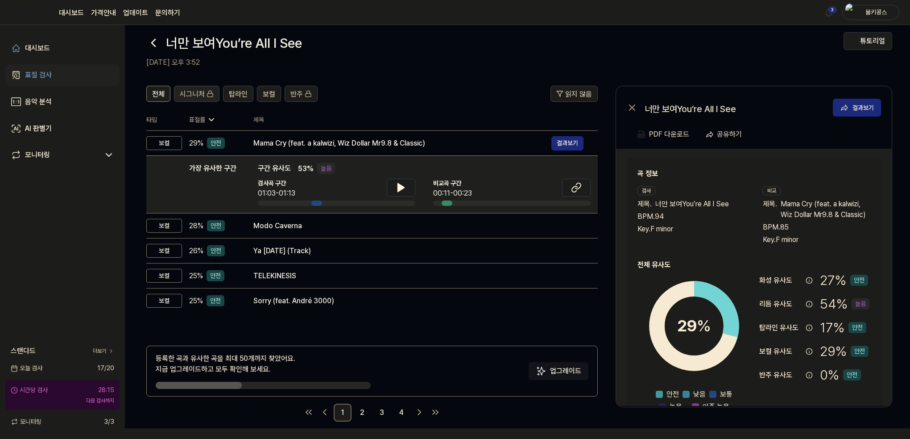
click at [182, 94] on span "시그니처" at bounding box center [192, 94] width 25 height 11
click at [197, 94] on span "시그니처" at bounding box center [192, 94] width 25 height 11
click at [231, 90] on span "탑라인" at bounding box center [238, 94] width 19 height 11
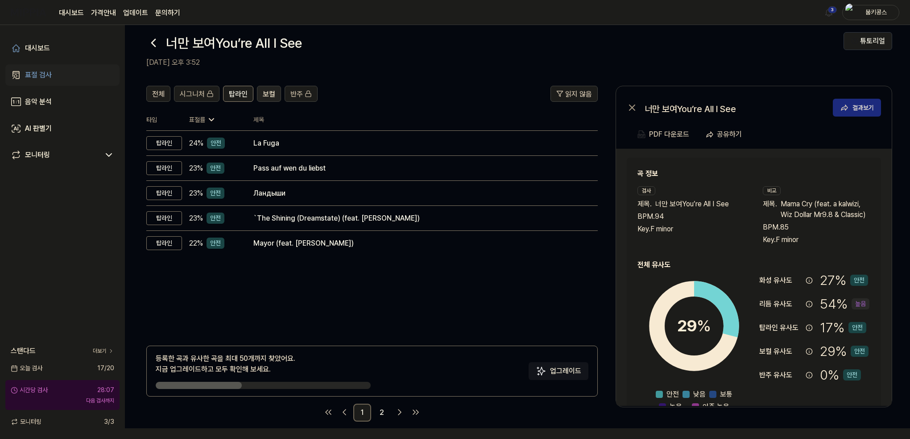
click at [263, 89] on span "보컬" at bounding box center [269, 94] width 12 height 11
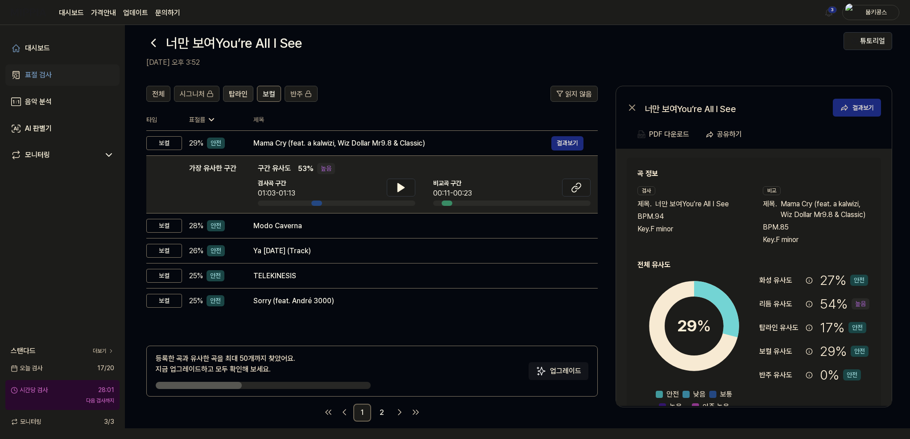
click at [229, 92] on span "탑라인" at bounding box center [238, 94] width 19 height 11
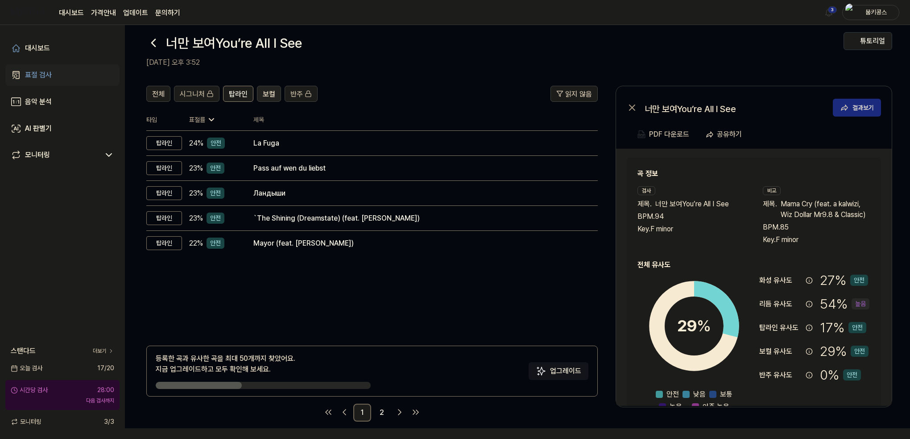
click at [270, 92] on span "보컬" at bounding box center [269, 94] width 12 height 11
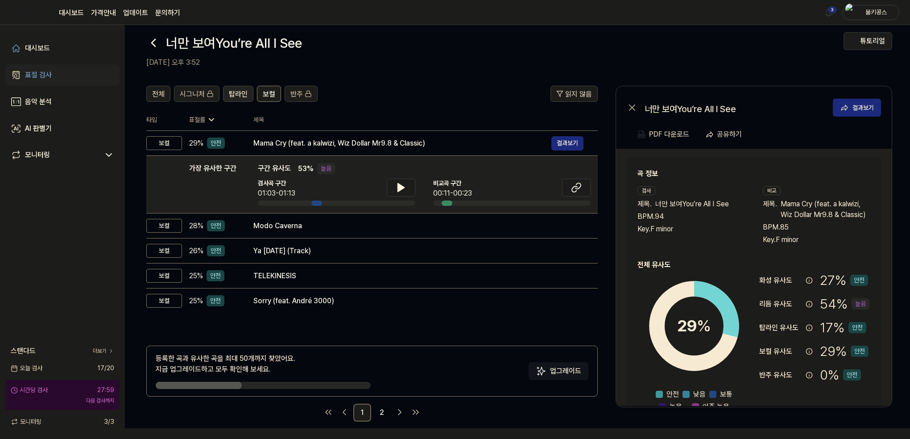
click at [230, 92] on span "탑라인" at bounding box center [238, 94] width 19 height 11
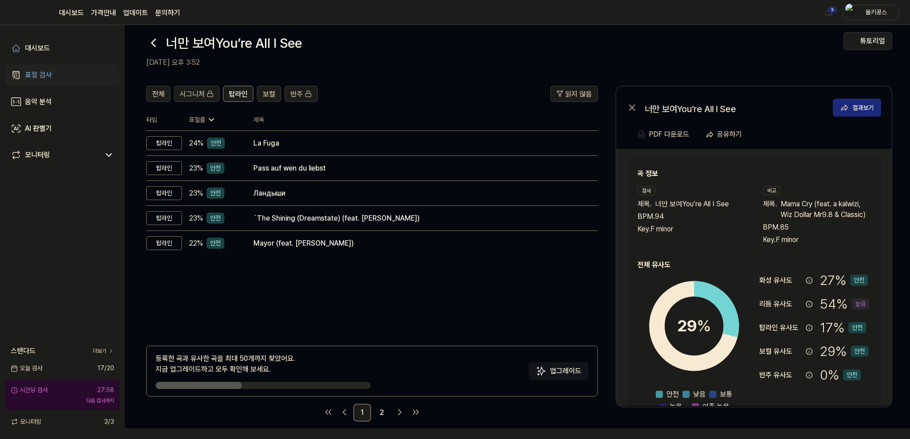
click at [253, 91] on div "전체 시그니처 탑라인 보컬 반주" at bounding box center [231, 94] width 171 height 16
click at [165, 89] on button "전체" at bounding box center [158, 94] width 24 height 16
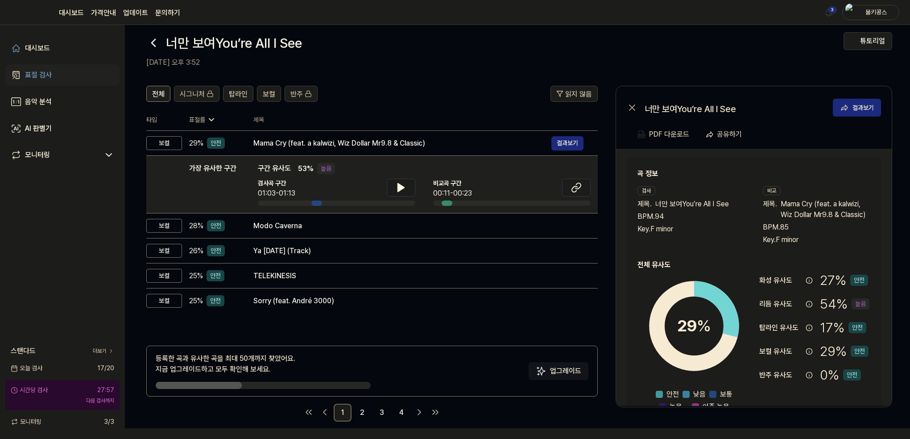
click at [152, 47] on icon at bounding box center [153, 43] width 14 height 14
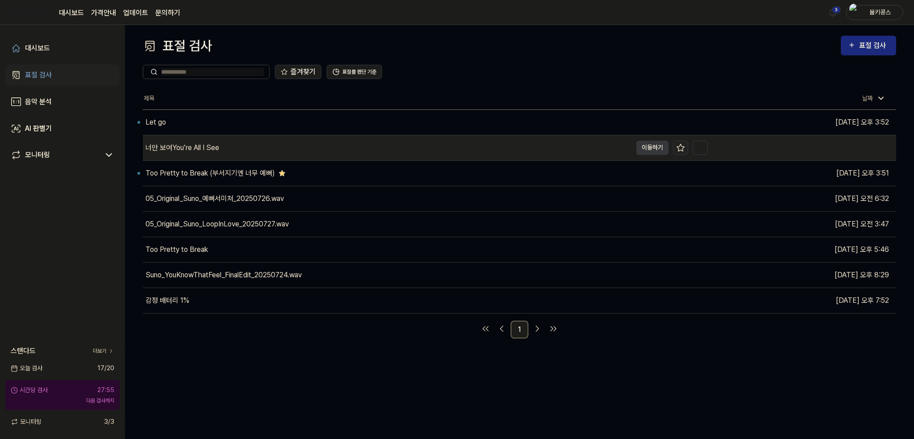
click at [681, 148] on icon at bounding box center [680, 147] width 9 height 9
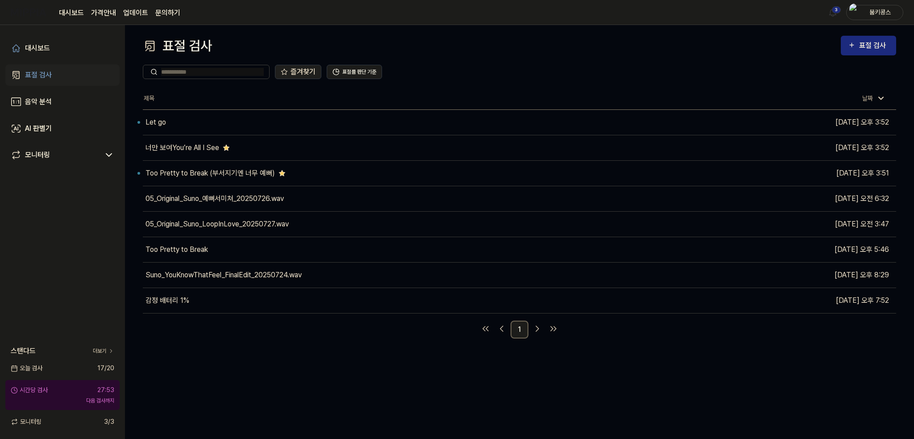
click at [295, 69] on button "즐겨찾기" at bounding box center [298, 72] width 46 height 14
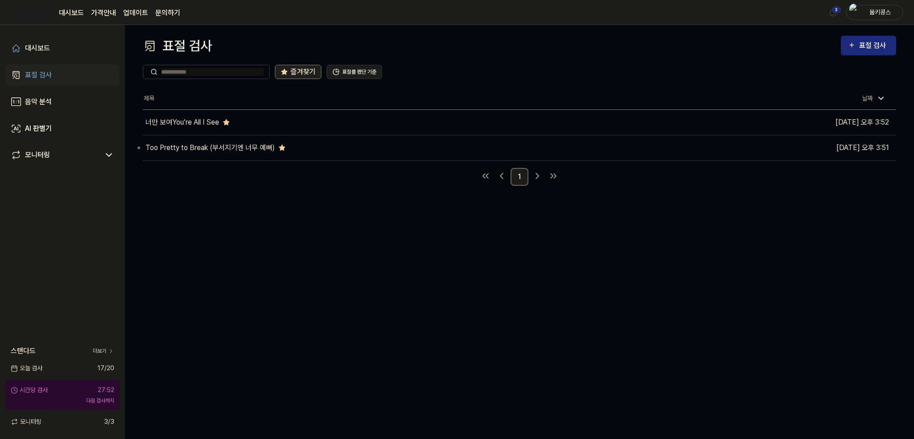
click at [295, 69] on button "즐겨찾기" at bounding box center [298, 72] width 46 height 14
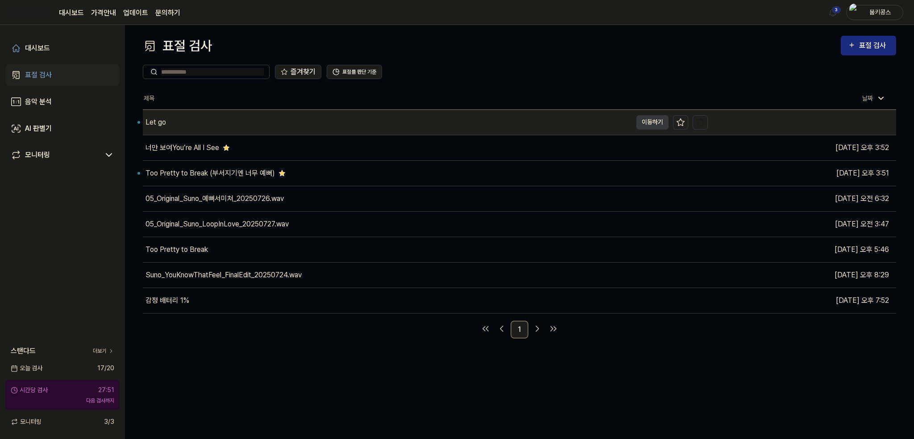
click at [187, 117] on div "Let go" at bounding box center [387, 122] width 489 height 25
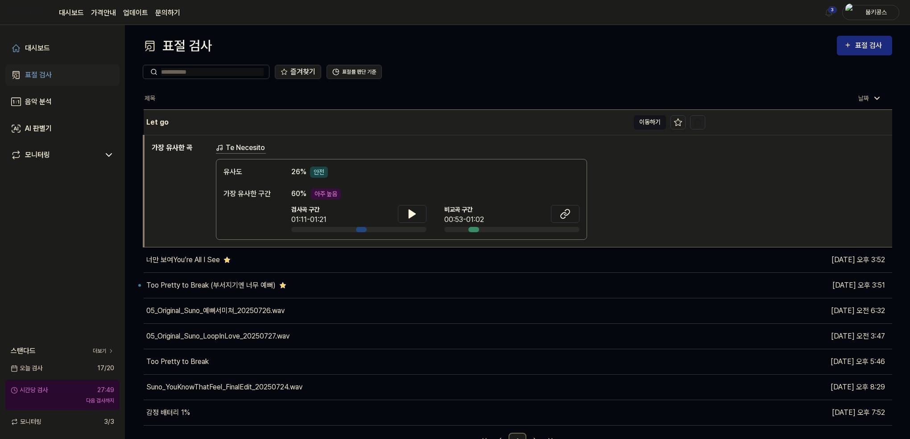
click at [648, 119] on button "이동하기" at bounding box center [650, 122] width 32 height 14
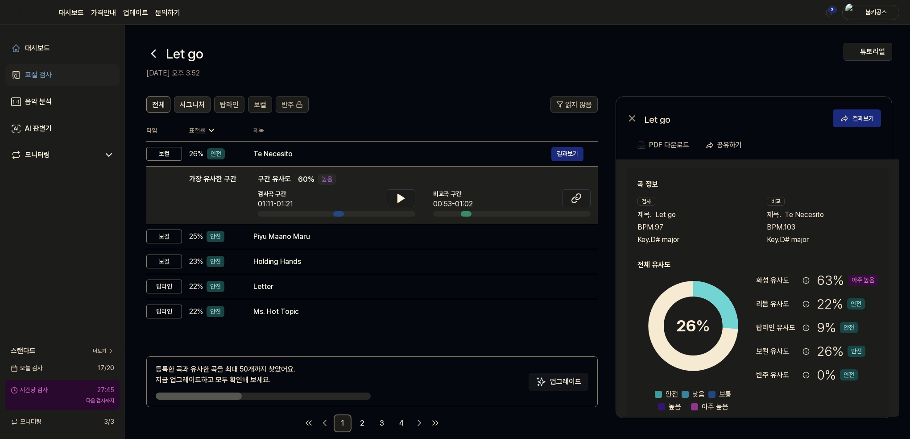
click at [194, 105] on span "시그니처" at bounding box center [192, 105] width 25 height 11
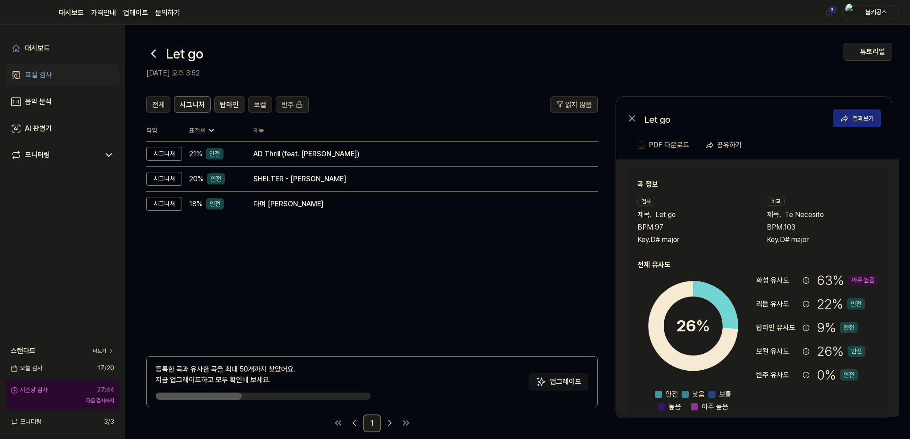
click at [223, 108] on span "탑라인" at bounding box center [229, 105] width 19 height 11
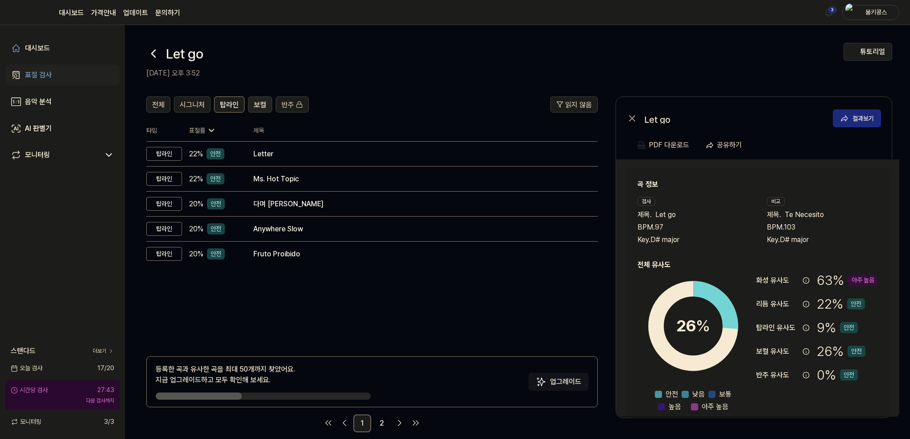
click at [257, 105] on span "보컬" at bounding box center [260, 105] width 12 height 11
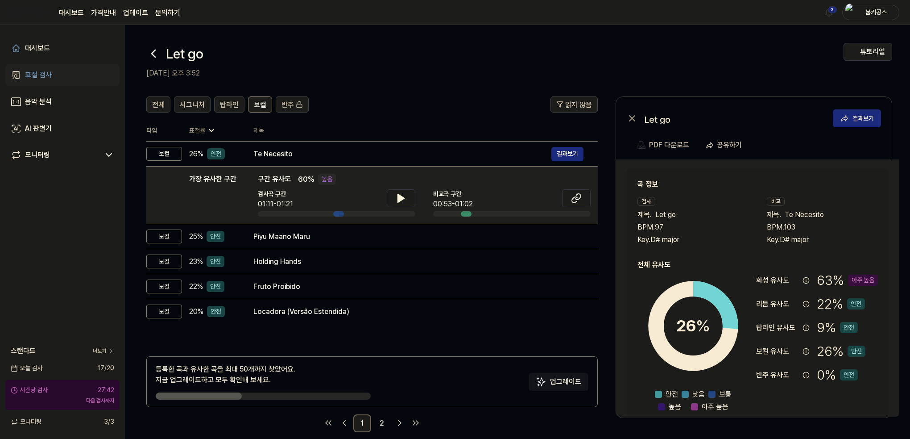
click at [150, 53] on icon at bounding box center [153, 53] width 14 height 14
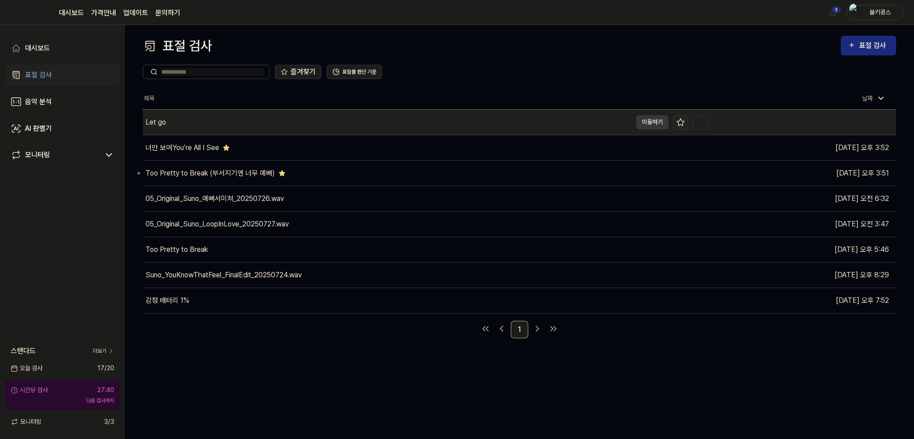
click at [678, 124] on icon at bounding box center [680, 122] width 9 height 9
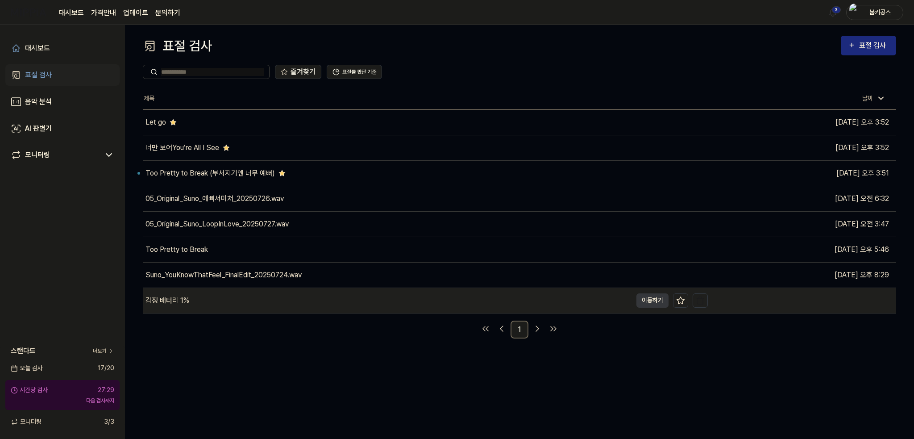
drag, startPoint x: 283, startPoint y: 358, endPoint x: 276, endPoint y: 297, distance: 62.0
click at [283, 358] on div "표절 검사 표절 검사 표절 검사 음악 분석 AI 판별기 즐겨찾기 표절률 판단 기준 제목 날짜 Let go 이동하기 2025.09.01 오후 3…" at bounding box center [519, 232] width 789 height 414
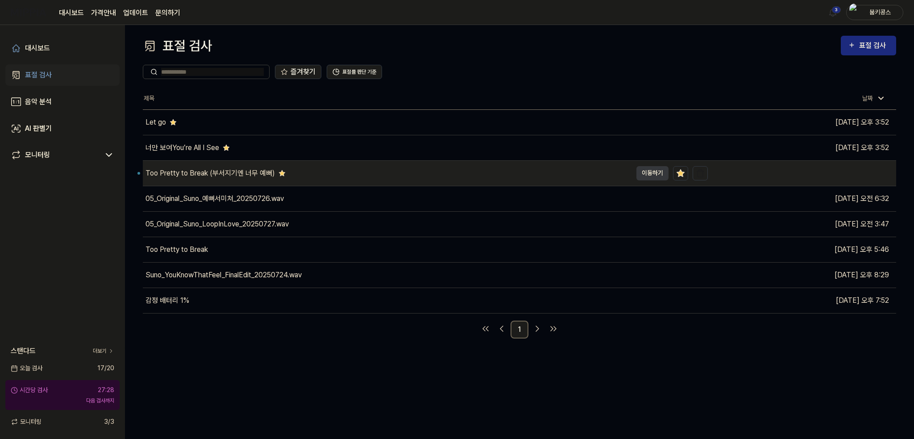
click at [239, 180] on div "Too Pretty to Break (부서지기엔 너무 예뻐)" at bounding box center [387, 173] width 489 height 25
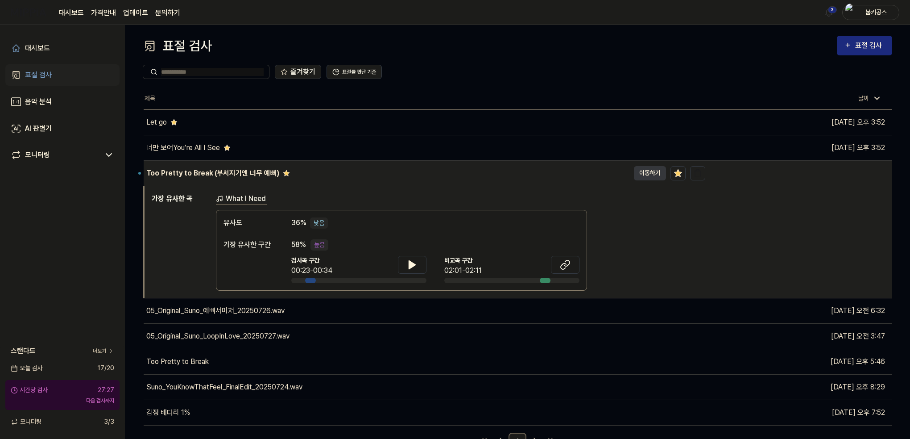
click at [632, 174] on td "Too Pretty to Break (부서지기엔 너무 예뻐) 이동하기" at bounding box center [425, 173] width 562 height 25
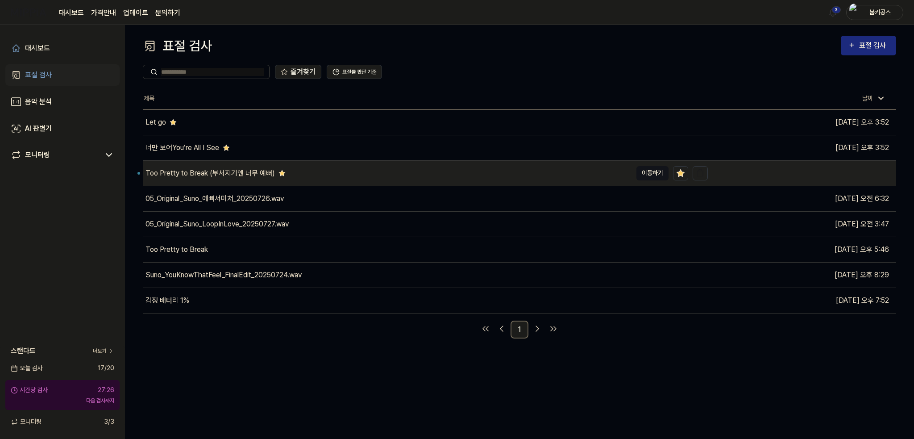
click at [646, 174] on button "이동하기" at bounding box center [652, 173] width 32 height 14
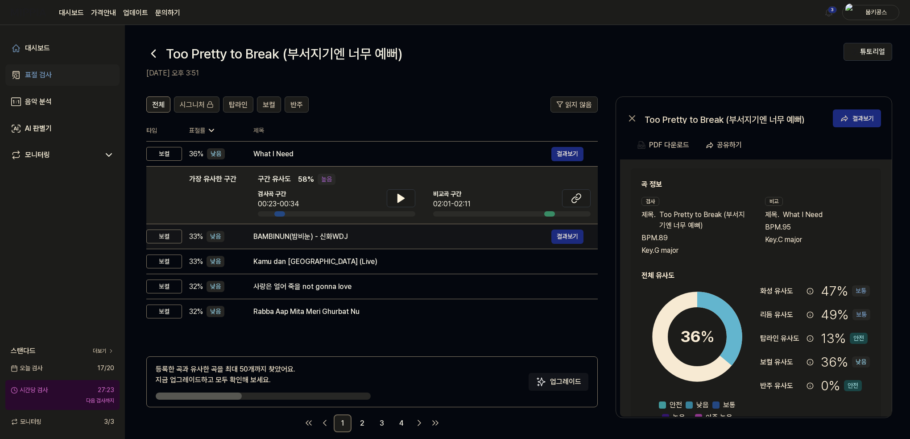
click at [275, 238] on div "BAMBINUN(밤비눈) - 신화WDJ" at bounding box center [402, 236] width 298 height 11
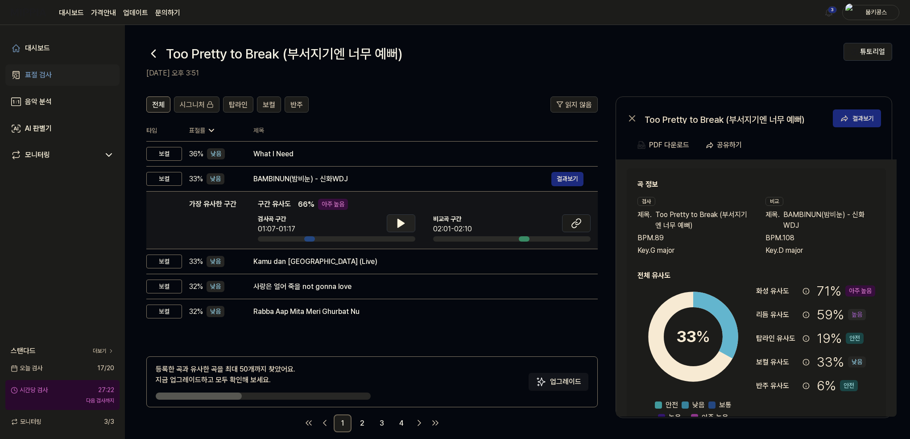
click at [394, 224] on button at bounding box center [401, 223] width 29 height 18
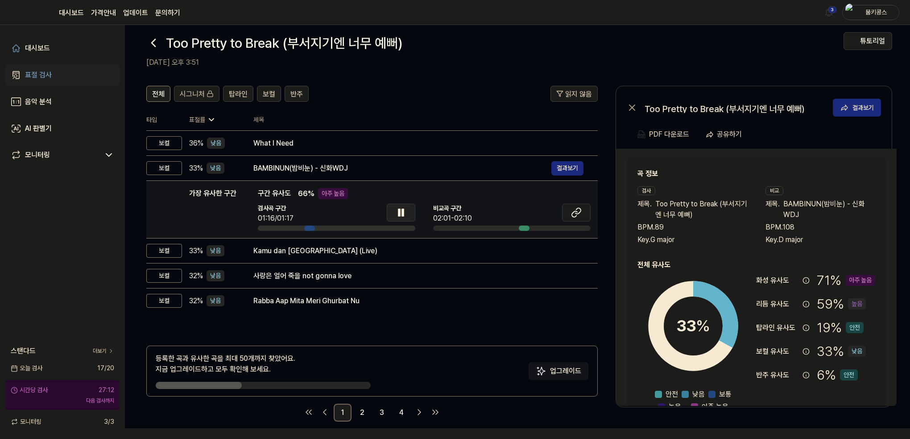
click at [402, 212] on icon at bounding box center [403, 212] width 2 height 7
click at [576, 213] on icon at bounding box center [578, 211] width 5 height 6
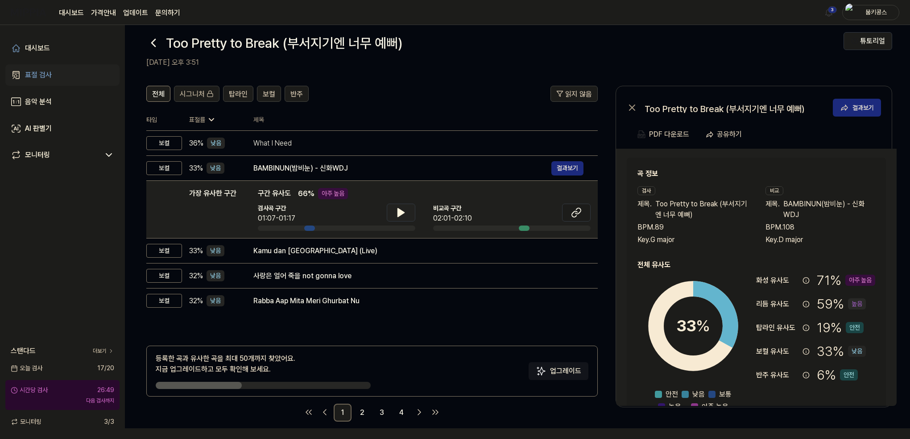
click at [151, 44] on icon at bounding box center [153, 43] width 14 height 14
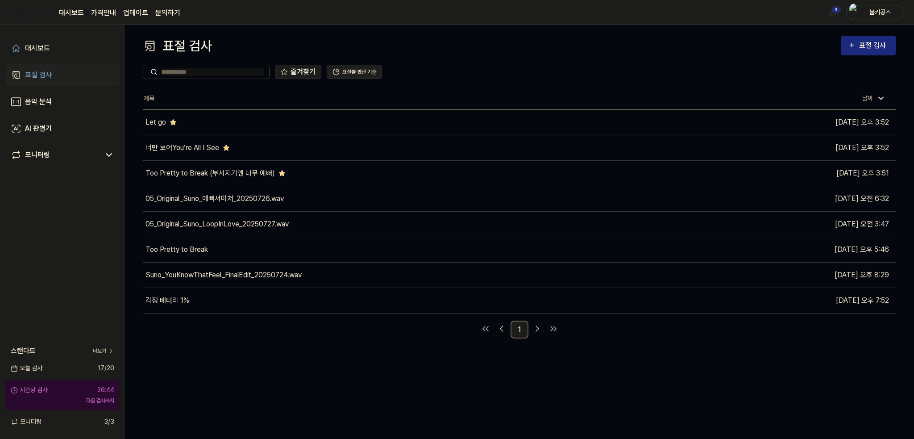
click at [350, 76] on button "표절률 판단 기준" at bounding box center [354, 72] width 55 height 14
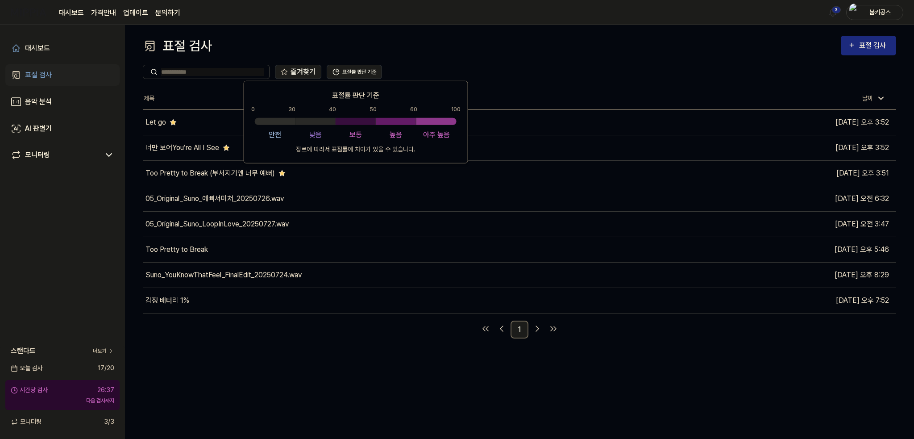
click at [548, 67] on div "즐겨찾기 표절률 판단 기준" at bounding box center [519, 72] width 753 height 14
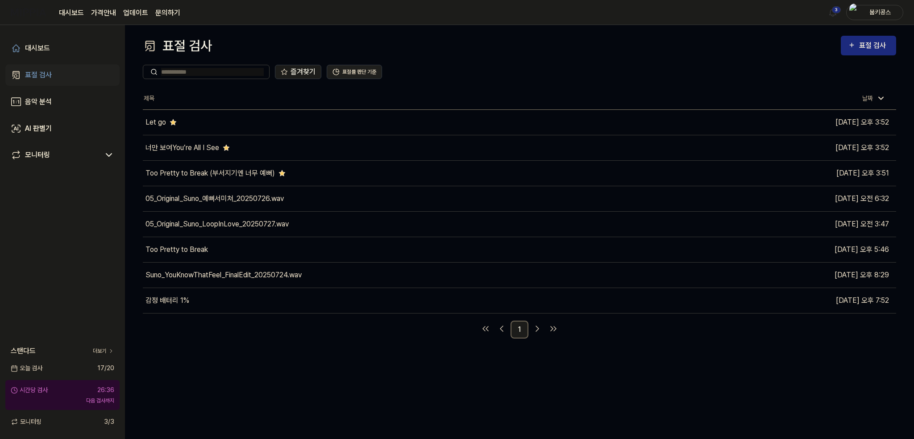
click at [359, 73] on button "표절률 판단 기준" at bounding box center [354, 72] width 55 height 14
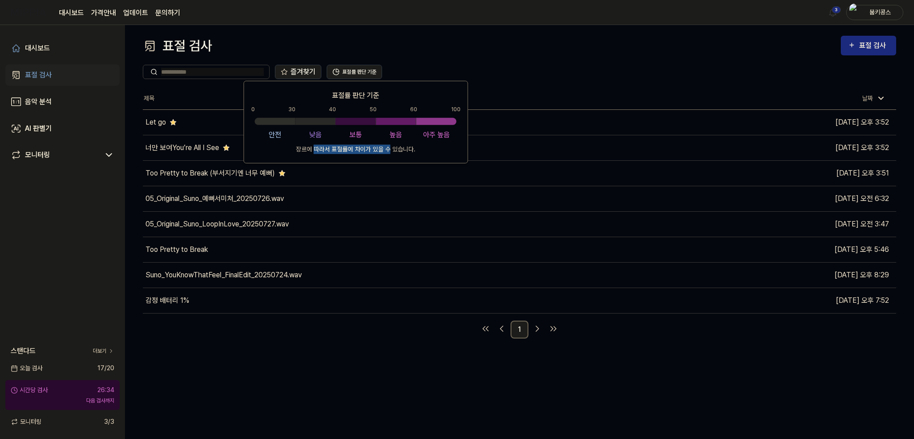
drag, startPoint x: 314, startPoint y: 149, endPoint x: 389, endPoint y: 151, distance: 75.4
click at [389, 151] on p "장르에 따라서 표절률에 차이가 있을 수 있습니다." at bounding box center [356, 148] width 120 height 9
drag, startPoint x: 629, startPoint y: 59, endPoint x: 659, endPoint y: 54, distance: 30.8
click at [631, 59] on div "즐겨찾기 표절률 판단 기준" at bounding box center [519, 72] width 753 height 32
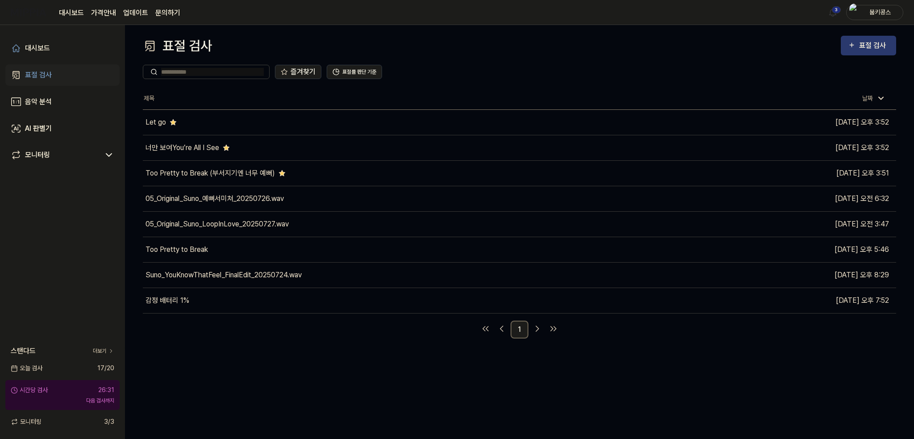
click at [862, 48] on div "표절 검사" at bounding box center [874, 46] width 30 height 12
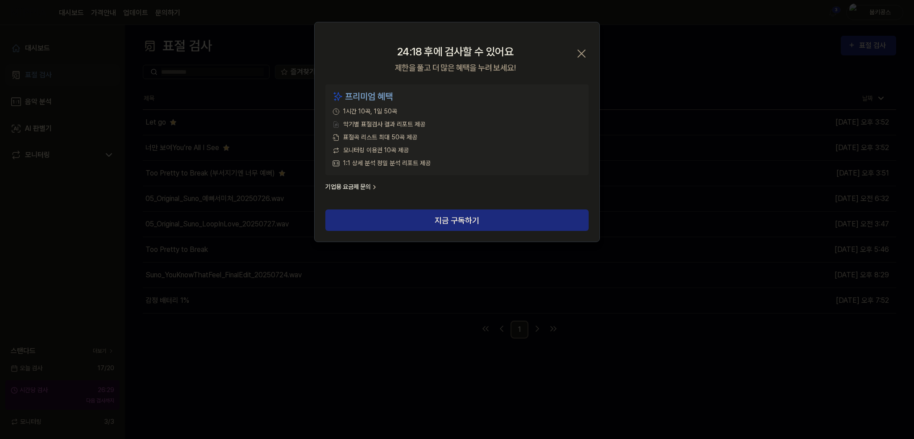
click at [578, 53] on icon "button" at bounding box center [581, 53] width 14 height 14
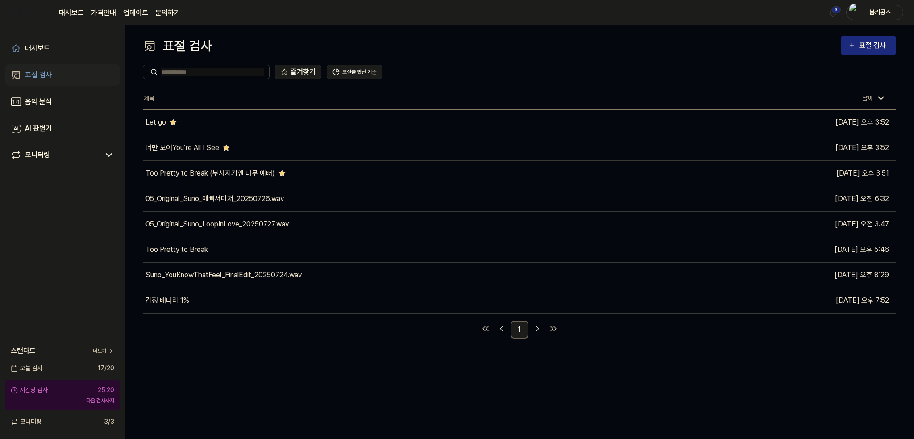
click at [882, 5] on div "붐키콩스" at bounding box center [874, 12] width 57 height 15
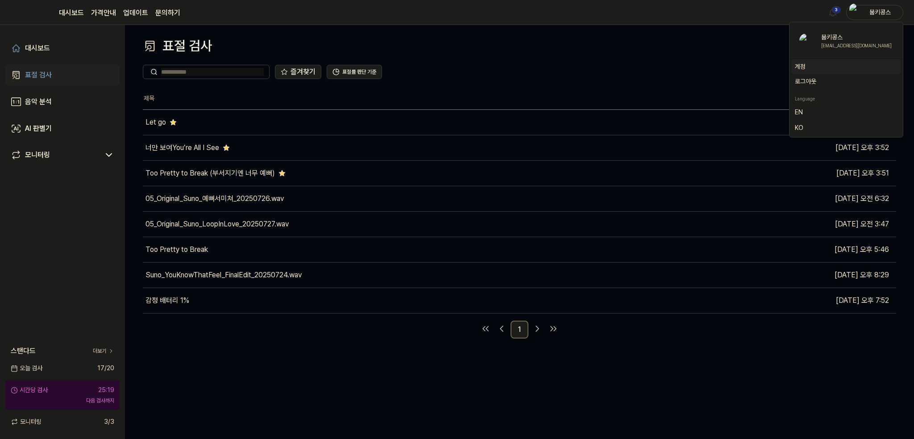
click at [809, 62] on div "계정" at bounding box center [846, 66] width 110 height 15
click at [809, 65] on div "즐겨찾기 표절률 판단 기준" at bounding box center [519, 72] width 753 height 14
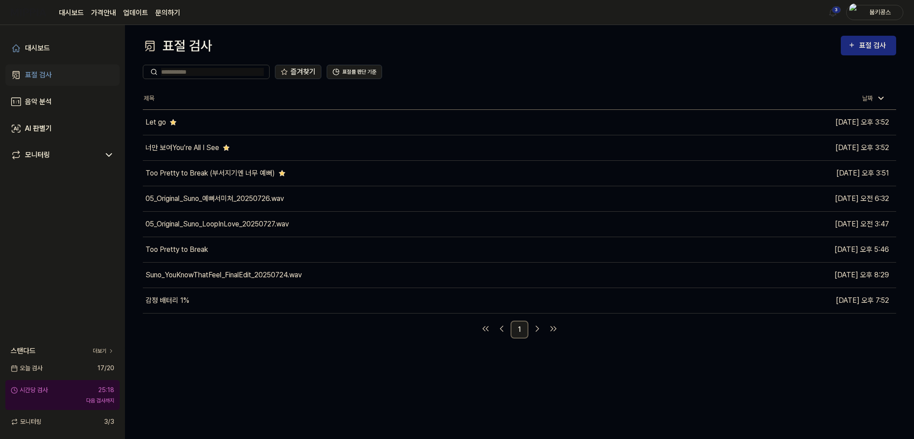
click at [863, 4] on div "대시보드 가격안내 업데이트 문의하기 3 붐키콩스" at bounding box center [457, 12] width 892 height 25
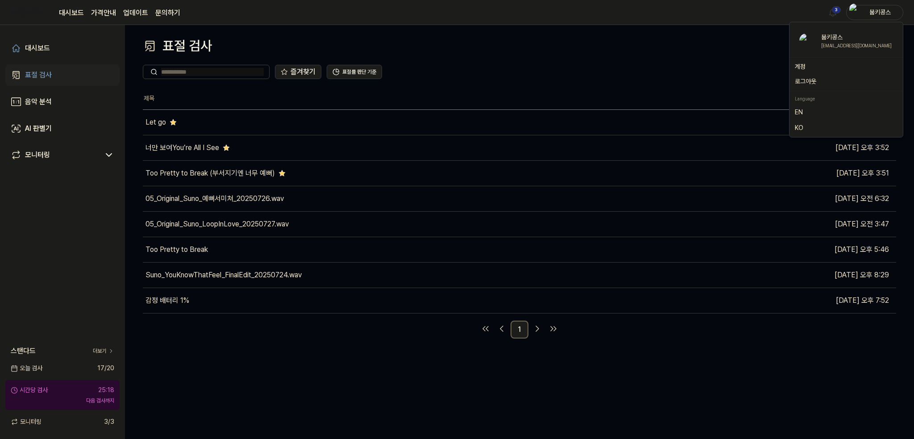
click at [864, 8] on div "붐키콩스" at bounding box center [880, 12] width 35 height 10
click at [806, 64] on link "계정" at bounding box center [846, 66] width 103 height 9
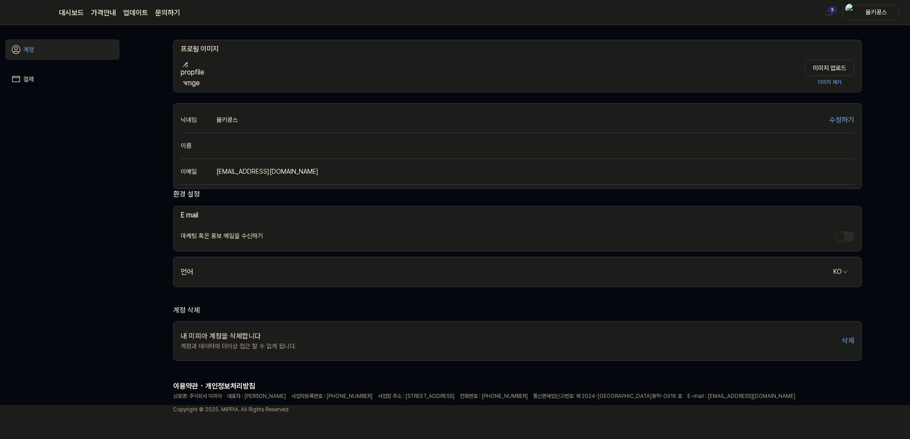
scroll to position [37, 0]
click at [29, 80] on link "결제" at bounding box center [62, 79] width 114 height 21
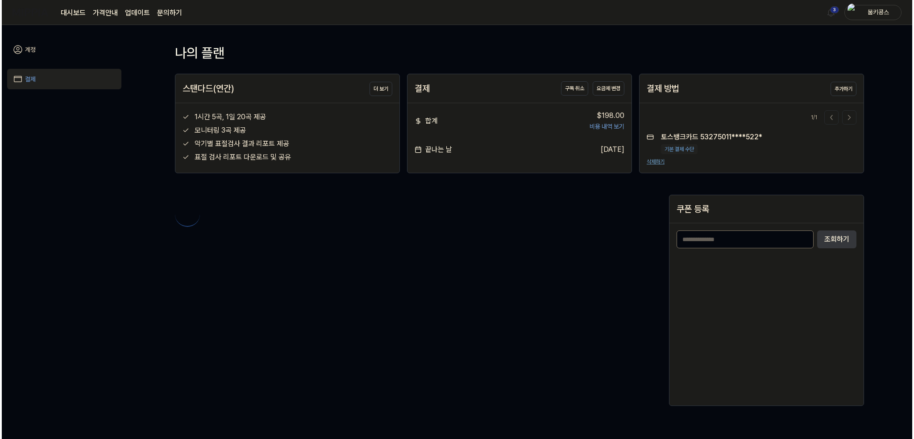
scroll to position [0, 0]
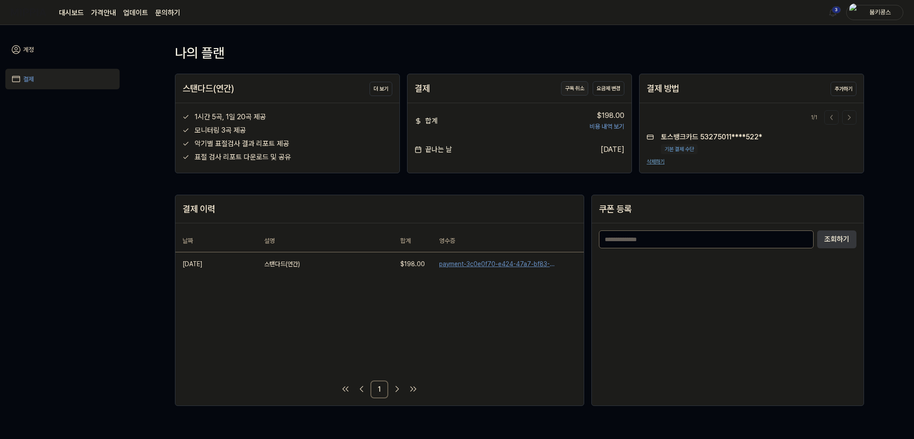
click at [573, 90] on button "구독 취소" at bounding box center [574, 88] width 27 height 14
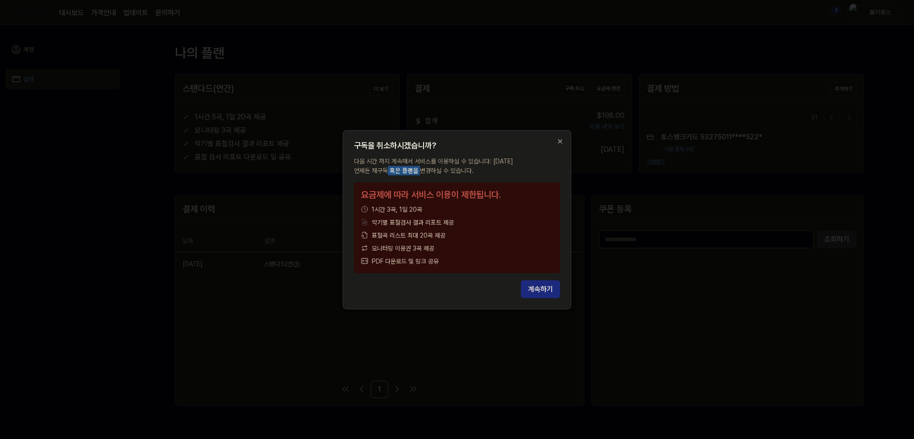
drag, startPoint x: 362, startPoint y: 166, endPoint x: 400, endPoint y: 174, distance: 38.9
click at [400, 174] on p "다음 시간 까지 계속해서 서비스를 이용하실 수 있습니다: 2026.09.01. 언제든 재구독 혹은 플랜을 변경하실 수 있습니다." at bounding box center [457, 165] width 206 height 19
click at [538, 286] on button "계속하기" at bounding box center [540, 289] width 39 height 18
click at [440, 253] on div "요금제에 따라 서비스 이용이 제한됩니다. 1시간 3곡, 1일 20곡 악기별 표절검사 결과 리포트 제공 표절곡 리스트 최대 20곡 제공 모니터링…" at bounding box center [457, 227] width 206 height 91
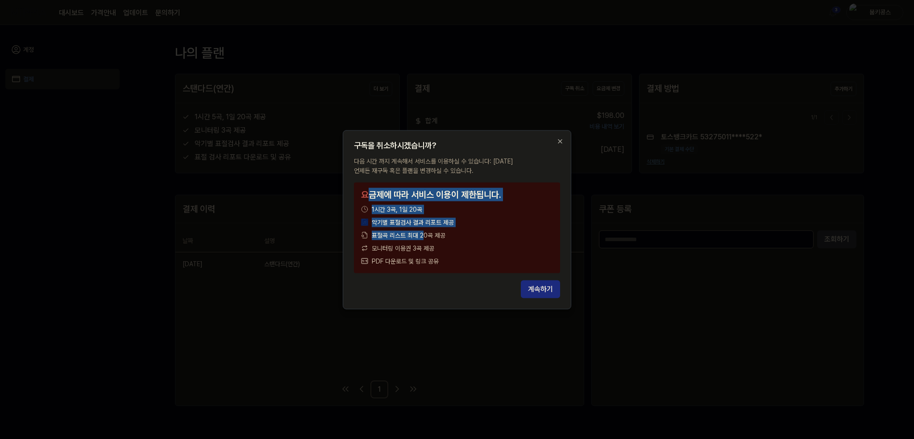
drag, startPoint x: 372, startPoint y: 199, endPoint x: 436, endPoint y: 247, distance: 80.1
click at [426, 242] on div "요금제에 따라 서비스 이용이 제한됩니다. 1시간 3곡, 1일 20곡 악기별 표절검사 결과 리포트 제공 표절곡 리스트 최대 20곡 제공 모니터링…" at bounding box center [457, 227] width 206 height 91
click at [534, 284] on button "계속하기" at bounding box center [540, 289] width 39 height 18
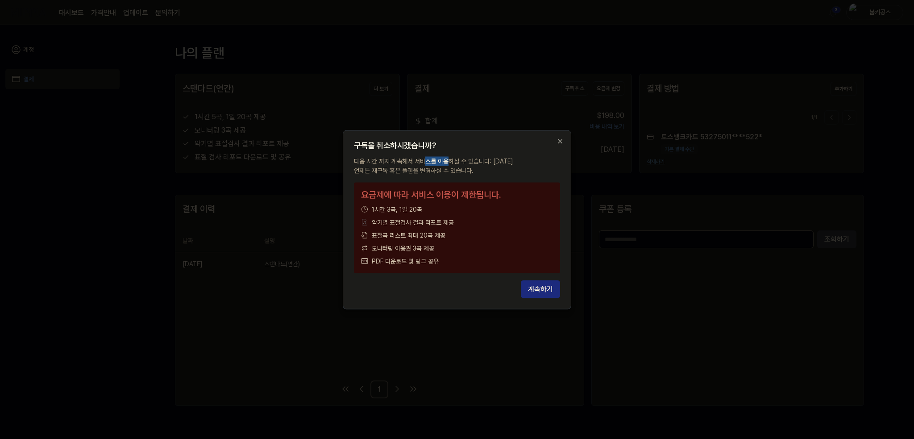
drag, startPoint x: 427, startPoint y: 157, endPoint x: 450, endPoint y: 162, distance: 23.8
click at [450, 162] on p "다음 시간 까지 계속해서 서비스를 이용하실 수 있습니다: 2026.09.01. 언제든 재구독 혹은 플랜을 변경하실 수 있습니다." at bounding box center [457, 165] width 206 height 19
click at [484, 158] on p "다음 시간 까지 계속해서 서비스를 이용하실 수 있습니다: 2026.09.01. 언제든 재구독 혹은 플랜을 변경하실 수 있습니다." at bounding box center [457, 165] width 206 height 19
drag, startPoint x: 550, startPoint y: 140, endPoint x: 559, endPoint y: 140, distance: 8.9
click at [550, 140] on div "구독을 취소하시겠습니까? 다음 시간 까지 계속해서 서비스를 이용하실 수 있습니다: 2026.09.01. 언제든 재구독 혹은 플랜을 변경하실 수…" at bounding box center [457, 219] width 228 height 179
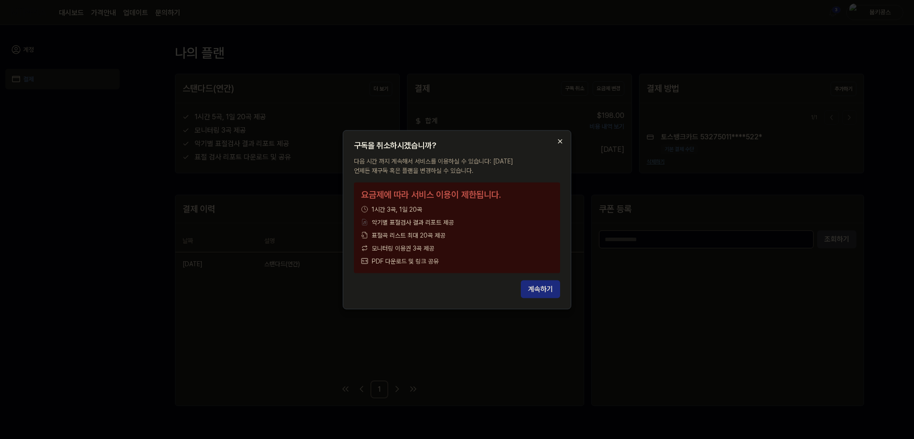
click at [559, 140] on icon "button" at bounding box center [559, 140] width 7 height 7
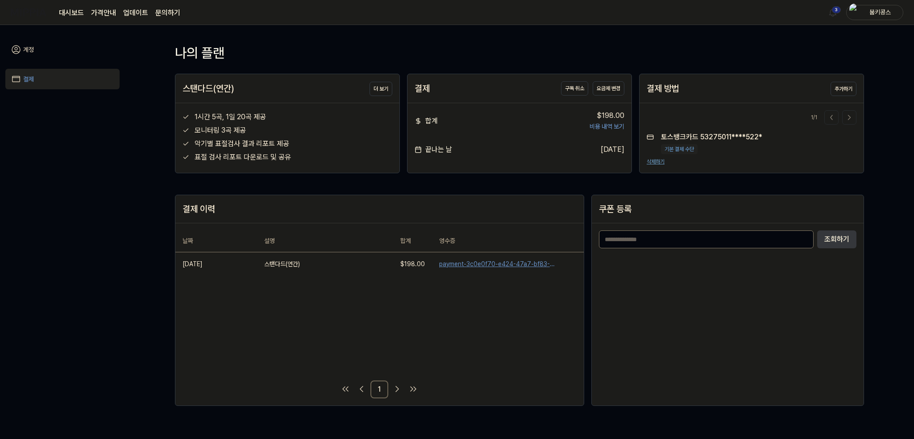
drag, startPoint x: 589, startPoint y: 149, endPoint x: 614, endPoint y: 149, distance: 24.5
click at [614, 149] on div "[DATE]" at bounding box center [613, 149] width 24 height 11
click at [568, 89] on button "구독 취소" at bounding box center [574, 88] width 27 height 14
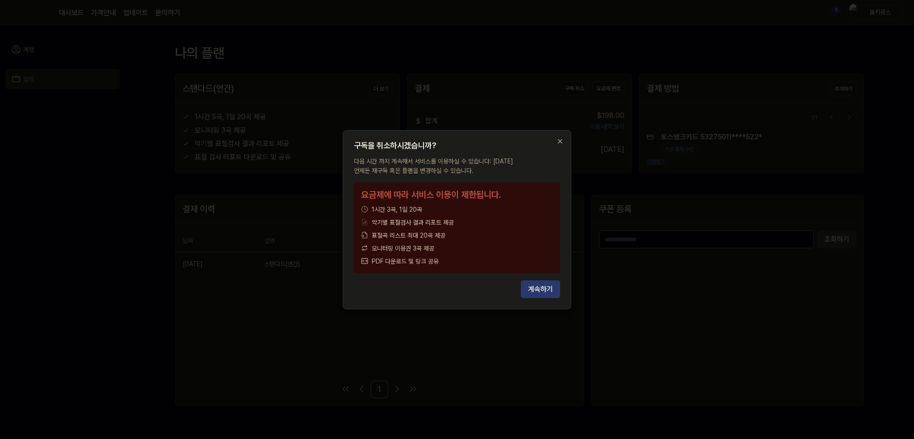
click at [549, 285] on button "계속하기" at bounding box center [540, 289] width 39 height 18
click at [554, 141] on div "구독을 취소하시겠습니까?" at bounding box center [457, 145] width 206 height 8
click at [560, 140] on icon "button" at bounding box center [559, 140] width 7 height 7
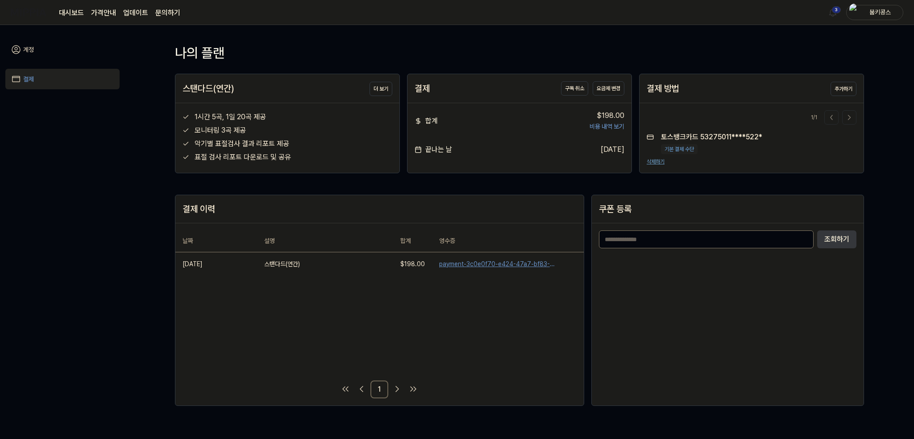
click at [660, 161] on button "삭제하기" at bounding box center [656, 162] width 18 height 8
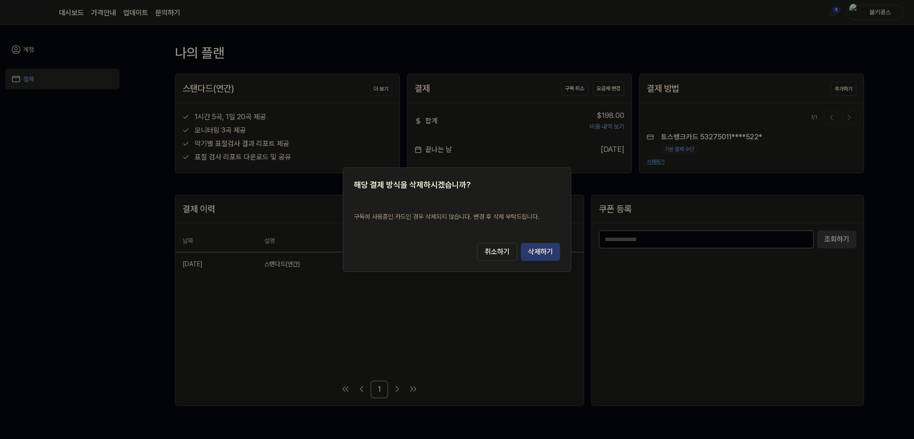
click at [548, 252] on button "삭제하기" at bounding box center [540, 252] width 39 height 18
click at [498, 254] on button "취소하기" at bounding box center [497, 252] width 40 height 18
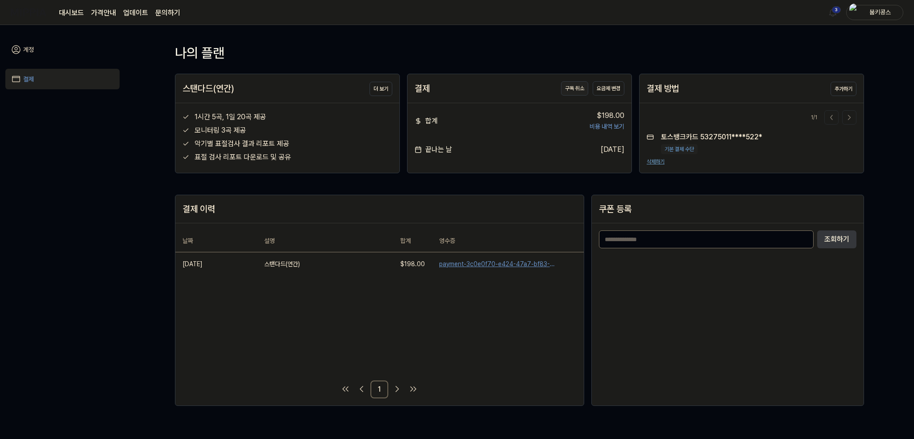
click at [575, 88] on button "구독 취소" at bounding box center [574, 88] width 27 height 14
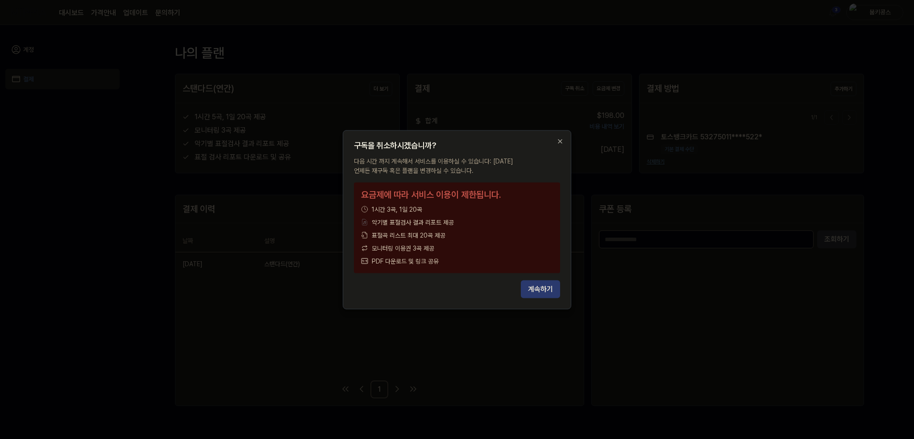
click at [541, 285] on button "계속하기" at bounding box center [540, 289] width 39 height 18
click at [557, 137] on icon "button" at bounding box center [559, 140] width 7 height 7
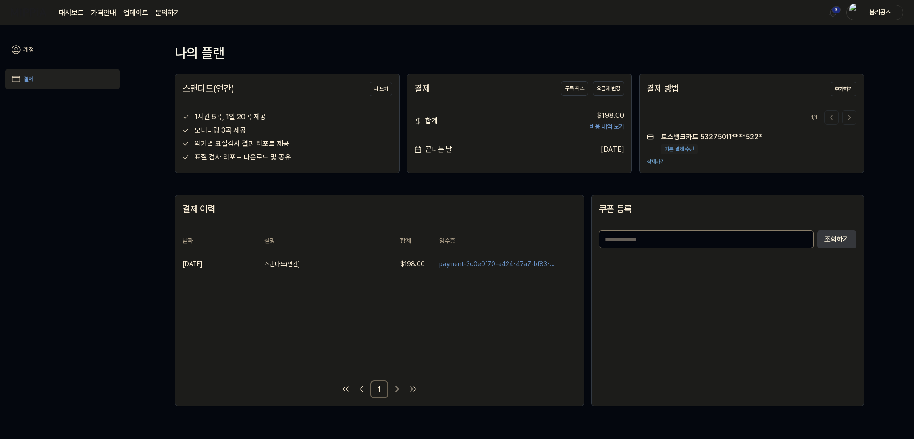
click at [40, 48] on link "계정" at bounding box center [62, 49] width 114 height 21
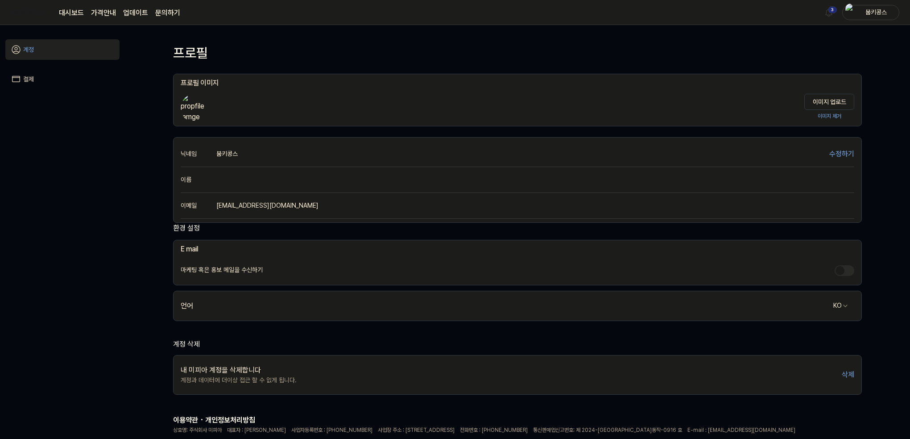
click at [42, 74] on link "결제" at bounding box center [62, 79] width 114 height 21
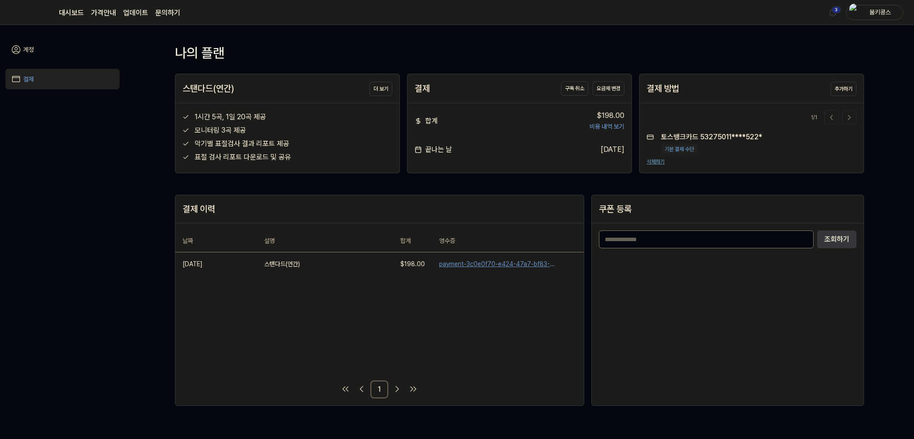
click at [75, 14] on link "대시보드" at bounding box center [71, 13] width 25 height 11
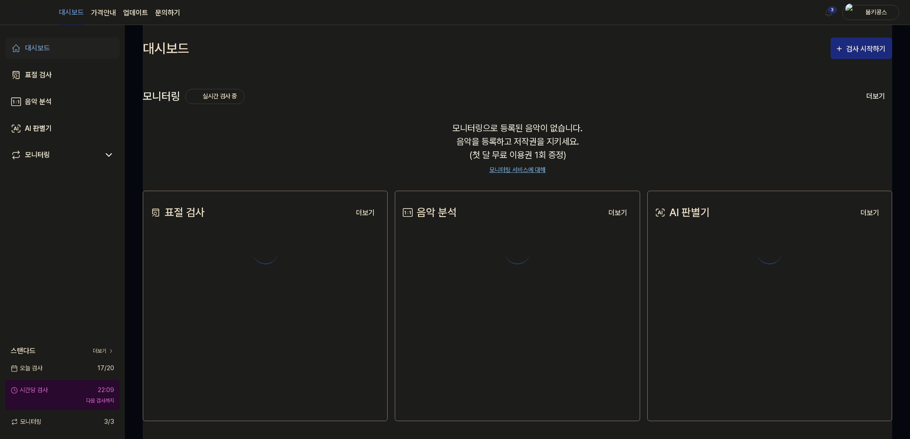
click at [109, 14] on 버튼 "가격안내" at bounding box center [103, 13] width 25 height 11
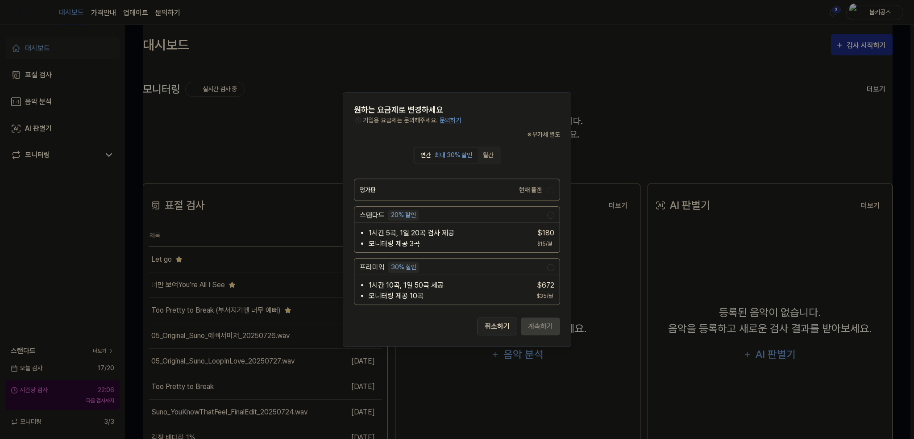
click at [497, 324] on button "취소하기" at bounding box center [497, 326] width 40 height 18
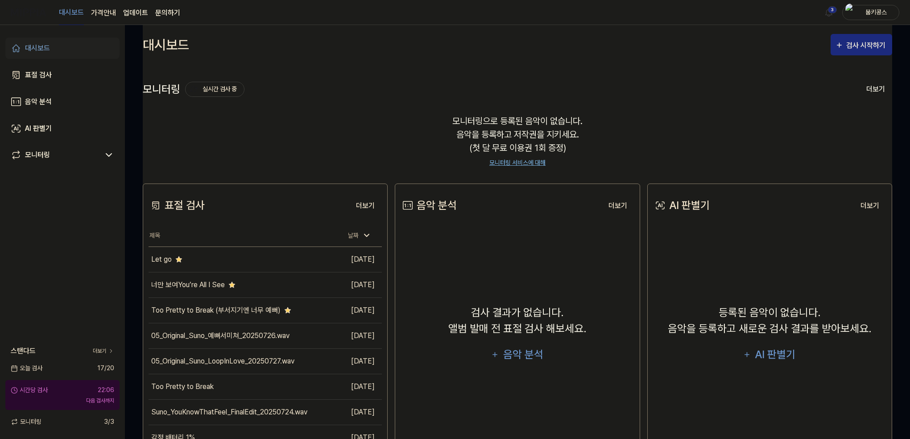
click at [103, 9] on 버튼 "가격안내" at bounding box center [103, 13] width 25 height 11
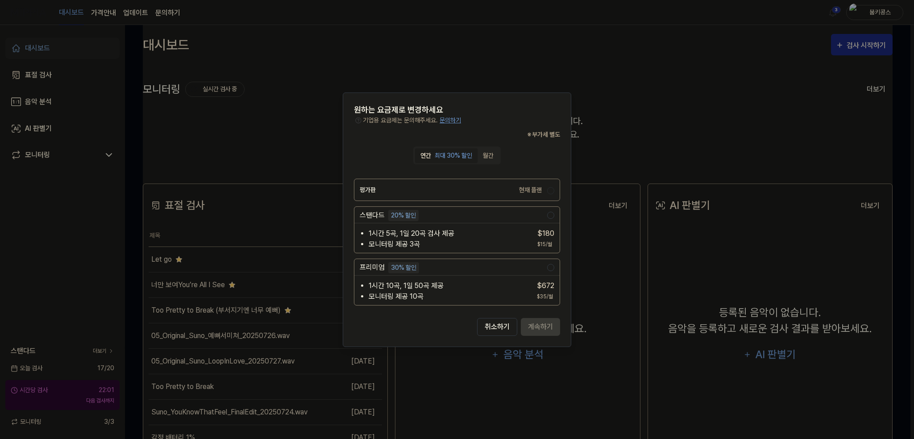
click at [462, 187] on label "평가판 현재 플랜" at bounding box center [453, 189] width 187 height 21
drag, startPoint x: 378, startPoint y: 232, endPoint x: 423, endPoint y: 240, distance: 45.3
click at [423, 240] on ul "1시간 5곡, 1일 20곡 검사 제공 모니터링 제공 3곡" at bounding box center [447, 238] width 174 height 21
click at [490, 326] on button "취소하기" at bounding box center [497, 326] width 40 height 18
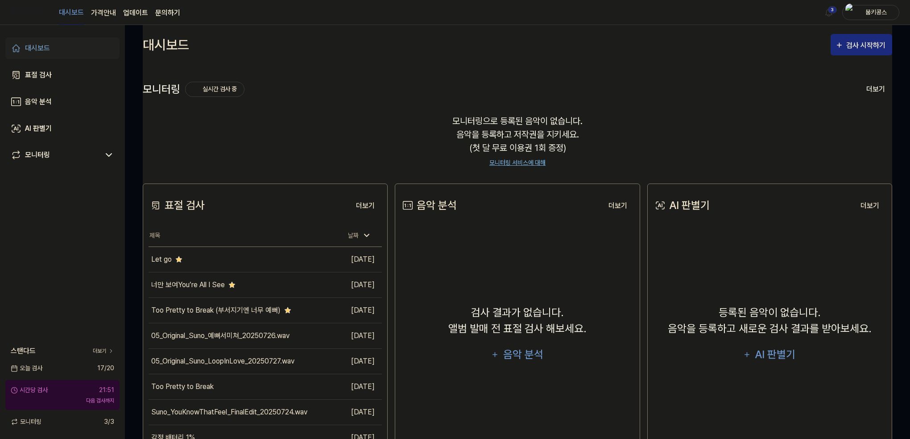
click at [102, 15] on 버튼 "가격안내" at bounding box center [103, 13] width 25 height 11
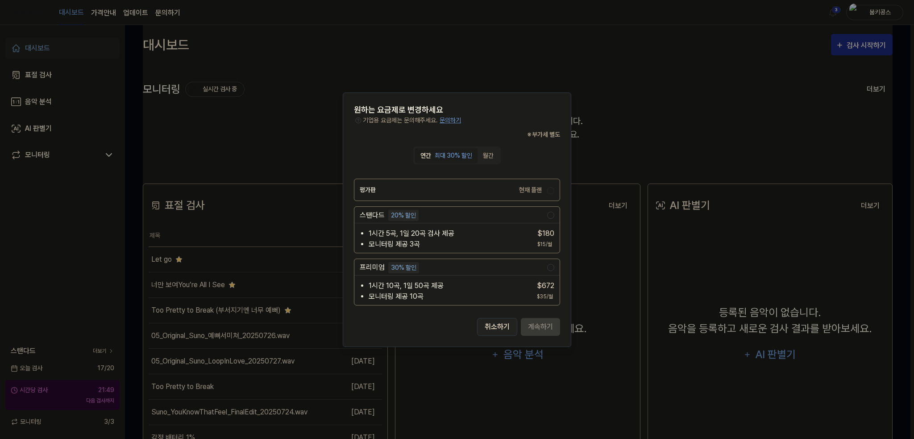
click at [490, 326] on button "취소하기" at bounding box center [497, 326] width 40 height 18
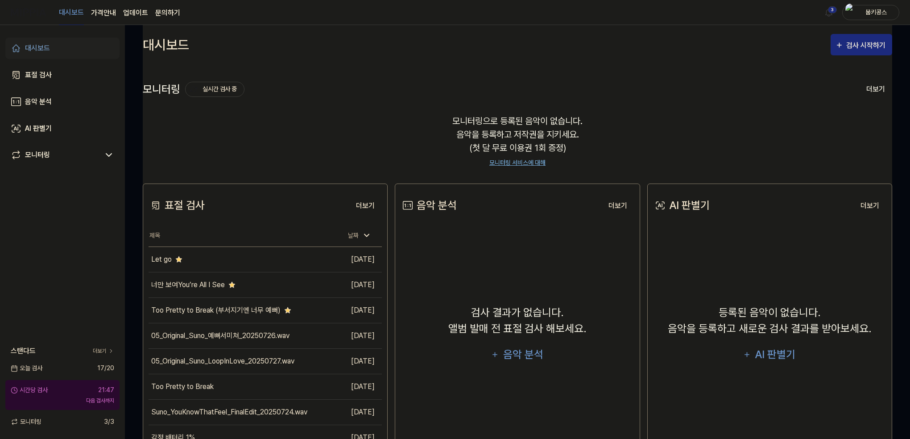
click at [98, 351] on link "더보기" at bounding box center [103, 351] width 21 height 8
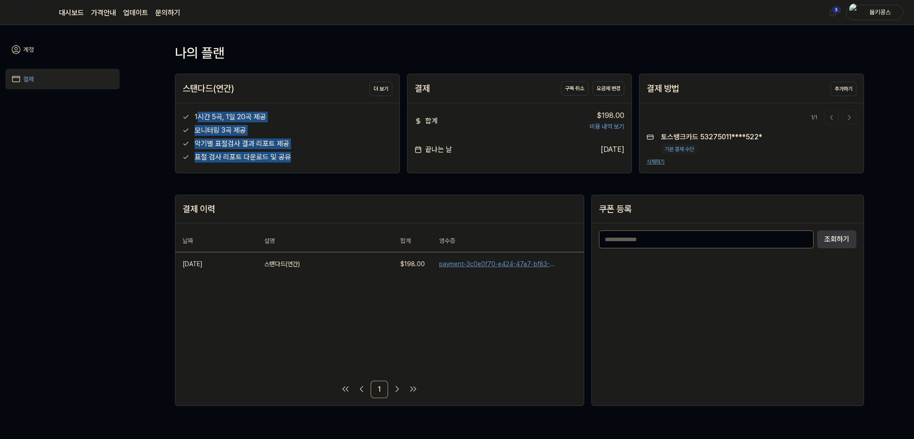
drag, startPoint x: 199, startPoint y: 116, endPoint x: 295, endPoint y: 153, distance: 103.3
click at [295, 153] on div "1시간 5곡, 1일 20곡 제공 모니터링 3곡 제공 악기별 표절검사 결과 리포트 제공 표절 검사 리포트 다운로드 및 공유" at bounding box center [287, 137] width 224 height 68
click at [450, 150] on div "끝나는 날" at bounding box center [433, 149] width 37 height 11
click at [607, 86] on button "요금제 변경" at bounding box center [609, 88] width 32 height 14
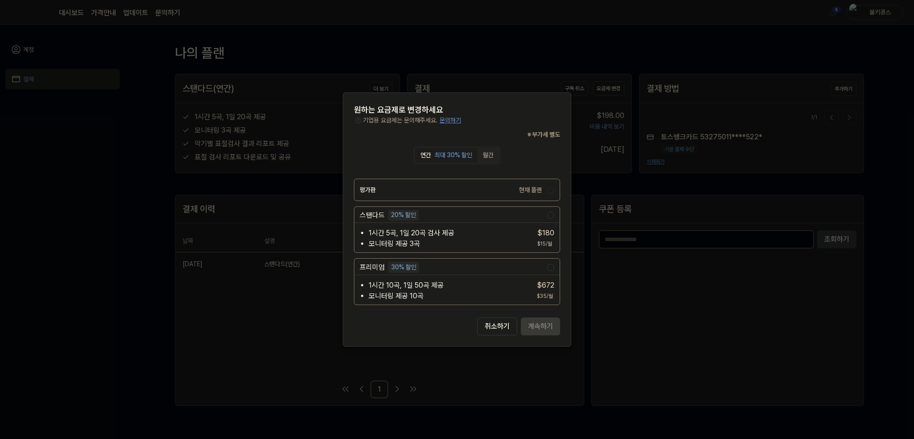
click at [451, 226] on div "1시간 5곡, 1일 20곡 검사 제공 모니터링 제공 3곡 $ 180 $15/월" at bounding box center [456, 236] width 205 height 25
click at [469, 226] on div "1시간 5곡, 1일 20곡 검사 제공 모니터링 제공 3곡 $ 180 $15/월" at bounding box center [456, 236] width 205 height 25
click at [549, 215] on circle "button" at bounding box center [551, 215] width 4 height 4
click at [535, 186] on div "현재 플랜" at bounding box center [530, 190] width 28 height 8
click at [500, 330] on button "취소하기" at bounding box center [497, 326] width 40 height 18
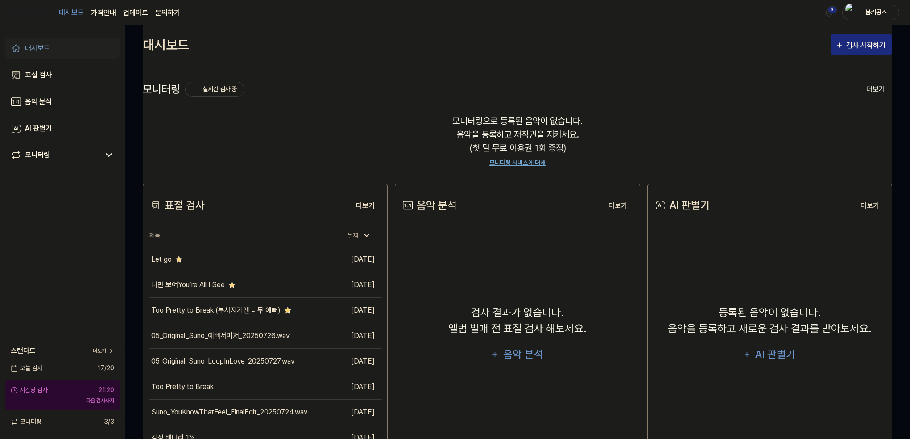
click at [330, 123] on div "모니터링으로 등록된 음악이 없습니다. 음악을 등록하고 저작권을 지키세요. (첫 달 무료 이용권 1회 증정) 모니터링 서비스에 대해" at bounding box center [518, 141] width 750 height 75
click at [39, 75] on div "표절 검사" at bounding box center [38, 75] width 27 height 11
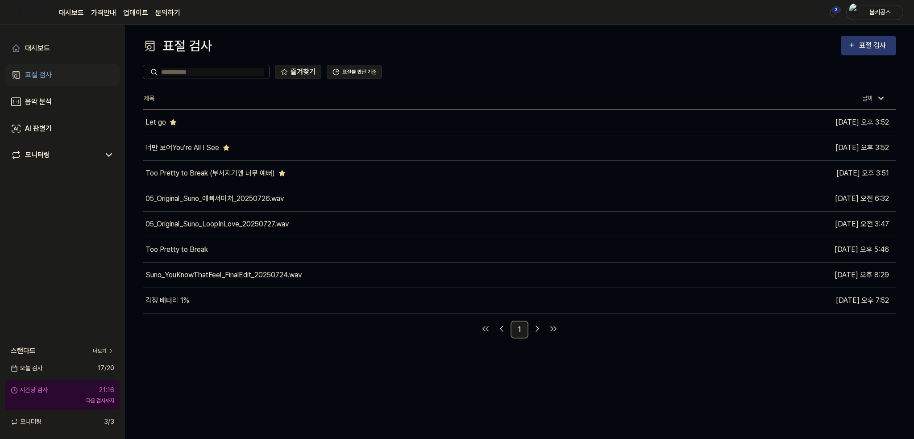
click at [857, 46] on div "표절 검사" at bounding box center [868, 46] width 41 height 12
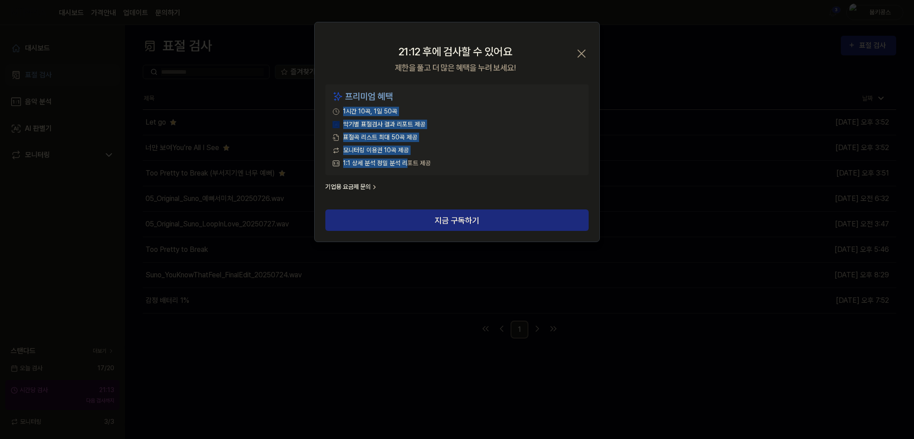
drag, startPoint x: 366, startPoint y: 129, endPoint x: 406, endPoint y: 164, distance: 52.2
click at [406, 164] on div "프리미엄 혜택 1시간 10곡, 1일 50곡 악기별 표절검사 결과 리포트 제공 표절곡 리스트 최대 50곡 제공 모니터링 이용권 10곡 제공 1:…" at bounding box center [456, 129] width 263 height 91
click at [472, 39] on div "06:11 후에 검사할 수 있어요 제한을 풀고 더 많은 혜택을 누려 보세요! 닫기" at bounding box center [457, 53] width 285 height 62
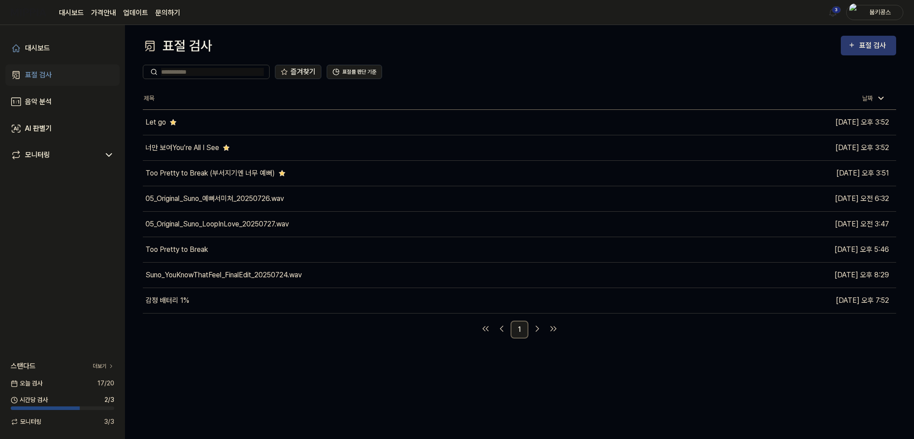
click at [884, 48] on div "표절 검사" at bounding box center [874, 46] width 30 height 12
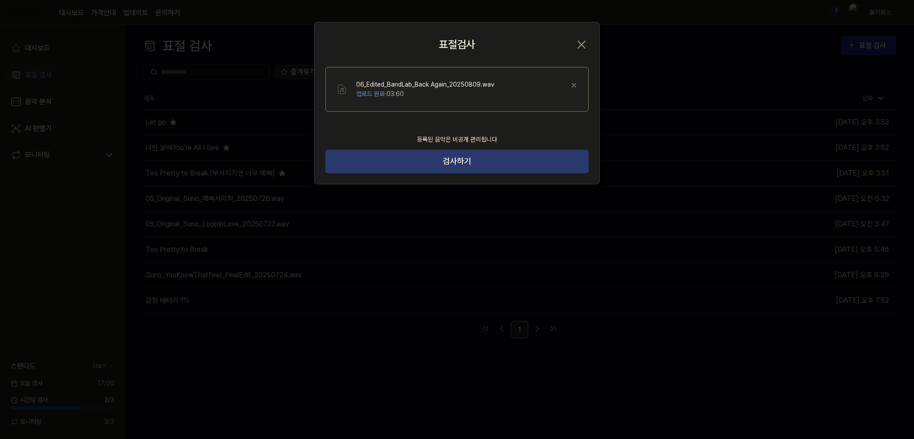
click at [485, 159] on button "검사하기" at bounding box center [456, 161] width 263 height 24
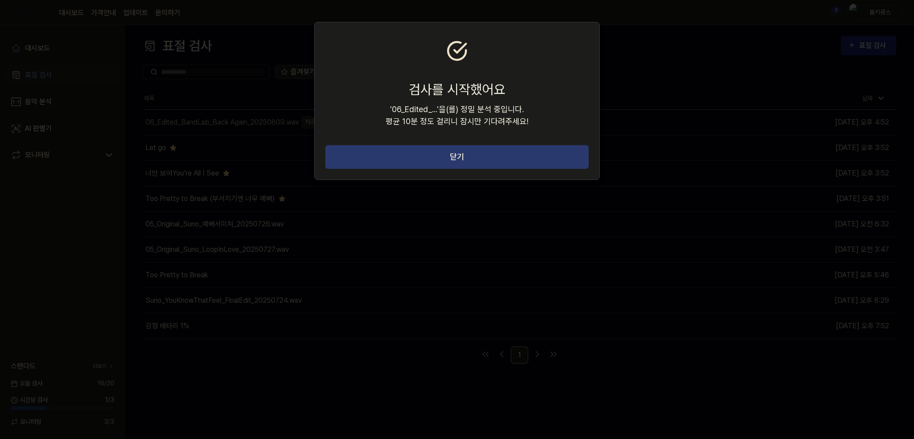
click at [487, 156] on button "닫기" at bounding box center [456, 157] width 263 height 24
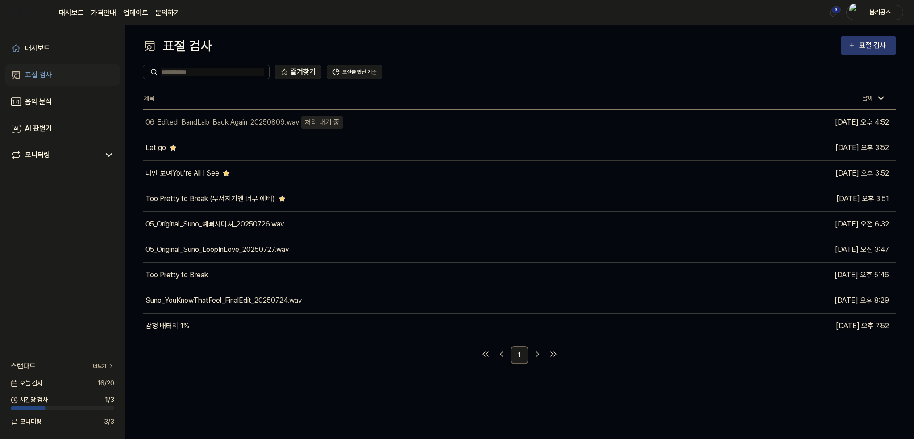
click at [859, 50] on div "표절 검사" at bounding box center [868, 46] width 41 height 12
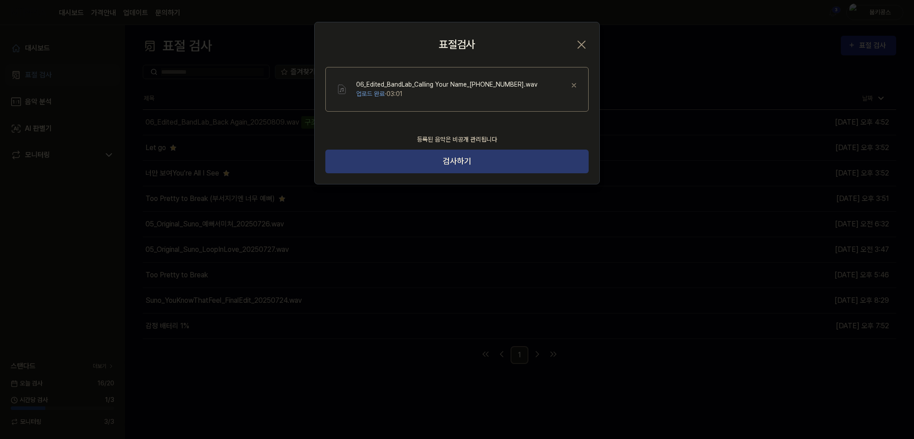
click at [487, 160] on button "검사하기" at bounding box center [456, 161] width 263 height 24
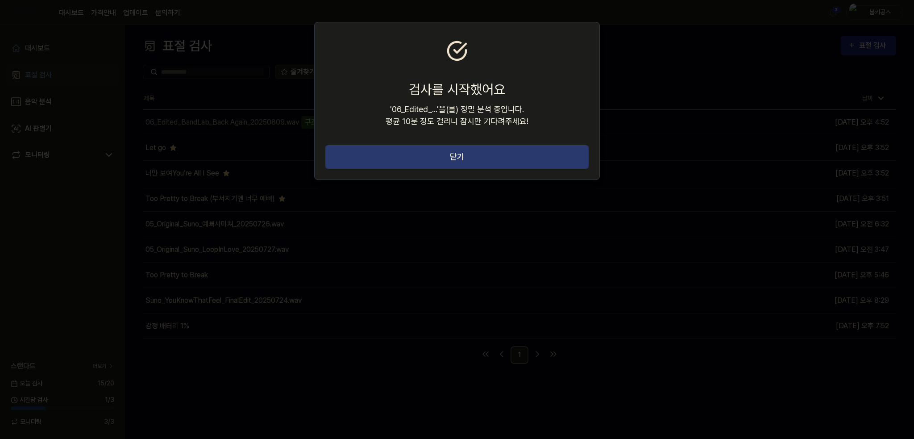
click at [477, 159] on button "닫기" at bounding box center [456, 157] width 263 height 24
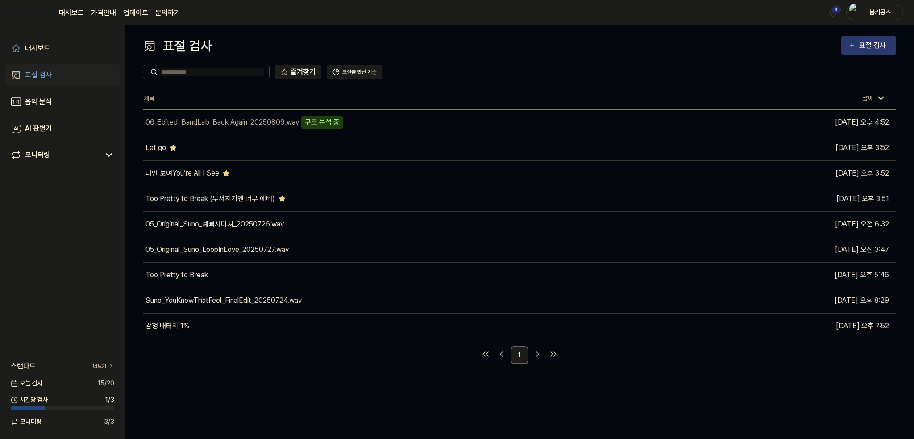
click at [867, 48] on div "표절 검사" at bounding box center [874, 46] width 30 height 12
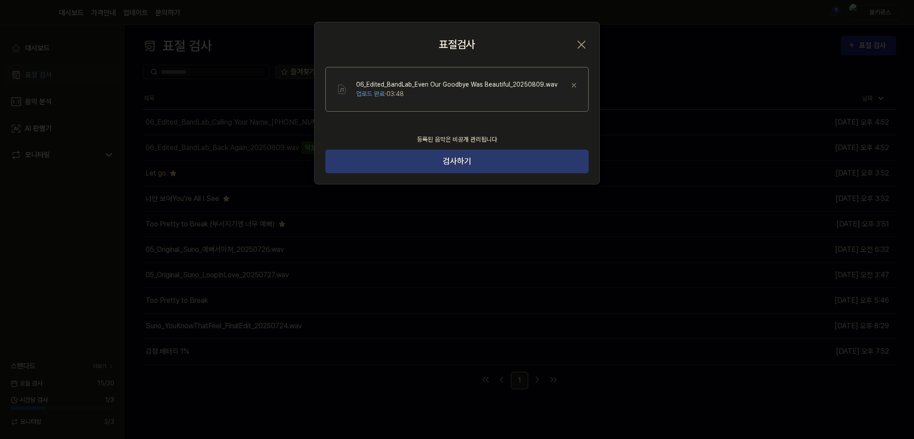
click at [475, 160] on button "검사하기" at bounding box center [456, 161] width 263 height 24
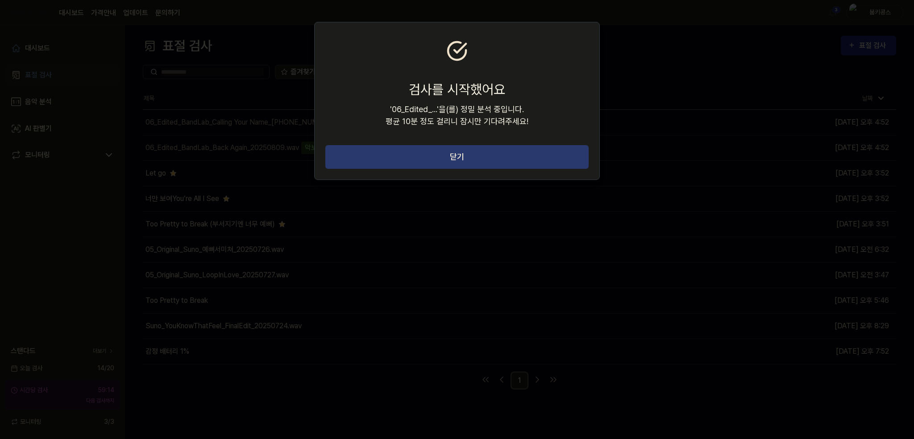
click at [429, 155] on button "닫기" at bounding box center [456, 157] width 263 height 24
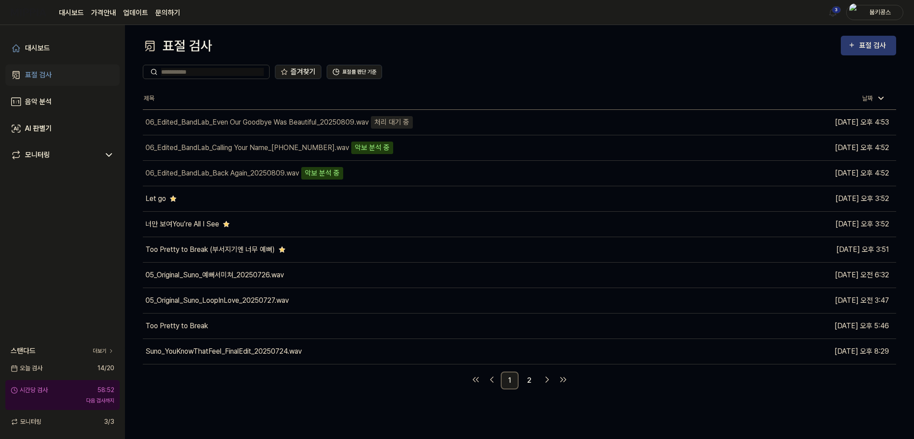
click at [855, 47] on icon "button" at bounding box center [852, 45] width 8 height 11
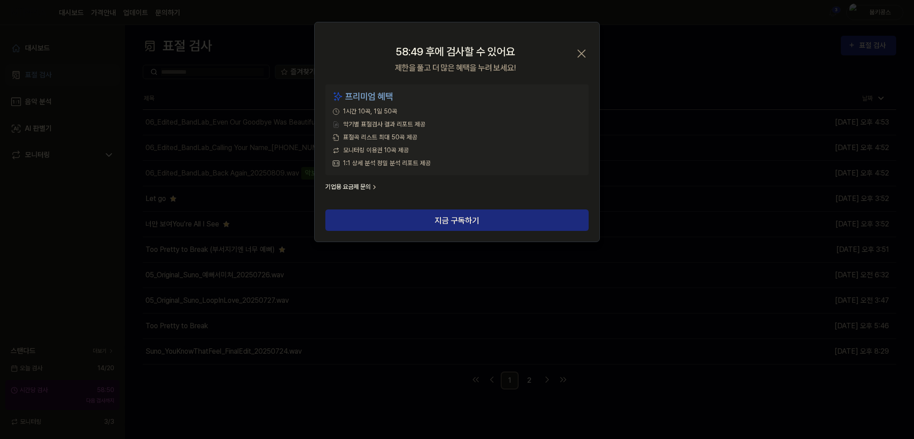
click at [585, 52] on icon "button" at bounding box center [581, 53] width 14 height 14
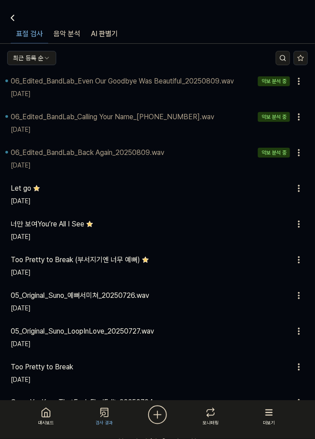
click at [69, 8] on div "표절 검사 음악 분석 AI 판별기" at bounding box center [157, 25] width 315 height 37
click at [41, 3] on div "표절 검사 표절 검사 표절 검사 음악 분석 AI 판별기" at bounding box center [157, 22] width 315 height 44
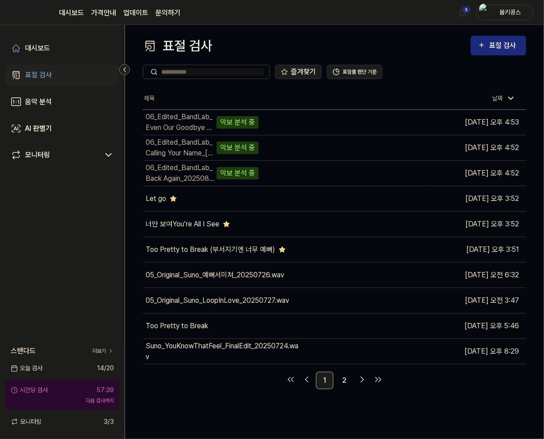
click at [245, 33] on div "표절 검사 표절 검사 표절 검사 음악 분석 AI 판별기 즐겨찾기 표절률 판단 기준 제목 날짜 06_Edited_BandLab_Even Our …" at bounding box center [334, 232] width 419 height 414
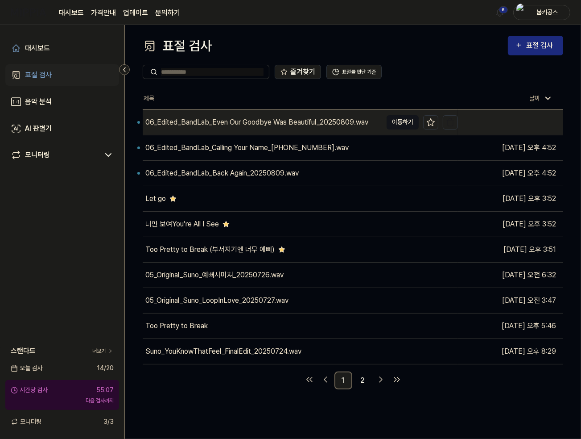
click at [398, 123] on button "이동하기" at bounding box center [403, 122] width 32 height 14
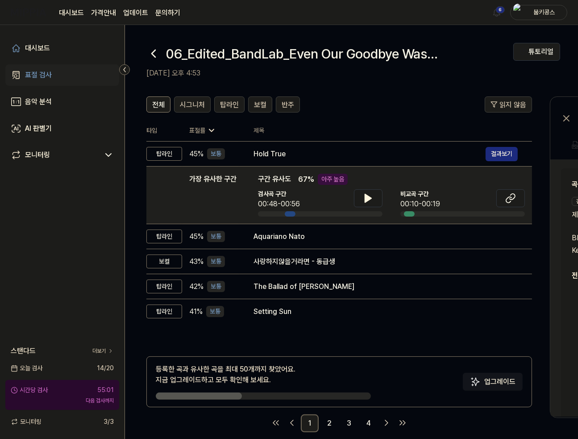
click at [354, 120] on th "제목" at bounding box center [392, 130] width 278 height 21
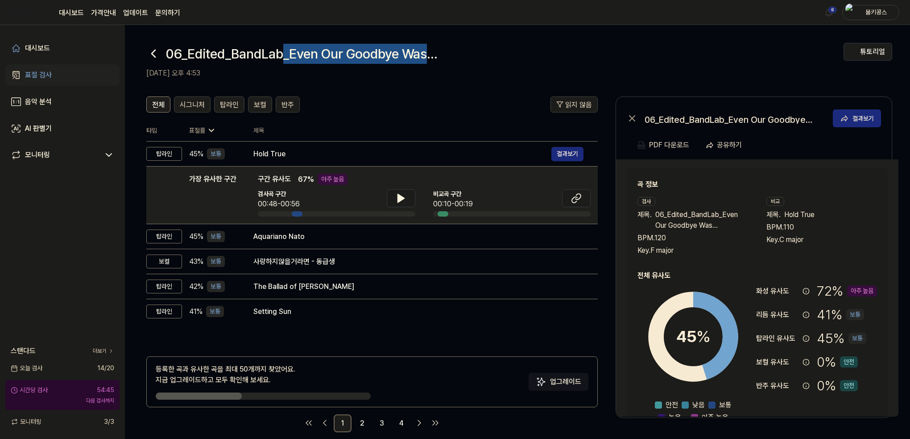
drag, startPoint x: 289, startPoint y: 53, endPoint x: 436, endPoint y: 50, distance: 147.7
click at [436, 50] on h1 "06_Edited_BandLab_Even Our Goodbye Was Beautiful_20250809.wav" at bounding box center [369, 54] width 407 height 20
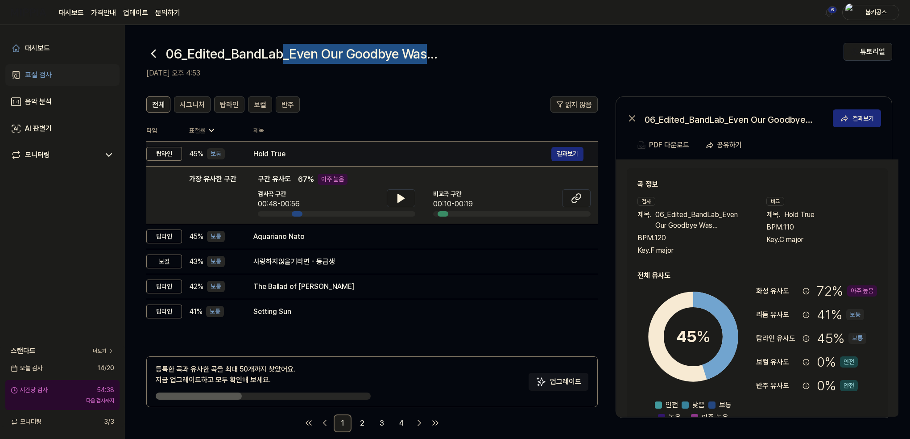
click at [324, 154] on div "Hold True" at bounding box center [402, 154] width 298 height 11
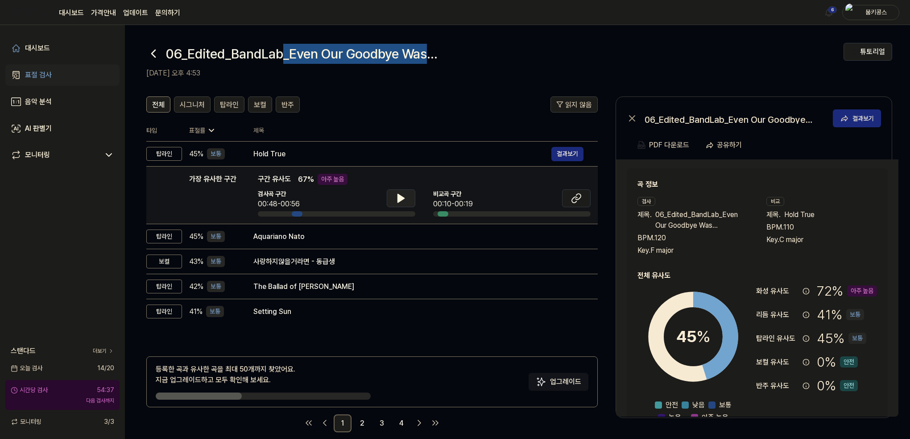
click at [396, 199] on icon at bounding box center [401, 198] width 11 height 11
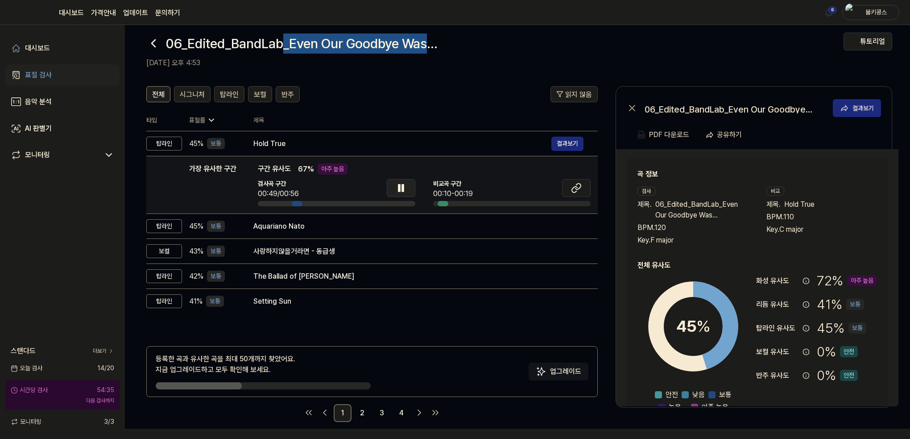
scroll to position [11, 0]
click at [400, 189] on icon at bounding box center [399, 187] width 2 height 7
click at [573, 191] on icon at bounding box center [576, 187] width 11 height 11
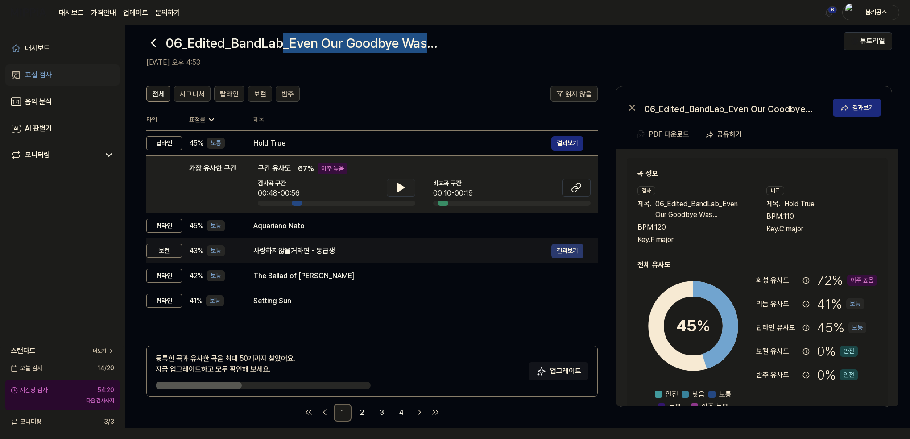
click at [567, 249] on button "결과보기" at bounding box center [568, 251] width 32 height 14
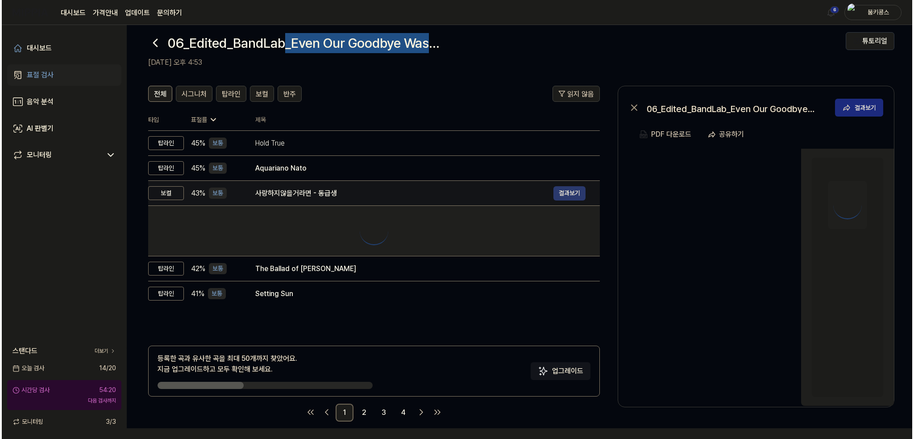
scroll to position [0, 0]
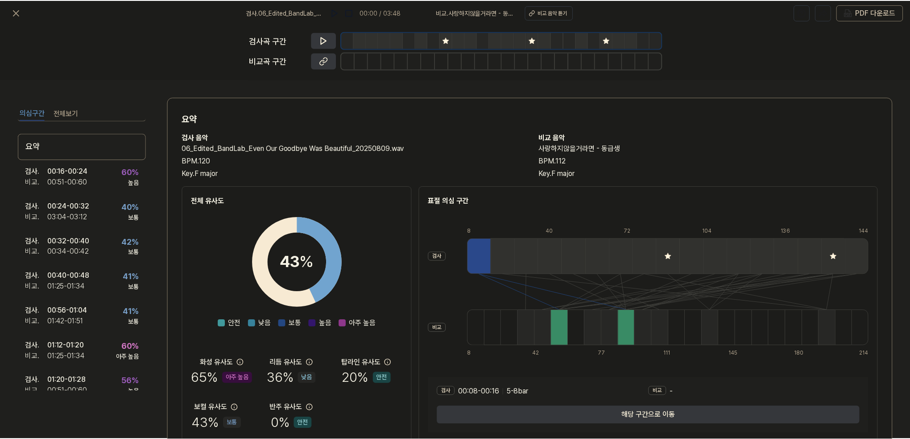
scroll to position [11, 0]
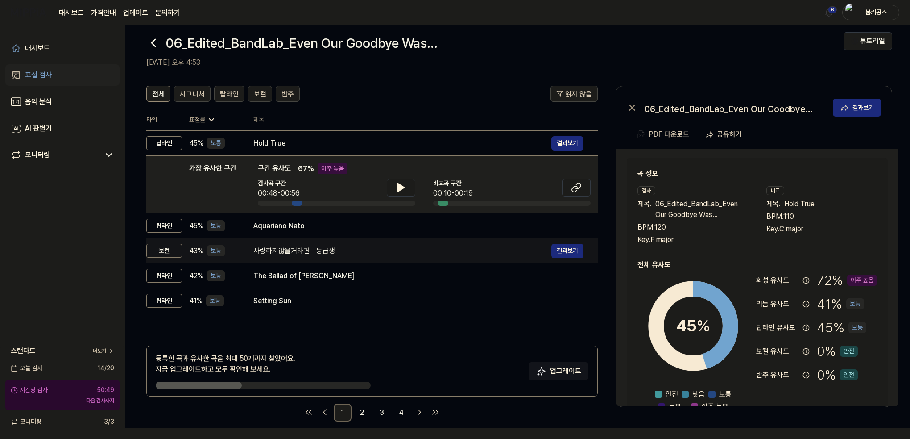
click at [316, 251] on div "사랑하지않을거라면 - 동급생" at bounding box center [402, 250] width 298 height 11
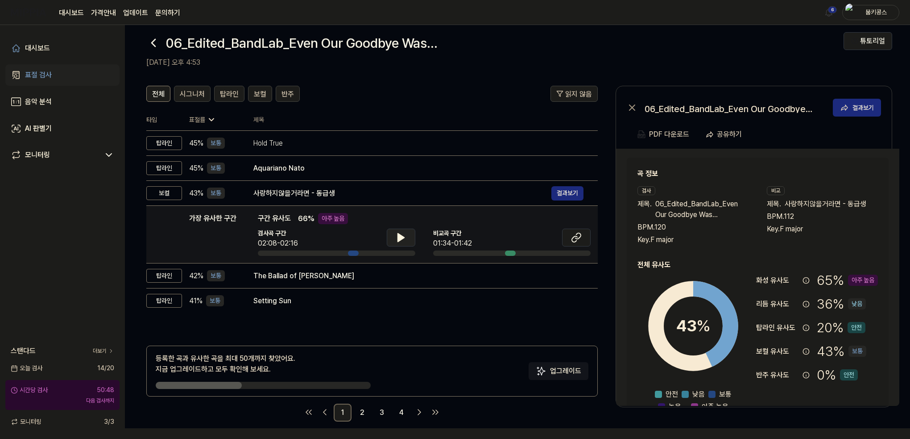
click at [403, 235] on icon at bounding box center [401, 237] width 11 height 11
click at [403, 235] on icon at bounding box center [403, 237] width 2 height 7
click at [577, 238] on icon at bounding box center [578, 236] width 5 height 6
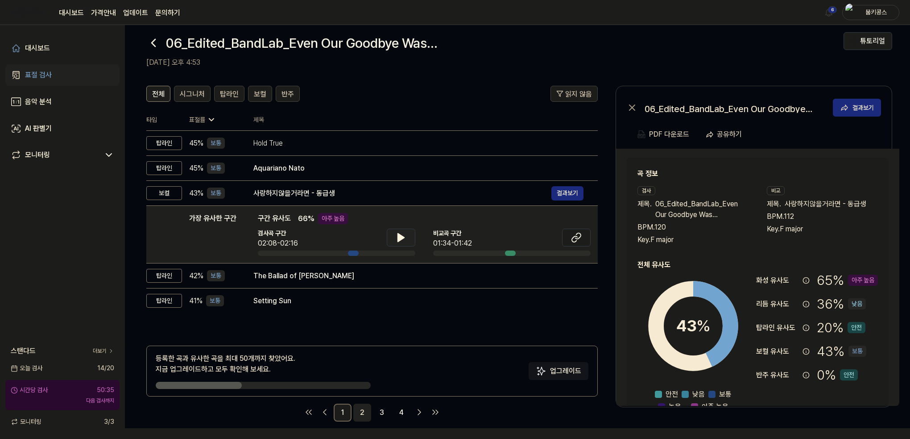
click at [361, 412] on link "2" at bounding box center [362, 412] width 18 height 18
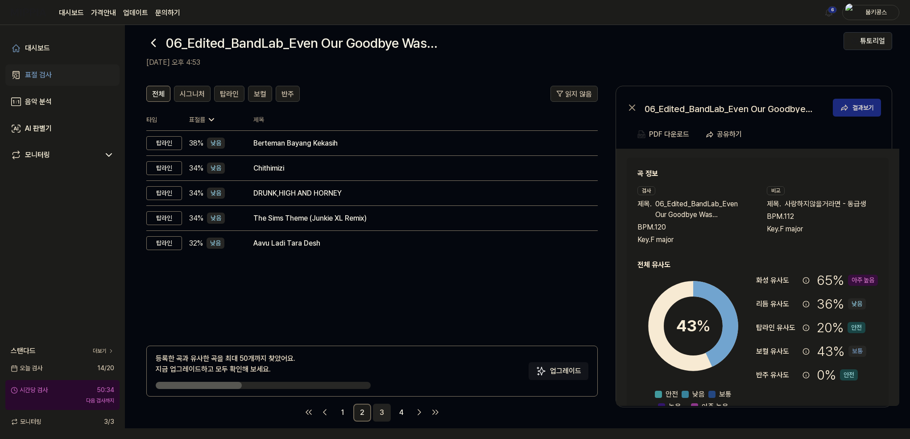
click at [384, 410] on link "3" at bounding box center [382, 412] width 18 height 18
click at [227, 98] on span "탑라인" at bounding box center [229, 94] width 19 height 11
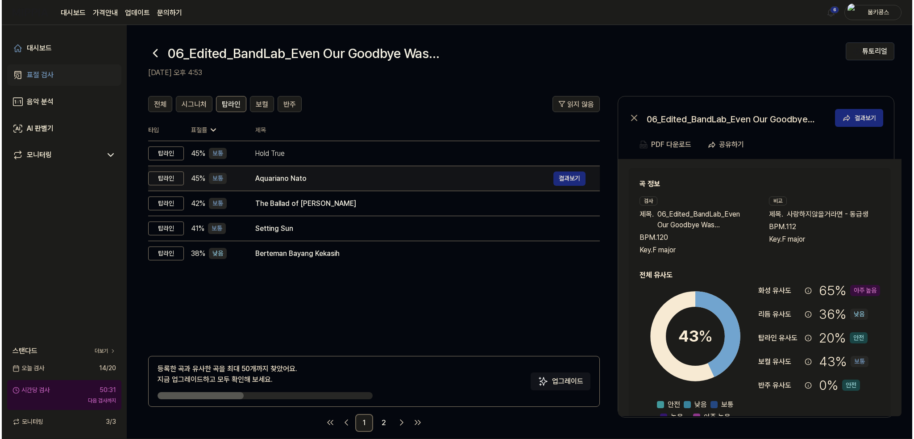
scroll to position [0, 0]
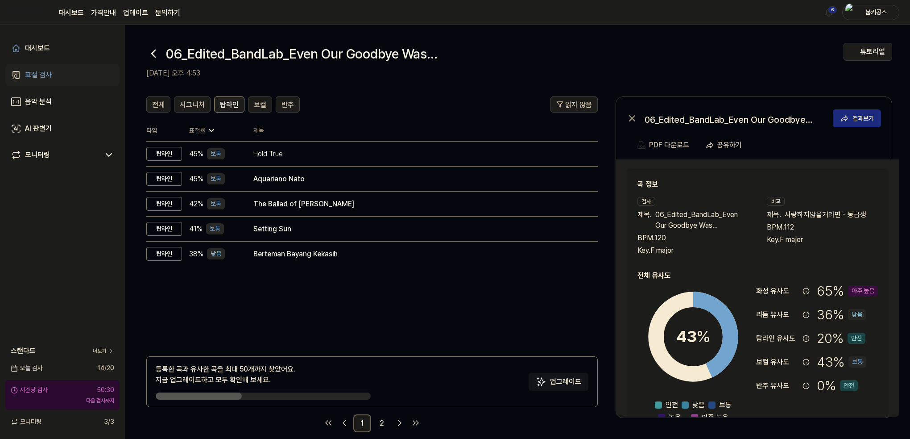
click at [149, 54] on icon at bounding box center [153, 53] width 14 height 14
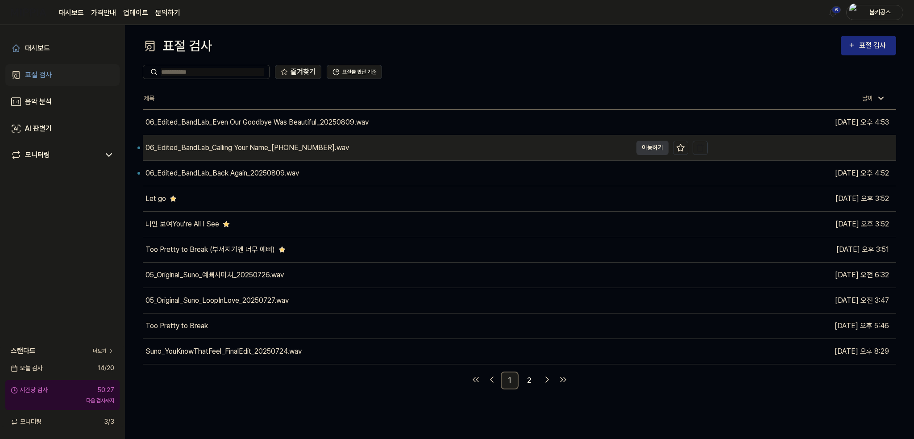
click at [278, 145] on div "06_Edited_BandLab_Calling Your Name_[PHONE_NUMBER].wav" at bounding box center [246, 147] width 203 height 11
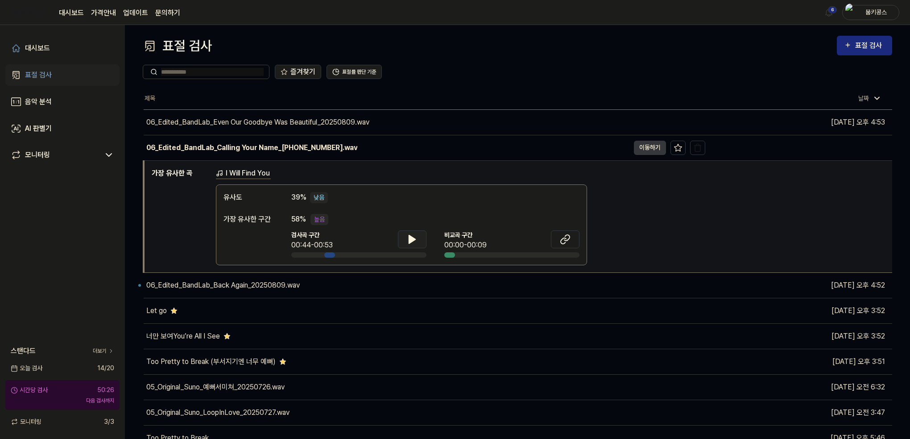
click at [420, 236] on button at bounding box center [412, 239] width 29 height 18
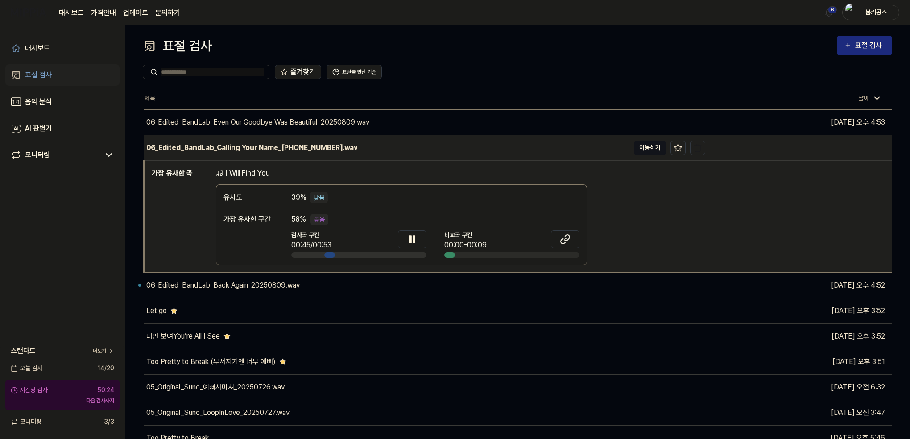
click at [642, 148] on button "이동하기" at bounding box center [650, 148] width 32 height 14
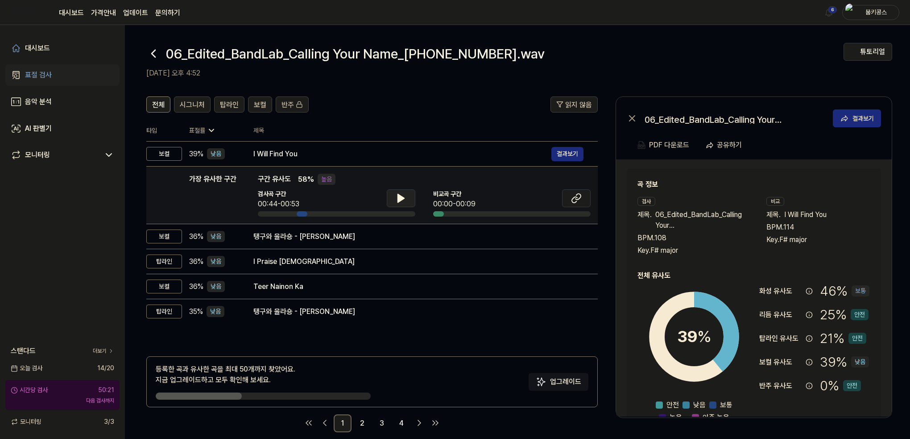
click at [402, 204] on button at bounding box center [401, 198] width 29 height 18
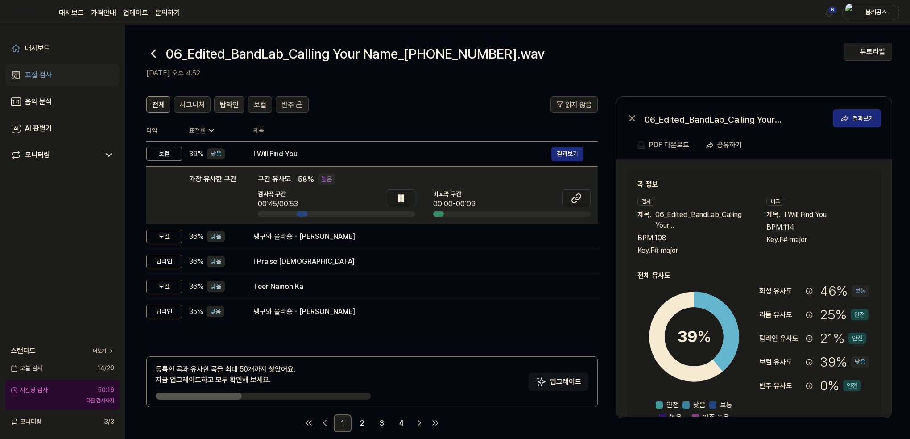
click at [226, 109] on span "탑라인" at bounding box center [229, 105] width 19 height 11
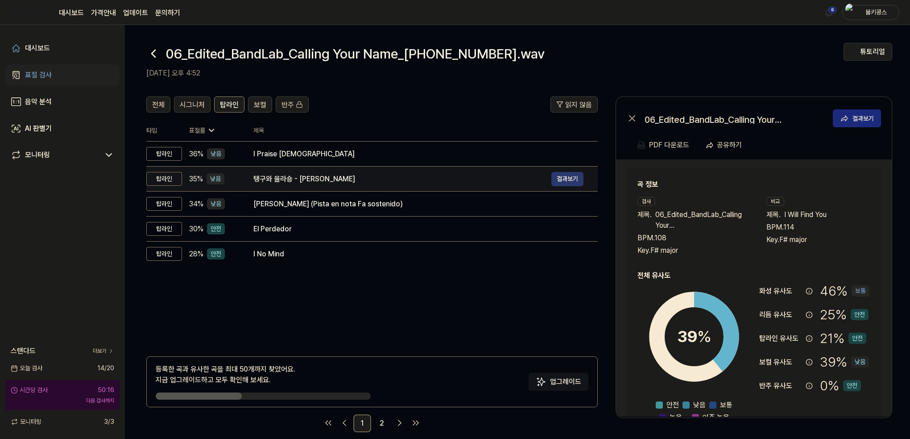
click at [572, 180] on button "결과보기" at bounding box center [568, 179] width 32 height 14
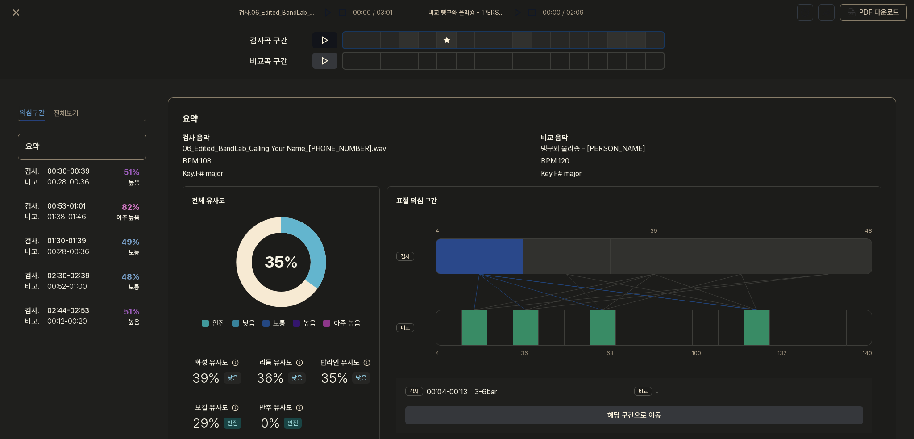
click at [323, 40] on icon at bounding box center [324, 40] width 9 height 9
click at [327, 36] on icon at bounding box center [324, 40] width 9 height 9
click at [331, 64] on button at bounding box center [324, 61] width 25 height 16
click at [317, 62] on button at bounding box center [324, 61] width 25 height 16
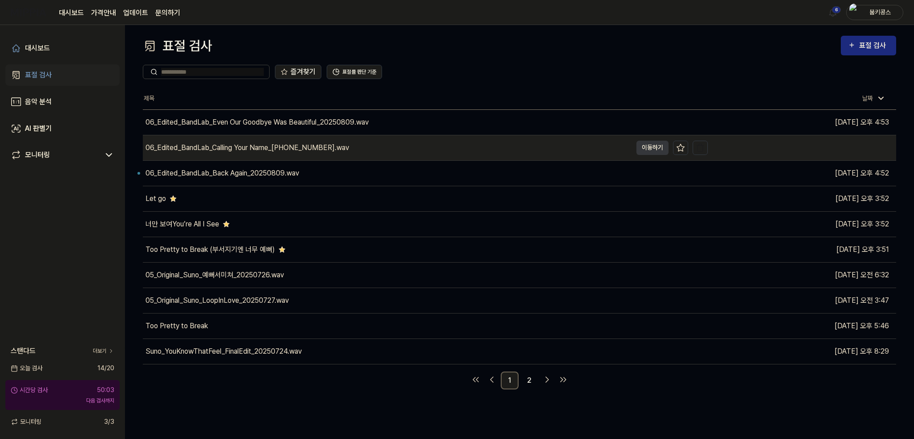
click at [325, 143] on div "06_Edited_BandLab_Calling Your Name_[PHONE_NUMBER].wav" at bounding box center [387, 147] width 489 height 25
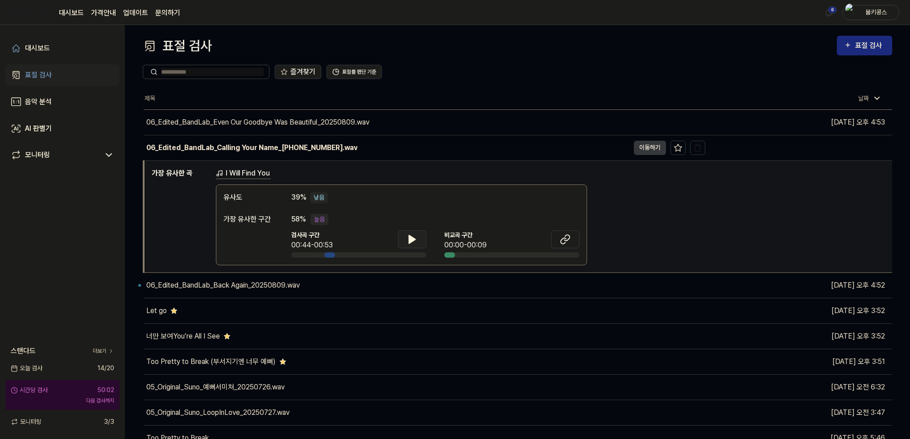
click at [407, 235] on icon at bounding box center [412, 239] width 11 height 11
click at [574, 238] on button at bounding box center [565, 239] width 29 height 18
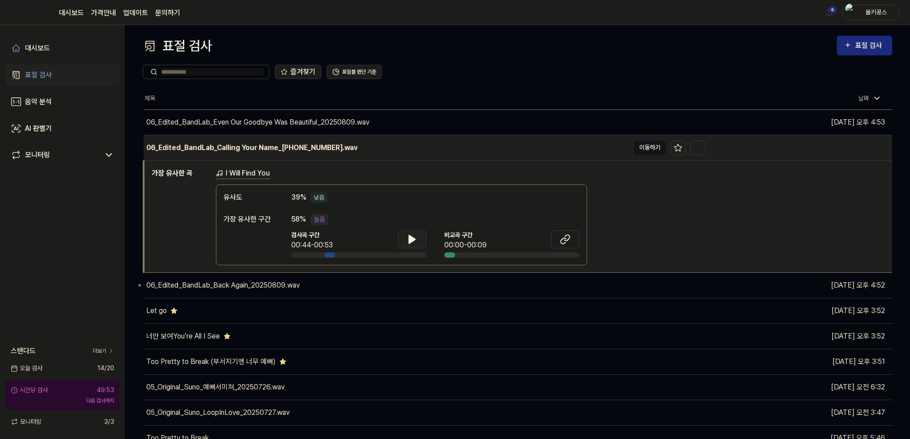
click at [645, 148] on button "이동하기" at bounding box center [650, 148] width 32 height 14
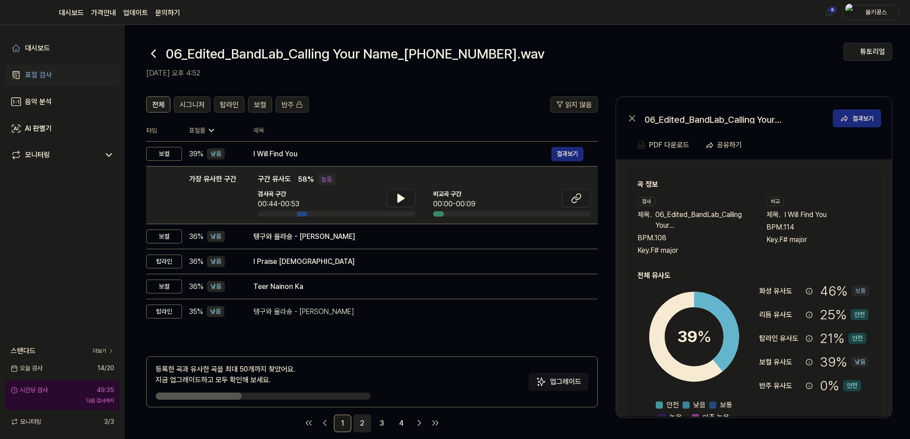
click at [360, 421] on link "2" at bounding box center [362, 423] width 18 height 18
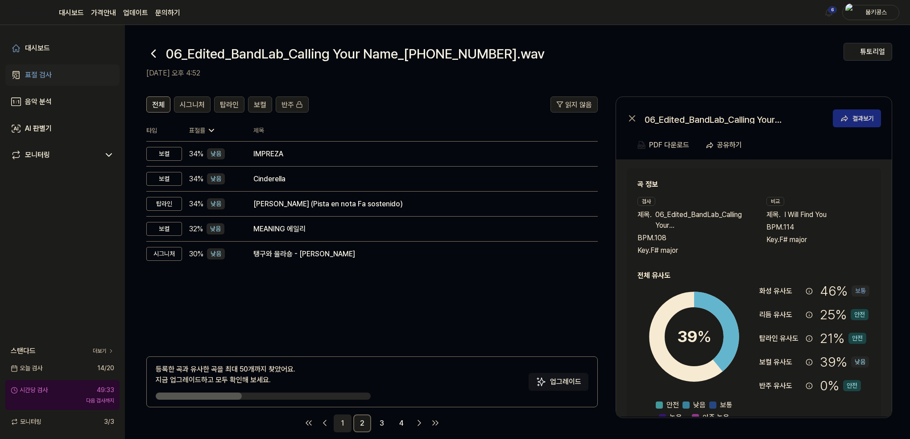
click at [338, 419] on link "1" at bounding box center [343, 423] width 18 height 18
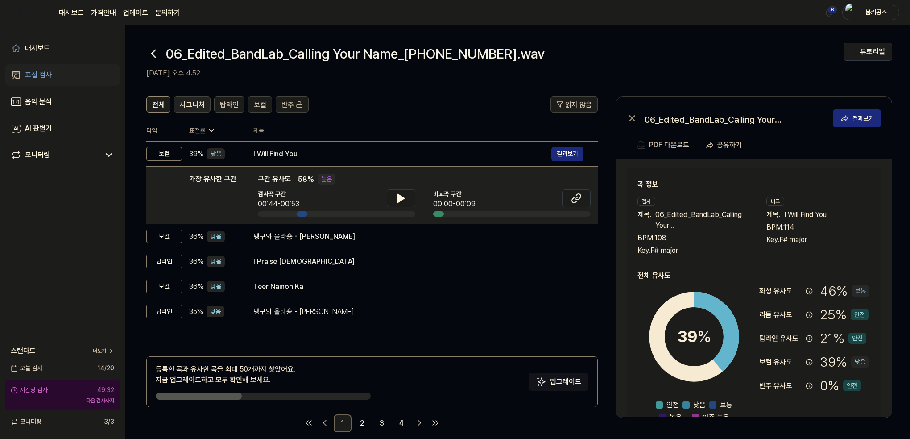
click at [193, 99] on div "시그니처" at bounding box center [192, 105] width 25 height 12
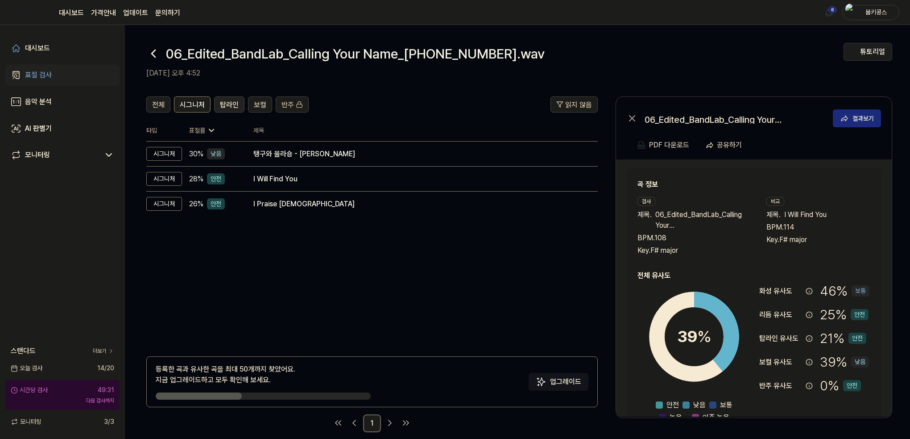
click at [228, 101] on span "탑라인" at bounding box center [229, 105] width 19 height 11
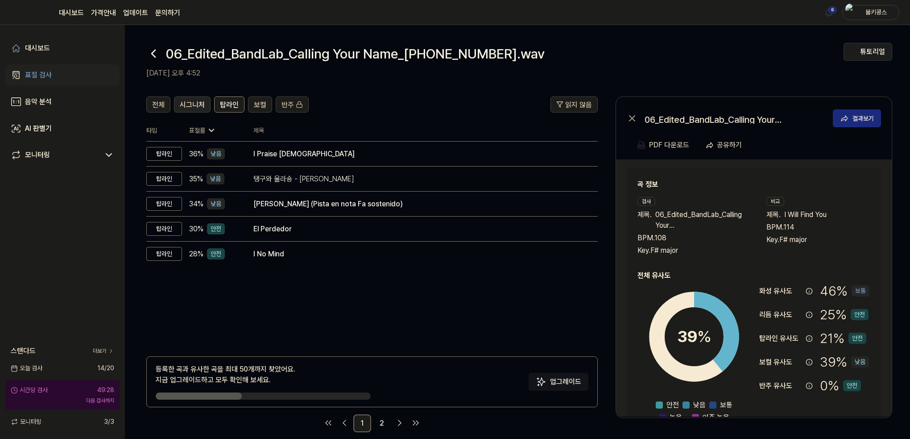
click at [197, 100] on span "시그니처" at bounding box center [192, 105] width 25 height 11
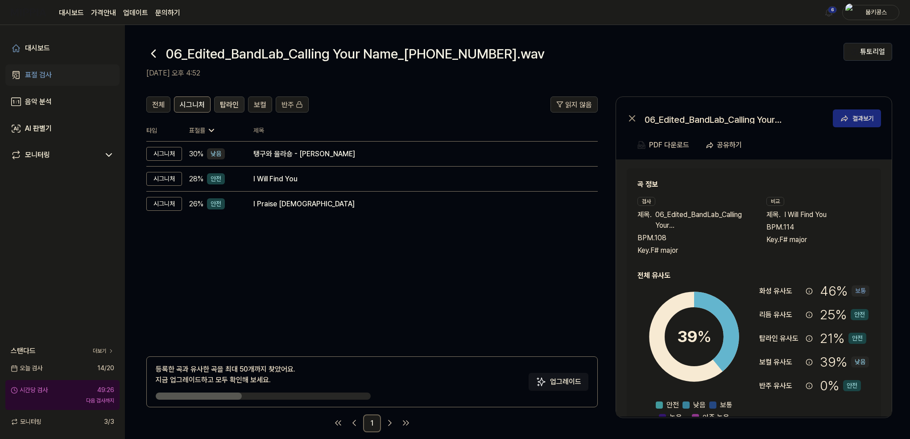
click at [229, 107] on span "탑라인" at bounding box center [229, 105] width 19 height 11
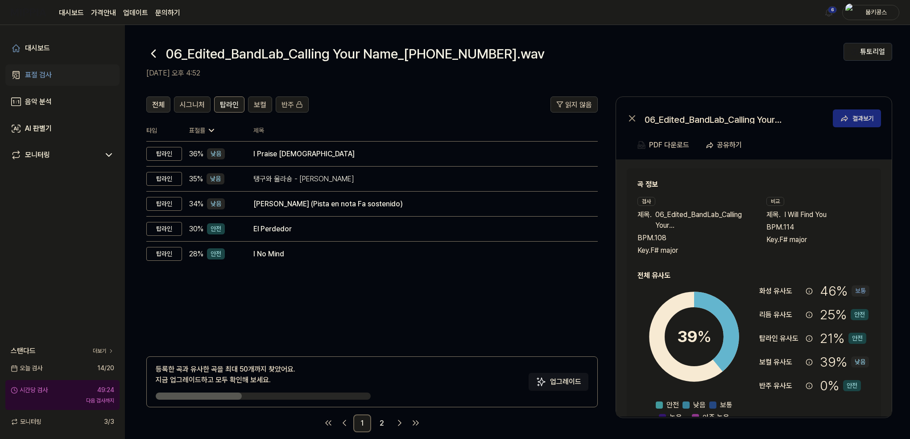
click at [166, 100] on button "전체" at bounding box center [158, 104] width 24 height 16
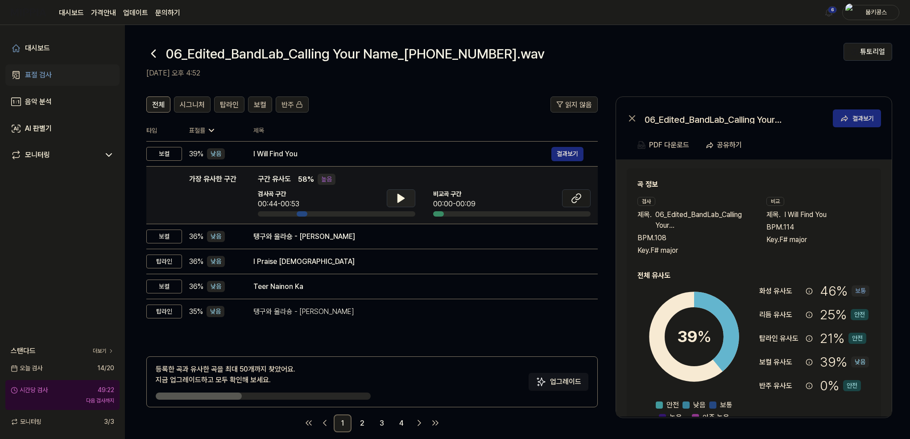
click at [391, 206] on button at bounding box center [401, 198] width 29 height 18
click at [392, 205] on button at bounding box center [401, 198] width 29 height 18
click at [575, 203] on icon at bounding box center [574, 200] width 5 height 6
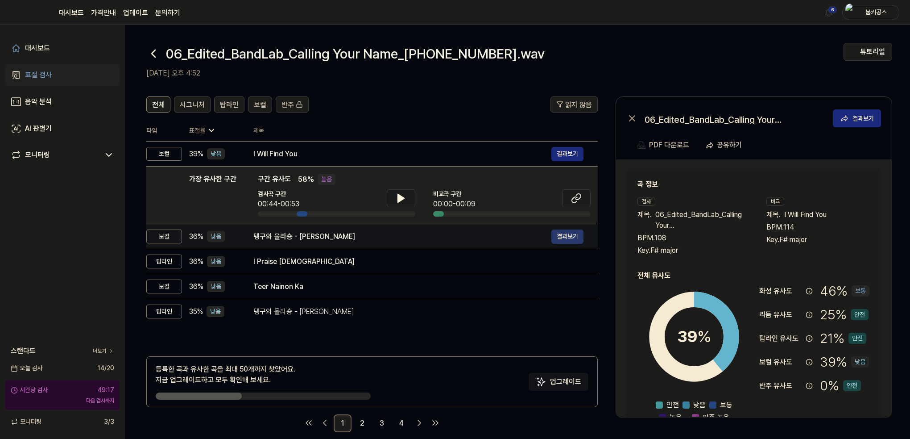
click at [565, 232] on button "결과보기" at bounding box center [568, 236] width 32 height 14
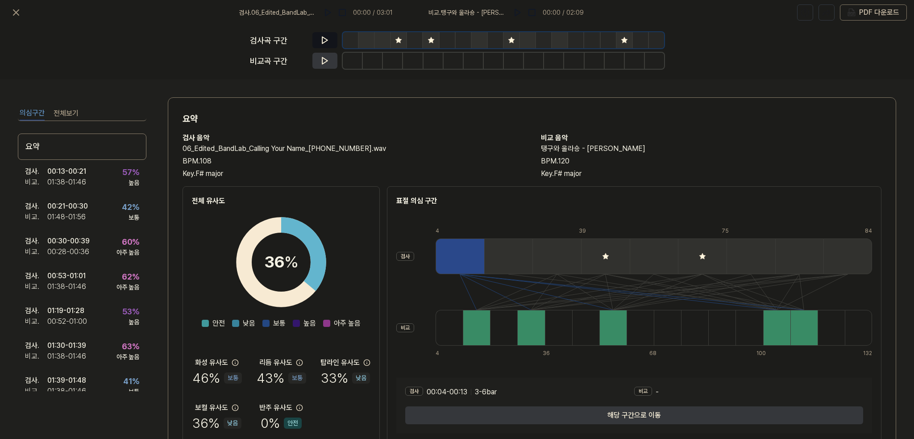
click at [325, 42] on icon at bounding box center [324, 40] width 9 height 9
click at [327, 55] on button at bounding box center [324, 61] width 25 height 16
click at [79, 248] on div "00:28 - 00:36" at bounding box center [68, 251] width 42 height 11
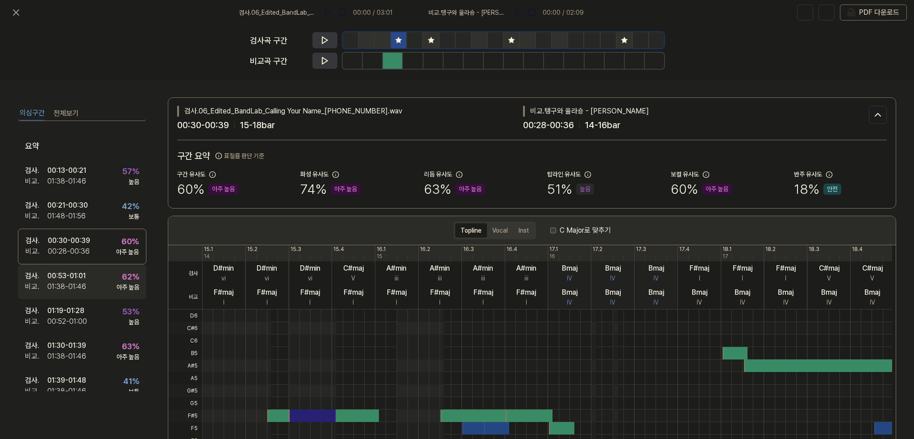
click at [84, 274] on div "00:53 - 01:01" at bounding box center [66, 275] width 38 height 11
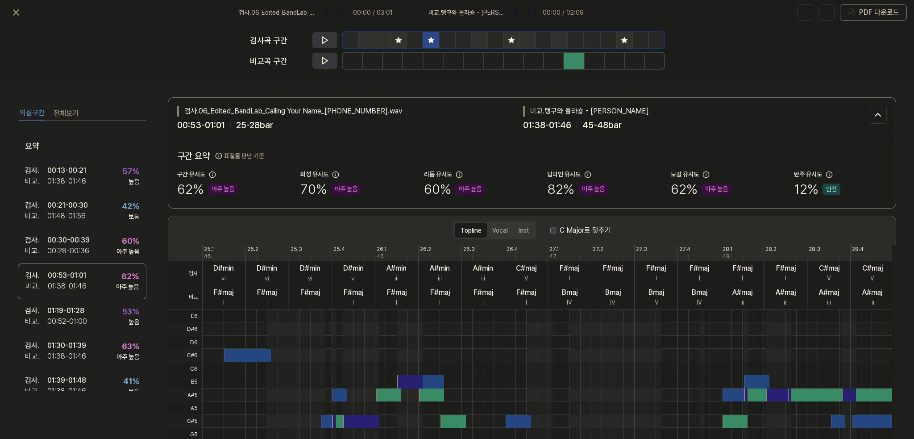
click at [166, 58] on div "검사곡 구간 비교곡 구간" at bounding box center [457, 52] width 914 height 54
click at [14, 8] on icon at bounding box center [16, 12] width 11 height 11
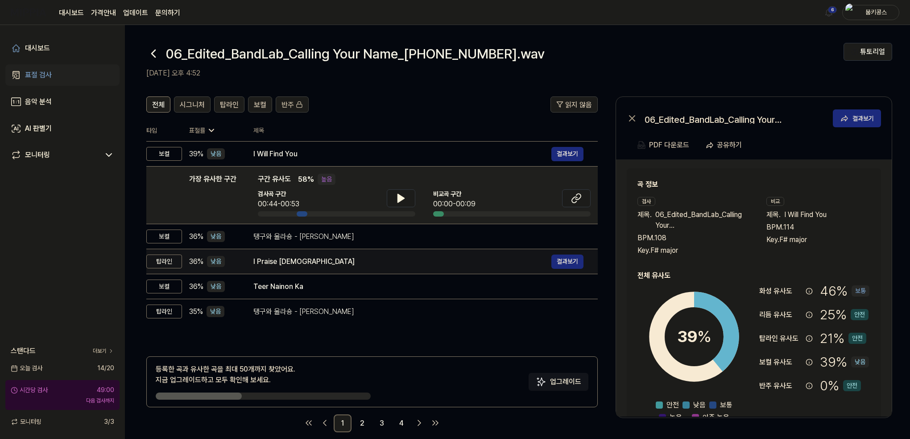
click at [303, 259] on div "I Praise [DEMOGRAPHIC_DATA]" at bounding box center [402, 261] width 298 height 11
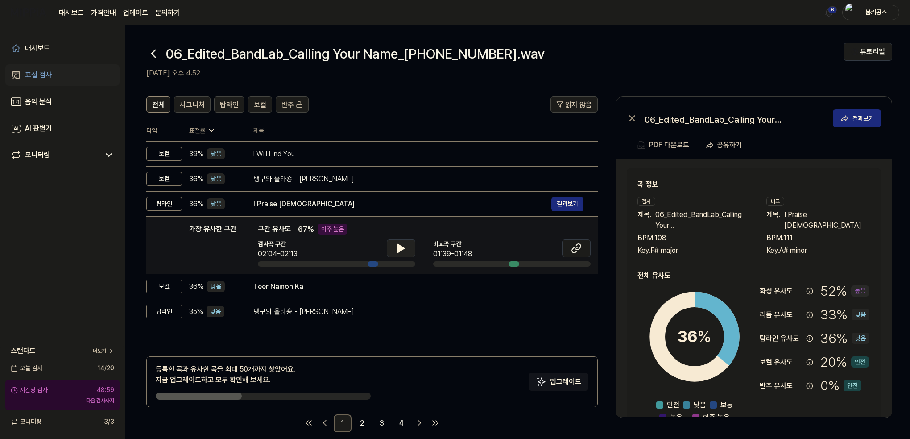
click at [405, 253] on icon at bounding box center [401, 248] width 11 height 11
click at [571, 247] on icon at bounding box center [576, 248] width 11 height 11
click at [393, 244] on button at bounding box center [401, 248] width 29 height 18
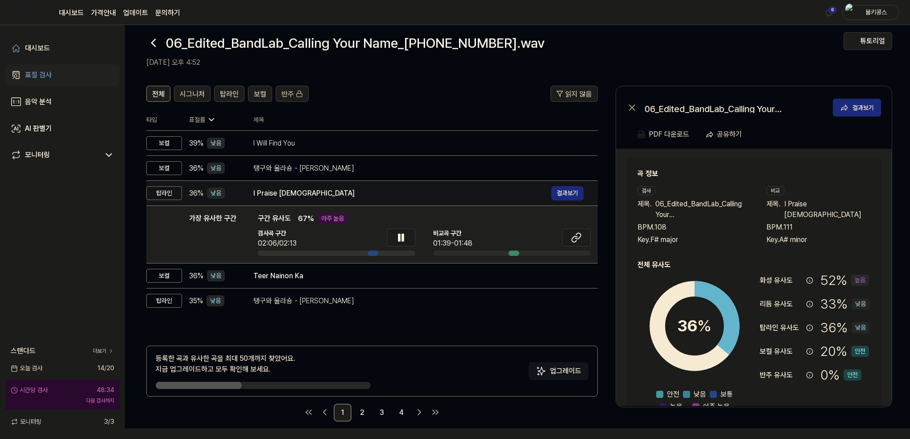
scroll to position [11, 0]
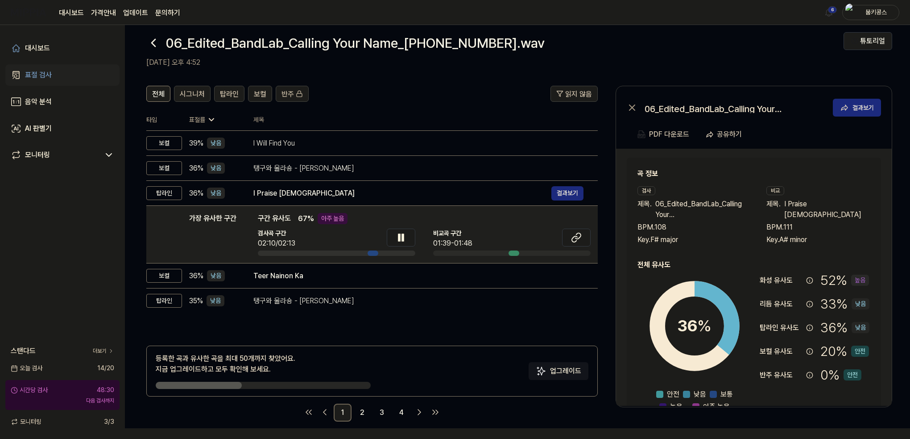
click at [154, 46] on icon at bounding box center [153, 43] width 14 height 14
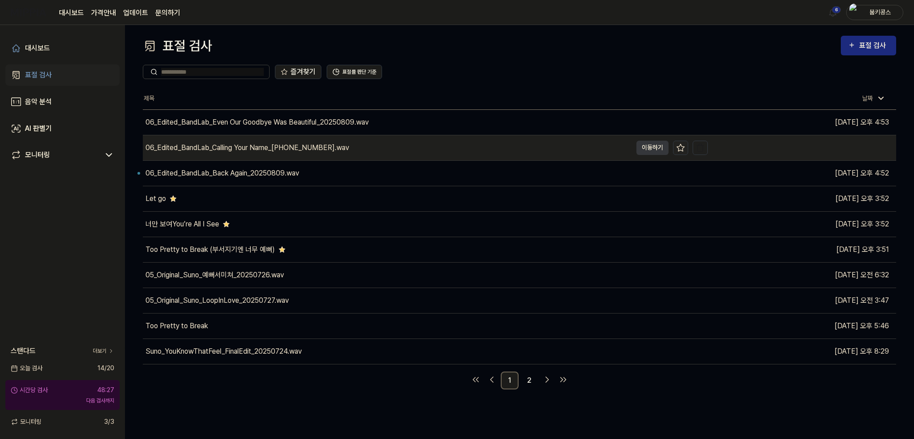
click at [680, 146] on icon at bounding box center [680, 147] width 9 height 9
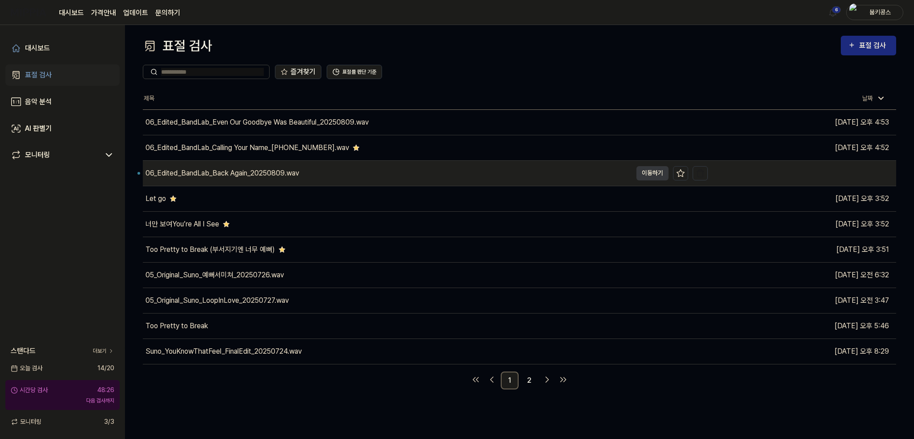
click at [288, 175] on div "06_Edited_BandLab_Back Again_20250809.wav" at bounding box center [222, 173] width 154 height 11
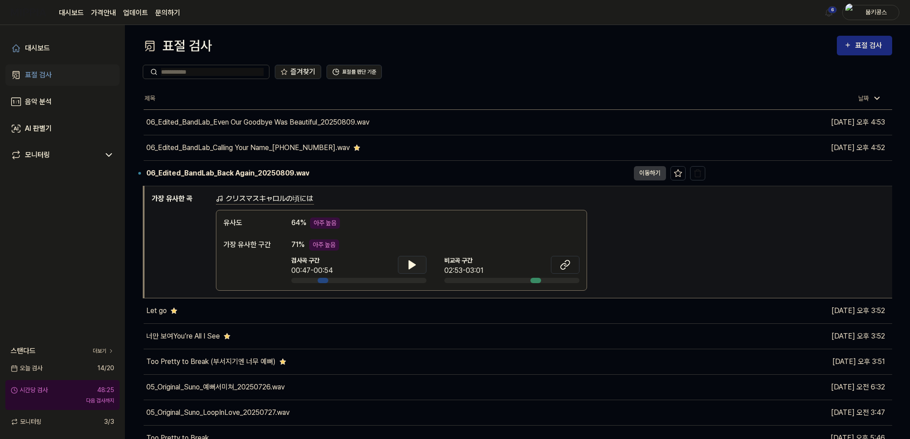
click at [411, 261] on icon at bounding box center [412, 265] width 6 height 8
drag, startPoint x: 414, startPoint y: 265, endPoint x: 518, endPoint y: 262, distance: 104.0
click at [414, 265] on icon at bounding box center [414, 264] width 2 height 7
click at [564, 261] on icon at bounding box center [565, 264] width 11 height 11
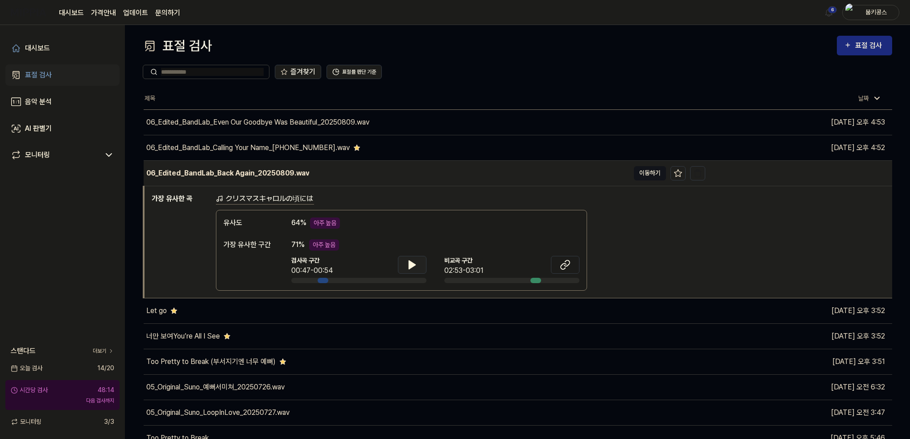
click at [654, 174] on button "이동하기" at bounding box center [650, 173] width 32 height 14
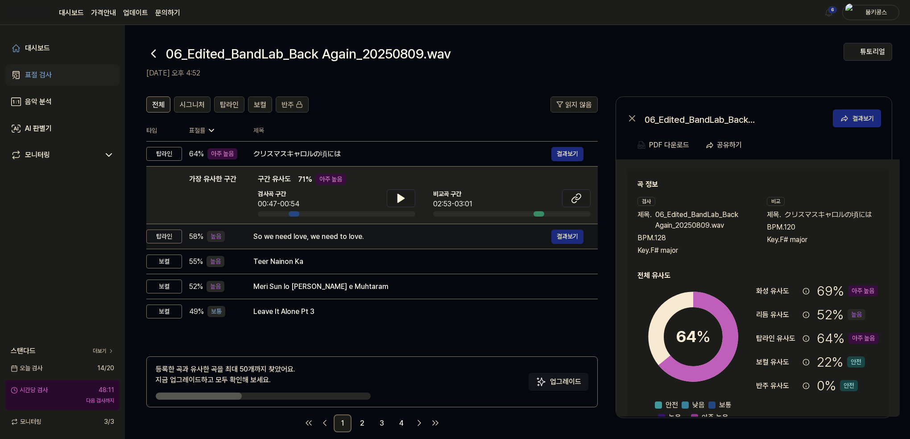
click at [295, 231] on div "So we need love, we need to love." at bounding box center [402, 236] width 298 height 11
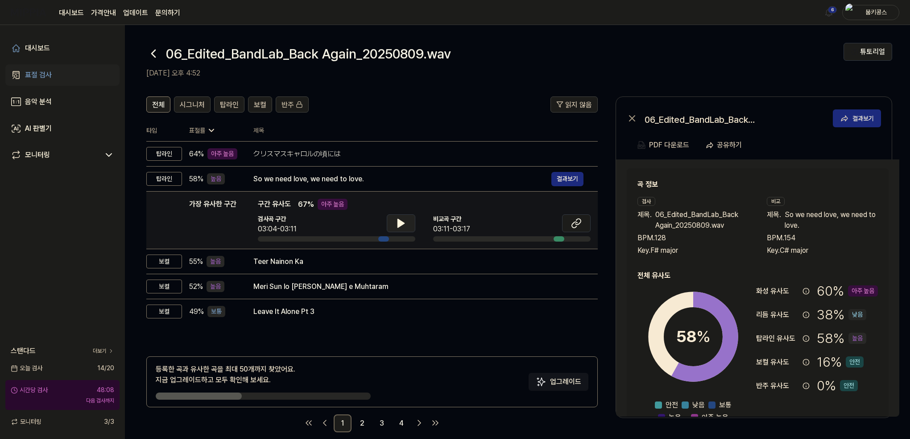
click at [406, 222] on button at bounding box center [401, 223] width 29 height 18
click at [569, 223] on button at bounding box center [576, 223] width 29 height 18
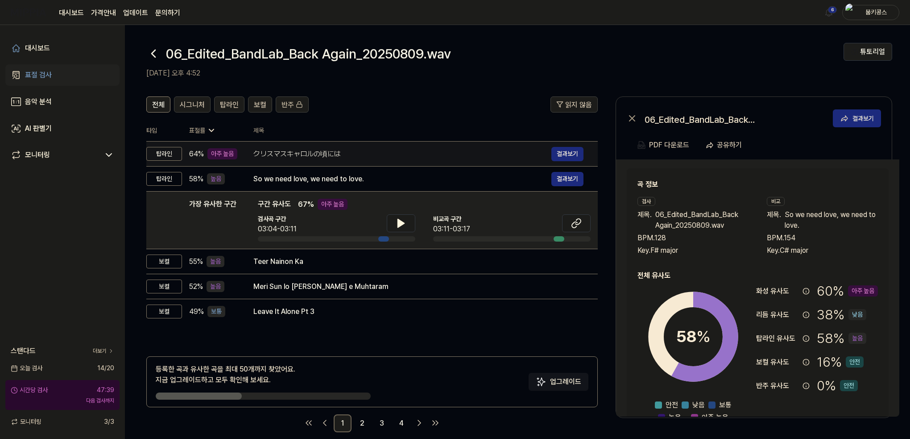
click at [320, 154] on div "クリスマスキャロルの頃には" at bounding box center [402, 154] width 298 height 11
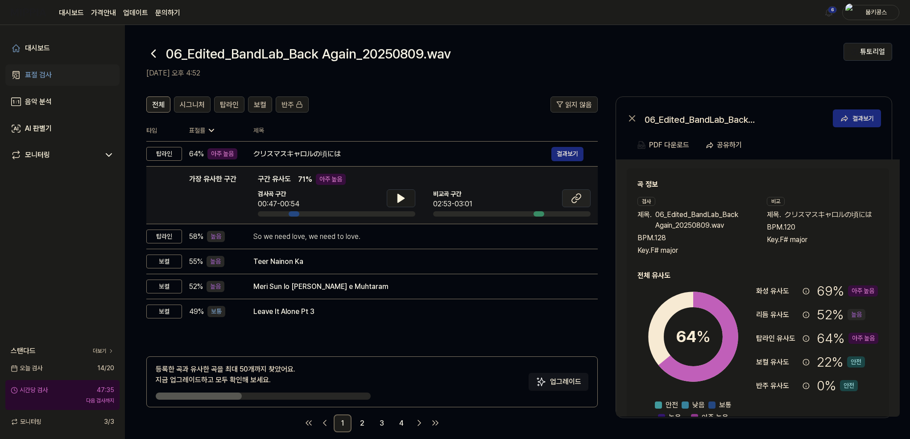
click at [579, 202] on icon at bounding box center [576, 198] width 11 height 11
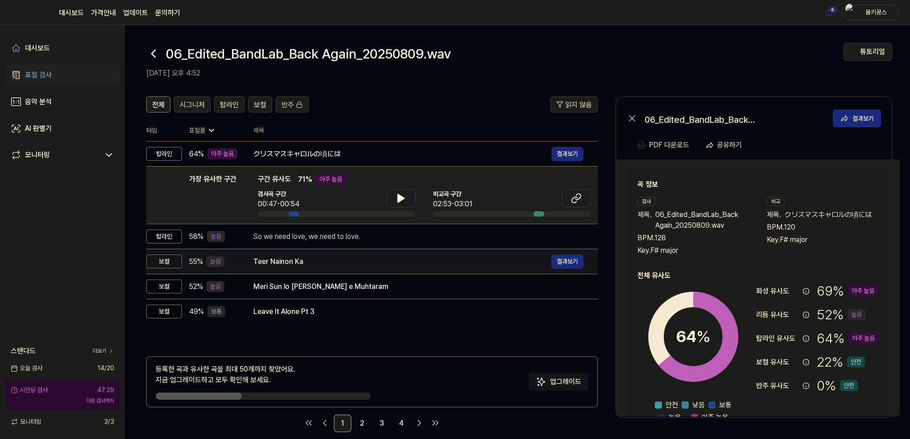
click at [263, 256] on div "Teer Nainon Ka" at bounding box center [402, 261] width 298 height 11
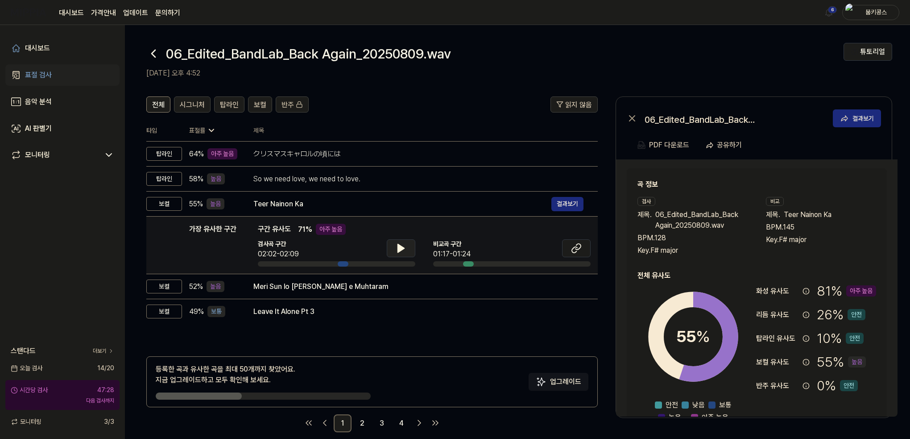
click at [404, 248] on icon at bounding box center [401, 248] width 11 height 11
click at [578, 251] on icon at bounding box center [576, 248] width 11 height 11
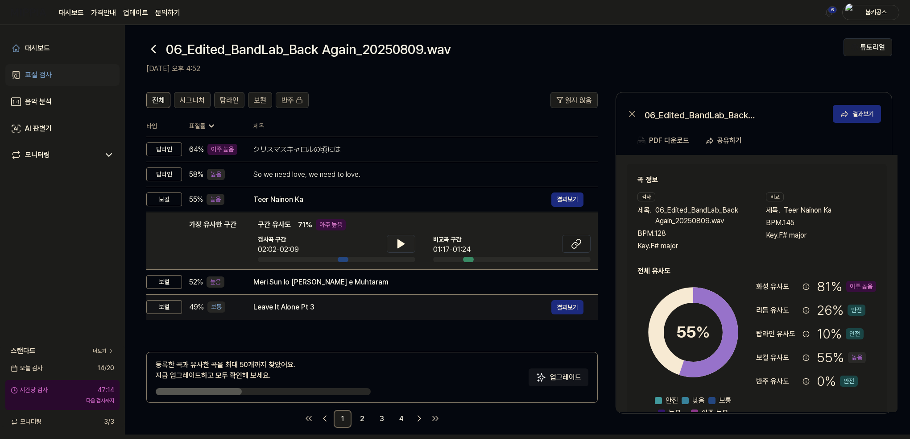
scroll to position [11, 0]
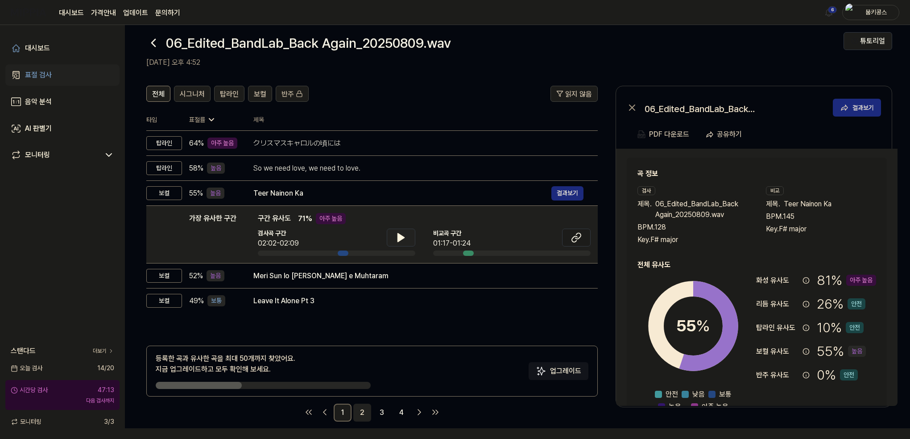
click at [361, 412] on link "2" at bounding box center [362, 412] width 18 height 18
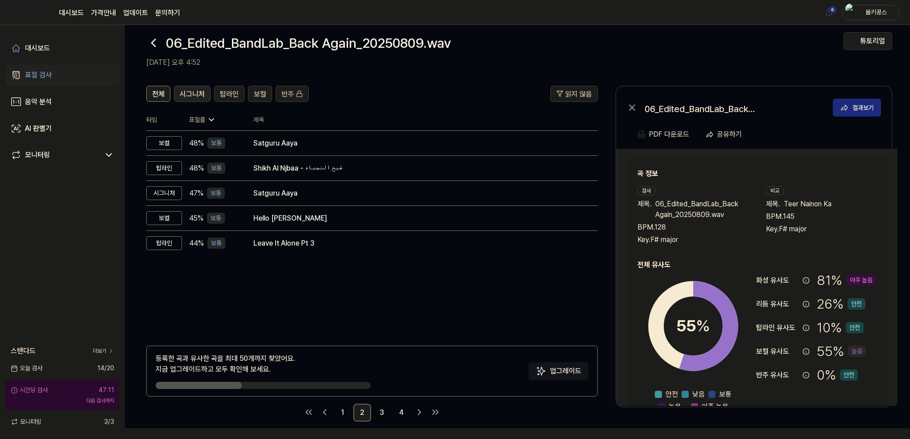
click at [190, 96] on span "시그니처" at bounding box center [192, 94] width 25 height 11
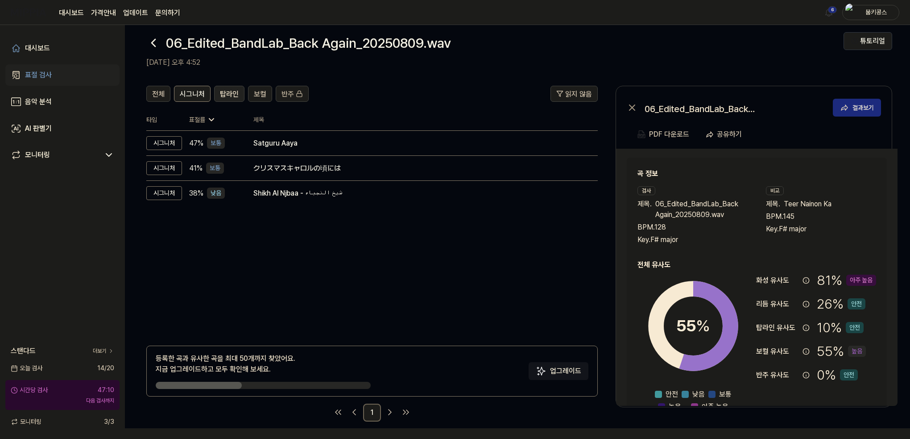
click at [228, 89] on span "탑라인" at bounding box center [229, 94] width 19 height 11
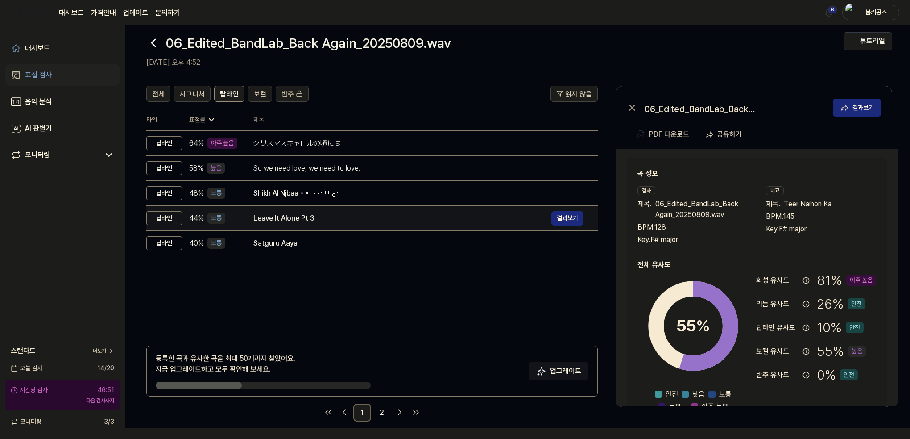
drag, startPoint x: 199, startPoint y: 303, endPoint x: 276, endPoint y: 226, distance: 108.2
click at [200, 303] on div "전체 시그니처 탑라인 보컬 반주 읽지 않음 전체 시그니처 탑라인 보컬 반주 타입 표절률 제목 표절률 읽지 않음 탑라인 64 % 아주 높음 クリ…" at bounding box center [372, 254] width 452 height 336
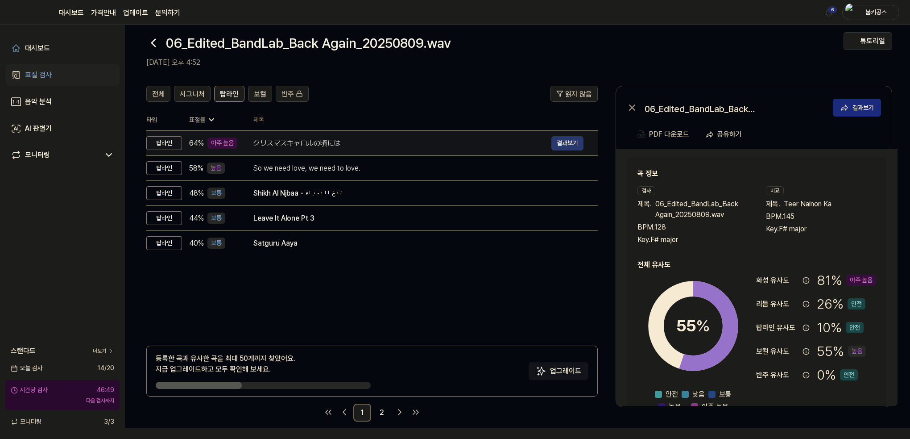
click at [572, 139] on button "결과보기" at bounding box center [568, 143] width 32 height 14
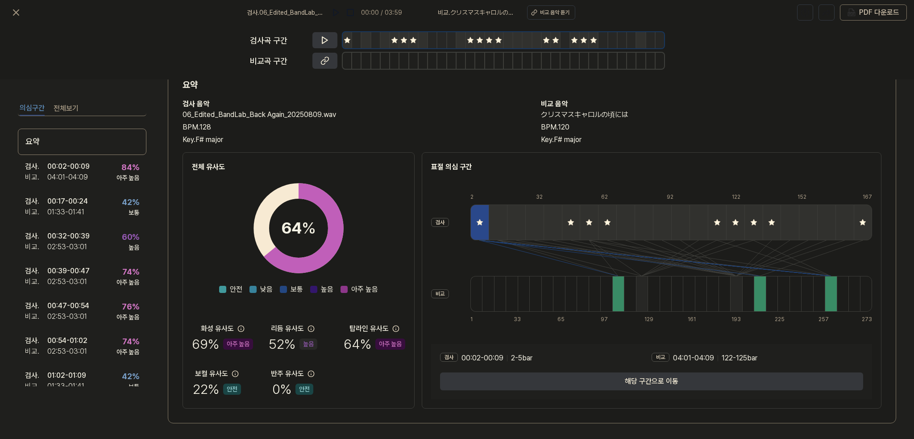
scroll to position [36, 0]
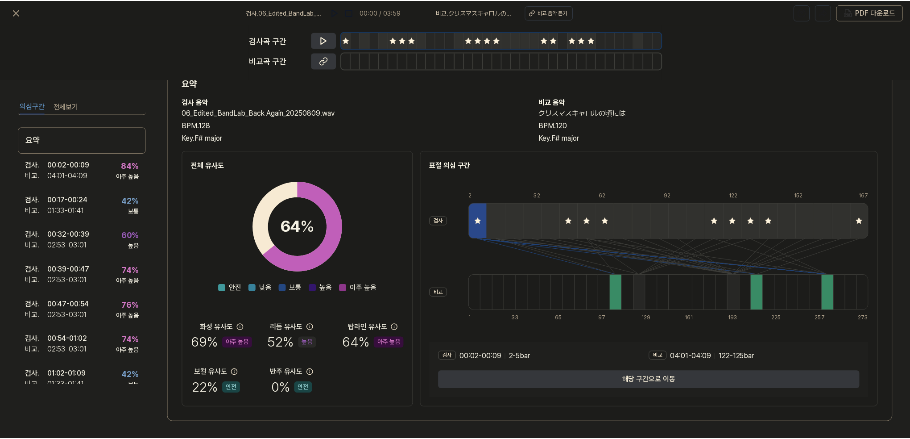
scroll to position [11, 0]
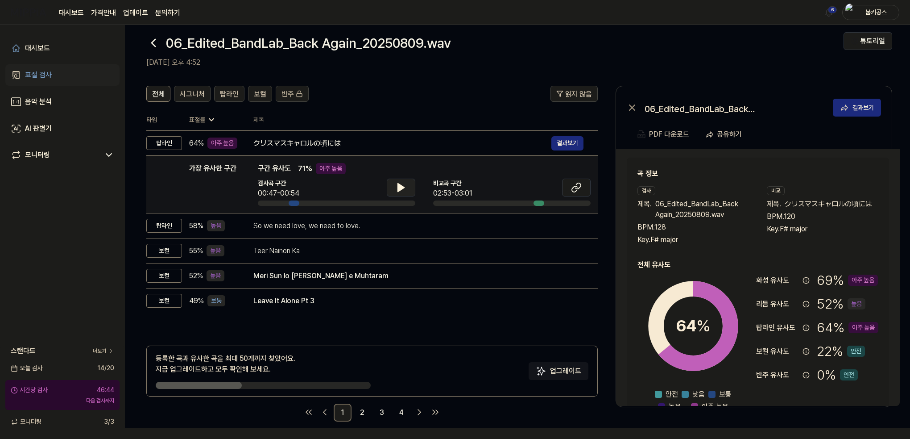
click at [396, 191] on icon at bounding box center [401, 187] width 11 height 11
click at [581, 187] on icon at bounding box center [576, 187] width 11 height 11
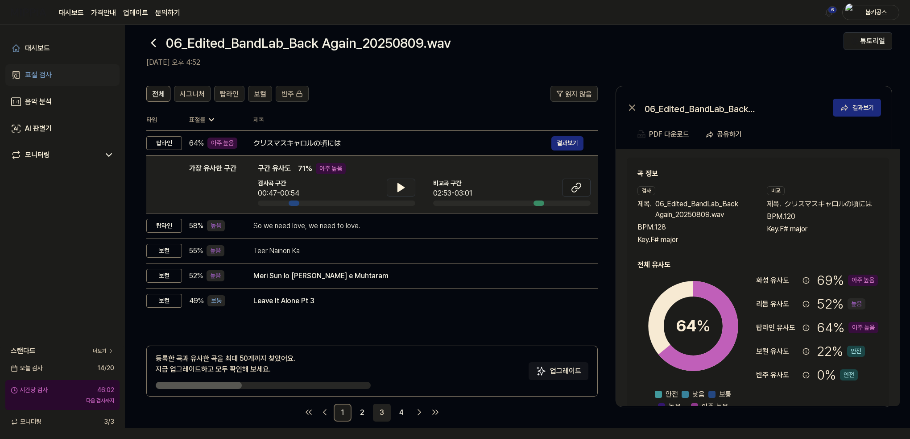
click at [388, 409] on link "3" at bounding box center [382, 412] width 18 height 18
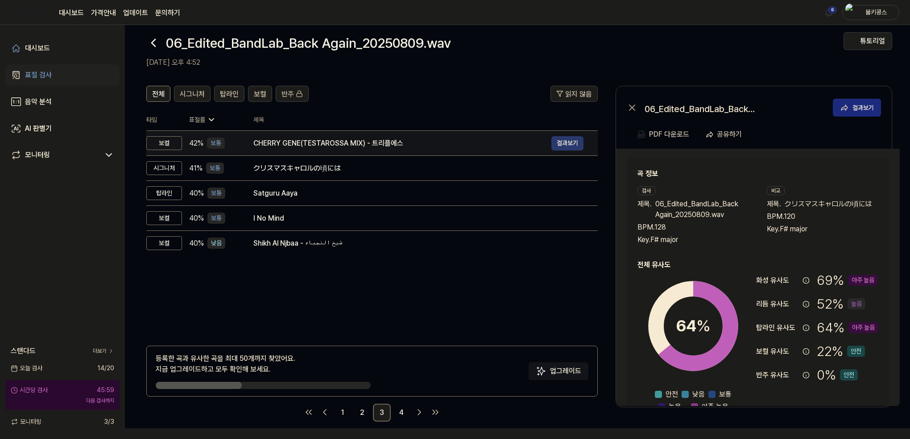
click at [560, 145] on button "결과보기" at bounding box center [568, 143] width 32 height 14
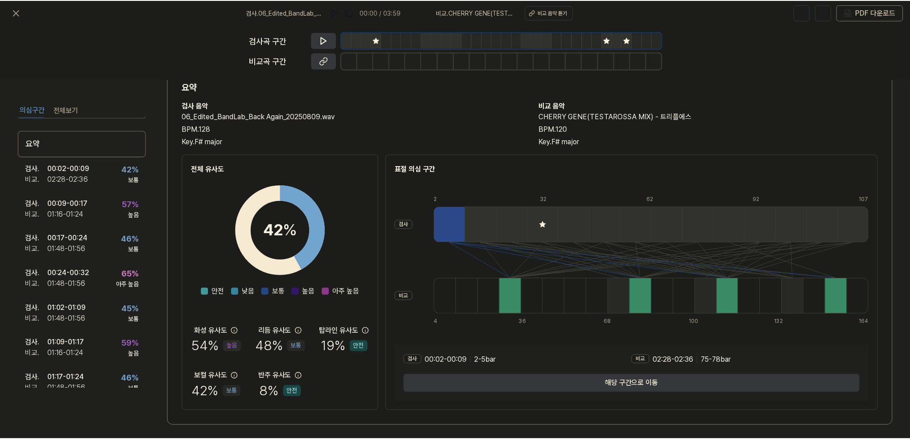
scroll to position [36, 0]
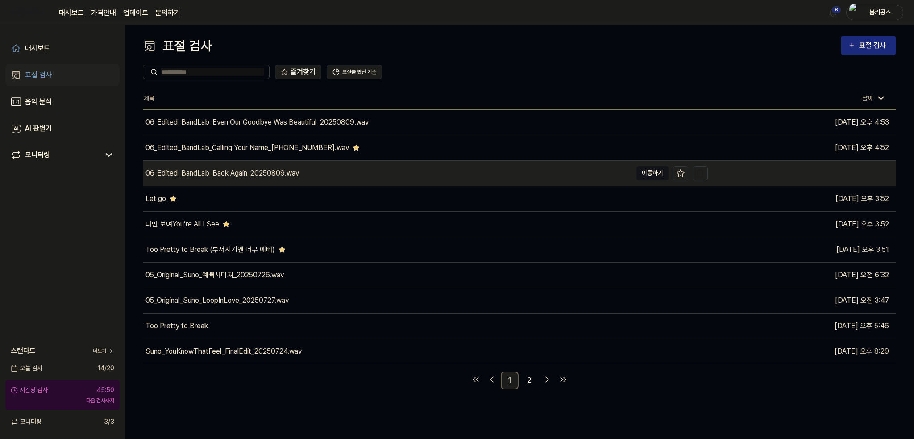
click at [649, 174] on button "이동하기" at bounding box center [652, 173] width 32 height 14
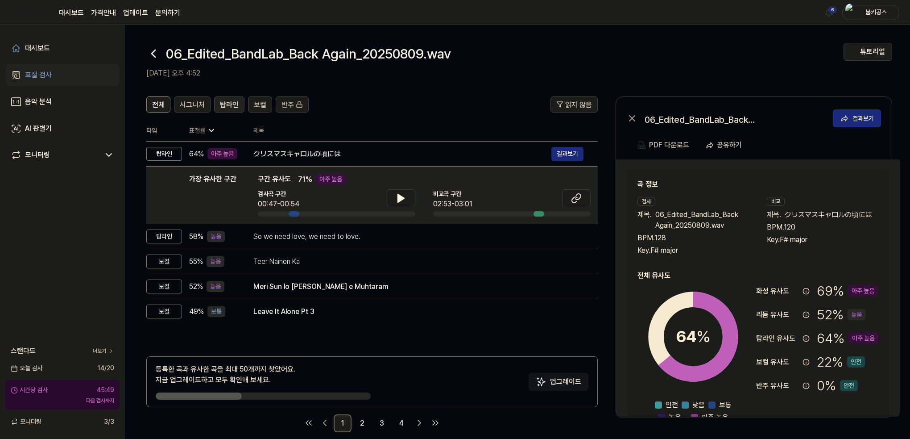
click at [221, 107] on span "탑라인" at bounding box center [229, 105] width 19 height 11
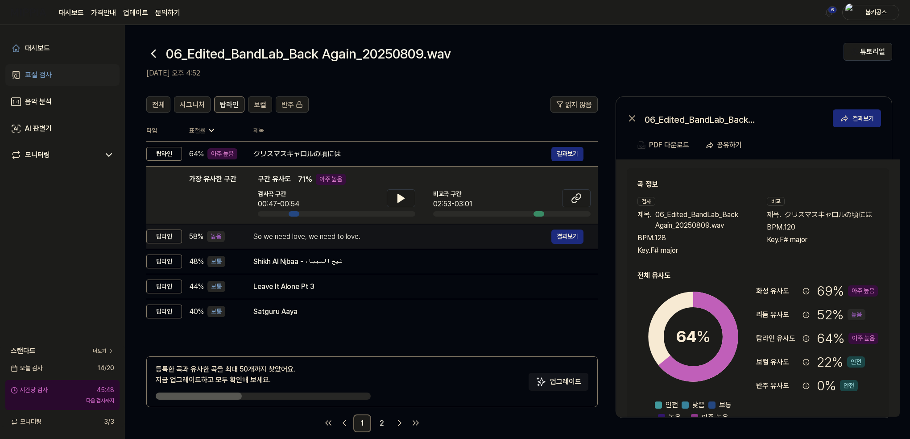
click at [265, 235] on div "So we need love, we need to love." at bounding box center [402, 236] width 298 height 11
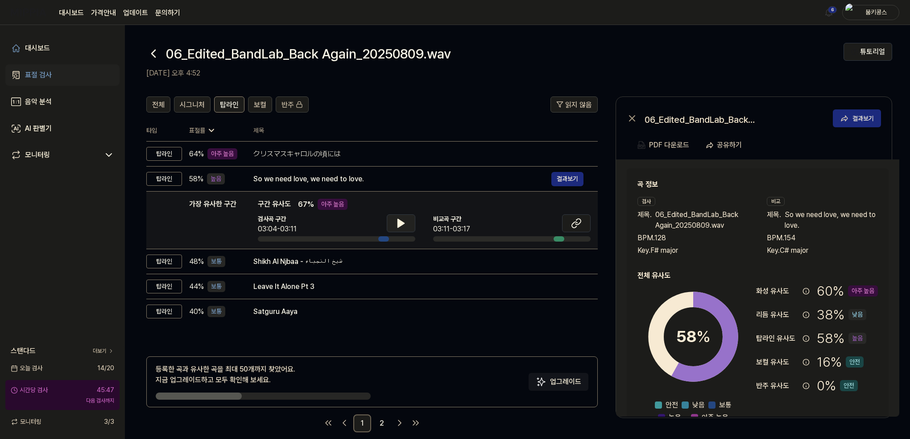
click at [399, 222] on icon at bounding box center [401, 223] width 6 height 8
click at [399, 222] on icon at bounding box center [399, 223] width 2 height 7
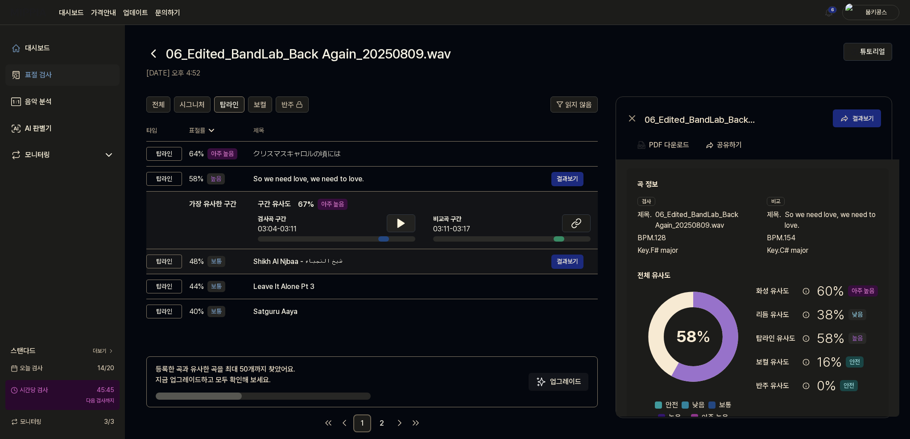
click at [371, 266] on div "Shikh Al Njbaa - شيخ النجباء" at bounding box center [402, 261] width 298 height 11
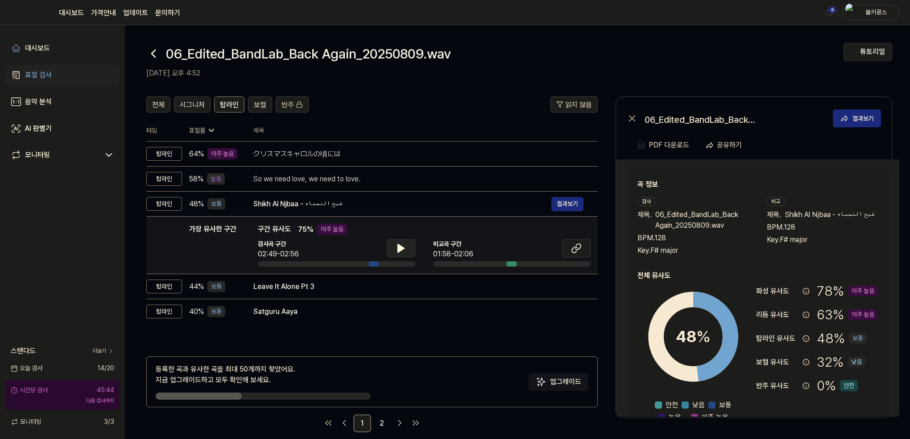
click at [399, 244] on icon at bounding box center [401, 248] width 6 height 8
click at [399, 245] on icon at bounding box center [399, 248] width 2 height 7
click at [574, 250] on icon at bounding box center [576, 248] width 11 height 11
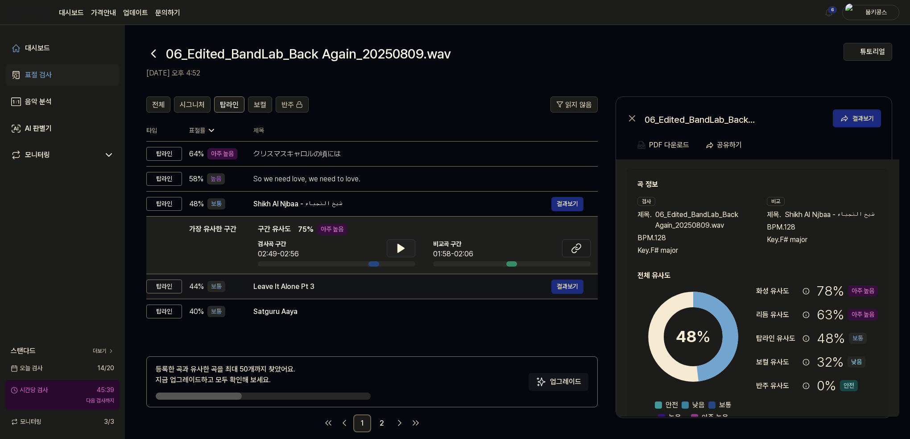
click at [313, 285] on div "Leave It Alone Pt 3" at bounding box center [402, 286] width 298 height 11
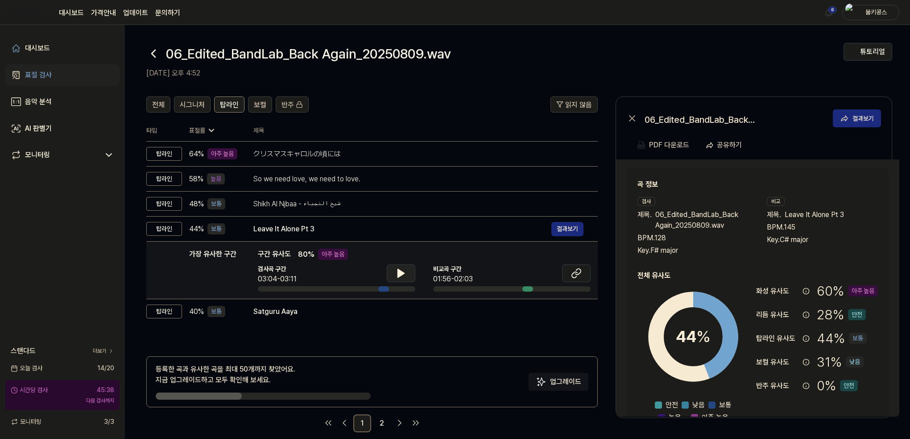
click at [396, 272] on icon at bounding box center [401, 273] width 11 height 11
click at [397, 273] on icon at bounding box center [401, 273] width 11 height 11
click at [578, 272] on icon at bounding box center [576, 273] width 11 height 11
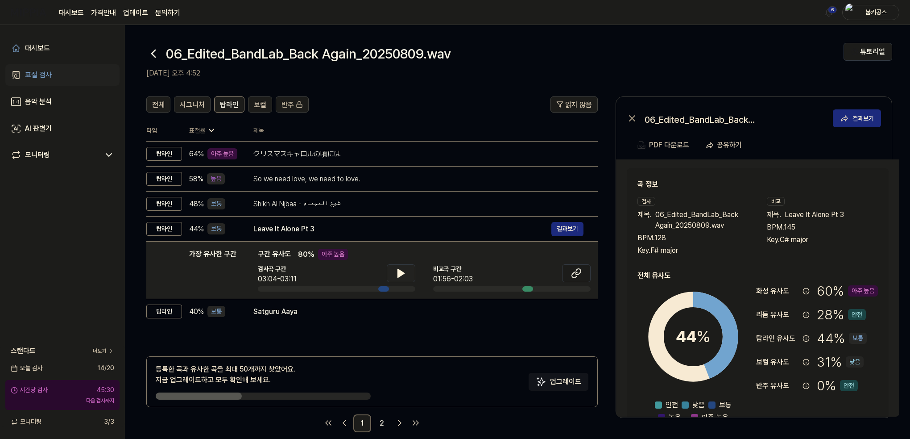
click at [310, 316] on div "Satguru Aaya 결과보기" at bounding box center [418, 311] width 330 height 11
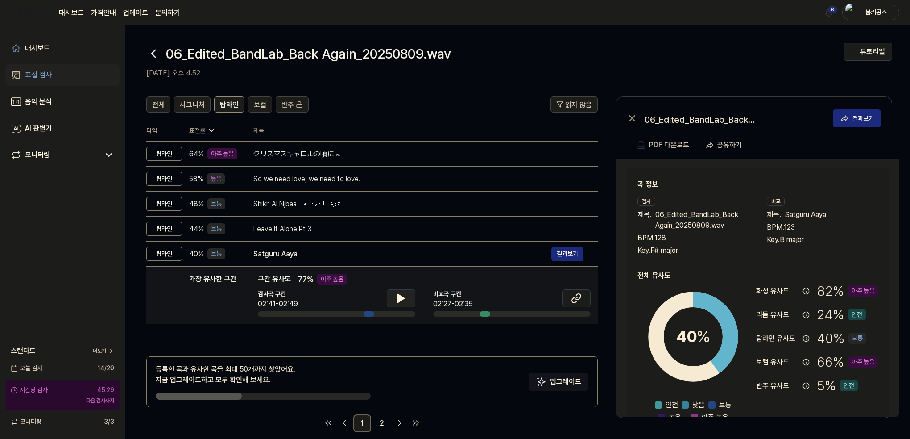
click at [404, 297] on icon at bounding box center [401, 298] width 11 height 11
click at [401, 297] on icon at bounding box center [401, 298] width 11 height 11
click at [573, 302] on icon at bounding box center [574, 300] width 5 height 6
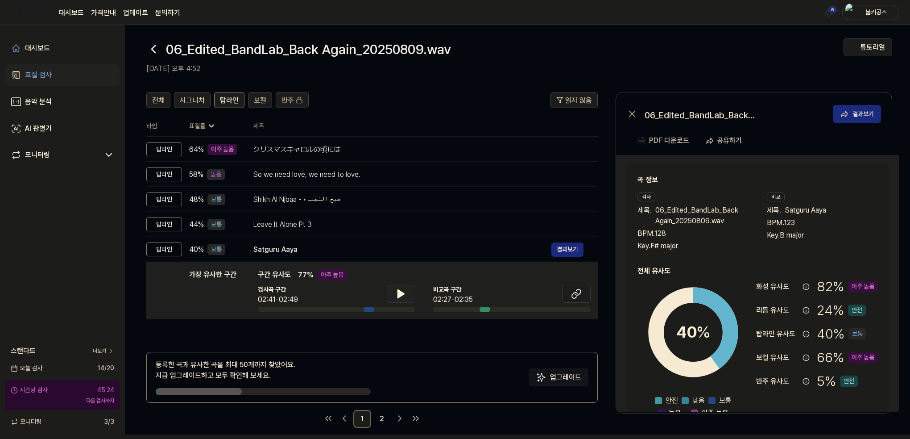
scroll to position [11, 0]
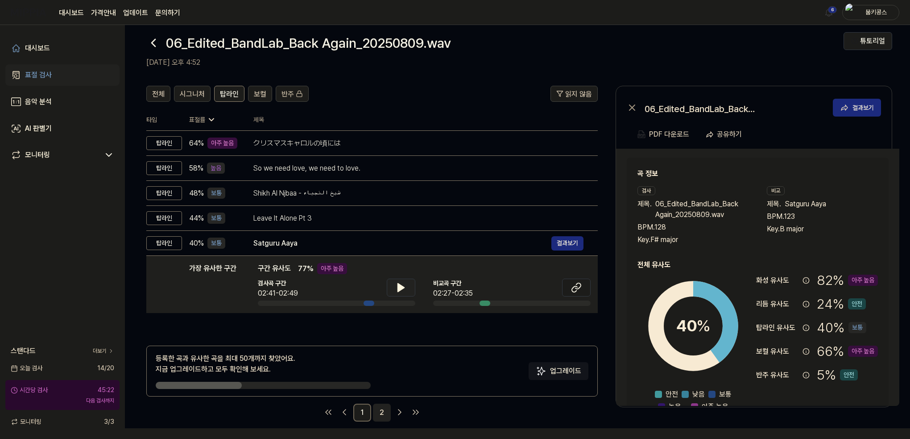
click at [378, 411] on link "2" at bounding box center [382, 412] width 18 height 18
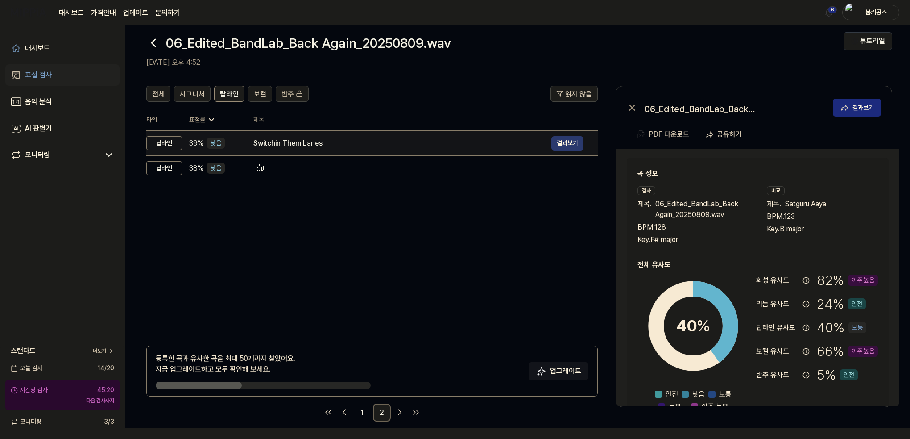
click at [562, 143] on button "결과보기" at bounding box center [568, 143] width 32 height 14
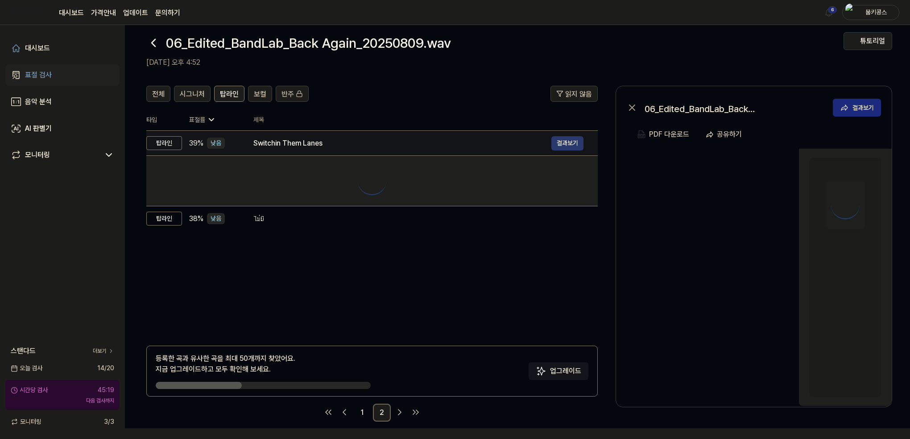
scroll to position [0, 0]
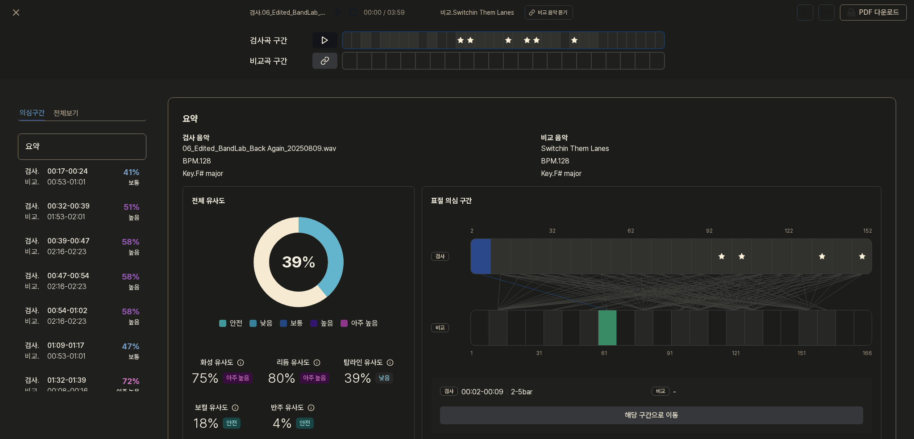
click at [320, 36] on icon at bounding box center [324, 40] width 9 height 9
click at [328, 59] on icon at bounding box center [324, 60] width 9 height 9
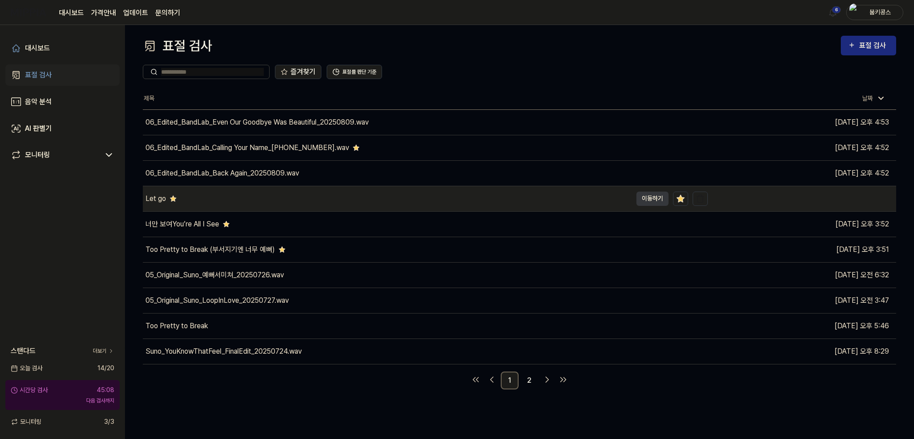
click at [248, 193] on div "Let go" at bounding box center [387, 198] width 489 height 25
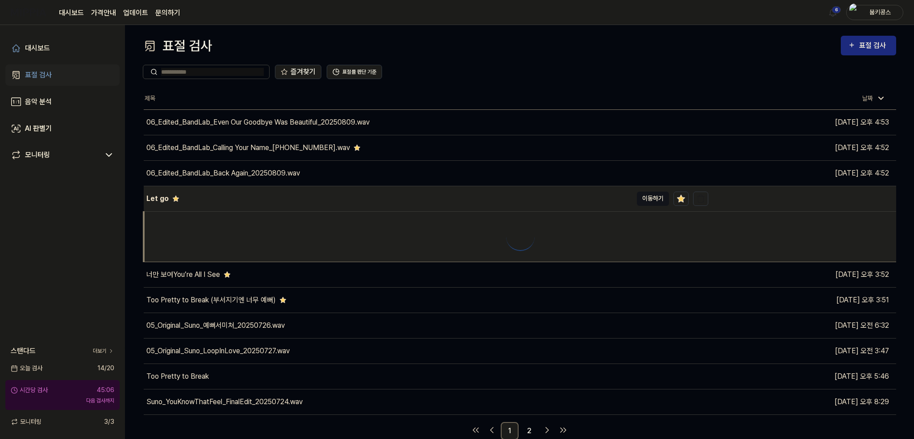
click at [638, 197] on button "이동하기" at bounding box center [653, 198] width 32 height 14
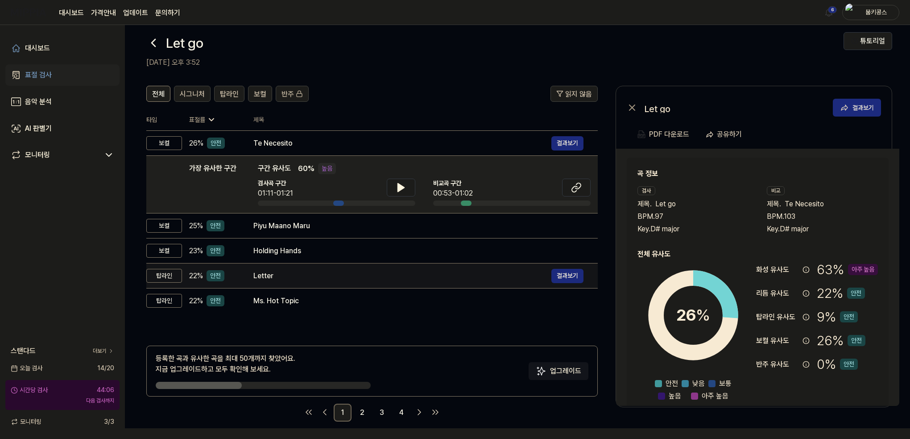
scroll to position [11, 0]
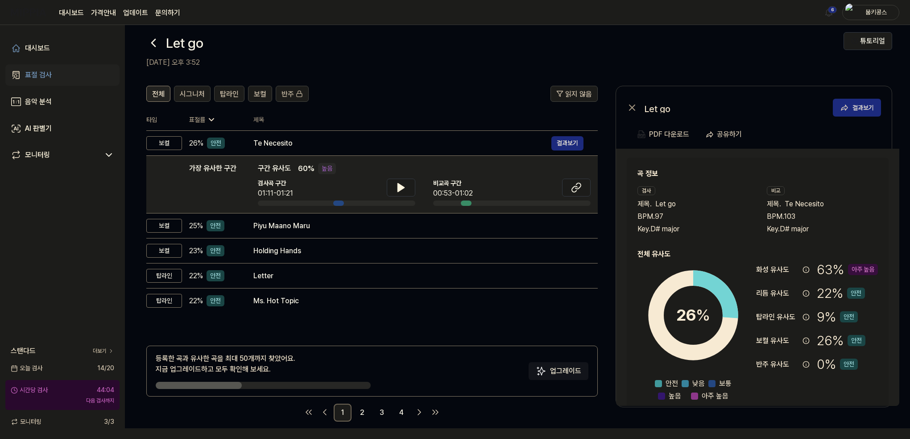
click at [160, 91] on span "전체" at bounding box center [158, 94] width 12 height 11
click at [155, 42] on icon at bounding box center [153, 43] width 14 height 14
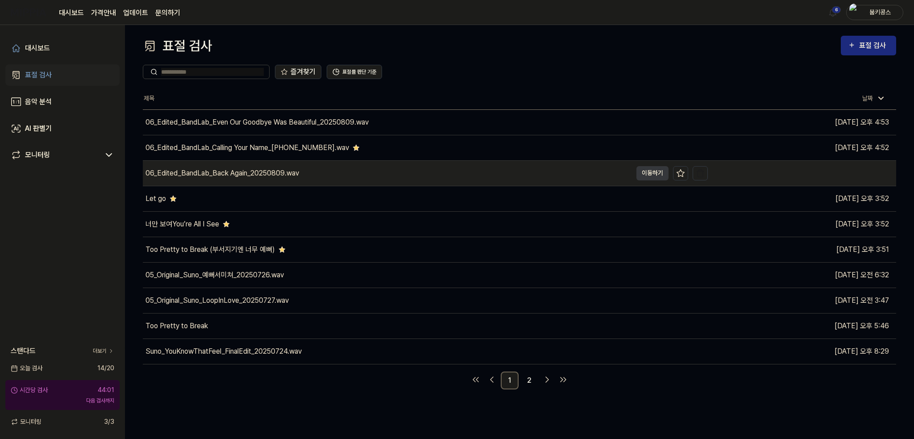
click at [218, 169] on div "06_Edited_BandLab_Back Again_20250809.wav" at bounding box center [222, 173] width 154 height 11
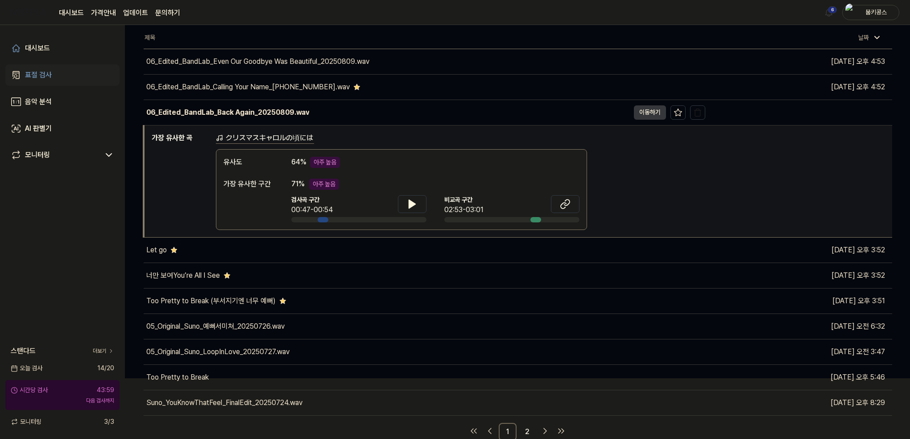
scroll to position [61, 0]
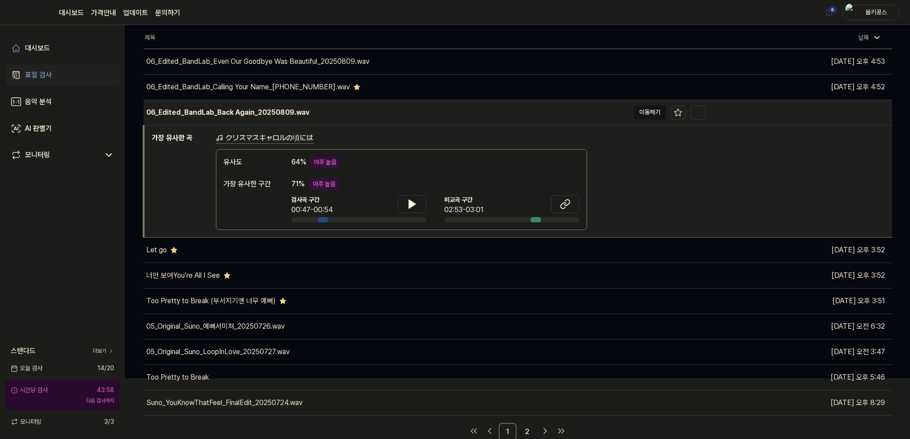
click at [655, 111] on button "이동하기" at bounding box center [650, 112] width 32 height 14
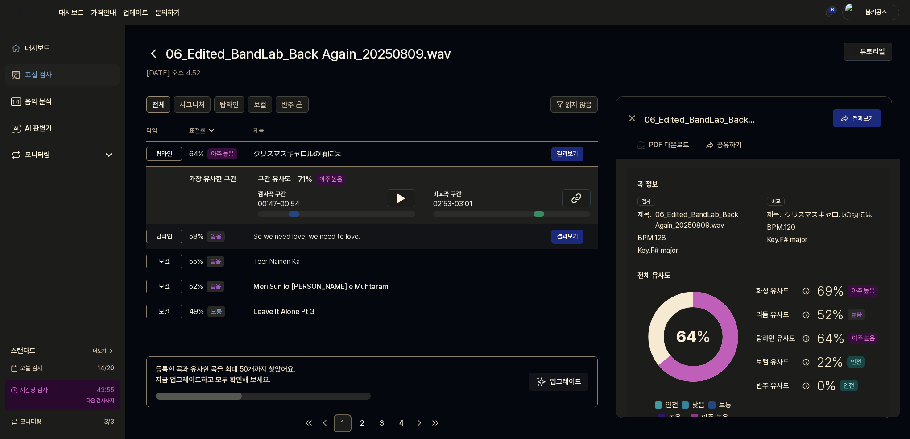
click at [362, 235] on div "So we need love, we need to love." at bounding box center [402, 236] width 298 height 11
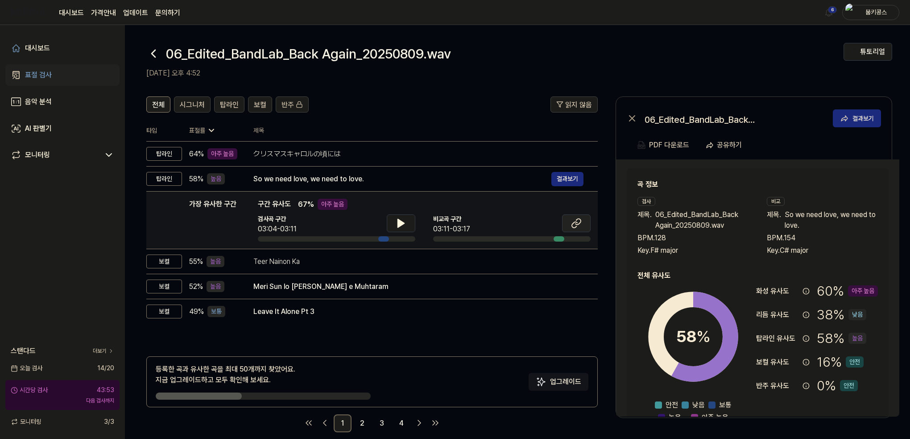
click at [582, 220] on button at bounding box center [576, 223] width 29 height 18
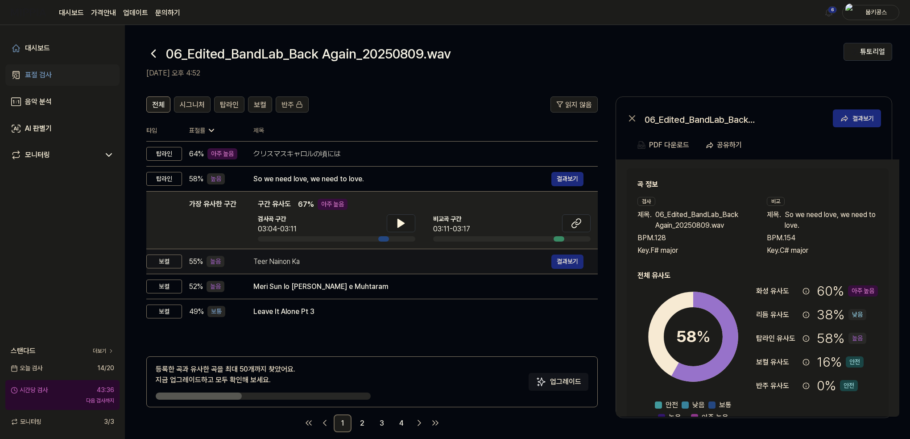
click at [305, 264] on div "Teer Nainon Ka" at bounding box center [402, 261] width 298 height 11
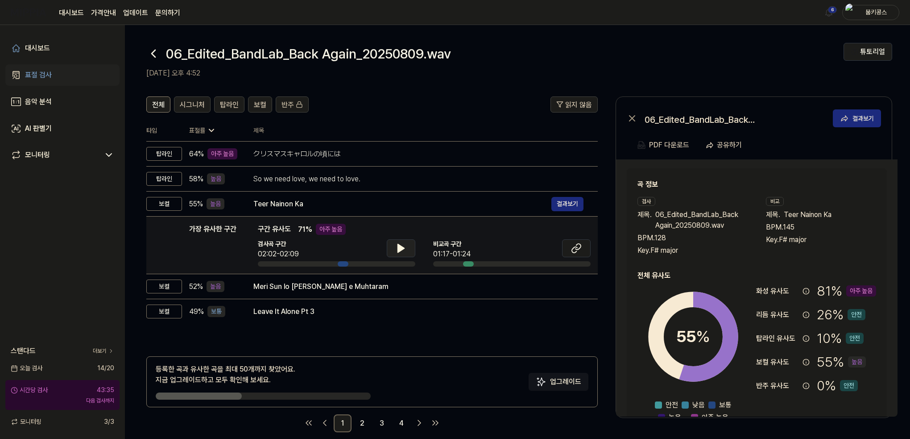
click at [392, 248] on button at bounding box center [401, 248] width 29 height 18
click at [567, 248] on button at bounding box center [576, 248] width 29 height 18
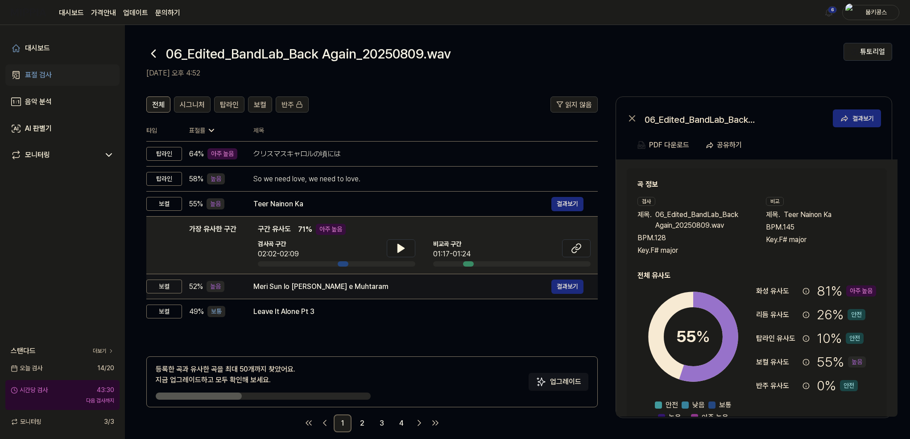
click at [342, 294] on td "Meri Sun lo Sada Murshid e Muhtaram 결과보기" at bounding box center [418, 286] width 359 height 25
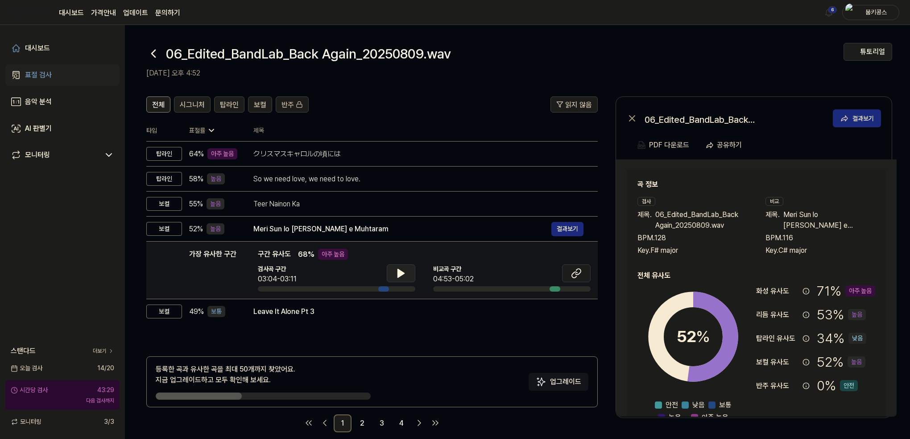
click at [403, 273] on icon at bounding box center [401, 273] width 6 height 8
click at [403, 273] on icon at bounding box center [403, 273] width 2 height 7
click at [369, 324] on div "전체 시그니처 탑라인 보컬 반주 읽지 않음 전체 시그니처 탑라인 보컬 반주 타입 표절률 제목 표절률 읽지 않음 탑라인 64 % 아주 높음 クリ…" at bounding box center [372, 264] width 452 height 336
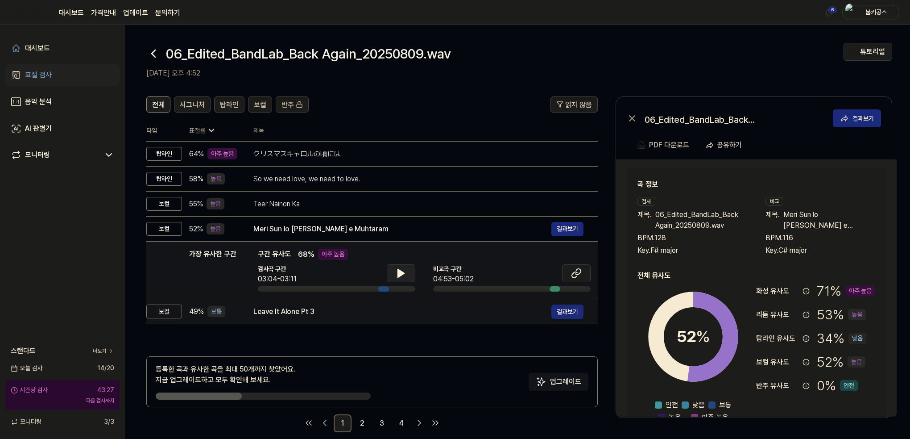
click at [384, 312] on div "Leave It Alone Pt 3" at bounding box center [402, 311] width 298 height 11
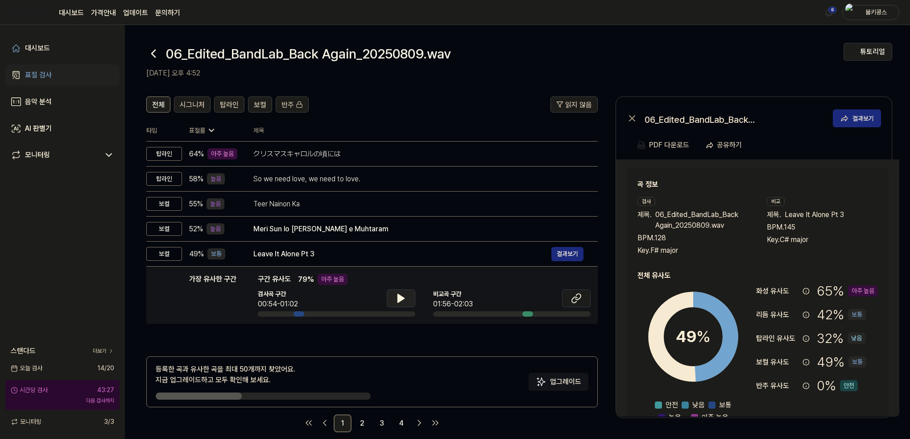
click at [396, 299] on icon at bounding box center [401, 298] width 11 height 11
click at [360, 422] on link "2" at bounding box center [362, 423] width 18 height 18
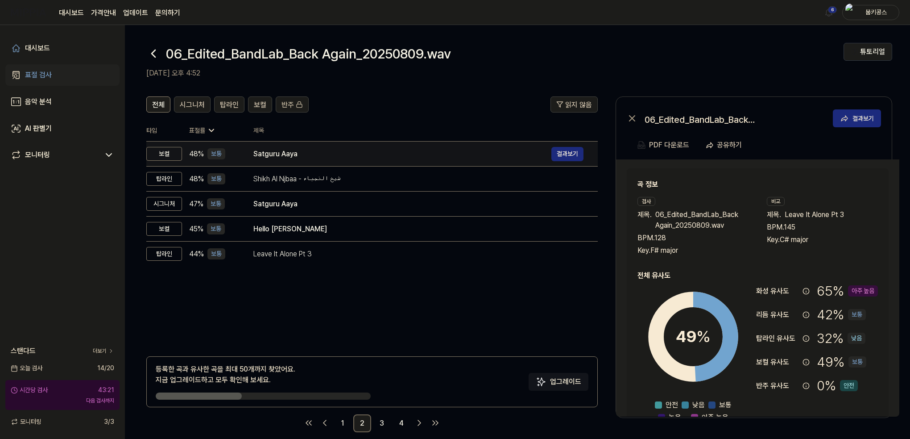
click at [256, 151] on div "Satguru Aaya" at bounding box center [402, 154] width 298 height 11
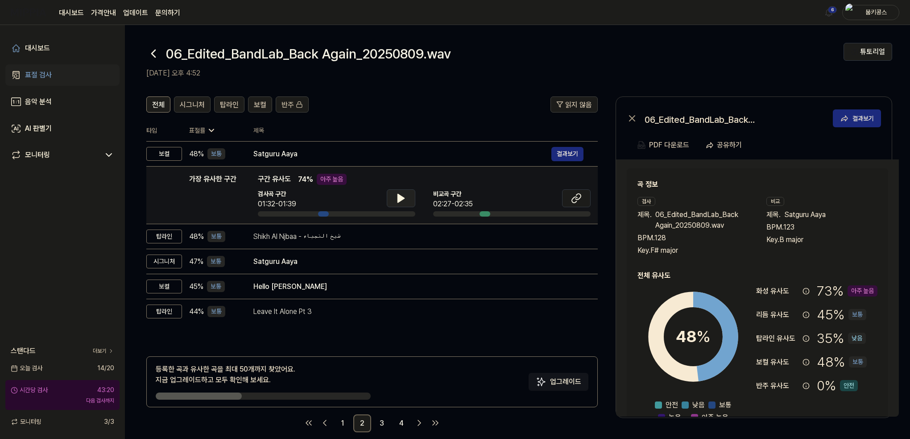
click at [401, 205] on button at bounding box center [401, 198] width 29 height 18
click at [398, 205] on button at bounding box center [401, 198] width 29 height 18
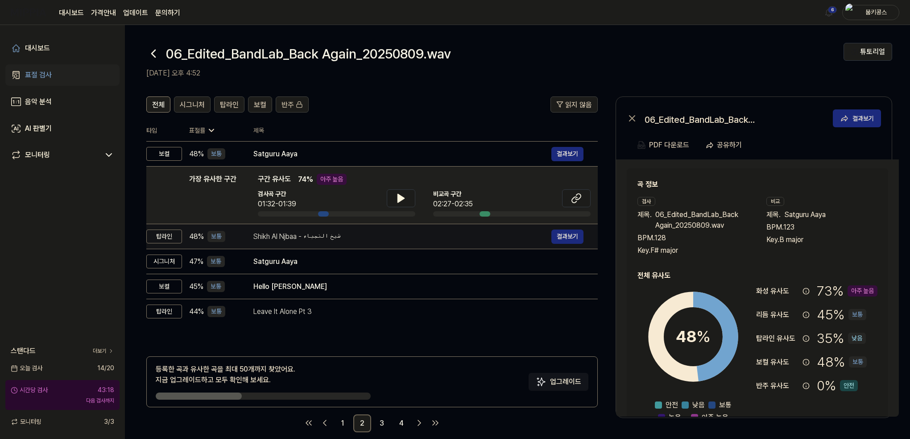
click at [361, 233] on div "Shikh Al Njbaa - شيخ النجباء" at bounding box center [402, 236] width 298 height 11
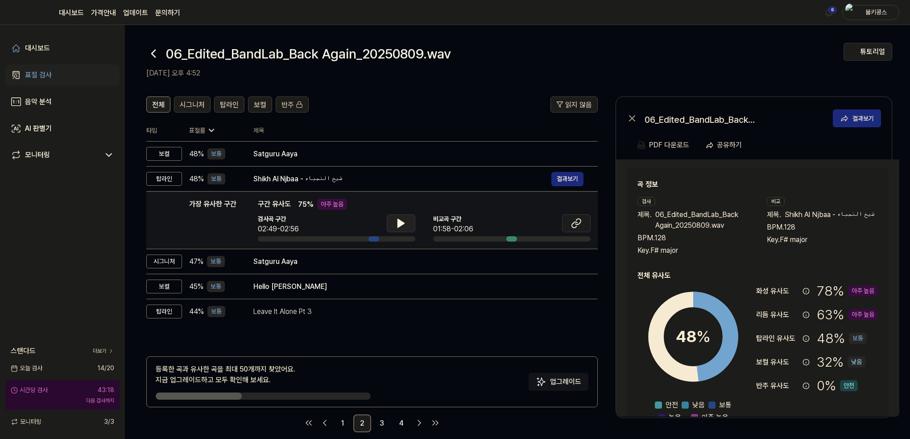
click at [398, 223] on icon at bounding box center [401, 223] width 6 height 8
click at [398, 223] on icon at bounding box center [401, 223] width 11 height 11
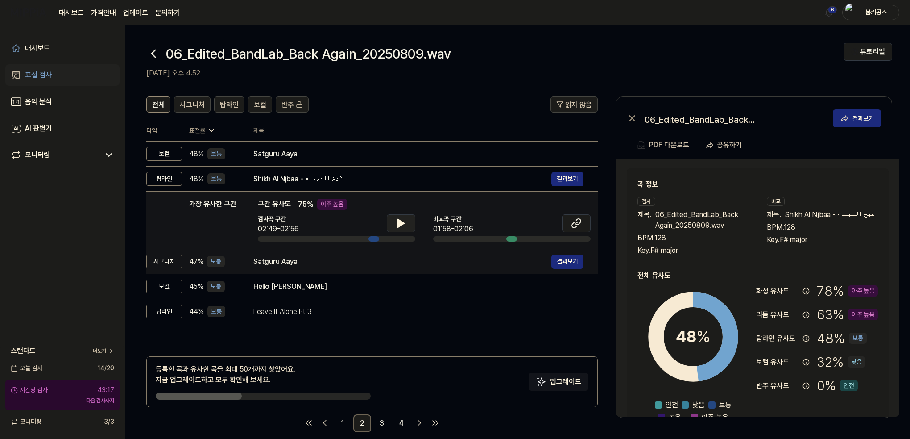
click at [353, 269] on td "Satguru Aaya 결과보기" at bounding box center [418, 261] width 359 height 25
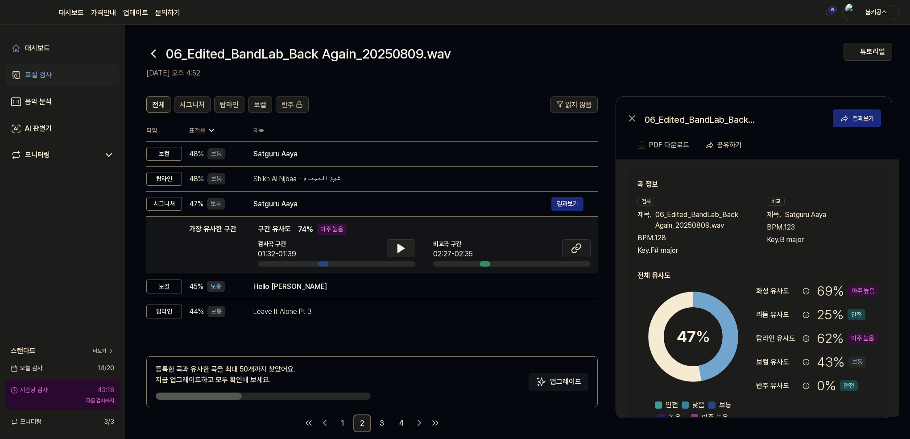
click at [398, 243] on icon at bounding box center [401, 248] width 11 height 11
click at [400, 244] on icon at bounding box center [401, 248] width 11 height 11
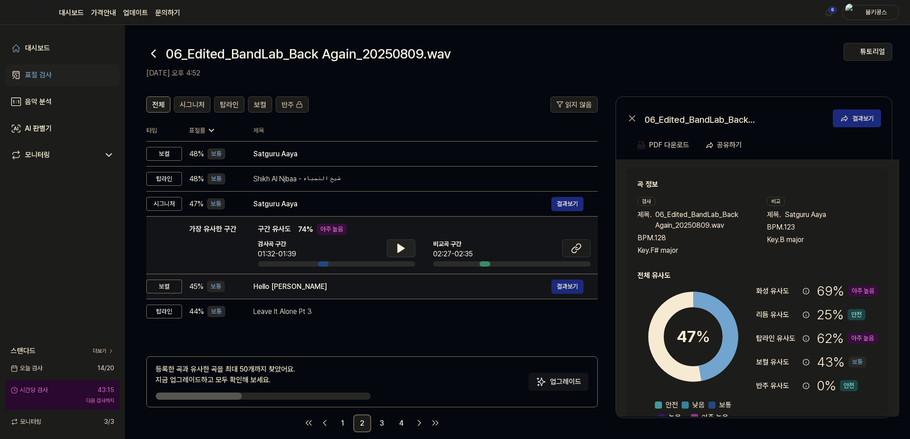
click at [357, 290] on div "Hello [PERSON_NAME]" at bounding box center [402, 286] width 298 height 11
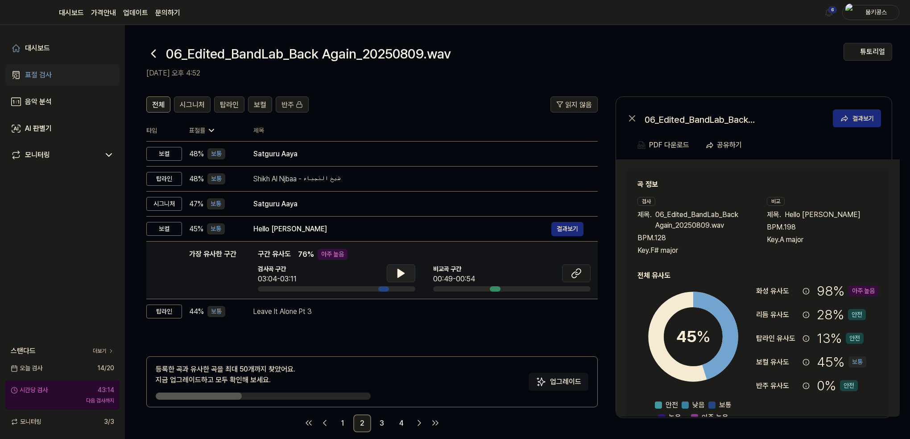
click at [406, 274] on icon at bounding box center [401, 273] width 11 height 11
click at [404, 273] on icon at bounding box center [401, 273] width 11 height 11
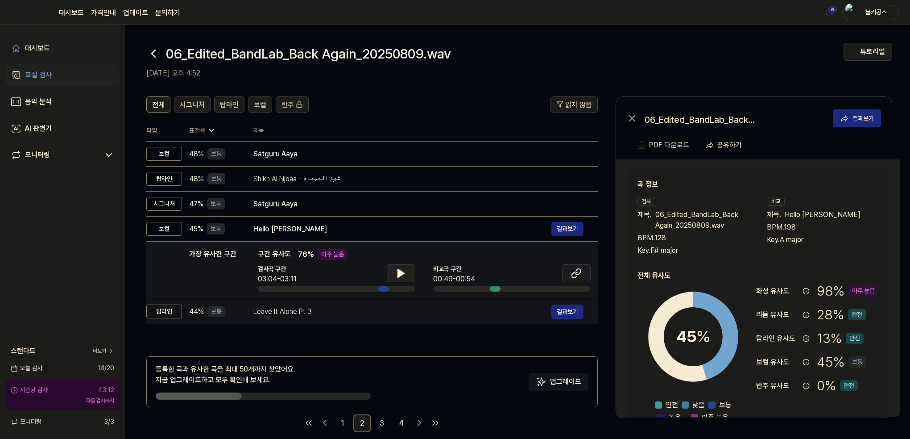
click at [344, 309] on div "Leave It Alone Pt 3" at bounding box center [402, 311] width 298 height 11
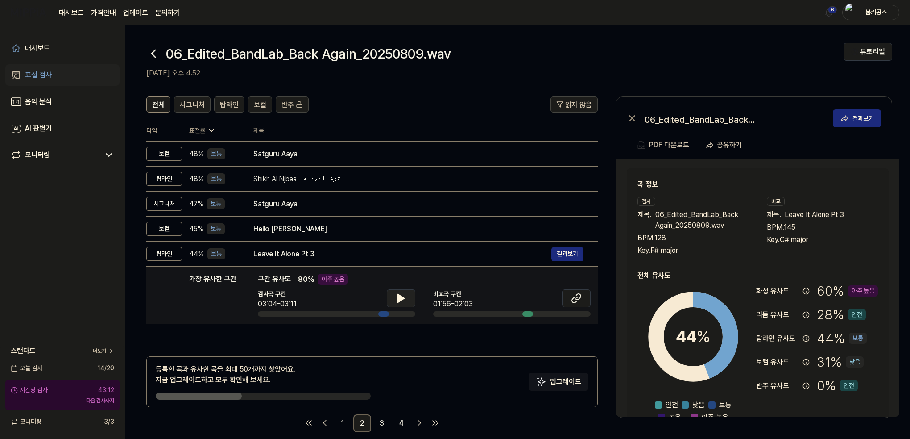
click at [394, 296] on button at bounding box center [401, 298] width 29 height 18
drag, startPoint x: 394, startPoint y: 296, endPoint x: 439, endPoint y: 301, distance: 44.9
click at [394, 295] on button at bounding box center [401, 298] width 29 height 18
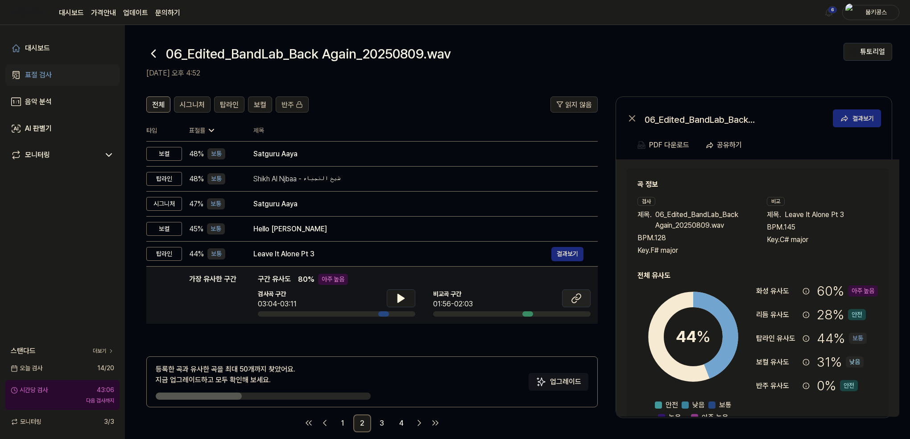
click at [573, 298] on icon at bounding box center [576, 298] width 11 height 11
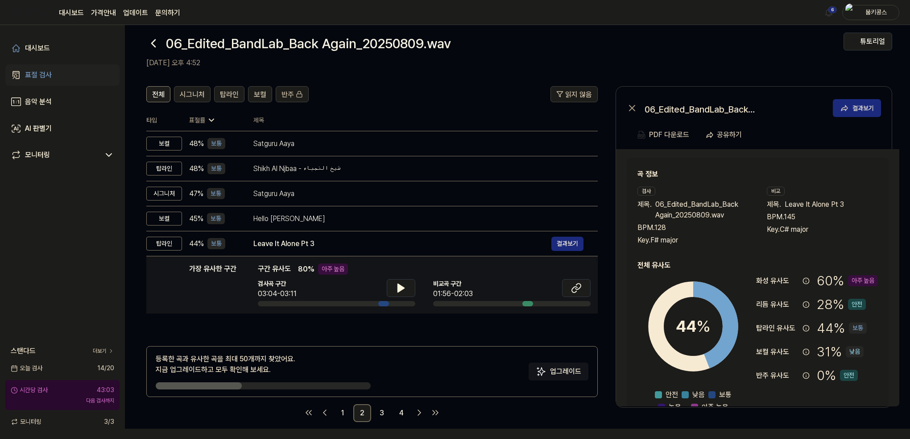
scroll to position [11, 0]
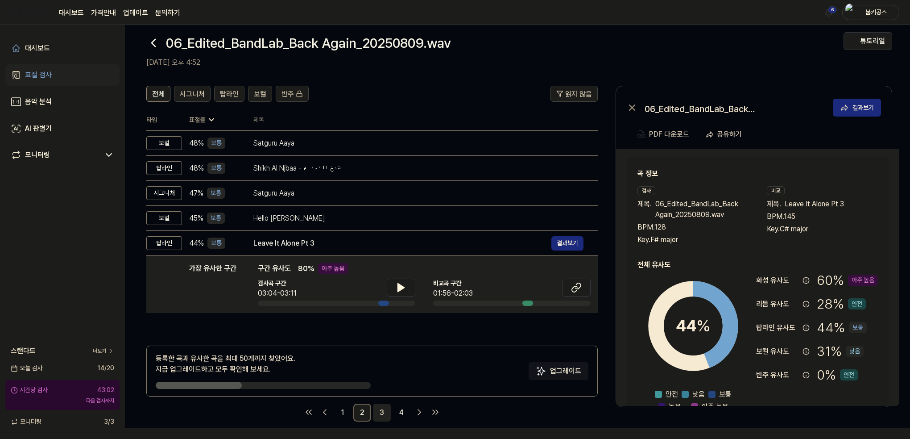
click at [387, 411] on link "3" at bounding box center [382, 412] width 18 height 18
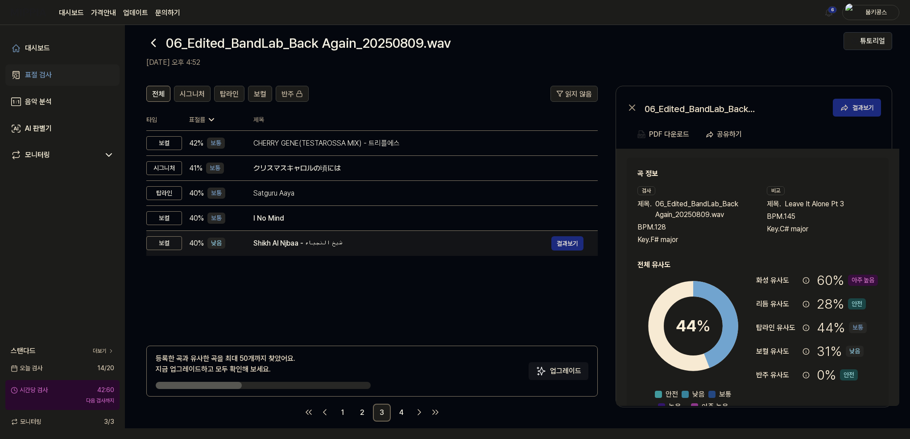
click at [323, 241] on div "Shikh Al Njbaa - شيخ النجباء" at bounding box center [402, 243] width 298 height 11
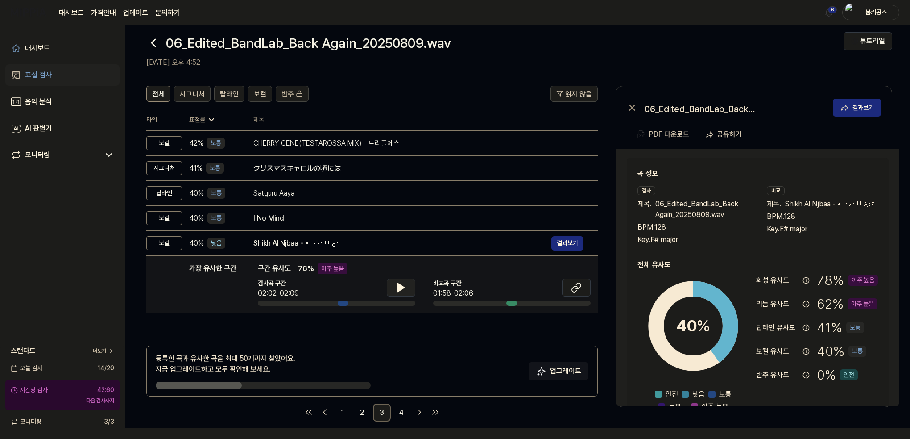
click at [405, 289] on icon at bounding box center [401, 287] width 11 height 11
click at [400, 287] on icon at bounding box center [401, 287] width 11 height 11
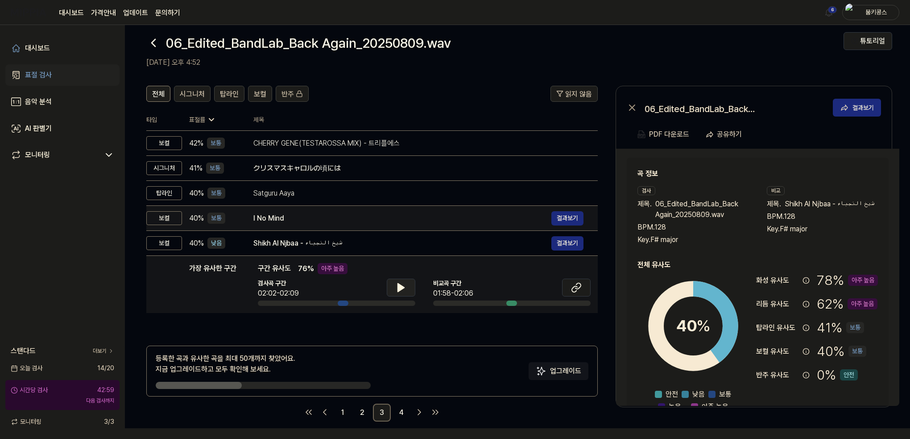
click at [330, 220] on div "I No Mind" at bounding box center [402, 218] width 298 height 11
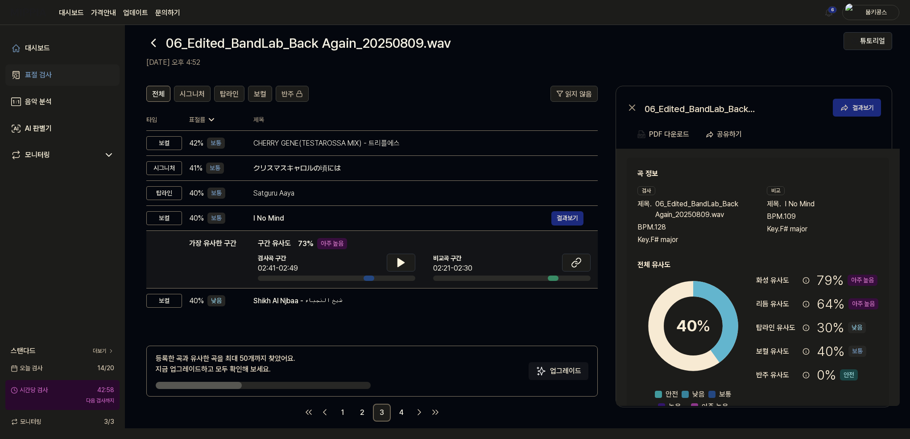
drag, startPoint x: 402, startPoint y: 262, endPoint x: 382, endPoint y: 244, distance: 26.9
click at [402, 262] on icon at bounding box center [401, 262] width 6 height 8
click at [404, 268] on button at bounding box center [401, 262] width 29 height 18
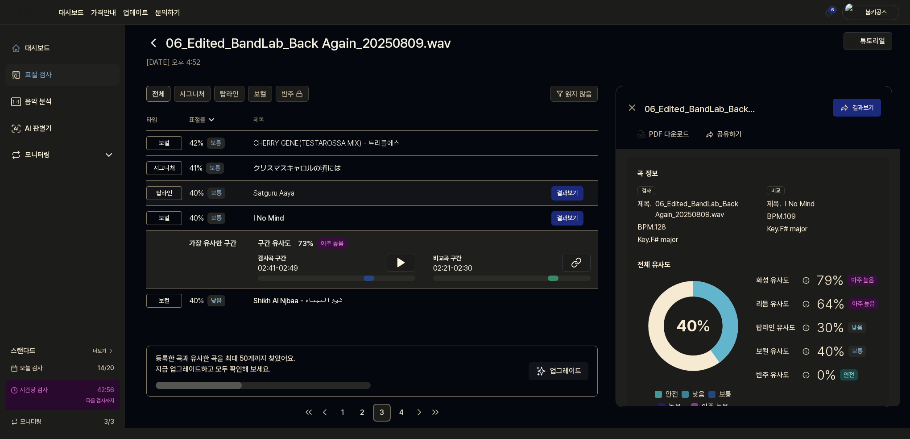
click at [359, 199] on div "Satguru Aaya 결과보기" at bounding box center [418, 193] width 330 height 14
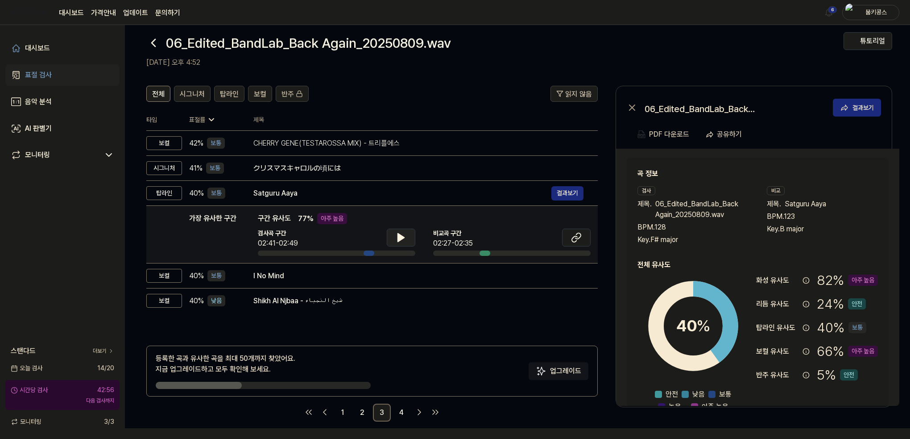
click at [402, 235] on icon at bounding box center [401, 237] width 6 height 8
drag, startPoint x: 402, startPoint y: 235, endPoint x: 397, endPoint y: 226, distance: 10.2
click at [401, 235] on icon at bounding box center [401, 237] width 11 height 11
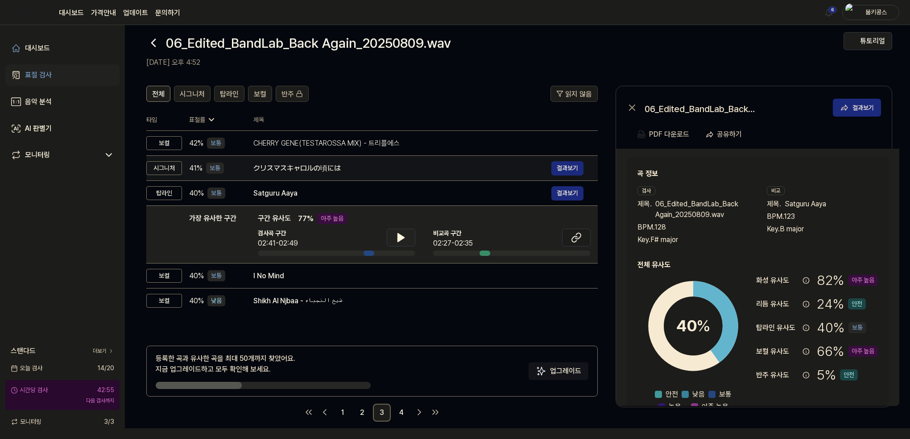
click at [353, 167] on div "クリスマスキャロルの頃には" at bounding box center [402, 168] width 298 height 11
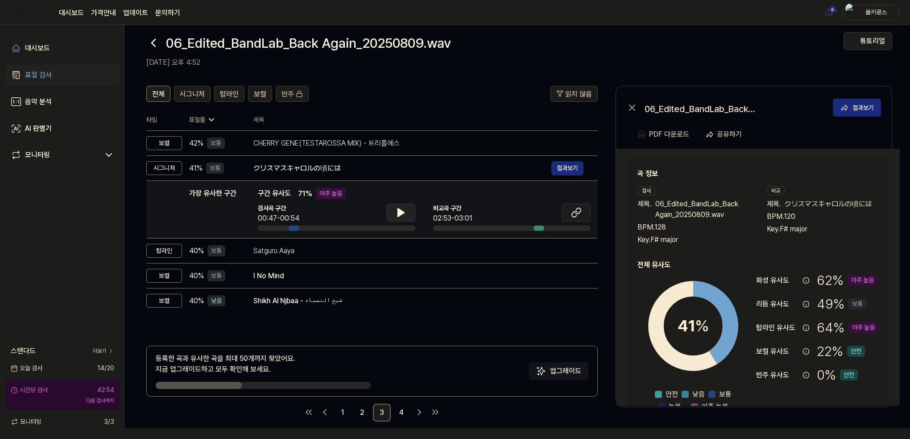
click at [400, 214] on icon at bounding box center [401, 212] width 6 height 8
click at [401, 213] on icon at bounding box center [401, 212] width 11 height 11
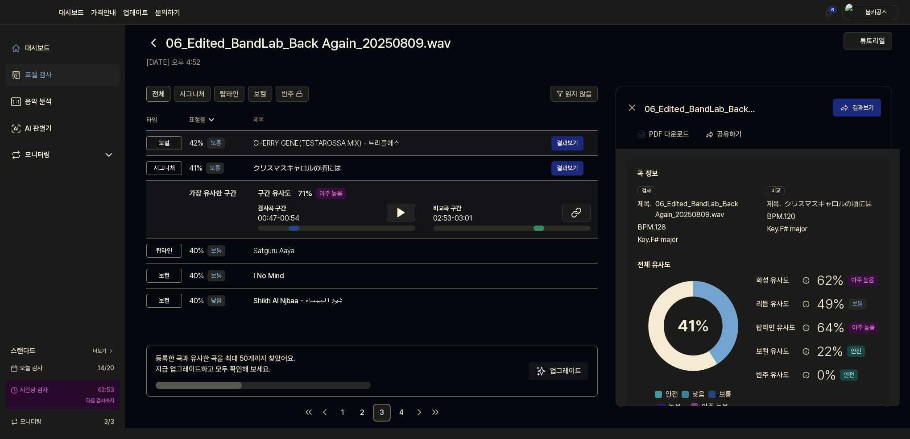
click at [357, 143] on div "CHERRY GENE(TESTAROSSA MIX) - 트리플에스" at bounding box center [402, 143] width 298 height 11
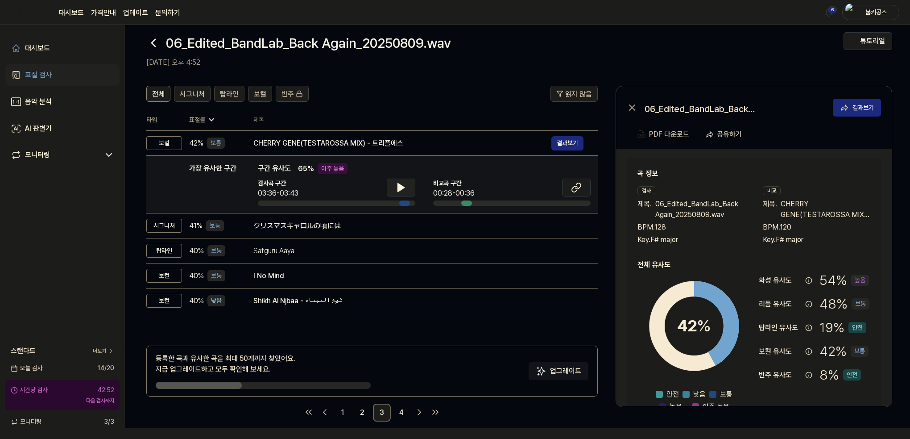
click at [397, 187] on icon at bounding box center [401, 187] width 11 height 11
click at [404, 185] on icon at bounding box center [401, 187] width 11 height 11
click at [402, 184] on icon at bounding box center [401, 187] width 11 height 11
click at [576, 184] on icon at bounding box center [578, 186] width 5 height 6
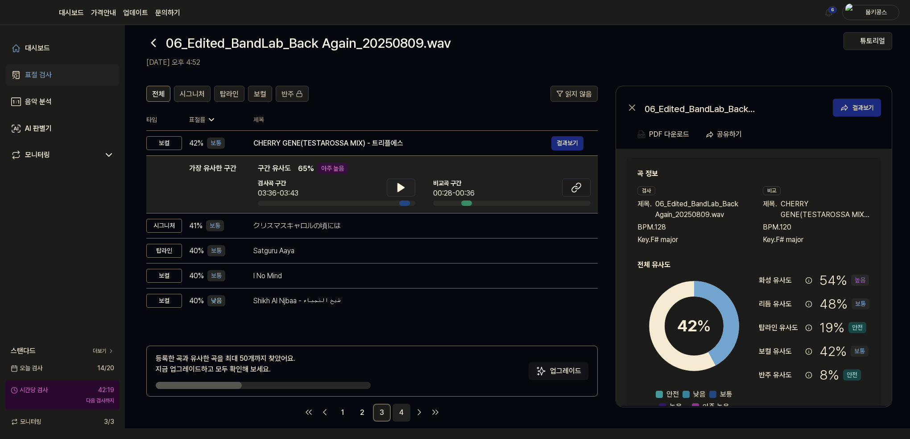
click at [405, 408] on link "4" at bounding box center [402, 412] width 18 height 18
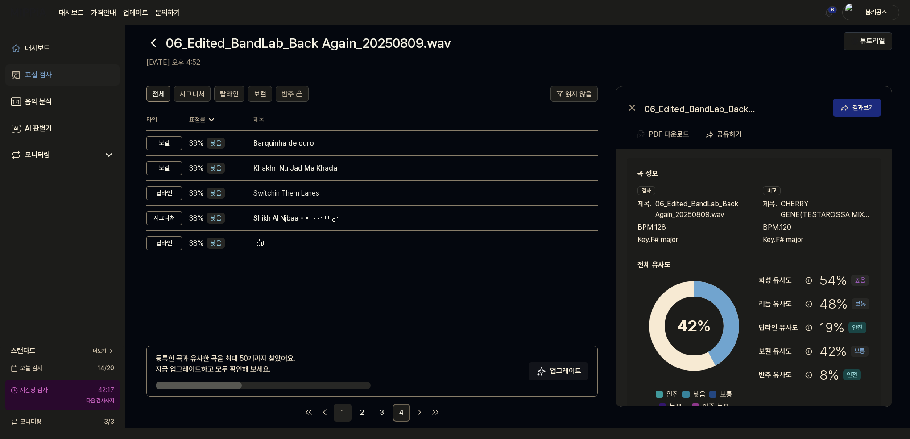
click at [342, 412] on link "1" at bounding box center [343, 412] width 18 height 18
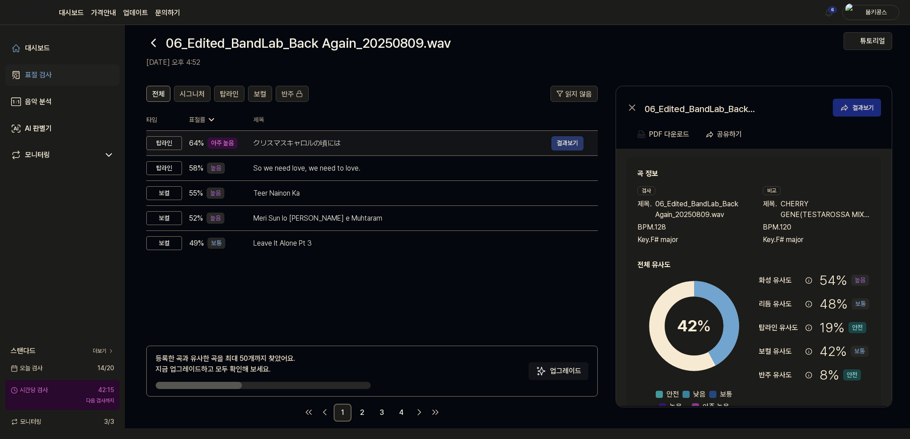
click at [561, 141] on button "결과보기" at bounding box center [568, 143] width 32 height 14
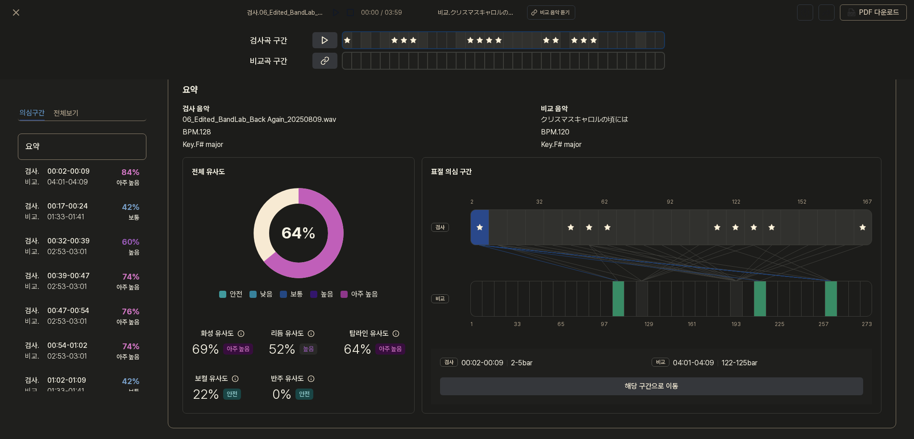
scroll to position [36, 0]
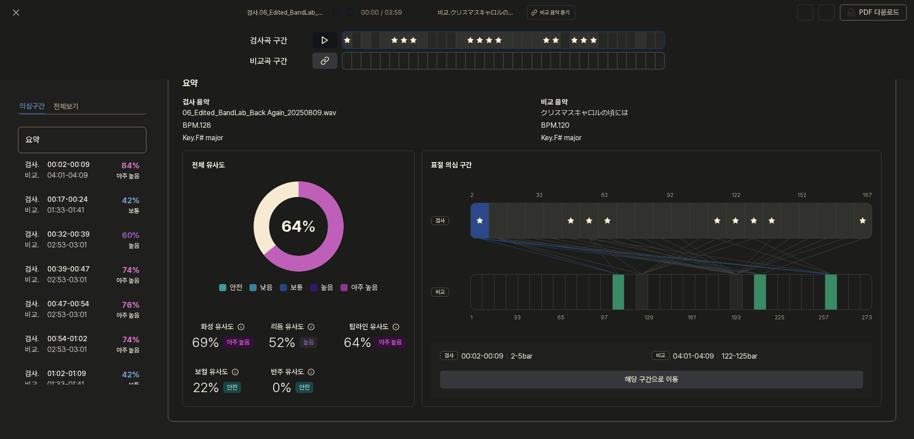
click at [316, 42] on button at bounding box center [324, 40] width 25 height 16
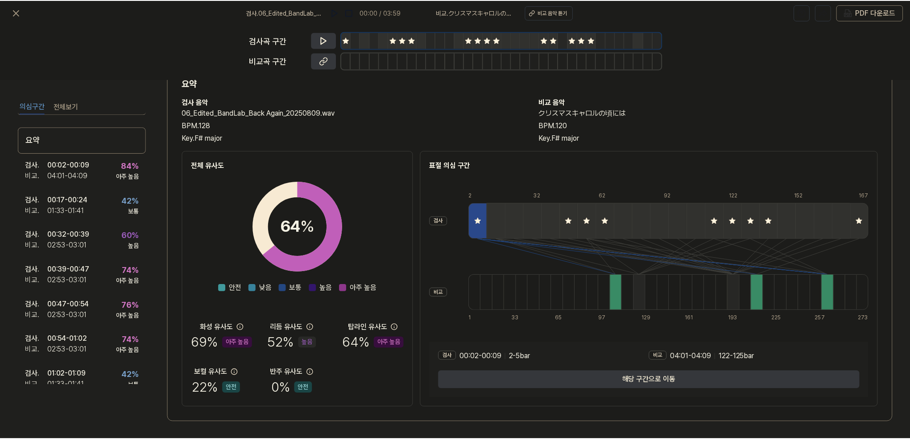
scroll to position [11, 0]
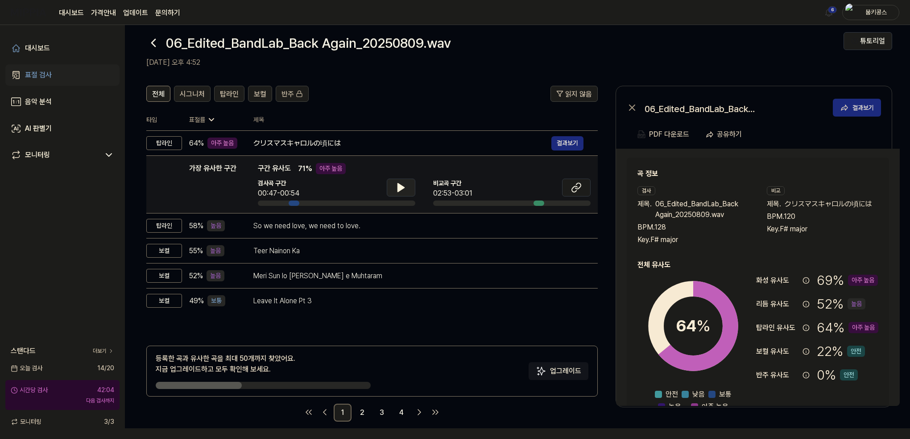
click at [402, 182] on icon at bounding box center [401, 187] width 11 height 11
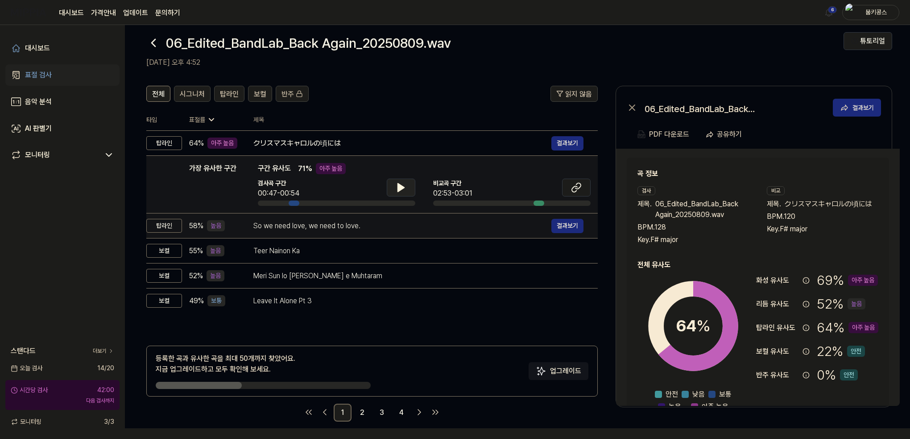
click at [373, 223] on div "So we need love, we need to love." at bounding box center [402, 225] width 298 height 11
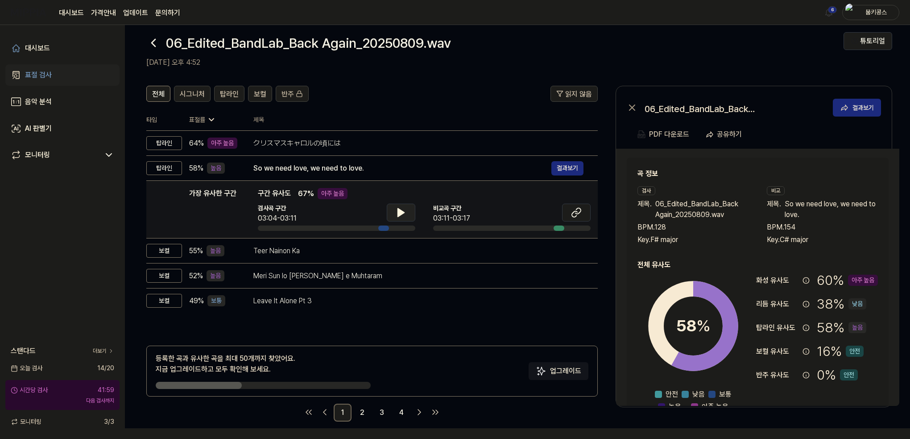
click at [403, 212] on icon at bounding box center [401, 212] width 6 height 8
click at [403, 212] on icon at bounding box center [403, 212] width 2 height 7
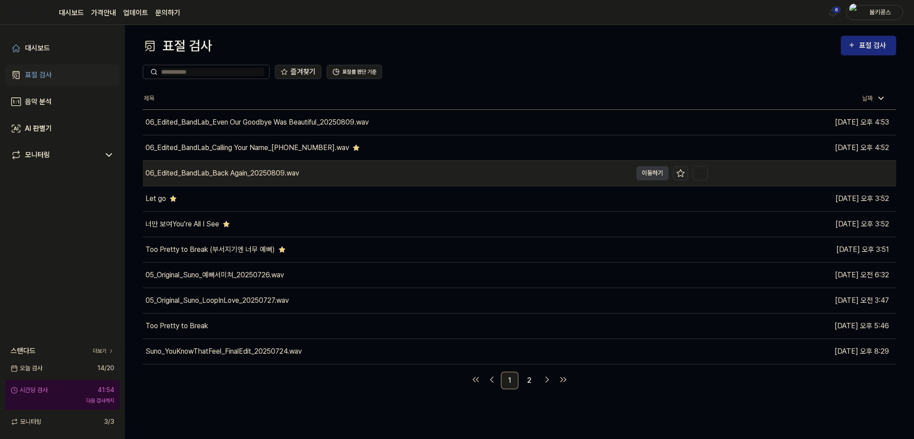
click at [679, 177] on icon at bounding box center [680, 173] width 9 height 9
click at [257, 180] on div "06_Edited_BandLab_Back Again_20250809.wav" at bounding box center [387, 173] width 489 height 25
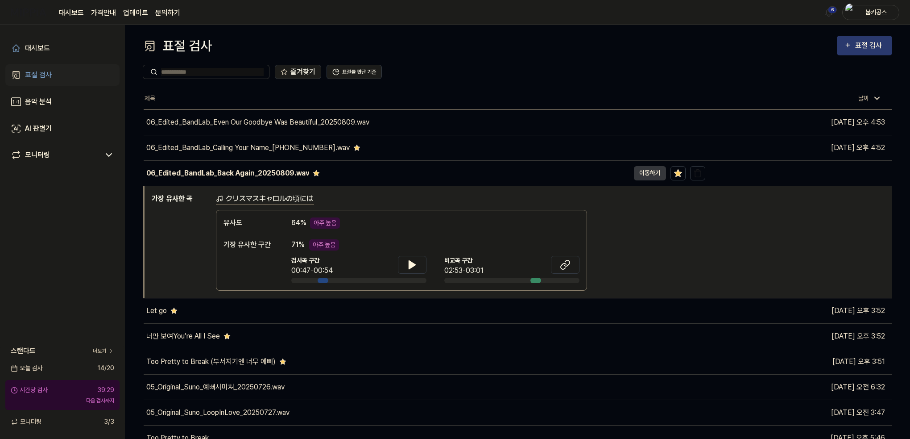
click at [853, 39] on button "표절 검사" at bounding box center [864, 46] width 55 height 20
